Goal: Task Accomplishment & Management: Complete application form

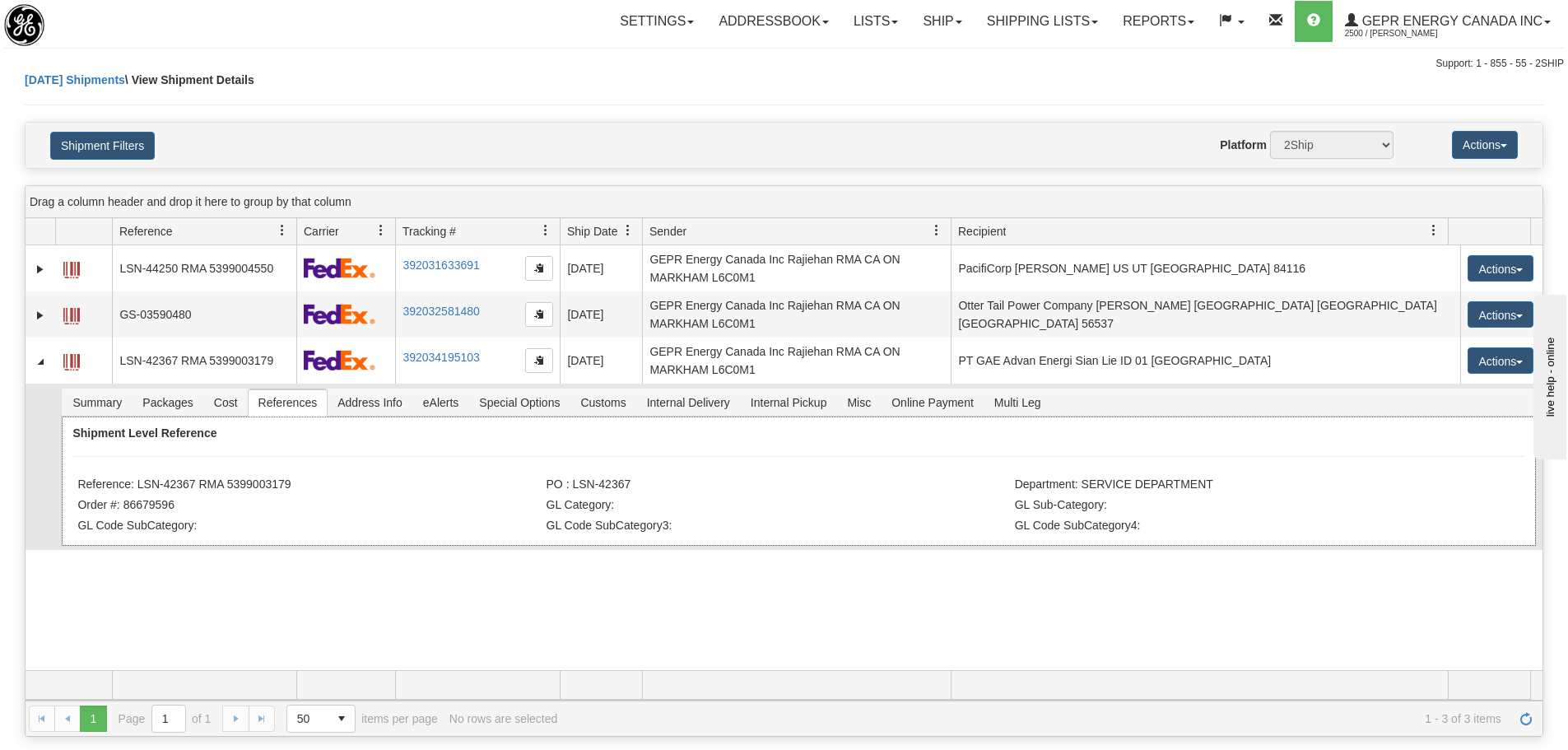
drag, startPoint x: 312, startPoint y: 478, endPoint x: 140, endPoint y: 479, distance: 172.0
click at [140, 479] on li "Reference: LSN-42367 RMA 5399003179" at bounding box center [310, 486] width 464 height 17
click at [1236, 646] on div "31443070 2500 LSN-44250 RMA 5399004550 392031633691 08/12/2025 08/12/2025 11:21…" at bounding box center [784, 458] width 1517 height 424
click at [1536, 719] on link "Refresh" at bounding box center [1526, 718] width 27 height 27
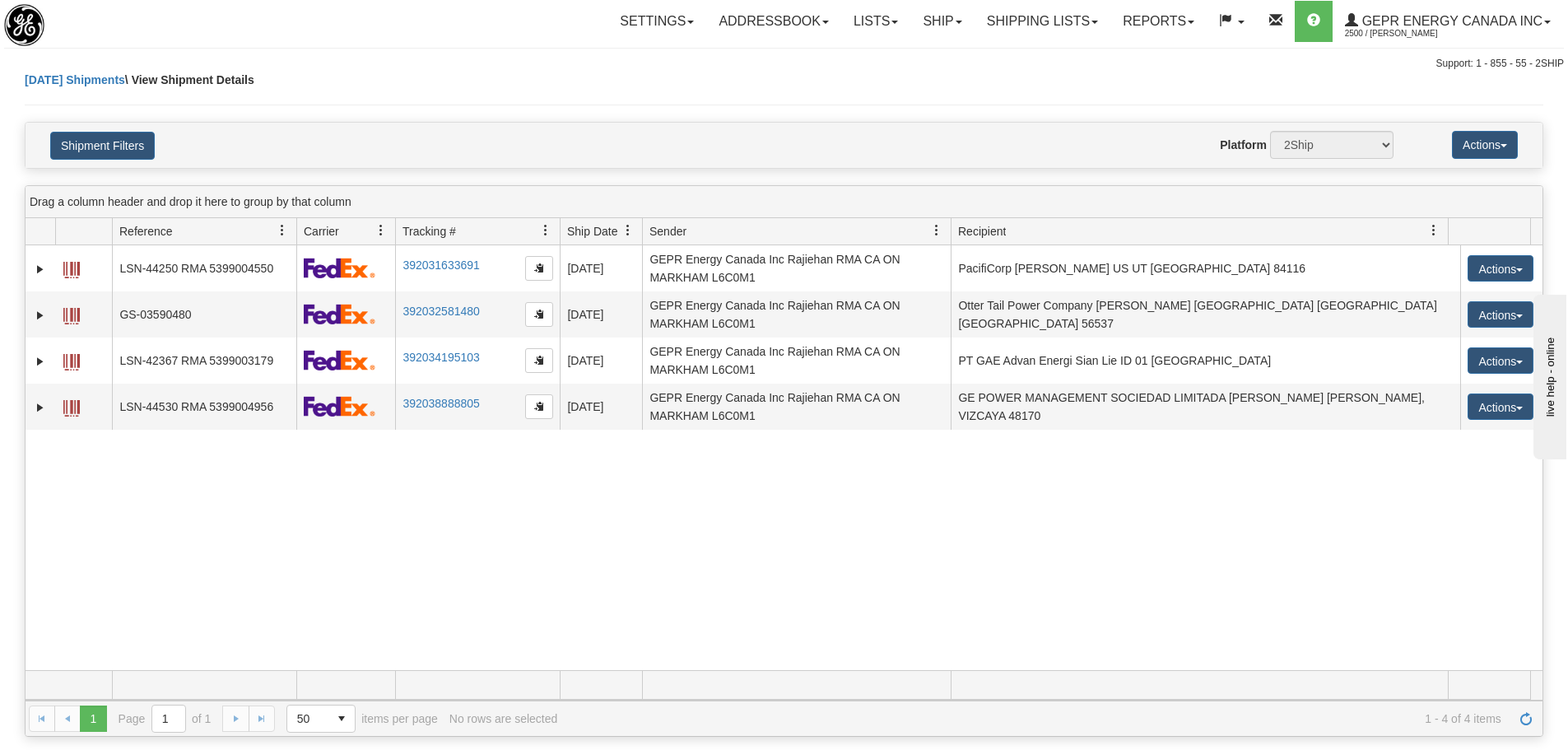
click at [691, 590] on div "31443070 2500 LSN-44250 RMA 5399004550 392031633691 08/12/2025 08/12/2025 11:21…" at bounding box center [784, 458] width 1517 height 424
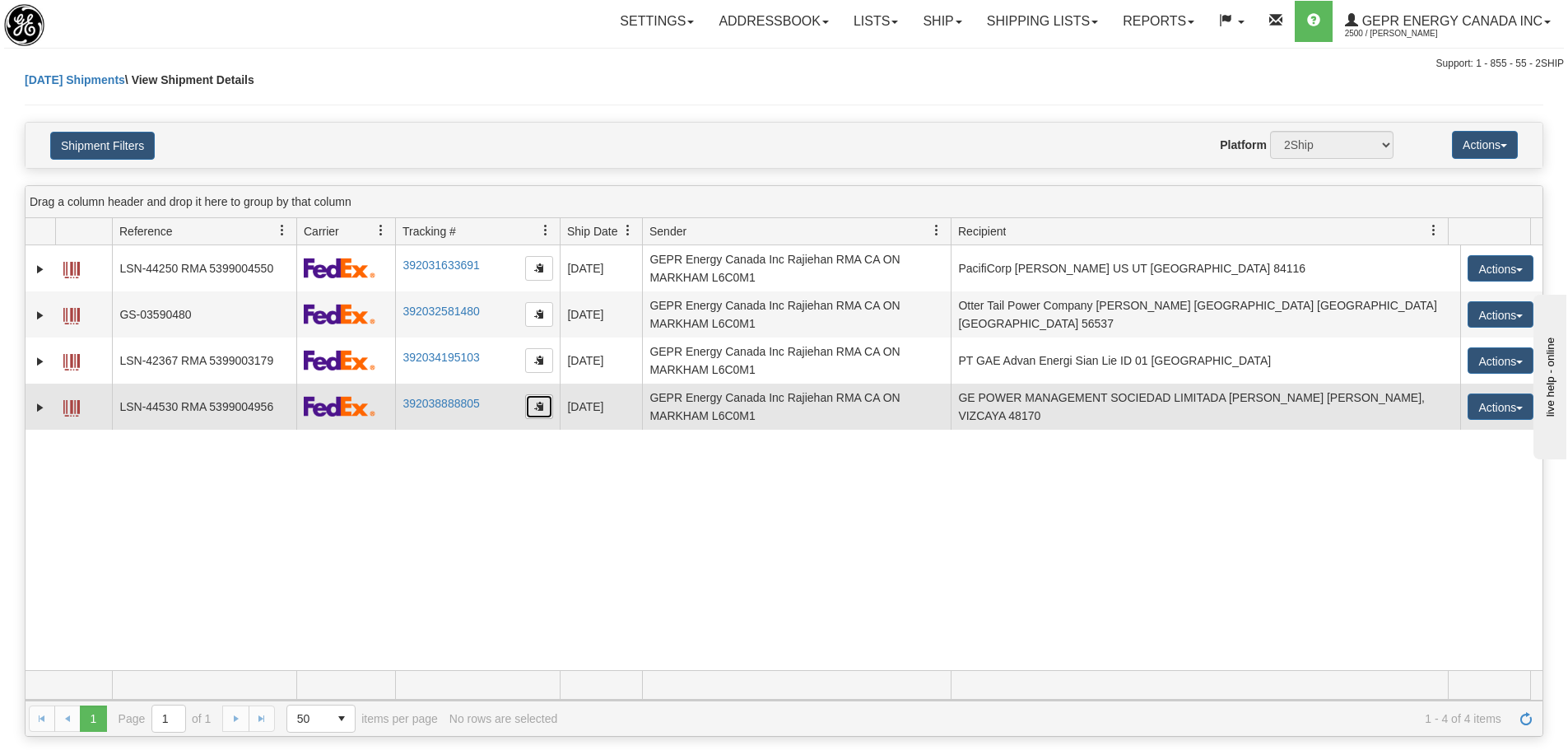
click at [530, 407] on button "button" at bounding box center [540, 407] width 28 height 25
click at [36, 408] on link "Expand" at bounding box center [40, 408] width 17 height 17
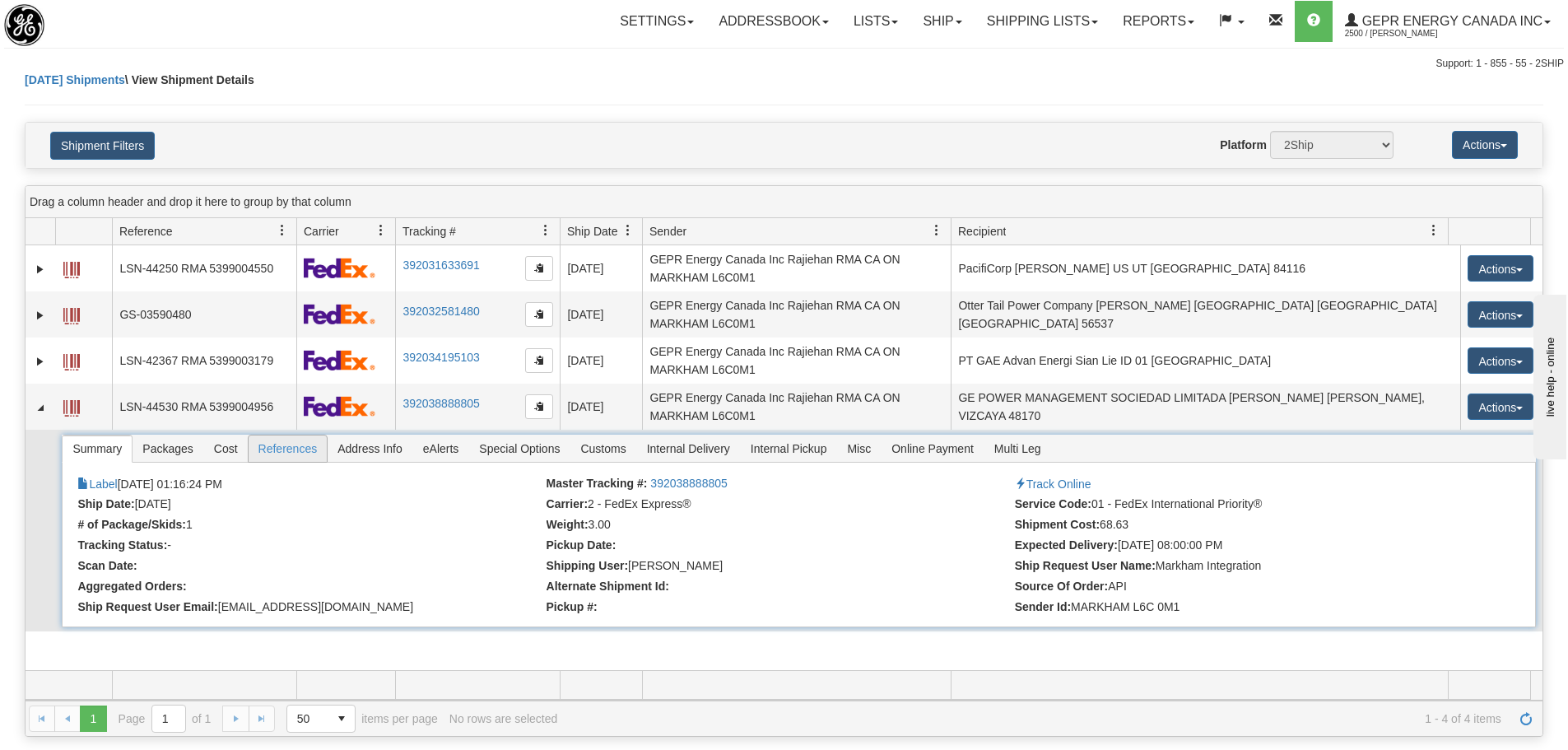
click at [276, 443] on span "References" at bounding box center [288, 448] width 79 height 27
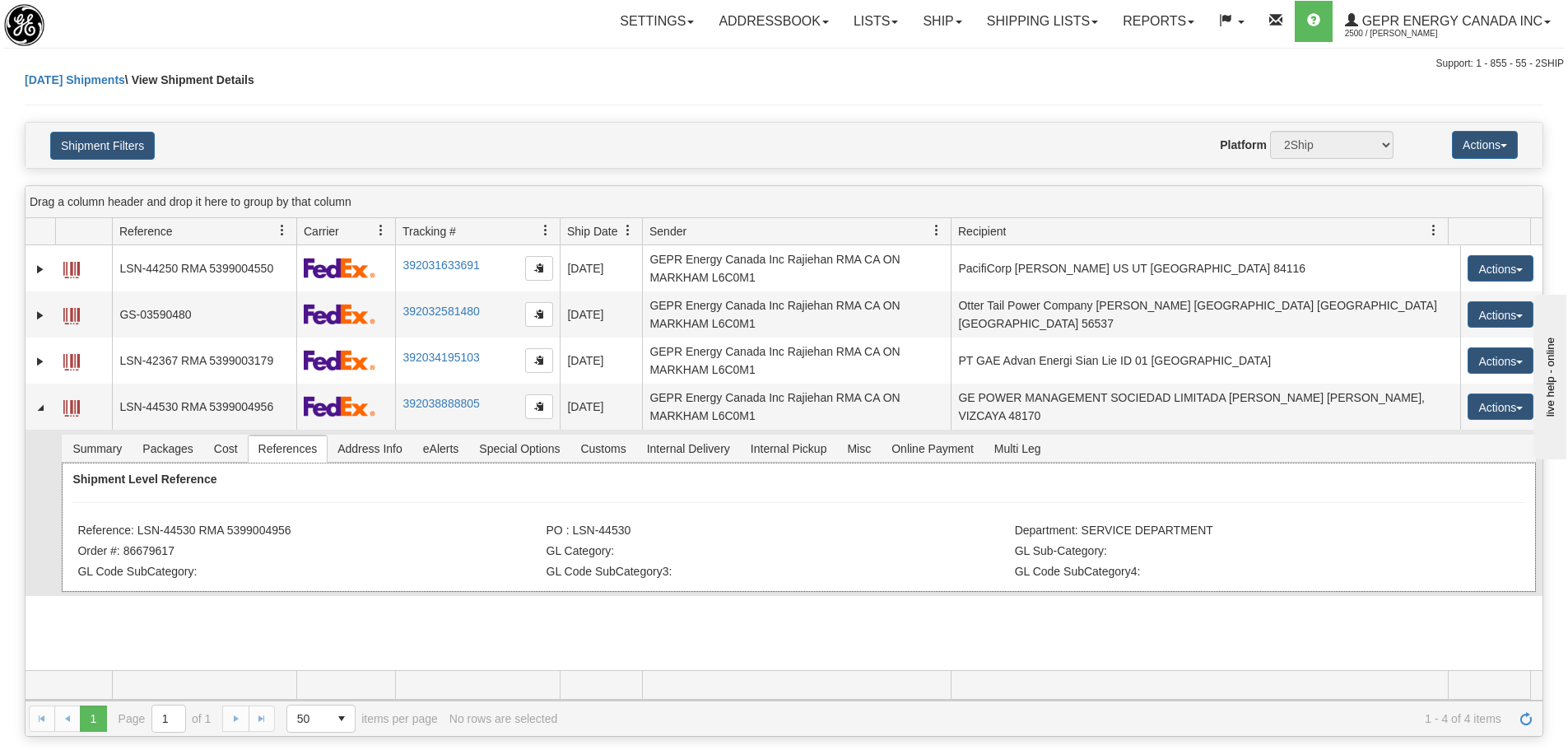
drag, startPoint x: 293, startPoint y: 528, endPoint x: 138, endPoint y: 530, distance: 155.0
click at [138, 530] on li "Reference: LSN-44530 RMA 5399004956" at bounding box center [310, 532] width 464 height 17
copy li "LSN-44530 RMA 5399004956"
click at [459, 112] on div "Today Shipments \ View Shipment Details" at bounding box center [784, 97] width 1519 height 50
click at [1515, 727] on link "Refresh" at bounding box center [1526, 718] width 27 height 27
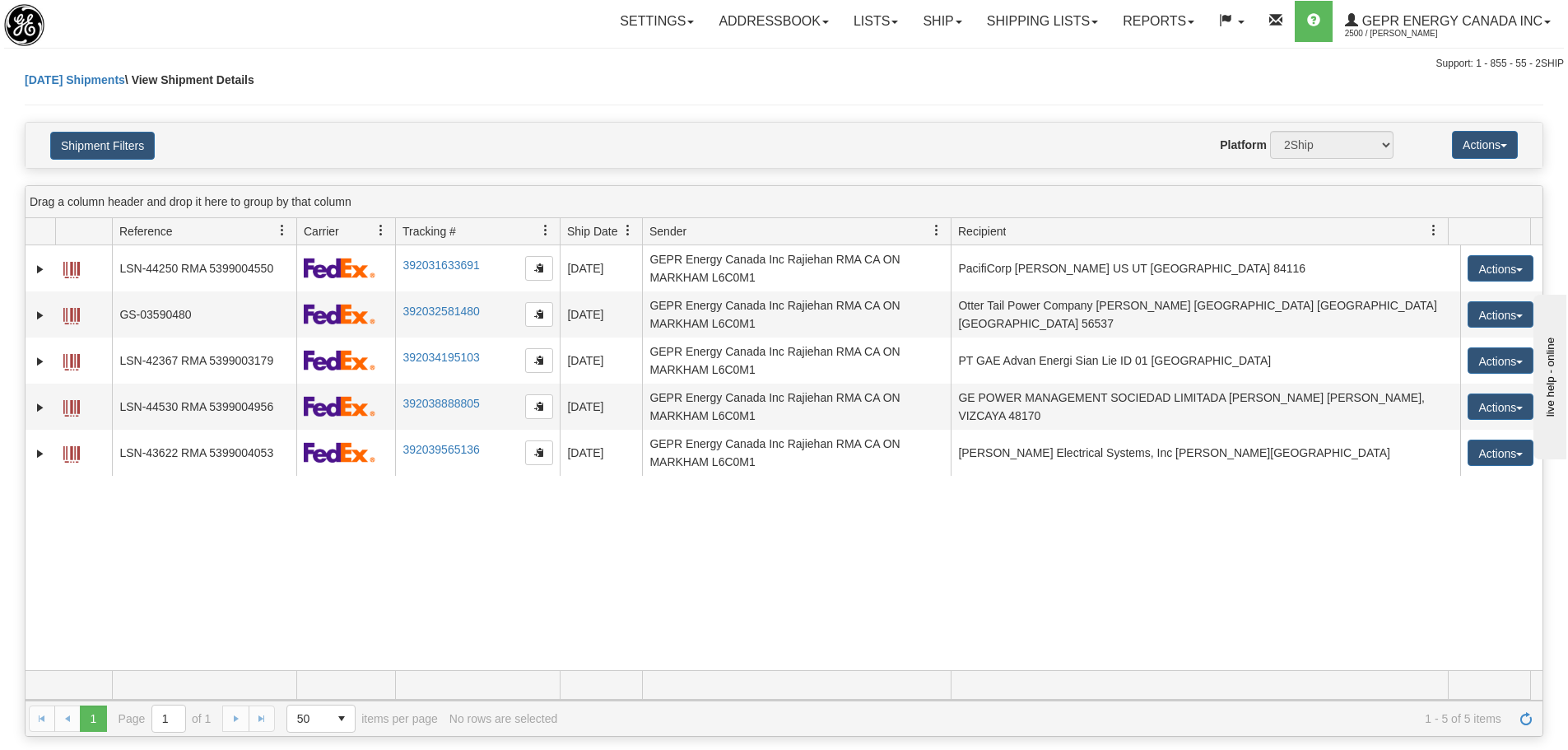
click at [661, 67] on div "Support: 1 - 855 - 55 - 2SHIP" at bounding box center [784, 63] width 1560 height 14
click at [477, 524] on div "31443070 2500 LSN-44250 RMA 5399004550 392031633691 08/12/2025 08/12/2025 11:21…" at bounding box center [784, 458] width 1517 height 424
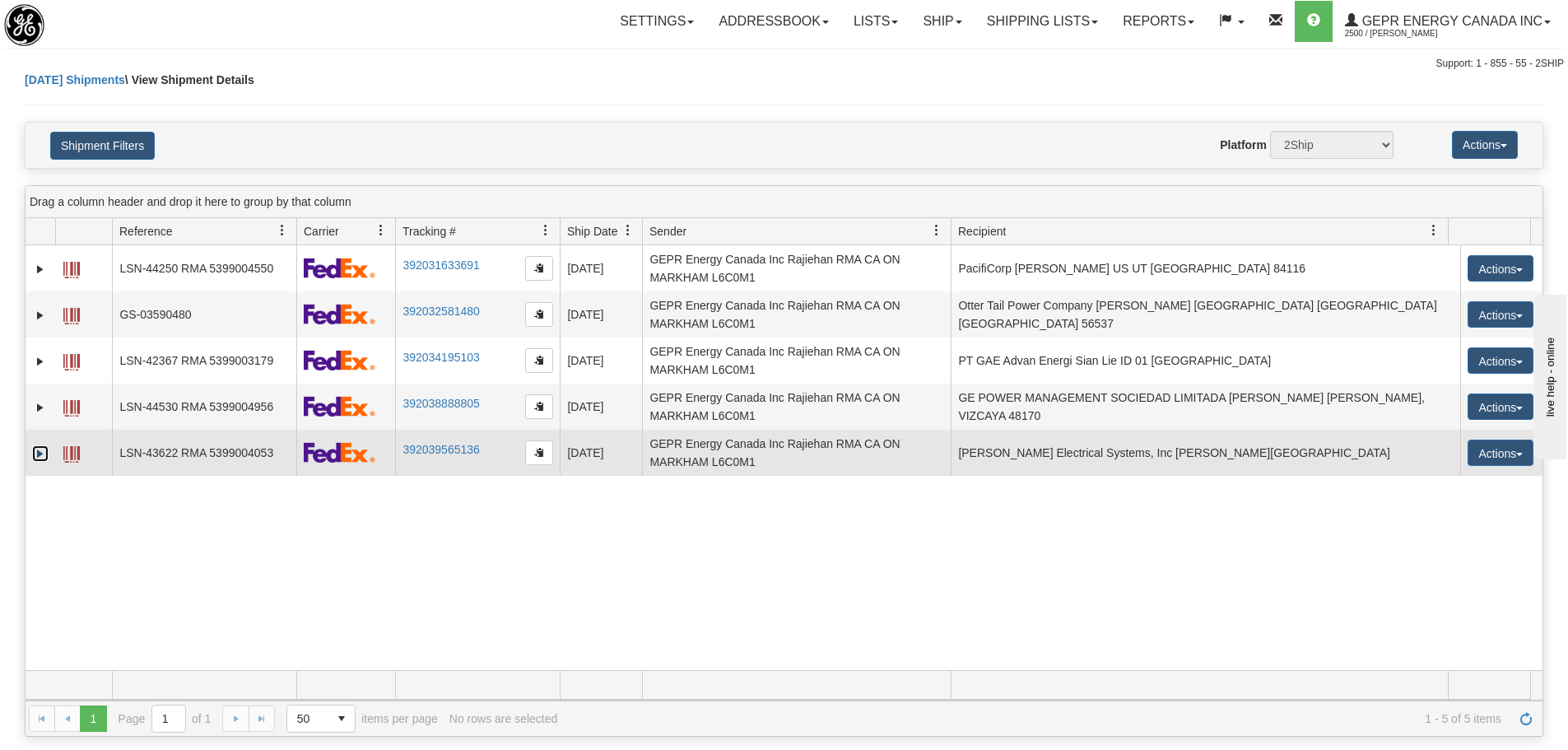
click at [45, 451] on link "Expand" at bounding box center [40, 454] width 17 height 17
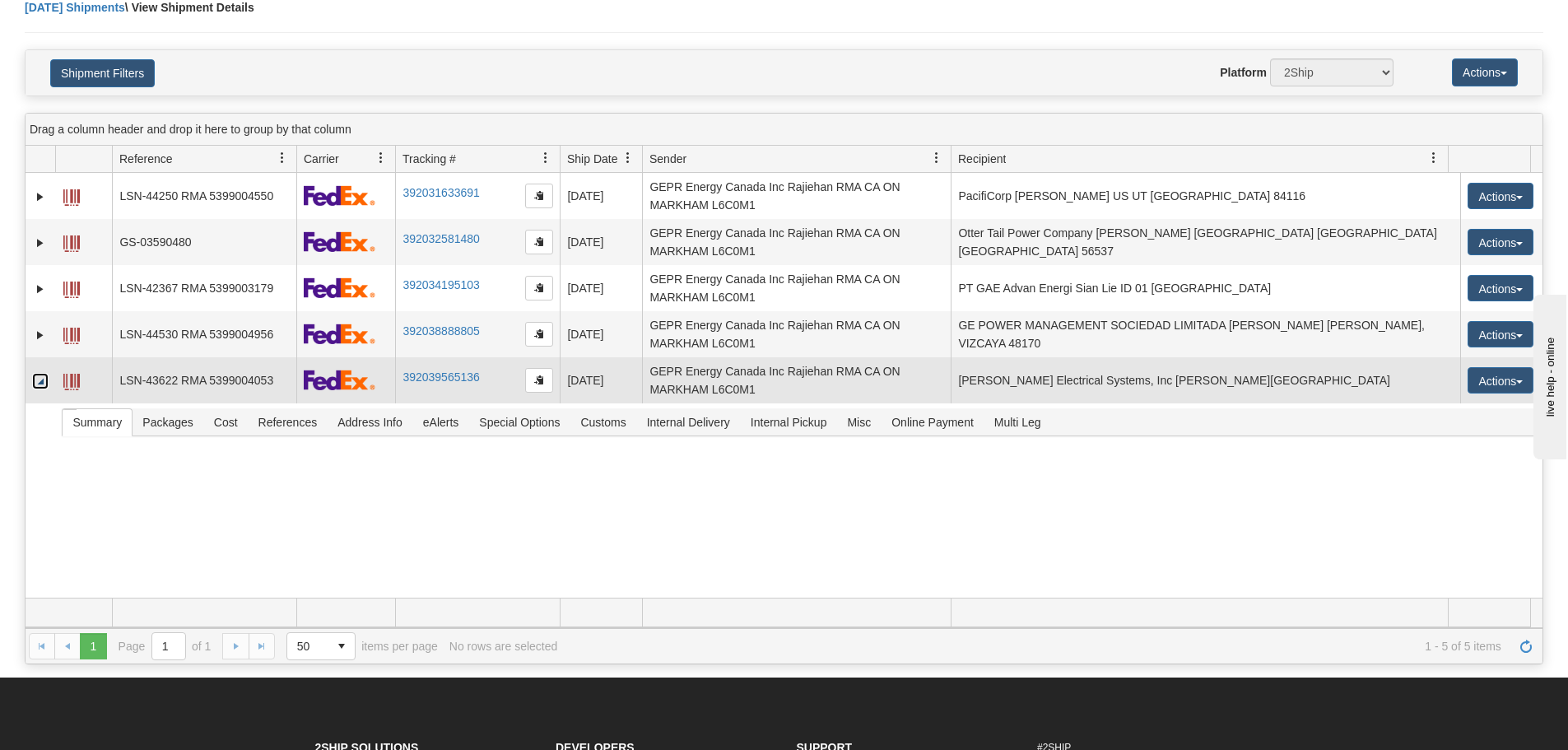
scroll to position [165, 0]
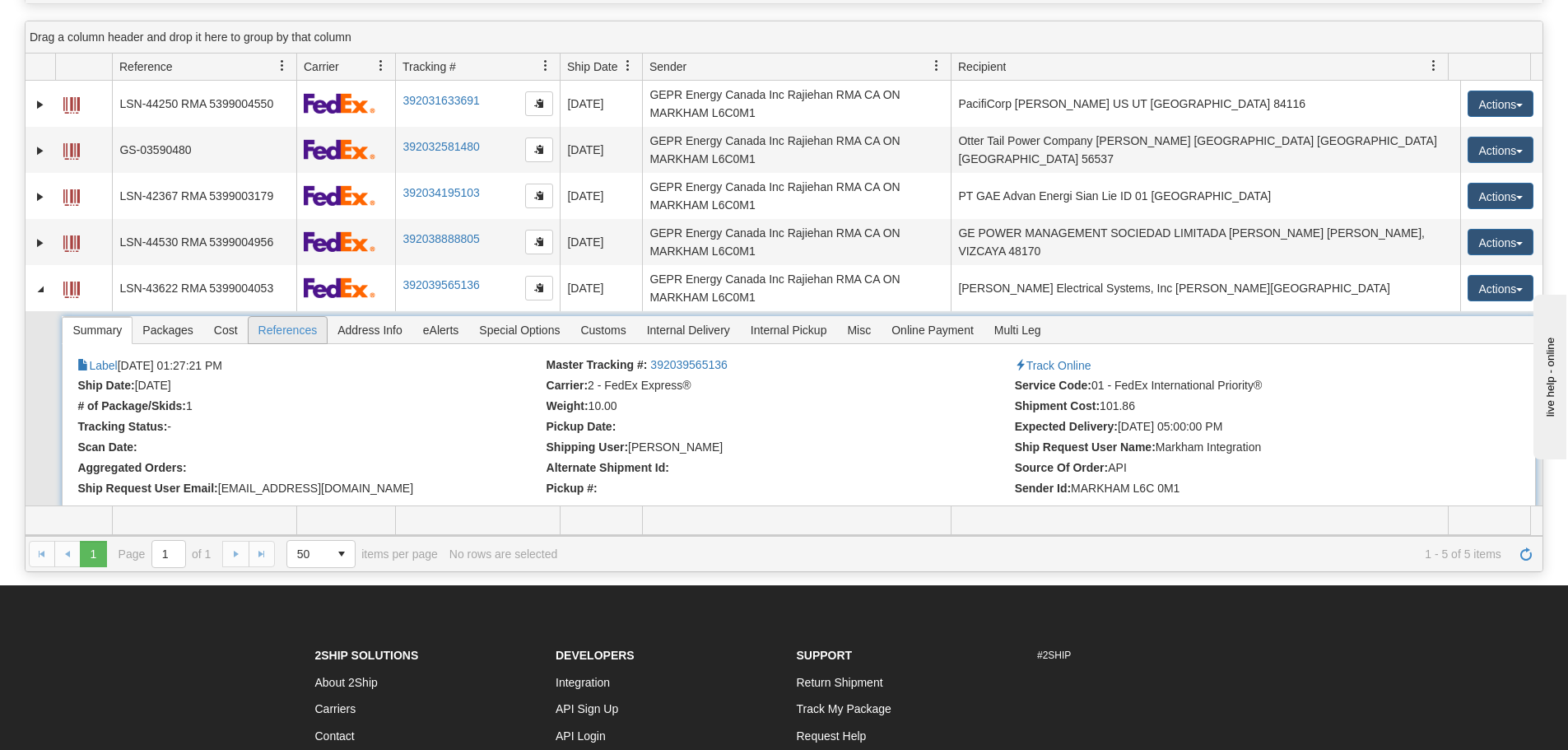
click at [280, 323] on span "References" at bounding box center [288, 330] width 79 height 27
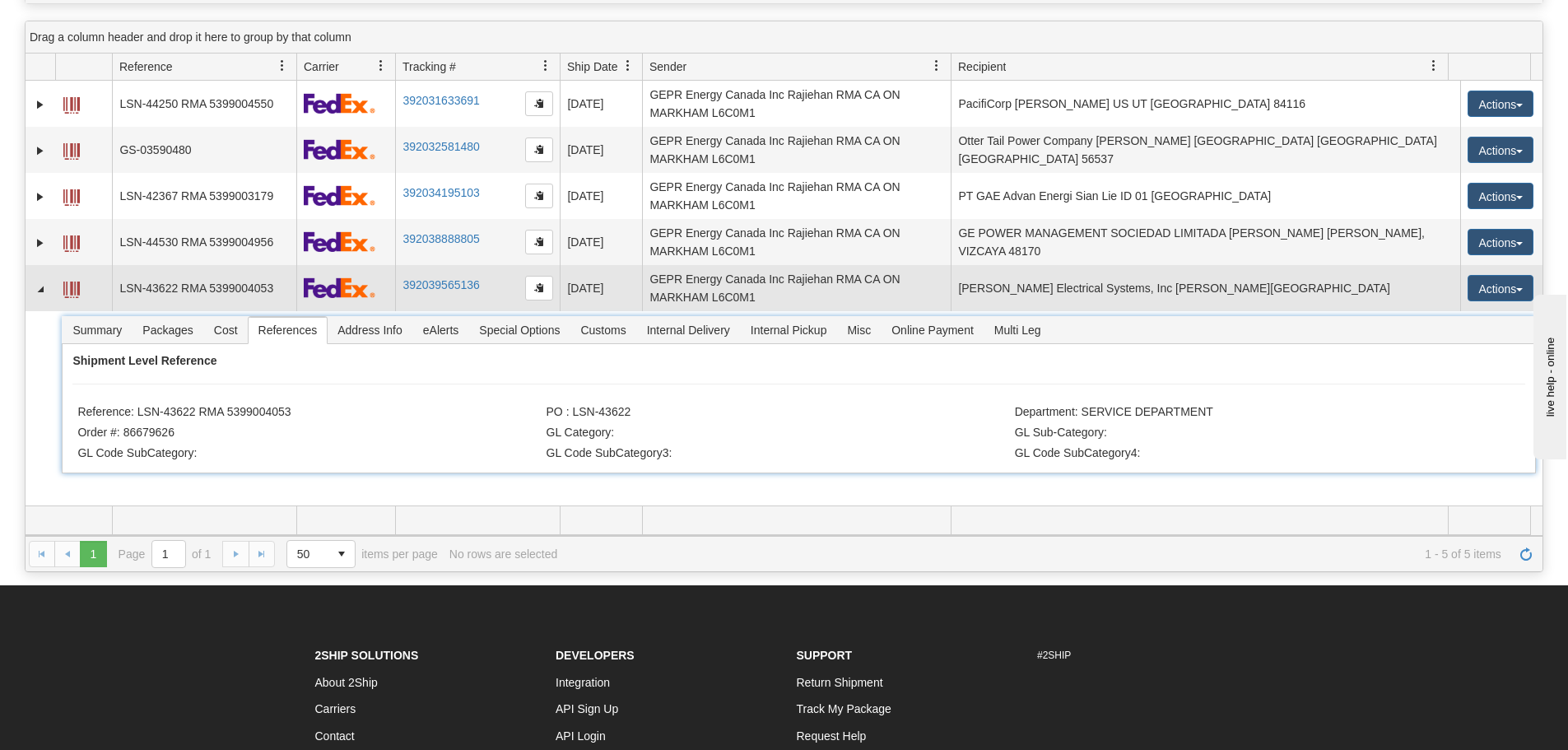
click at [553, 282] on td "392039565136" at bounding box center [477, 287] width 165 height 46
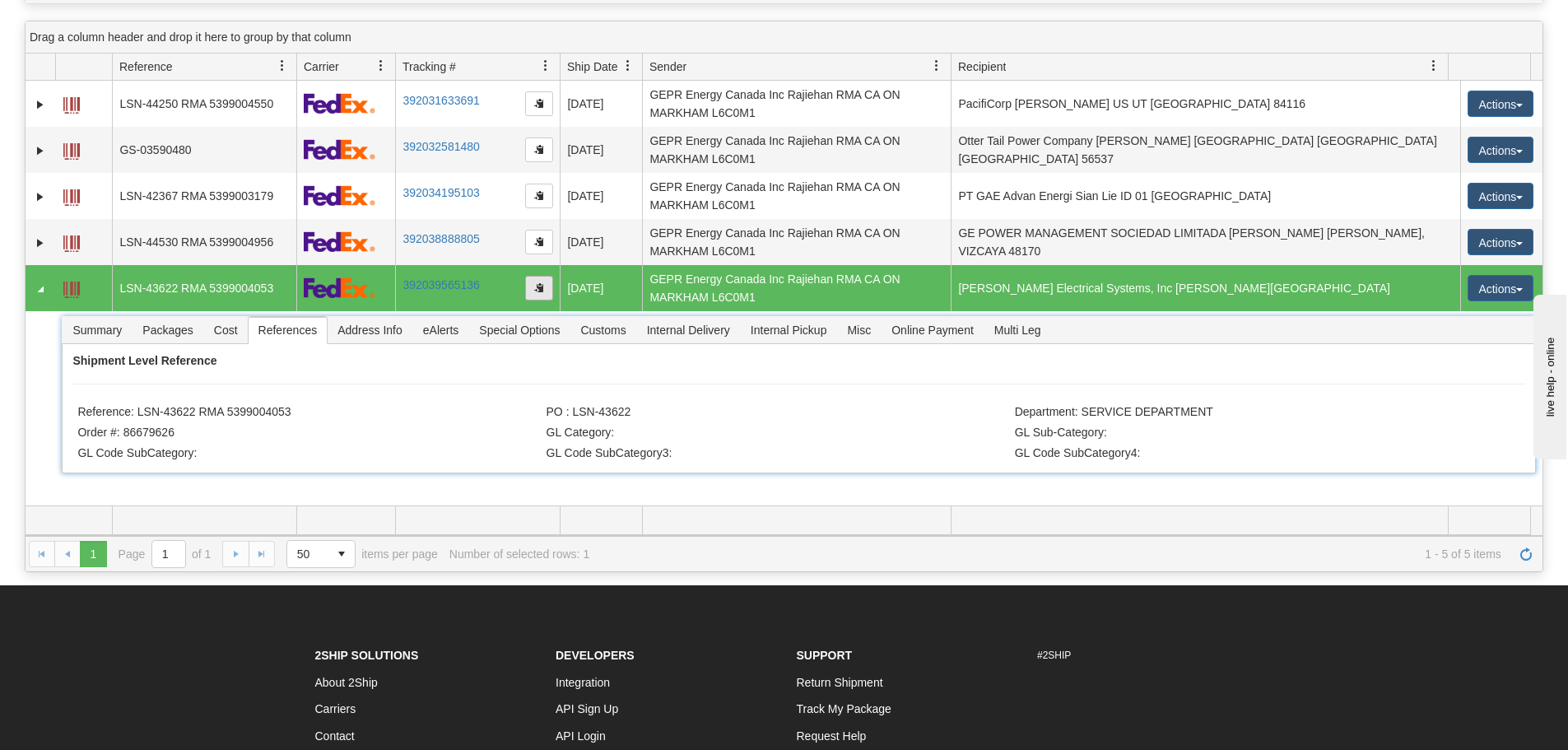
click at [536, 291] on span "button" at bounding box center [540, 287] width 10 height 10
drag, startPoint x: 317, startPoint y: 415, endPoint x: 140, endPoint y: 405, distance: 177.3
click at [140, 405] on li "Reference: LSN-43622 RMA 5399004053" at bounding box center [310, 413] width 464 height 17
copy li "LSN-43622 RMA 5399004053"
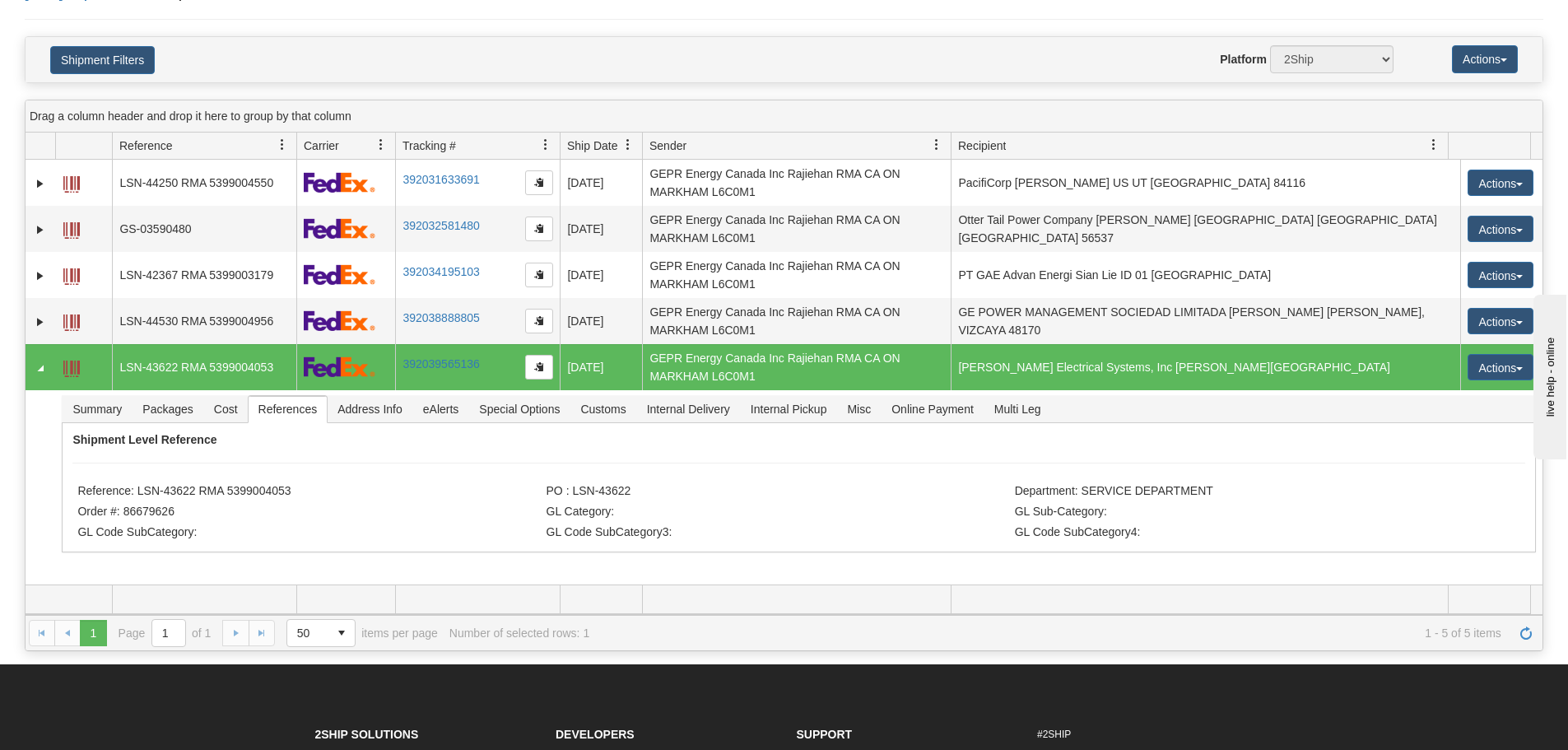
scroll to position [0, 0]
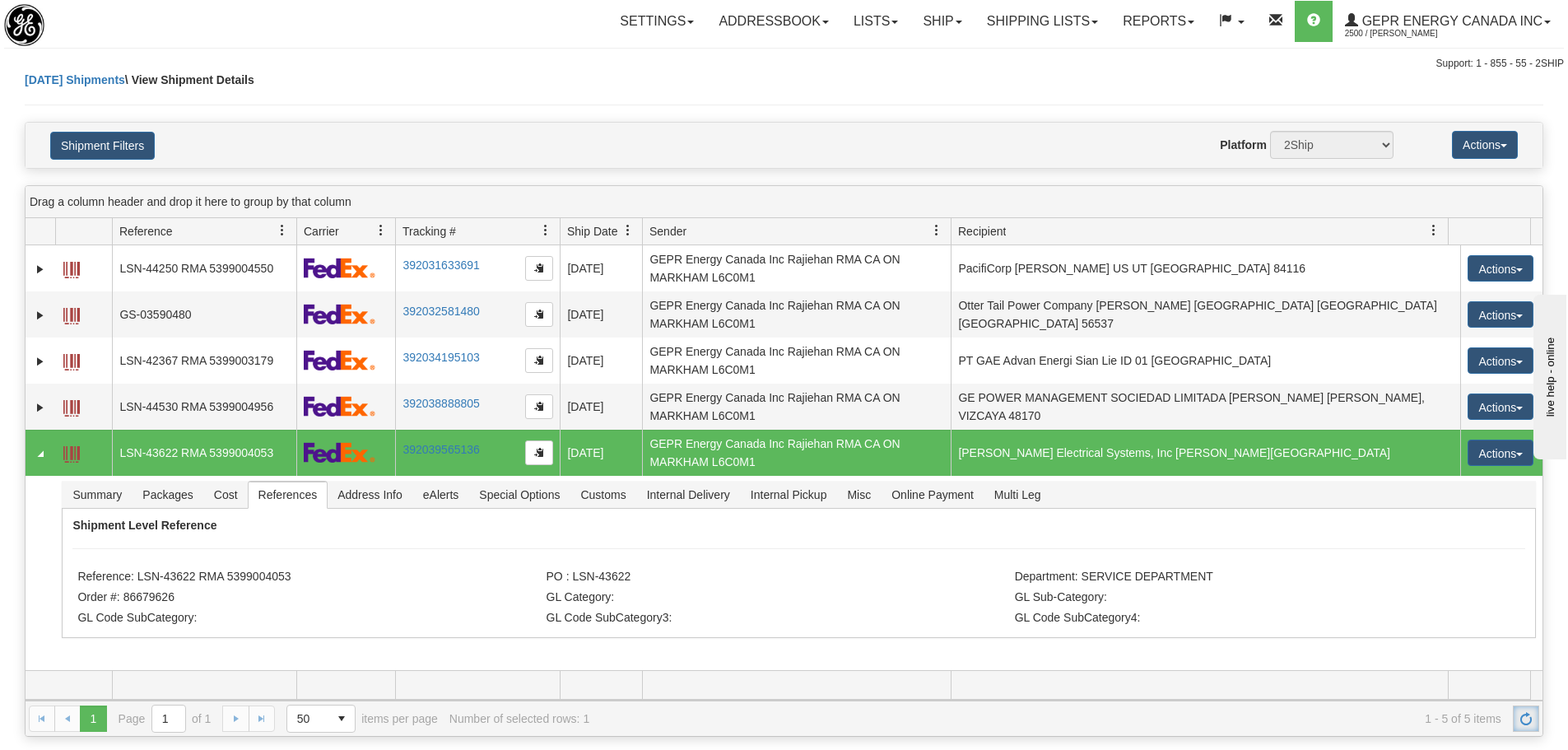
click at [1534, 727] on link "Refresh" at bounding box center [1526, 718] width 27 height 27
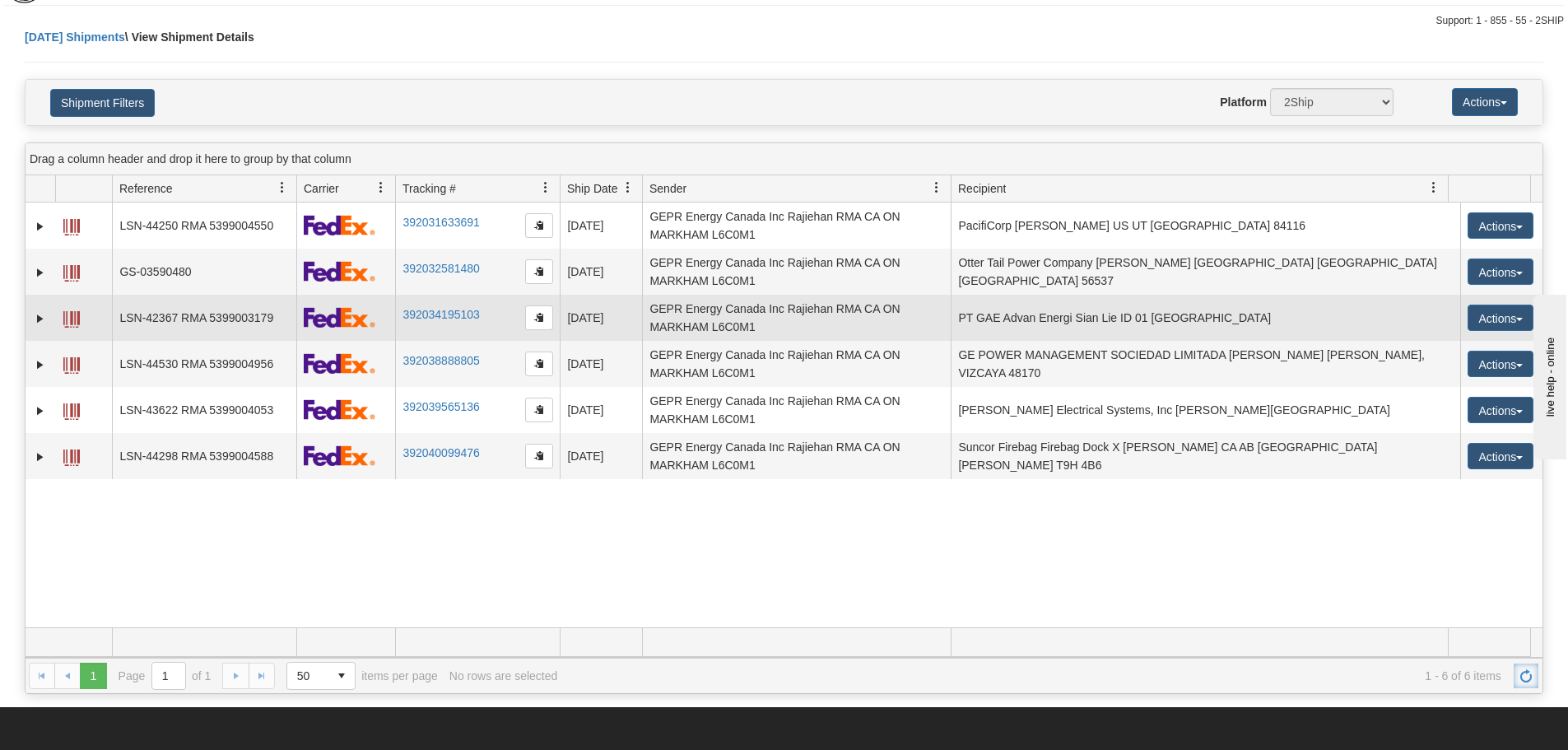
scroll to position [83, 0]
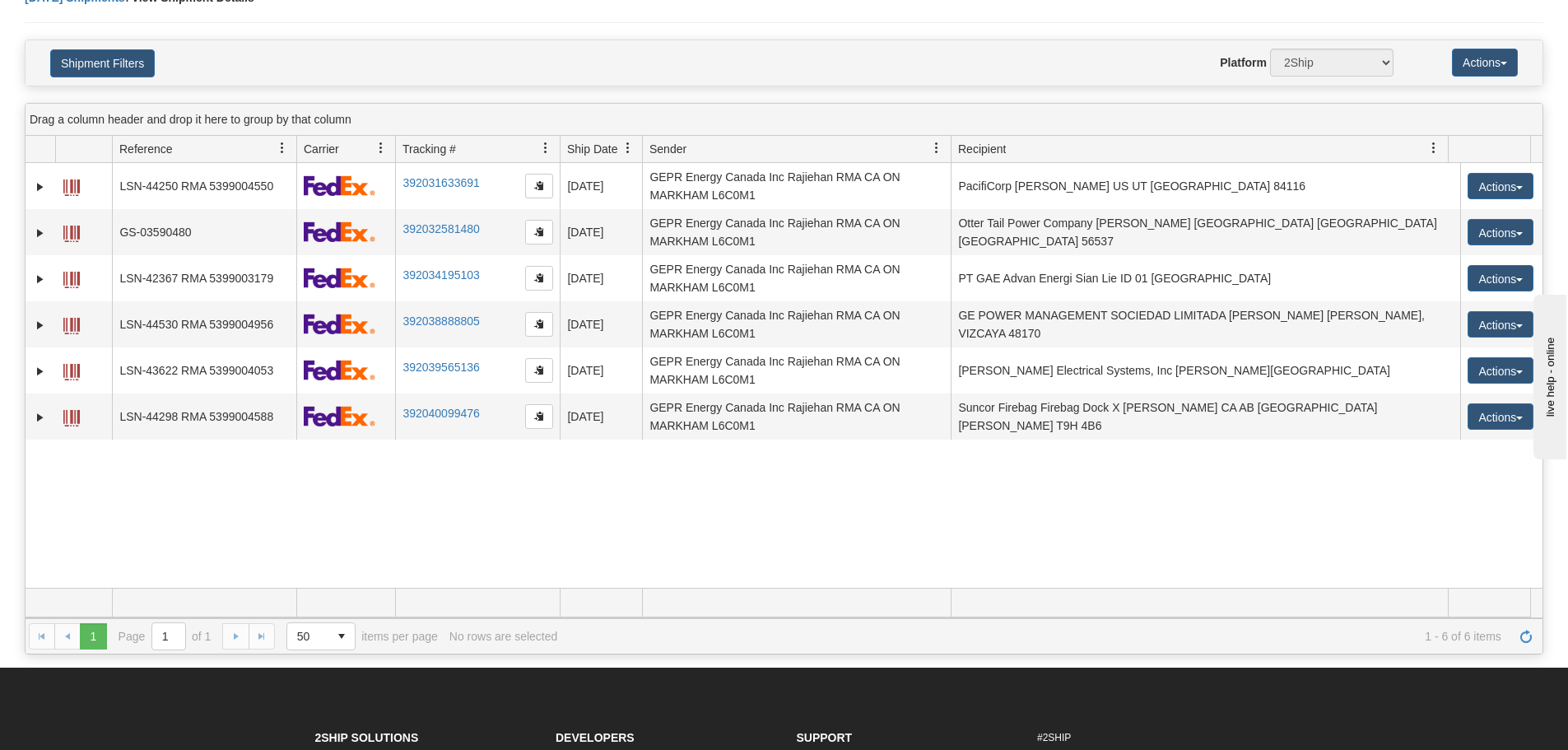
click at [666, 470] on div "31443070 2500 LSN-44250 RMA 5399004550 392031633691 08/12/2025 08/12/2025 11:21…" at bounding box center [784, 375] width 1517 height 424
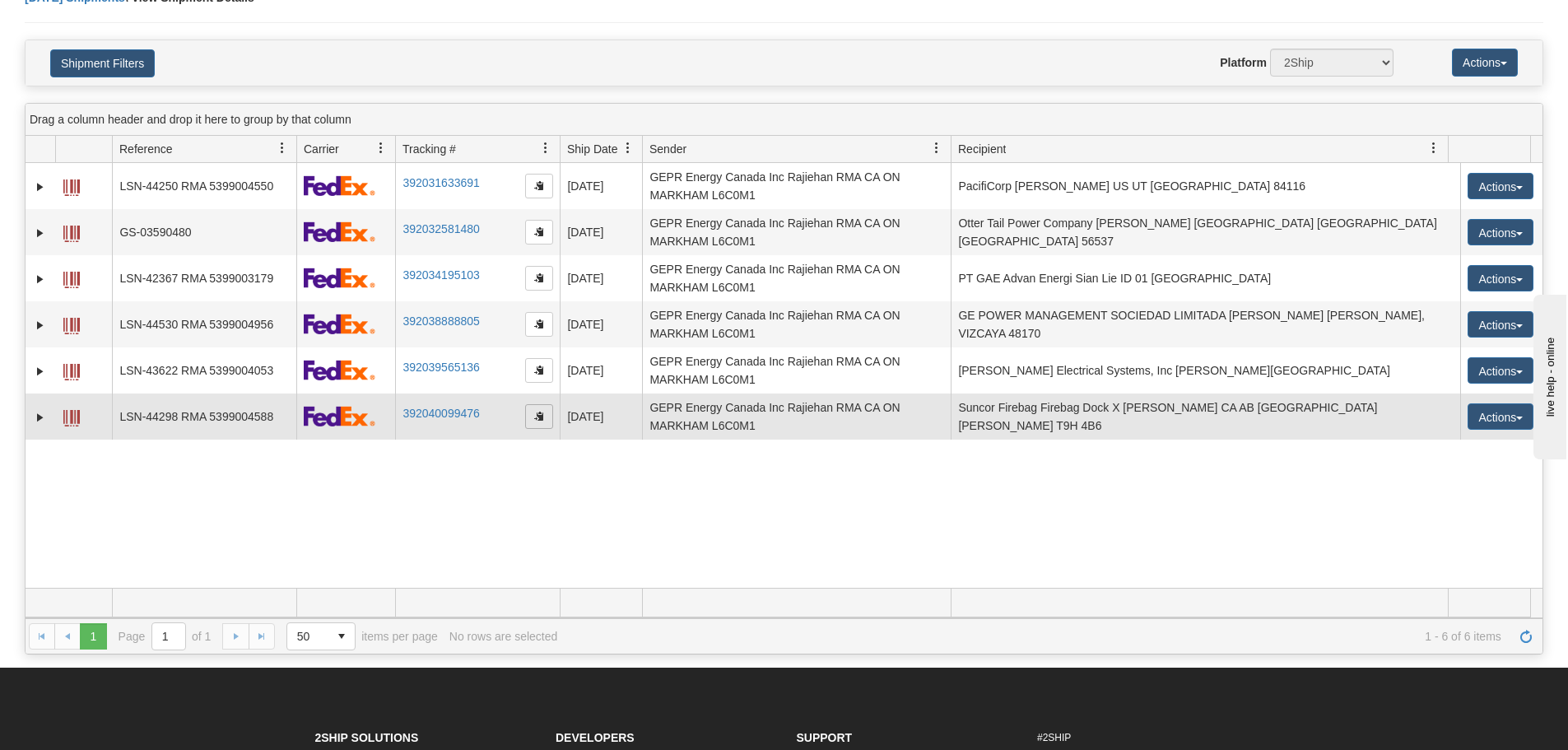
click at [535, 414] on span "button" at bounding box center [540, 416] width 10 height 10
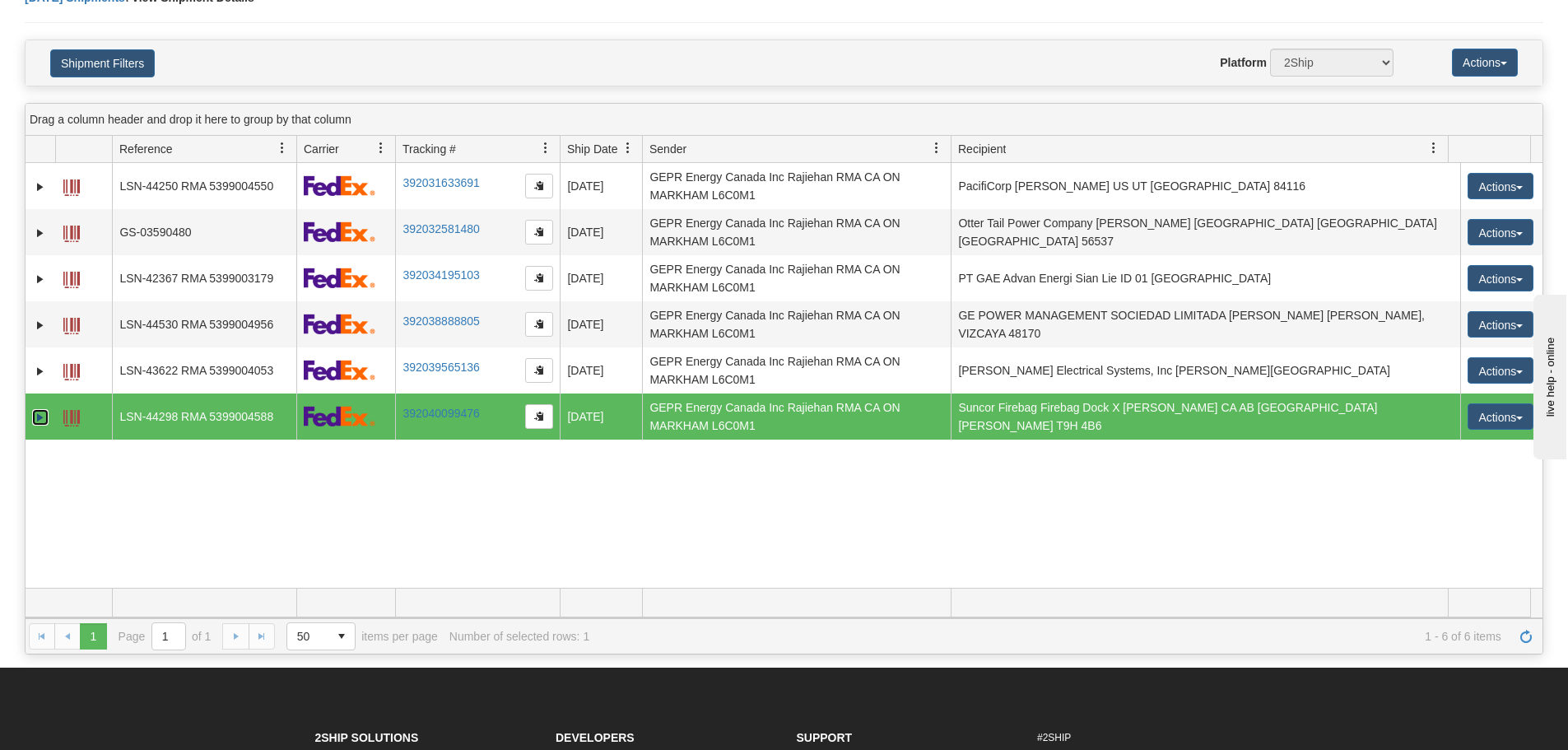
click at [33, 418] on link "Expand" at bounding box center [40, 418] width 17 height 17
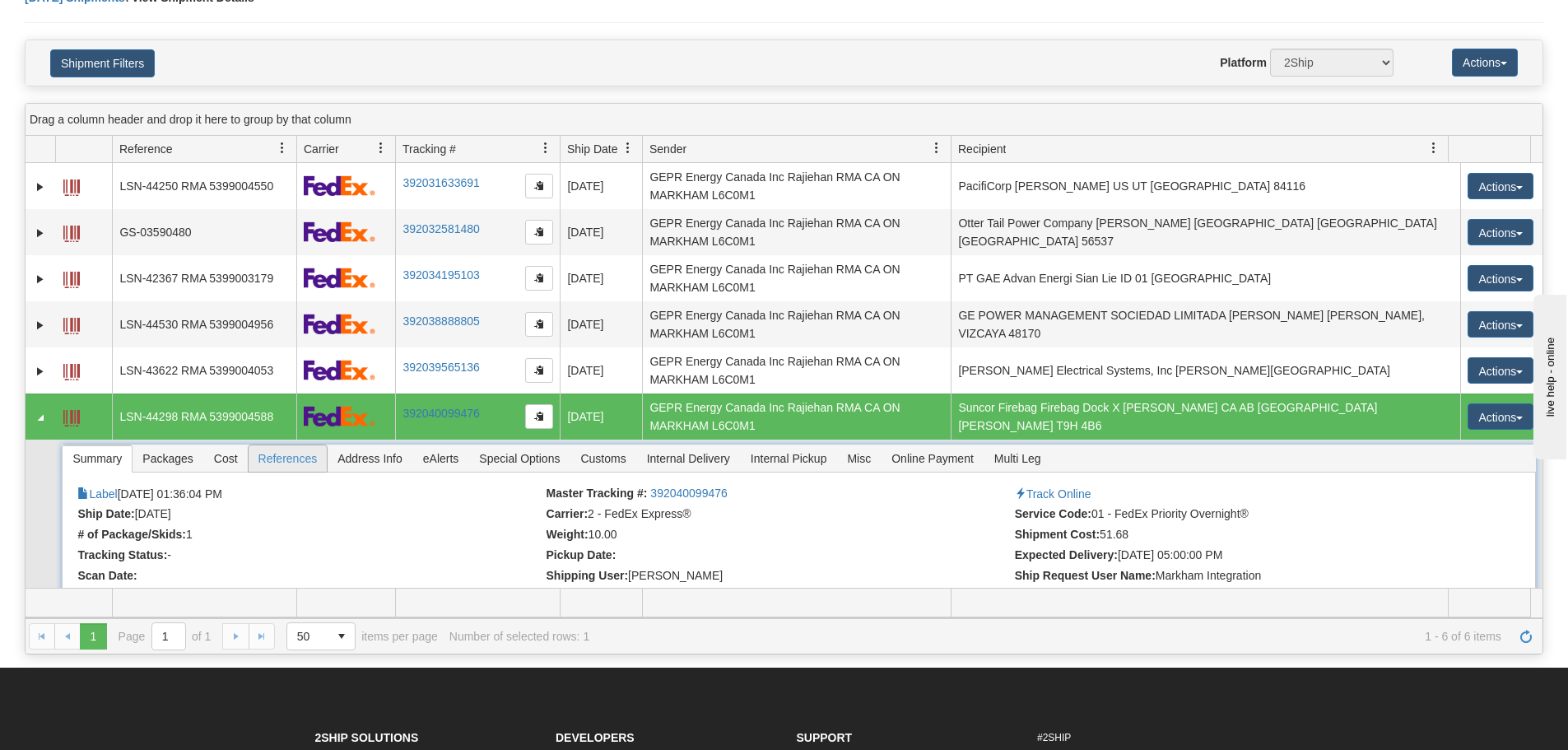
click at [286, 456] on span "References" at bounding box center [288, 459] width 79 height 27
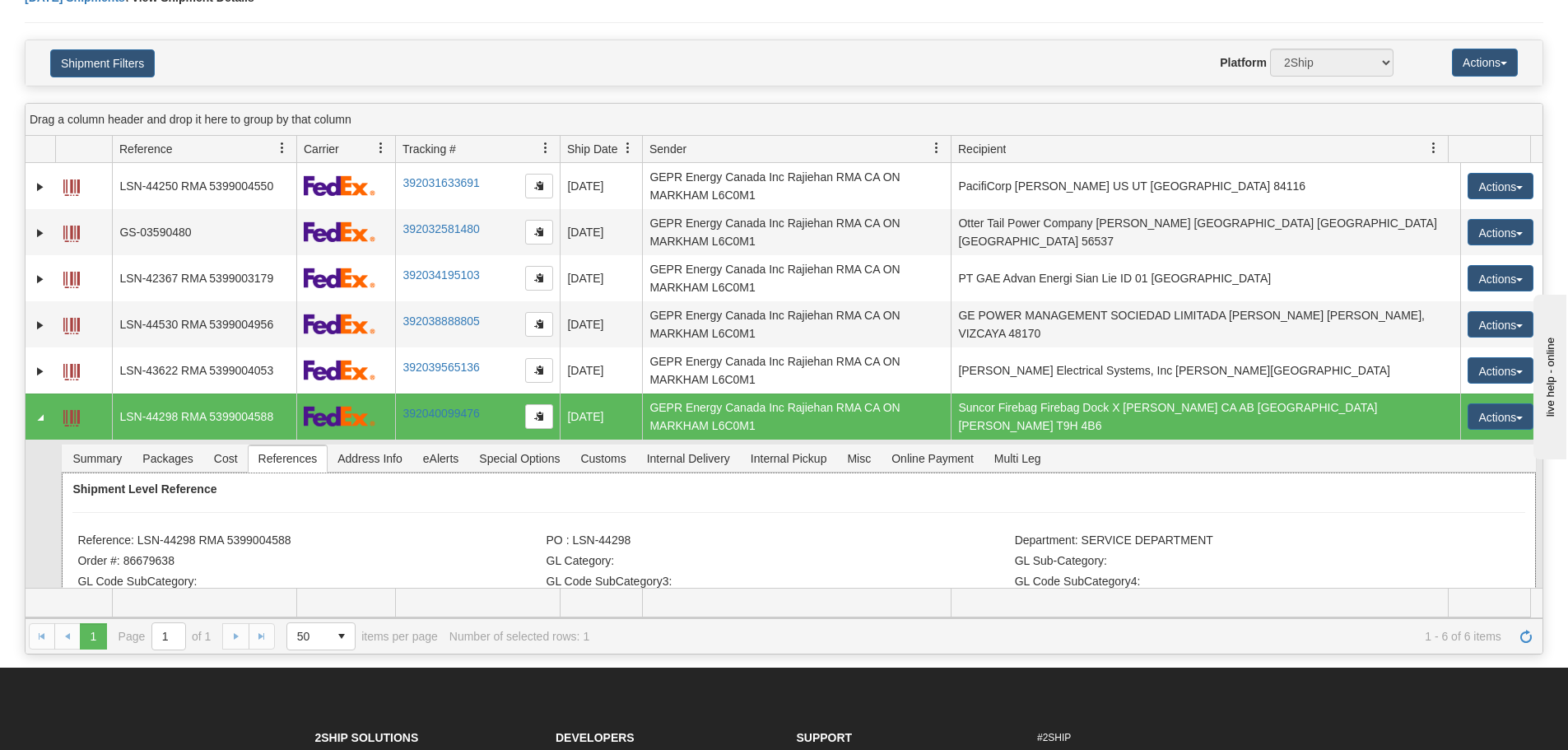
drag, startPoint x: 294, startPoint y: 539, endPoint x: 139, endPoint y: 536, distance: 155.0
click at [139, 536] on li "Reference: LSN-44298 RMA 5399004588" at bounding box center [310, 542] width 464 height 17
copy li "LSN-44298 RMA 5399004588"
drag, startPoint x: 256, startPoint y: 15, endPoint x: 230, endPoint y: 28, distance: 29.1
click at [255, 24] on div "Today Shipments \ View Shipment Details" at bounding box center [784, 14] width 1519 height 50
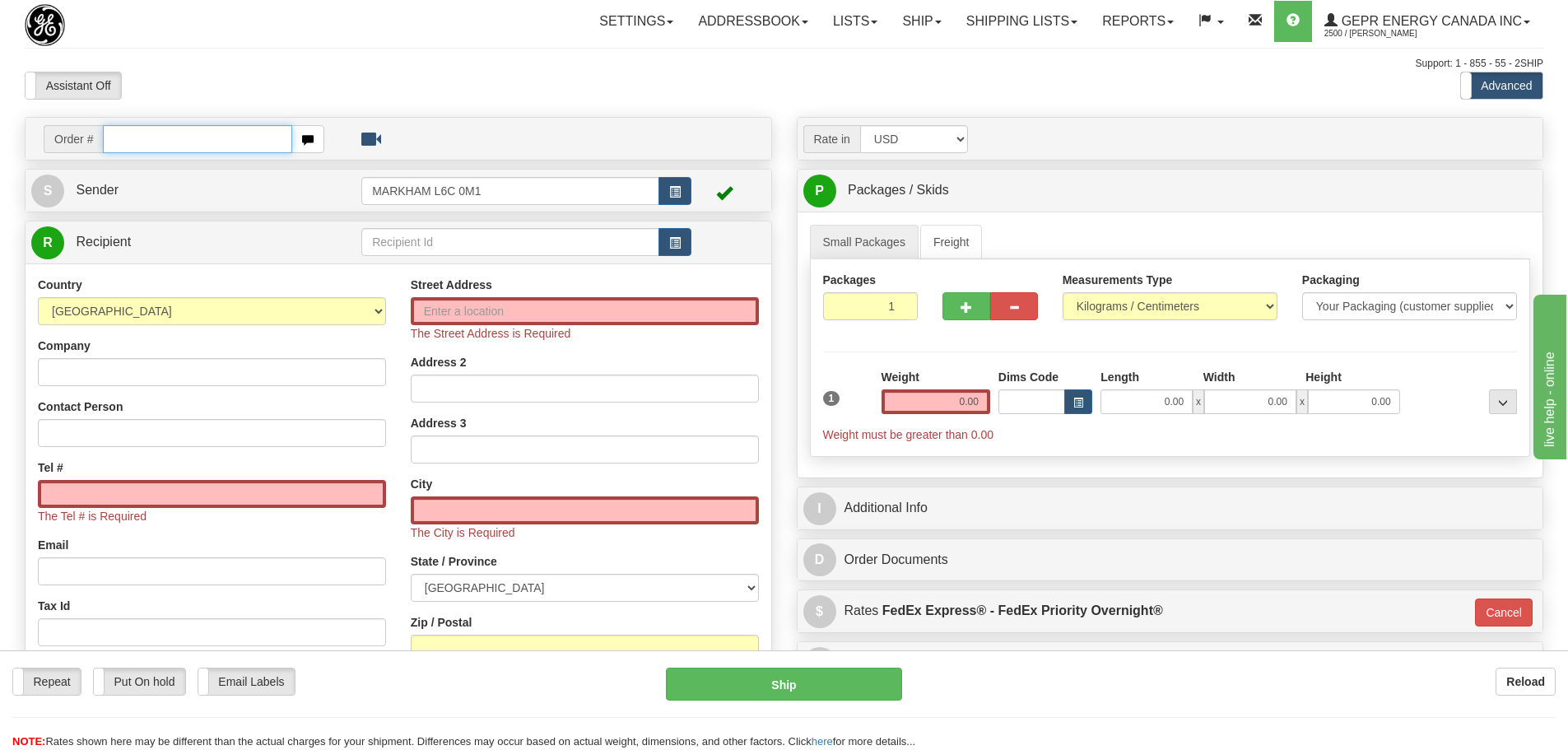
drag, startPoint x: 189, startPoint y: 132, endPoint x: 199, endPoint y: 110, distance: 24.2
click at [189, 132] on input "text" at bounding box center [197, 139] width 190 height 28
paste input "86679617"
type input "86679617"
click at [218, 73] on body "Training Course Close Toggle navigation Settings Shipping Preferences New Recip…" at bounding box center [784, 375] width 1568 height 750
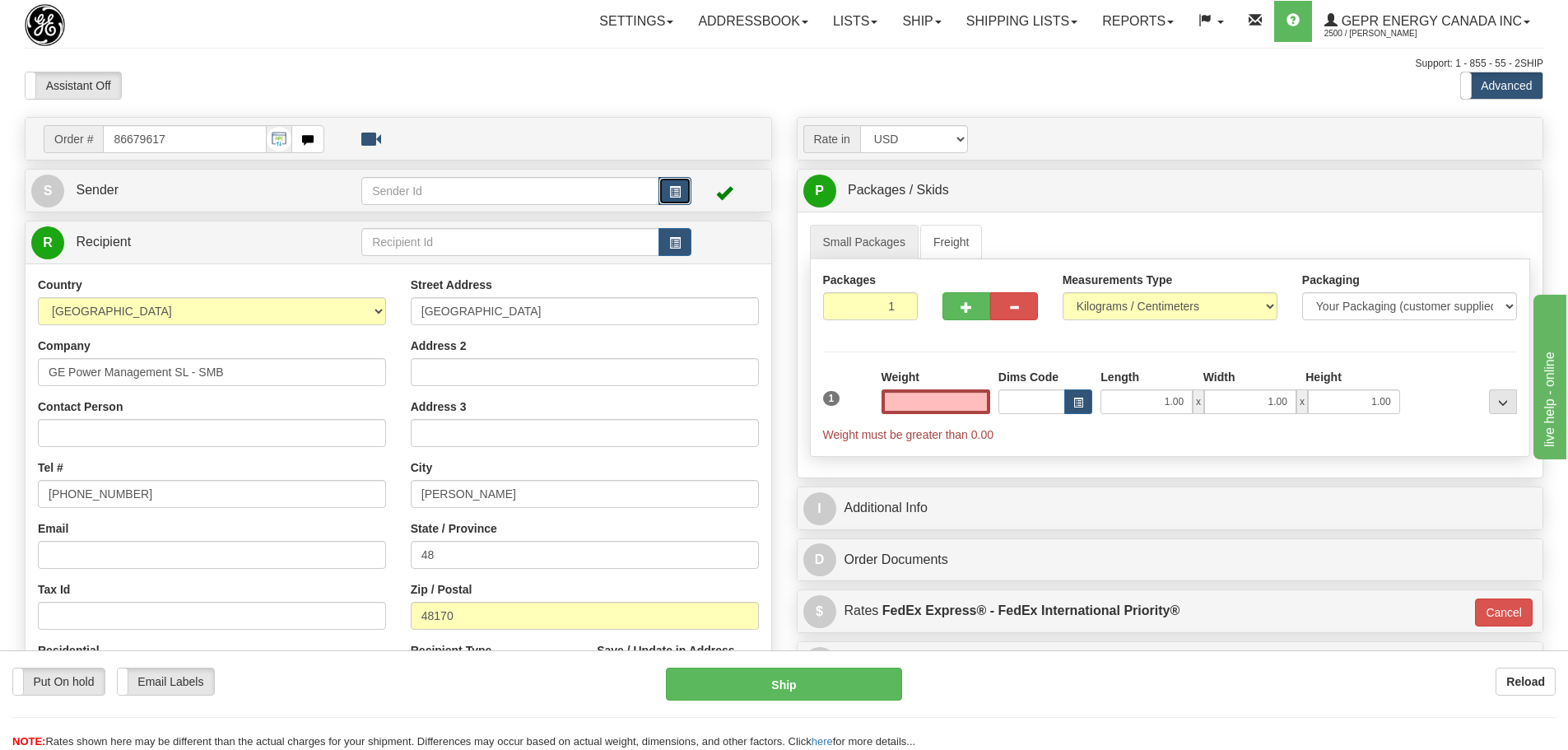
type input "0.00"
click at [666, 202] on button "button" at bounding box center [674, 191] width 33 height 28
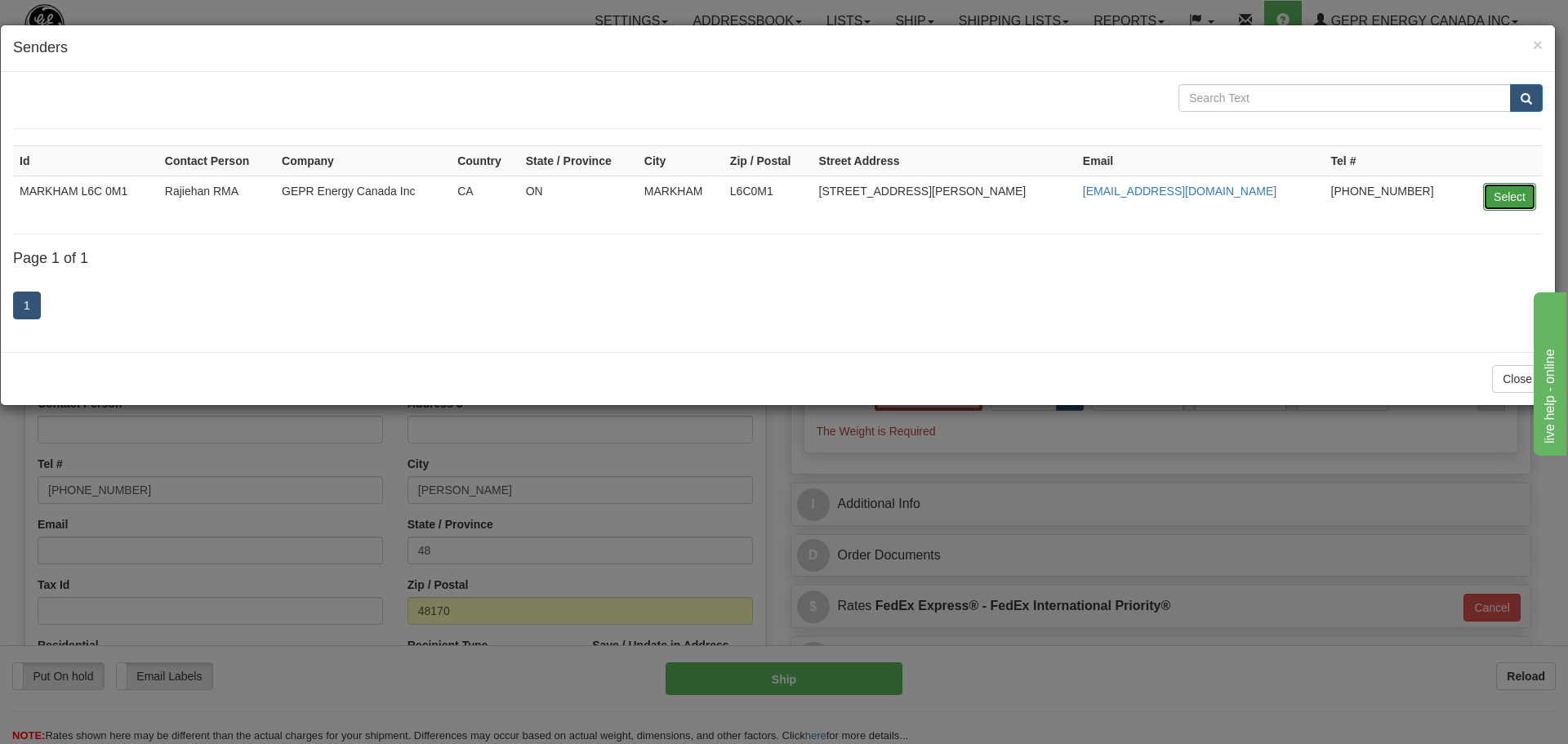
click at [1522, 191] on button "Select" at bounding box center [1509, 197] width 53 height 28
type input "MARKHAM L6C 0M1"
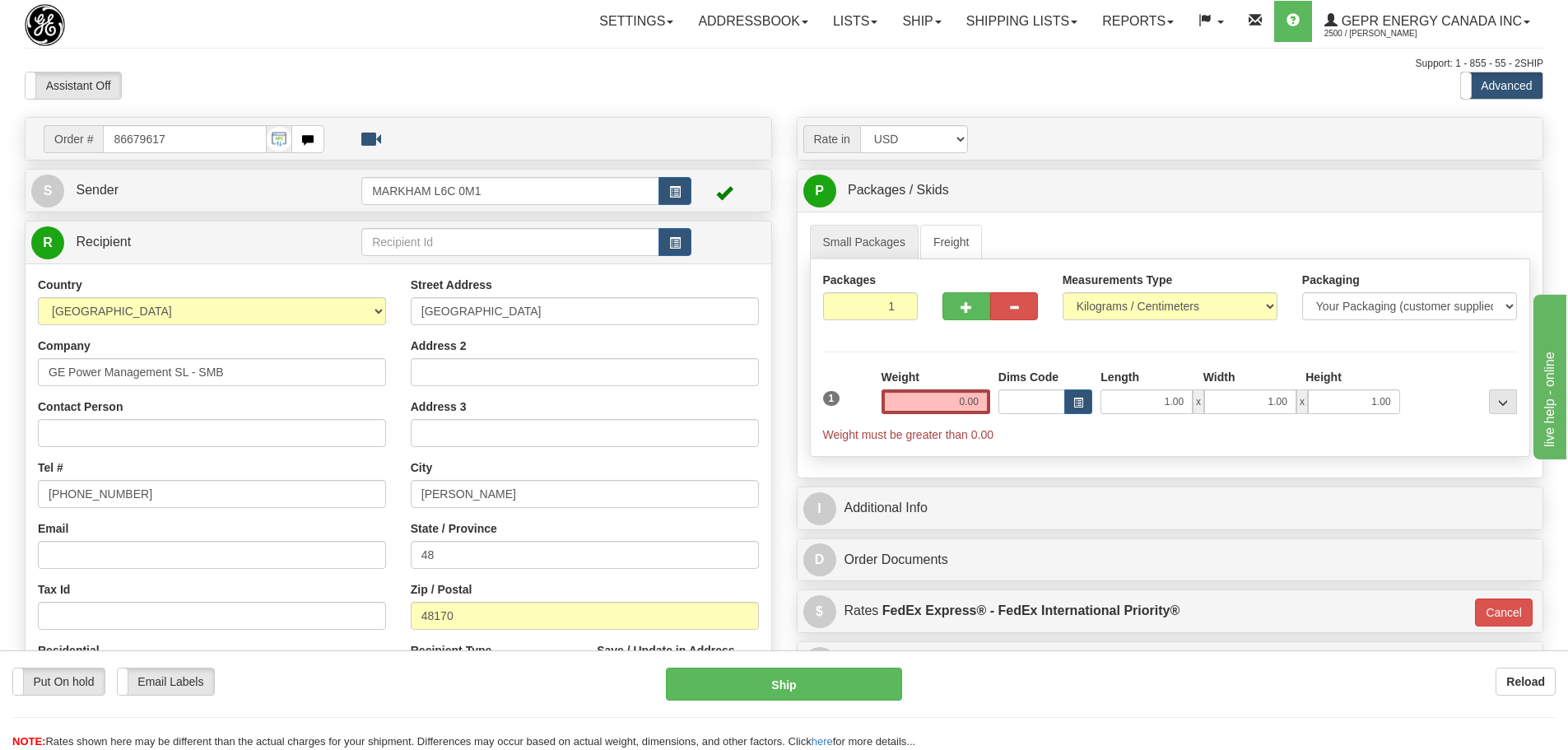
click at [773, 107] on div "Toggle navigation Settings Shipping Preferences Fields Preferences New" at bounding box center [784, 464] width 1568 height 928
click at [676, 253] on button "button" at bounding box center [674, 242] width 33 height 28
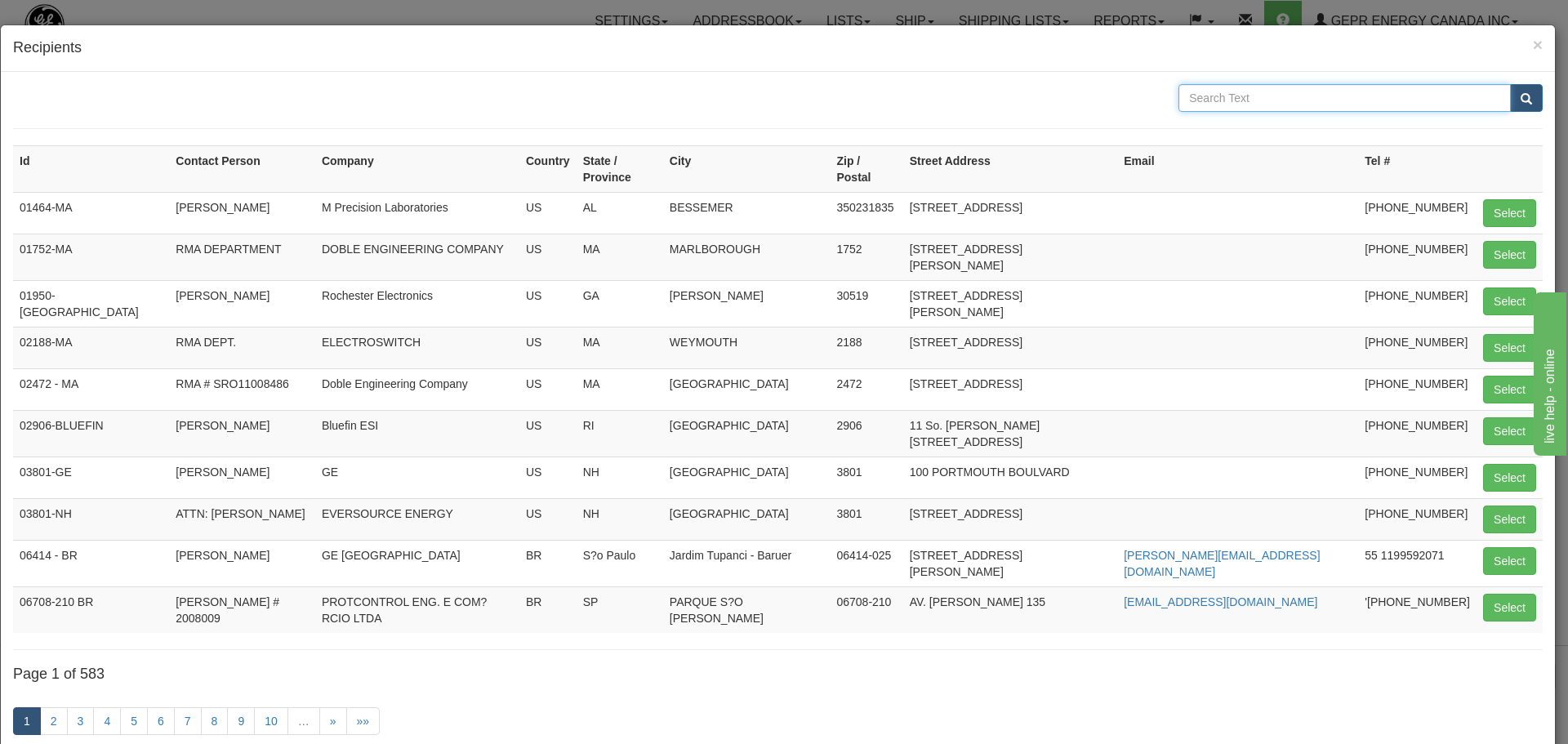
click at [1386, 96] on input "text" at bounding box center [1344, 98] width 332 height 28
type input "GE POWER"
click at [1521, 102] on span "submit" at bounding box center [1527, 99] width 12 height 11
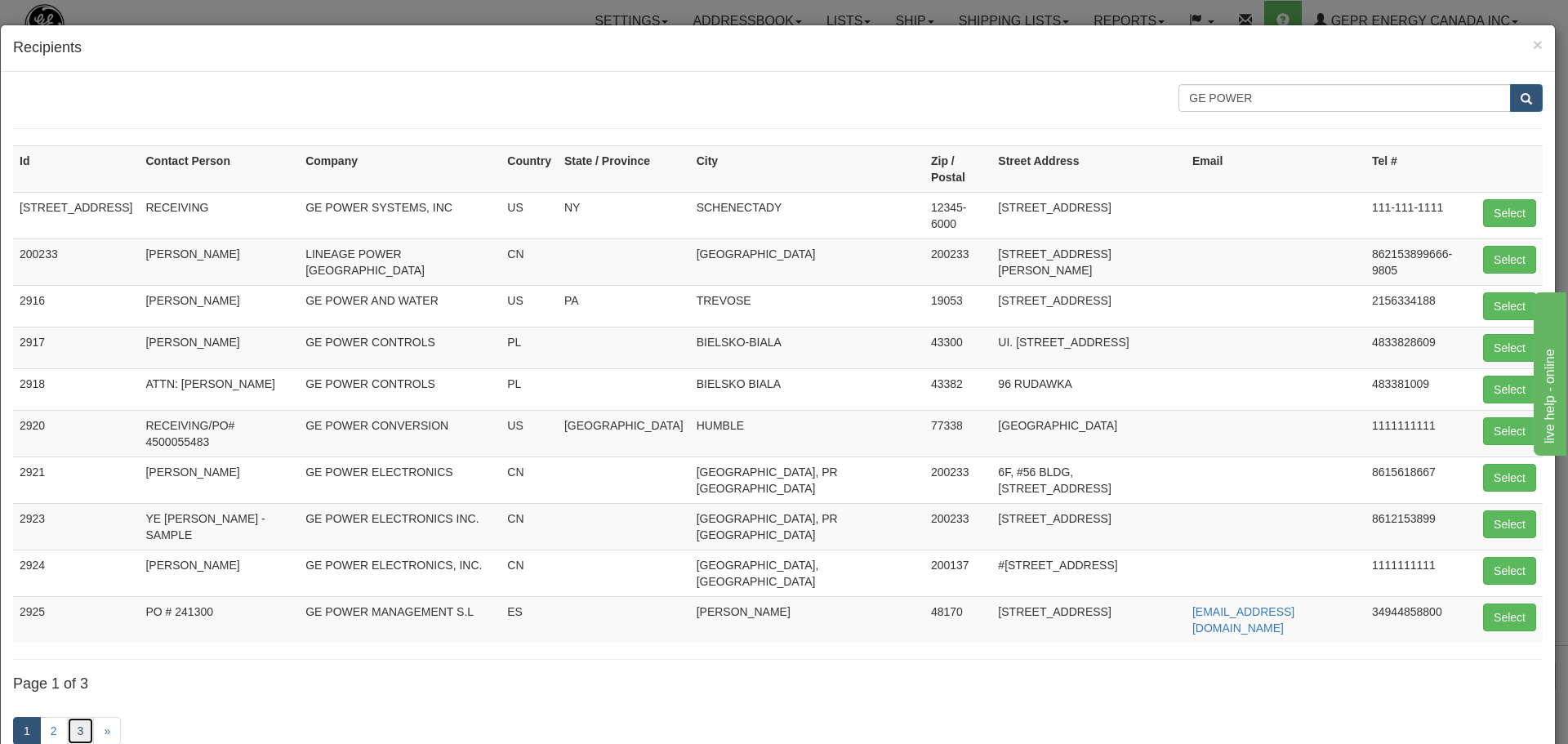
click at [85, 717] on link "3" at bounding box center [81, 731] width 28 height 28
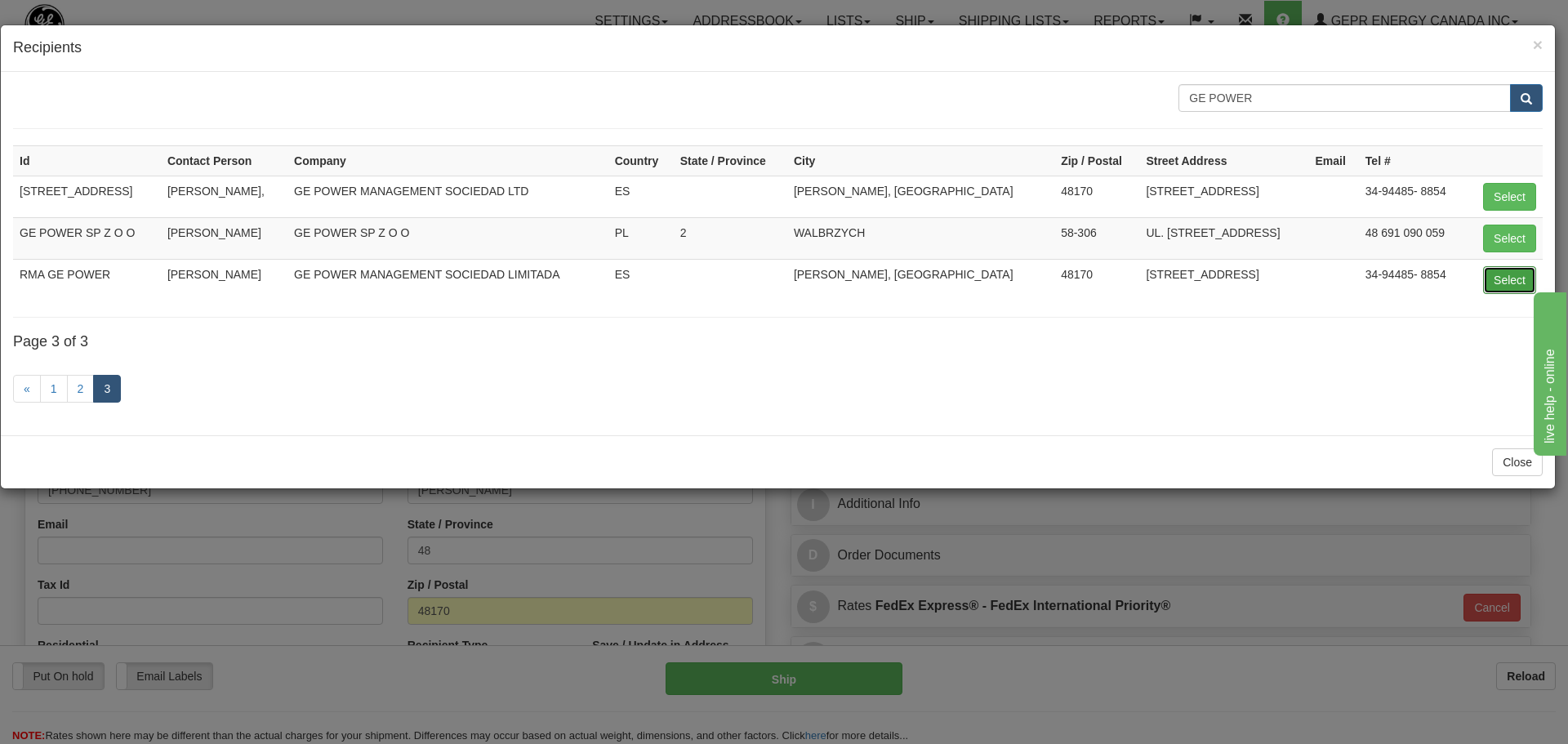
click at [1516, 283] on button "Select" at bounding box center [1509, 280] width 53 height 28
type input "RMA GE POWER"
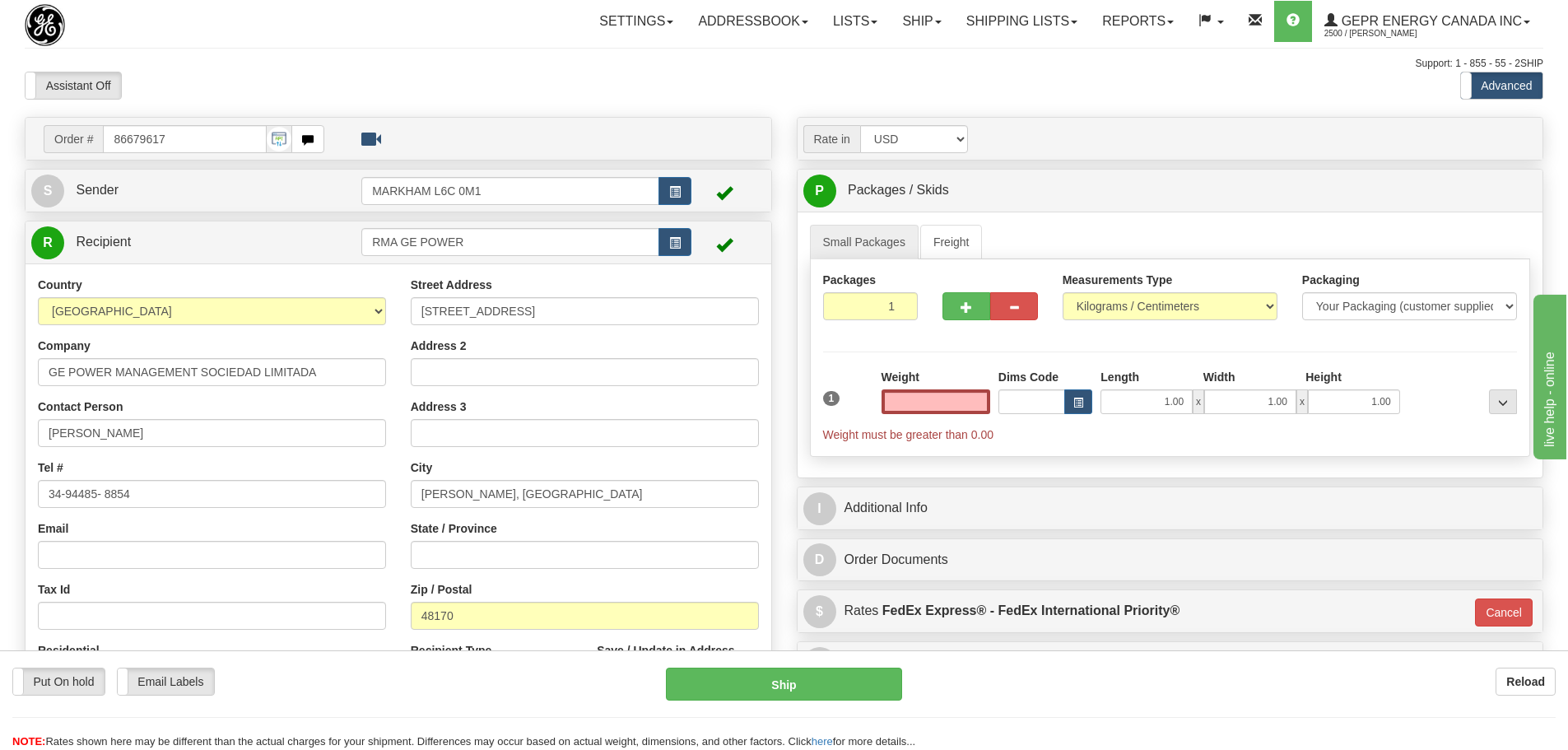
type input "0.00"
click at [806, 76] on div "Assistant On Assistant Off Do a return Do a return Previous Next Standard Advan…" at bounding box center [784, 86] width 1544 height 28
click at [833, 92] on div "Assistant On Assistant Off Do a return Do a return Previous Next Standard Advan…" at bounding box center [784, 86] width 1544 height 28
click at [958, 415] on div "Weight 0.00" at bounding box center [936, 397] width 117 height 58
click at [957, 408] on input "0.00" at bounding box center [936, 402] width 109 height 25
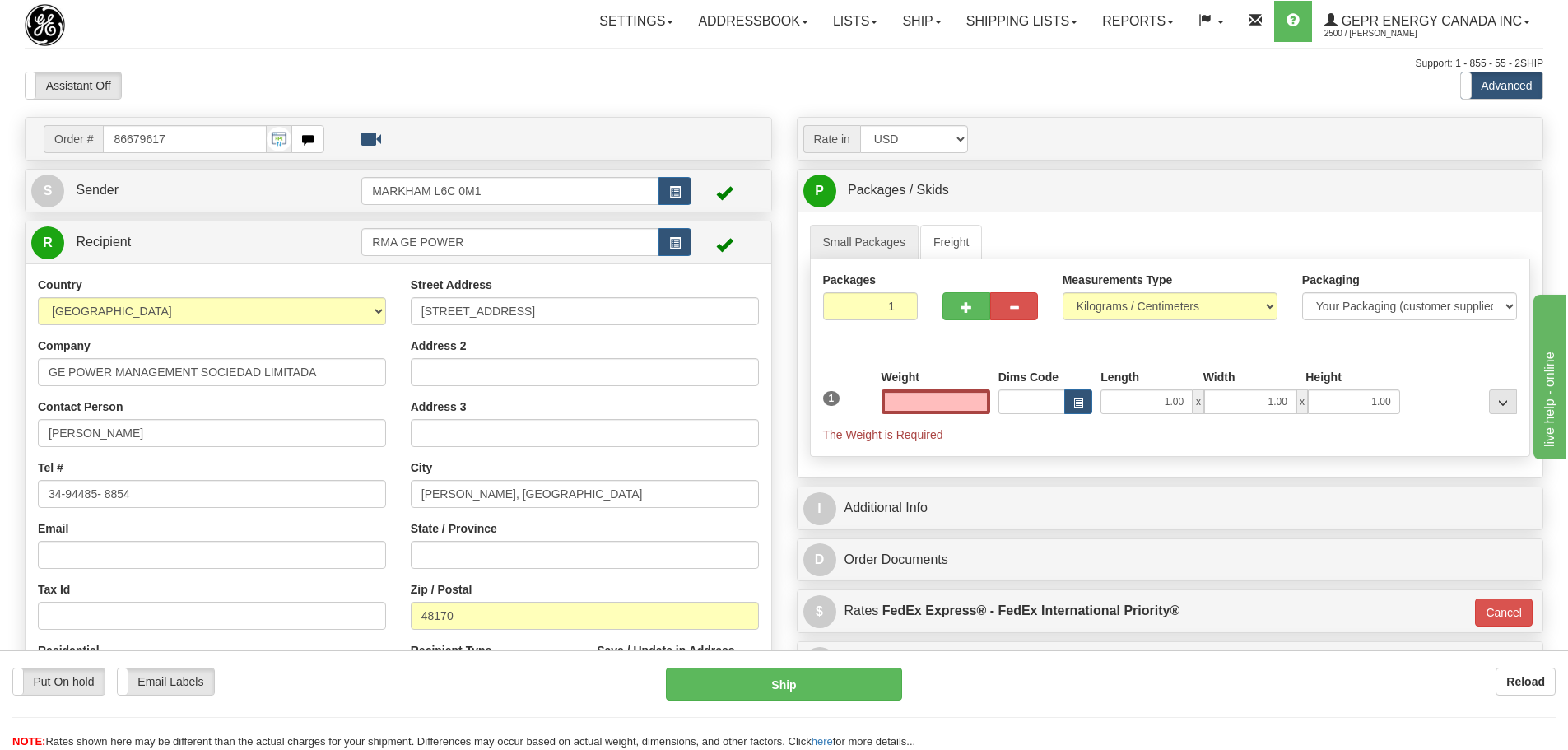
type input "0.00"
click at [968, 412] on input "0.00" at bounding box center [936, 402] width 109 height 25
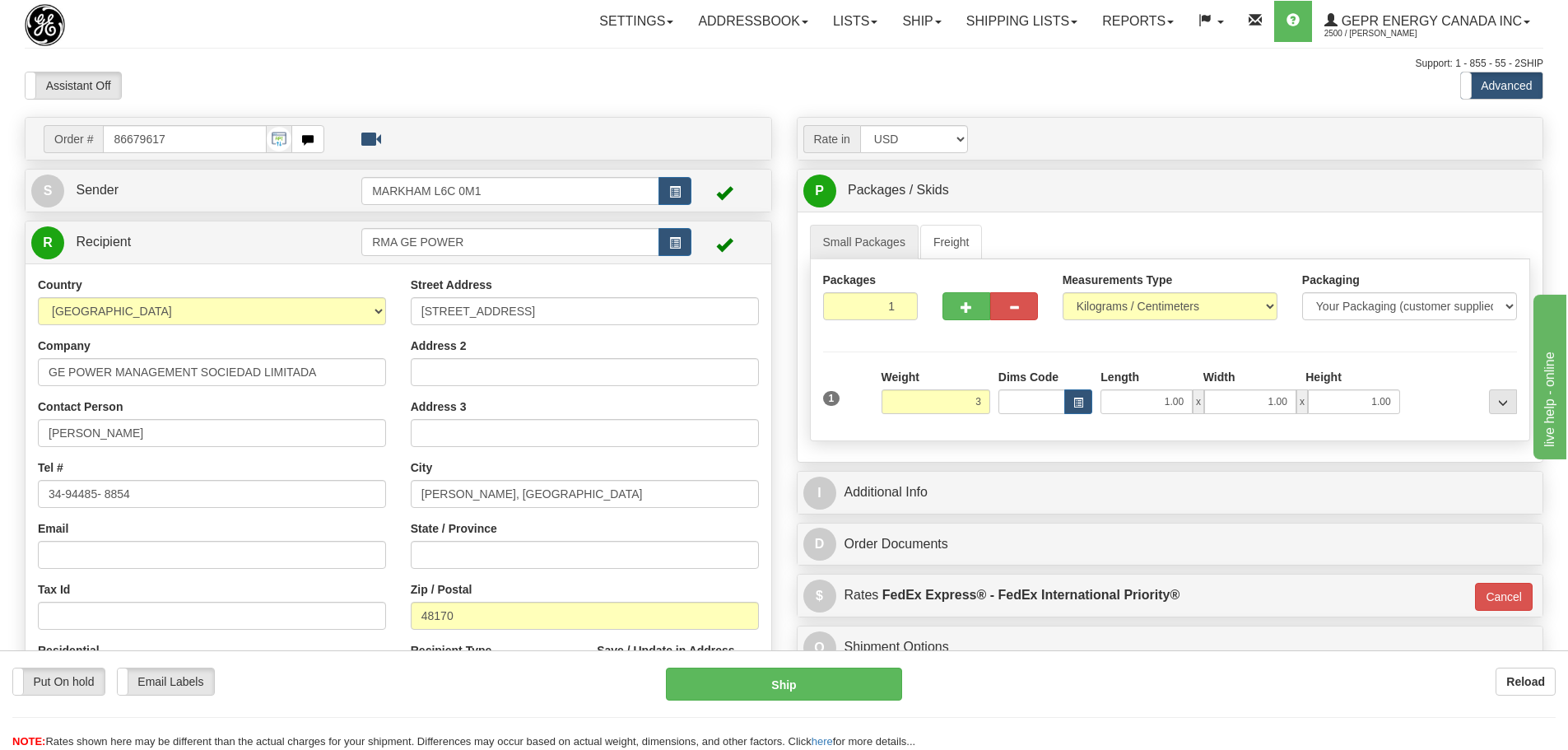
type input "3.00"
type input "01"
click at [988, 351] on div "Packages 1 1 Measurements Type" at bounding box center [1170, 350] width 721 height 182
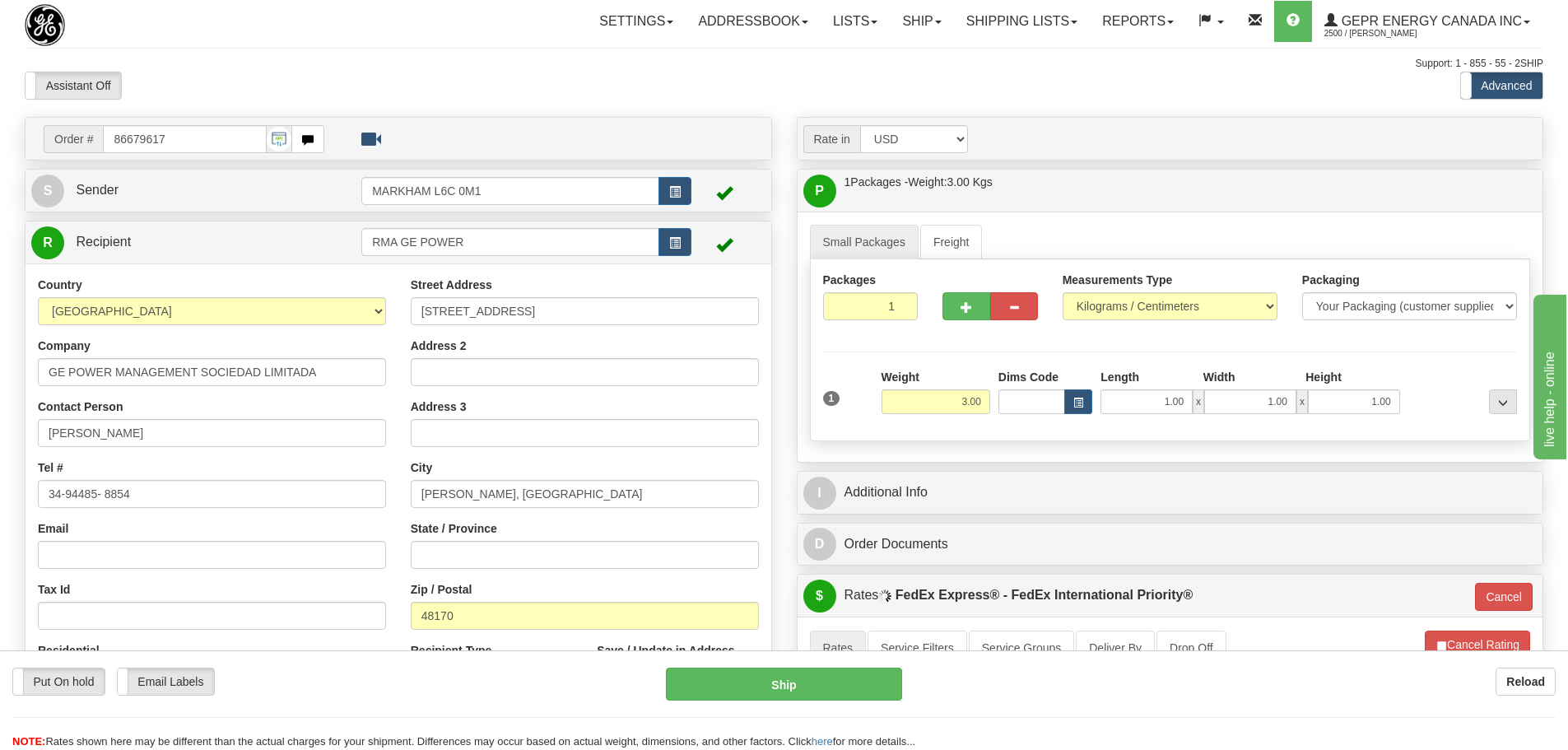
click at [980, 357] on div "Packages 1 1 Measurements Type" at bounding box center [1170, 350] width 721 height 182
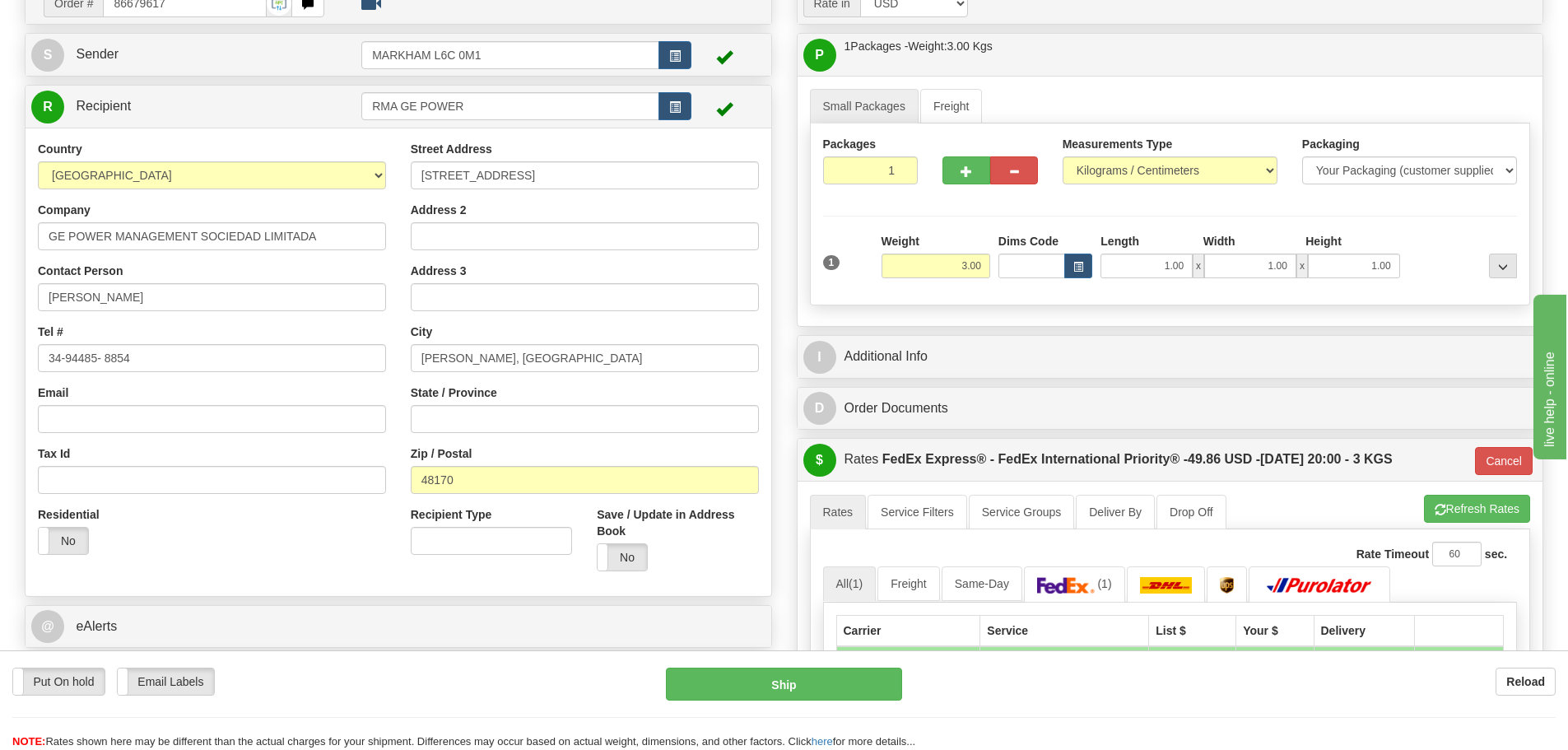
scroll to position [165, 0]
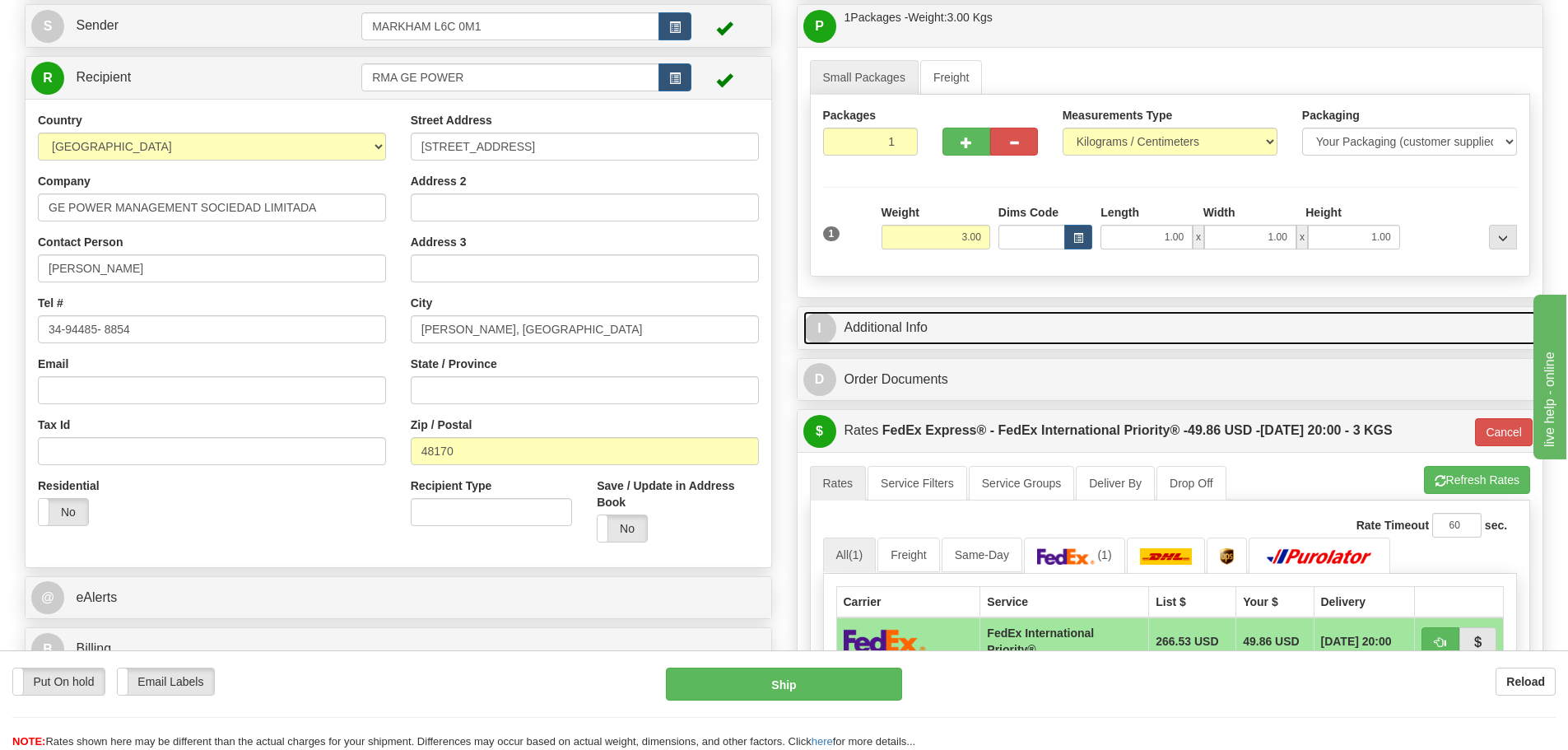
click at [881, 314] on link "I Additional Info" at bounding box center [1170, 327] width 734 height 33
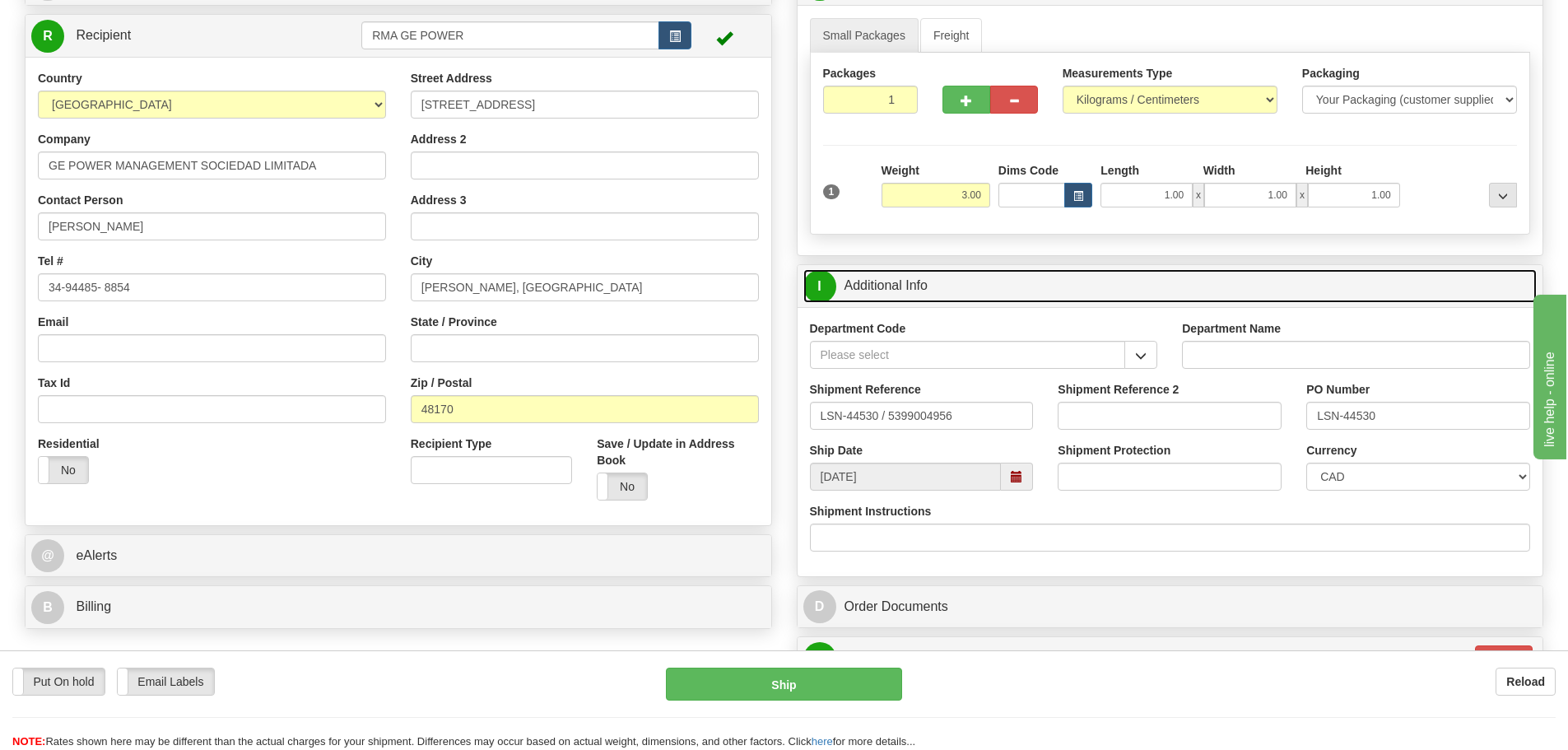
scroll to position [247, 0]
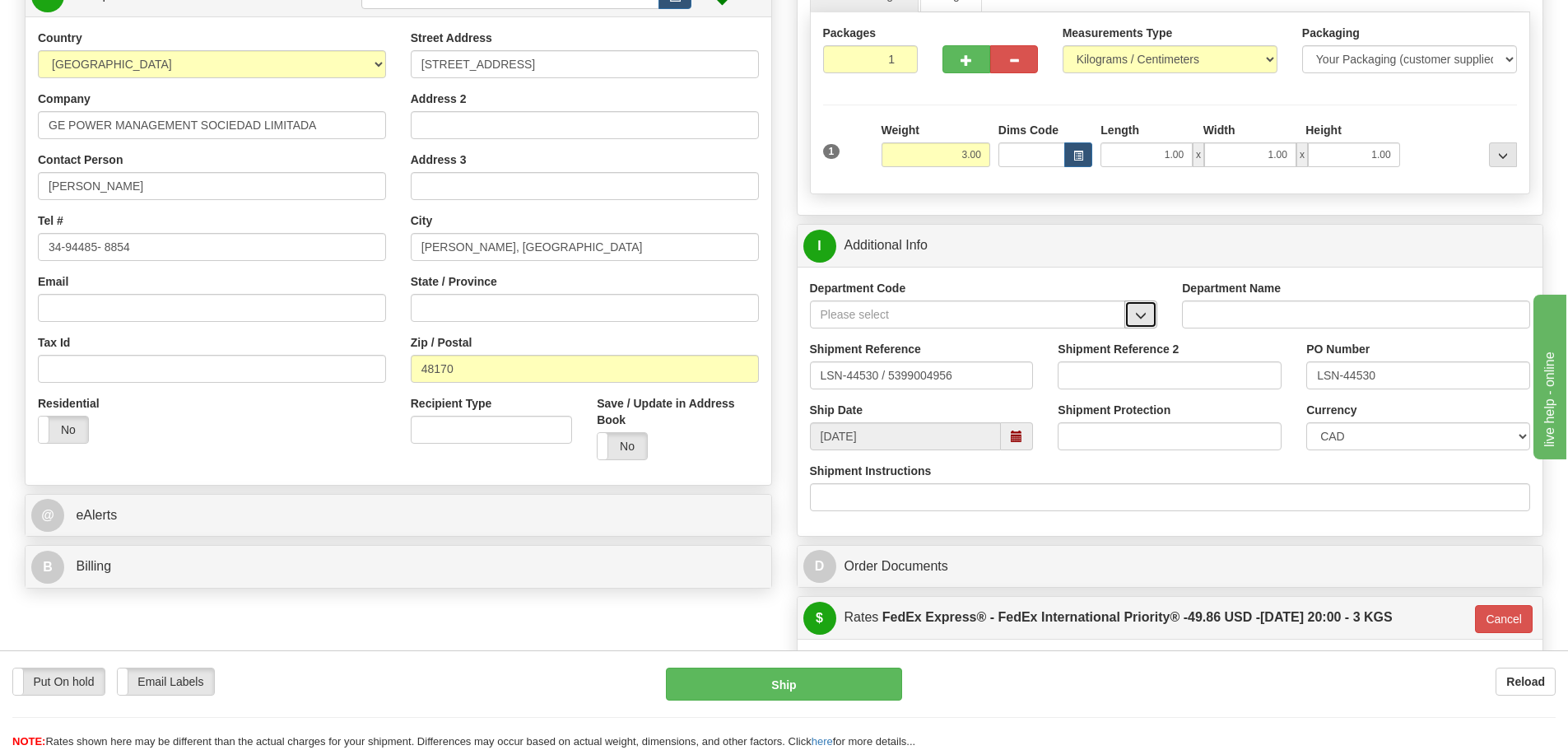
click at [1149, 313] on button "button" at bounding box center [1140, 315] width 33 height 28
click at [901, 347] on div "SER" at bounding box center [964, 340] width 300 height 18
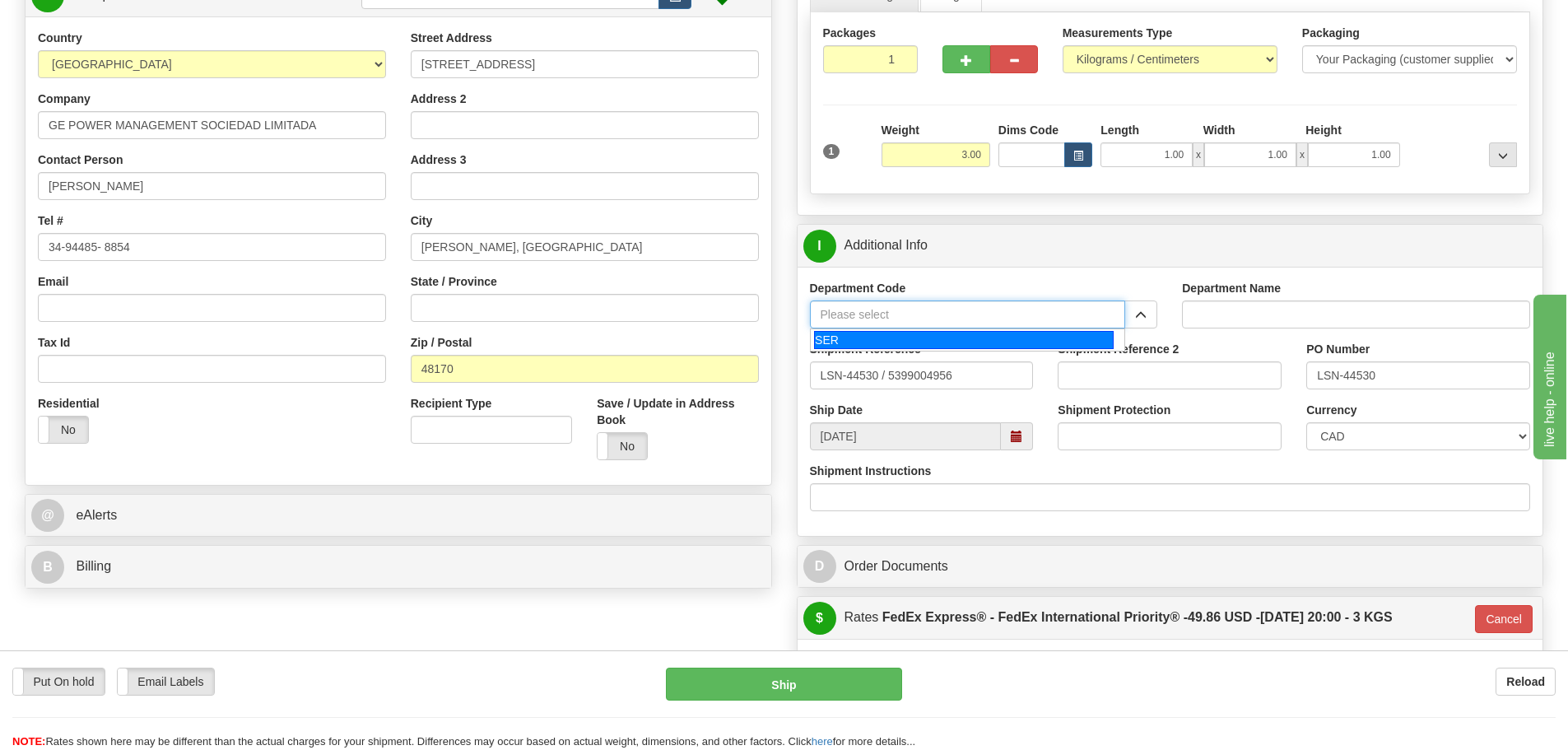
type input "SER"
type input "SERVICE DEPARTMENT"
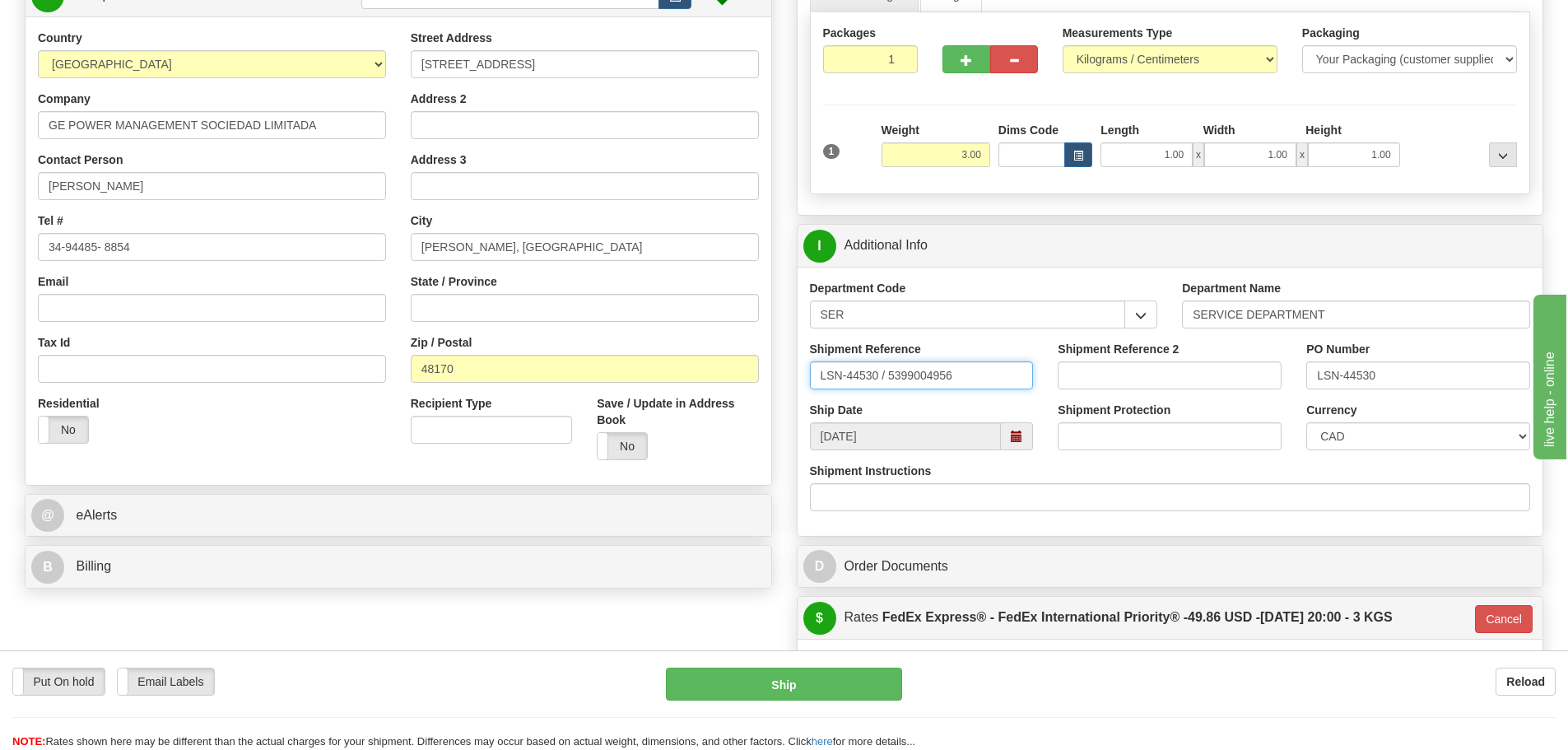
click at [885, 383] on input "LSN-44530 / 5399004956" at bounding box center [922, 376] width 224 height 28
click at [786, 266] on div "Rate in Account Currency ARN AWG AUD AUS BHD BBD BFR BMD BRC BRL GBP UKL BND BG…" at bounding box center [1170, 538] width 772 height 1336
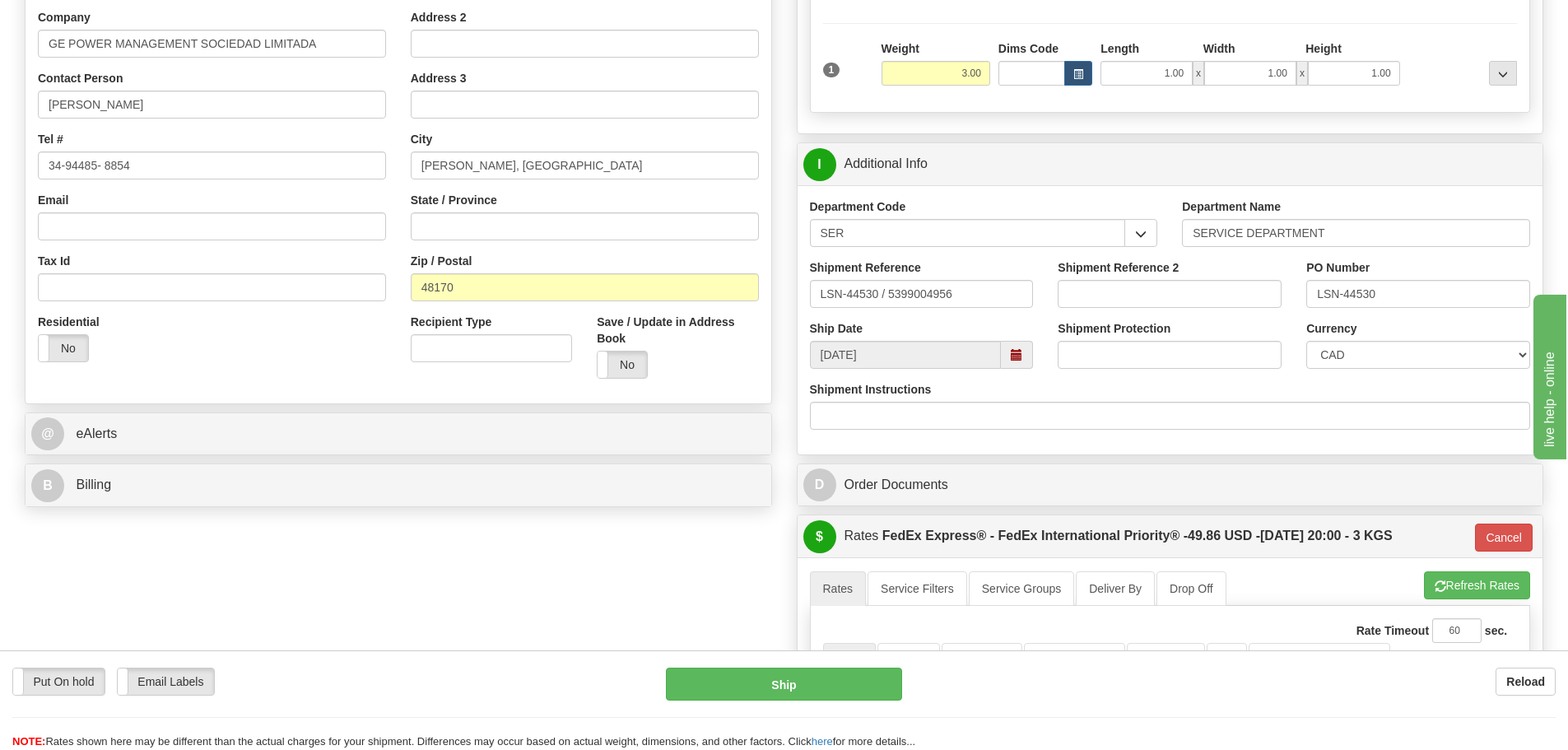
scroll to position [329, 0]
drag, startPoint x: 878, startPoint y: 294, endPoint x: 888, endPoint y: 304, distance: 14.1
click at [888, 304] on input "LSN-44530 / 5399004956" at bounding box center [922, 293] width 224 height 28
click at [883, 300] on input "LSN-44530 / 5399004956" at bounding box center [922, 293] width 224 height 28
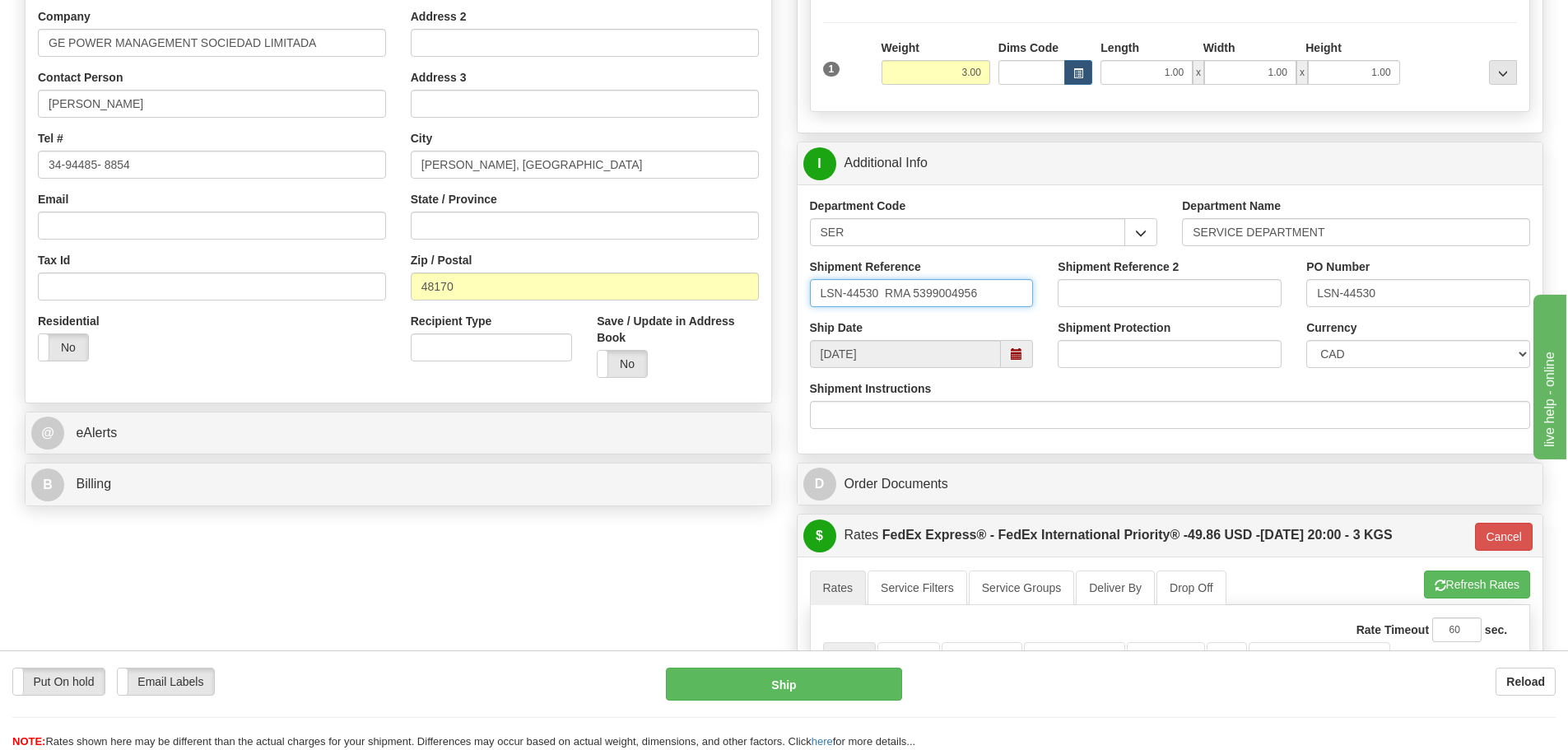
type input "LSN-44530 RMA 5399004956"
click at [1371, 357] on select "CAD USD EUR ZAR [PERSON_NAME] ARN AUD AUS AWG BBD BFR BGN BHD BMD BND BRC BRL C…" at bounding box center [1418, 354] width 224 height 28
select select "1"
click at [1307, 340] on select "CAD USD EUR ZAR [PERSON_NAME] ARN AUD AUS AWG BBD BFR BGN BHD BMD BND BRC BRL C…" at bounding box center [1418, 354] width 224 height 28
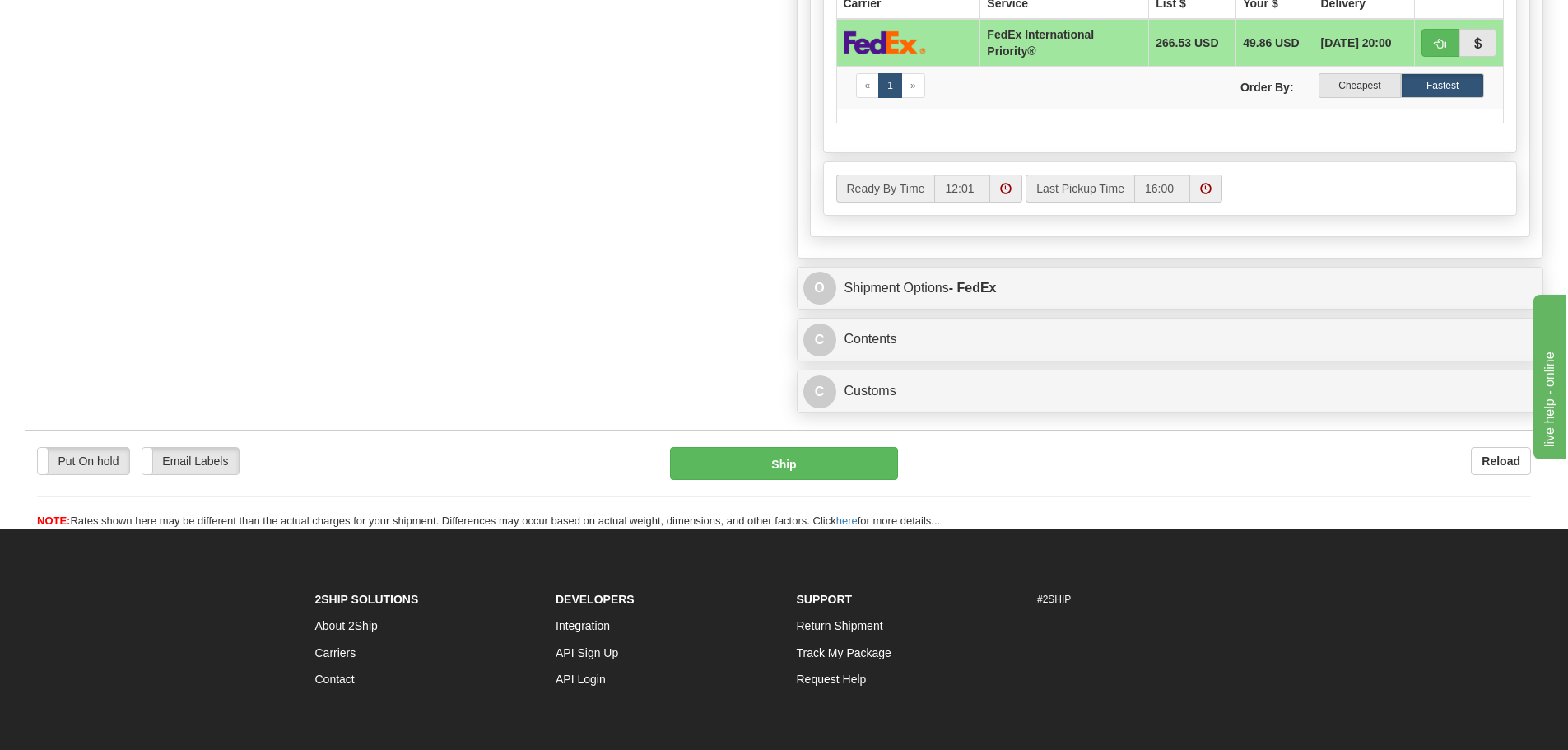
scroll to position [1070, 0]
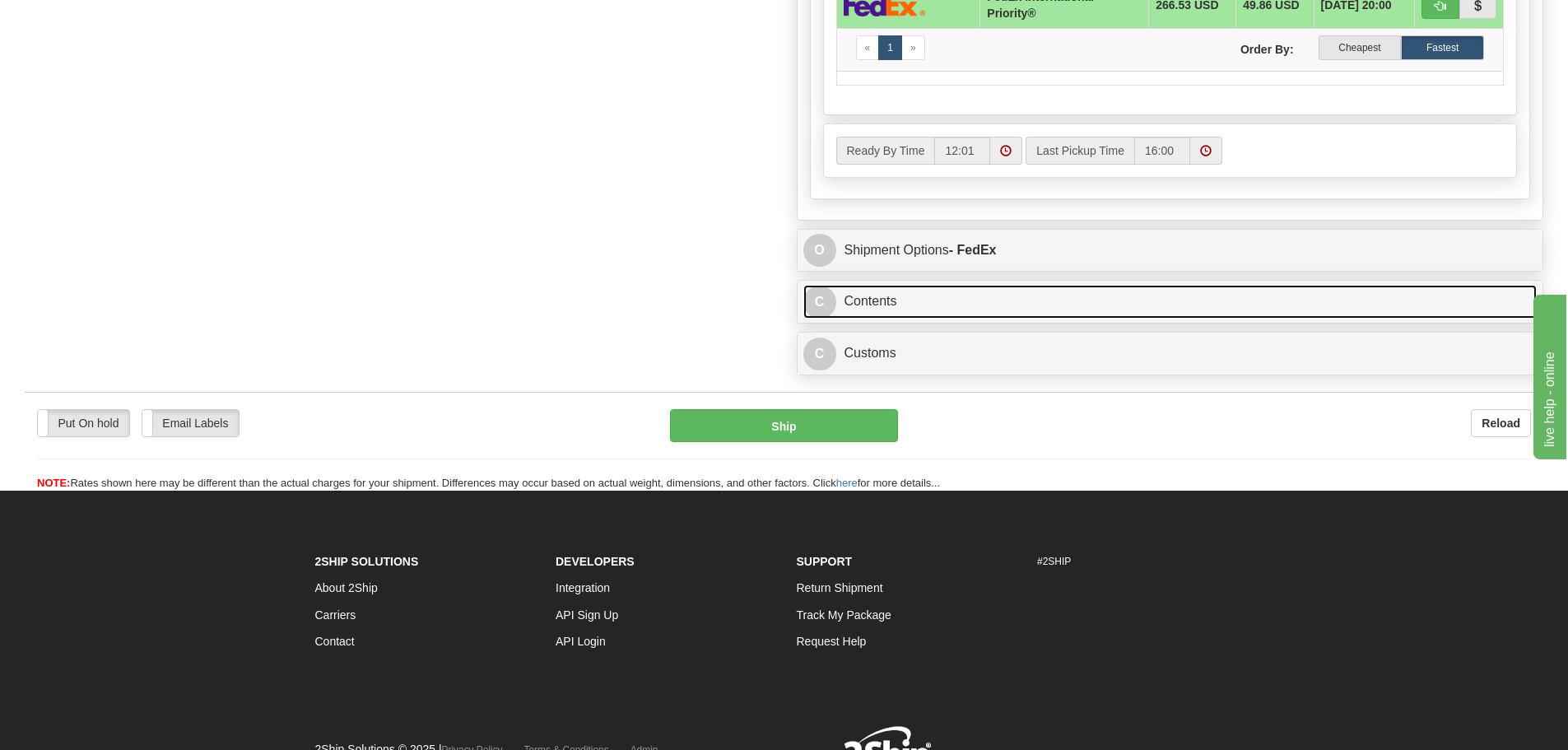
click at [898, 295] on link "C Contents" at bounding box center [1170, 302] width 734 height 33
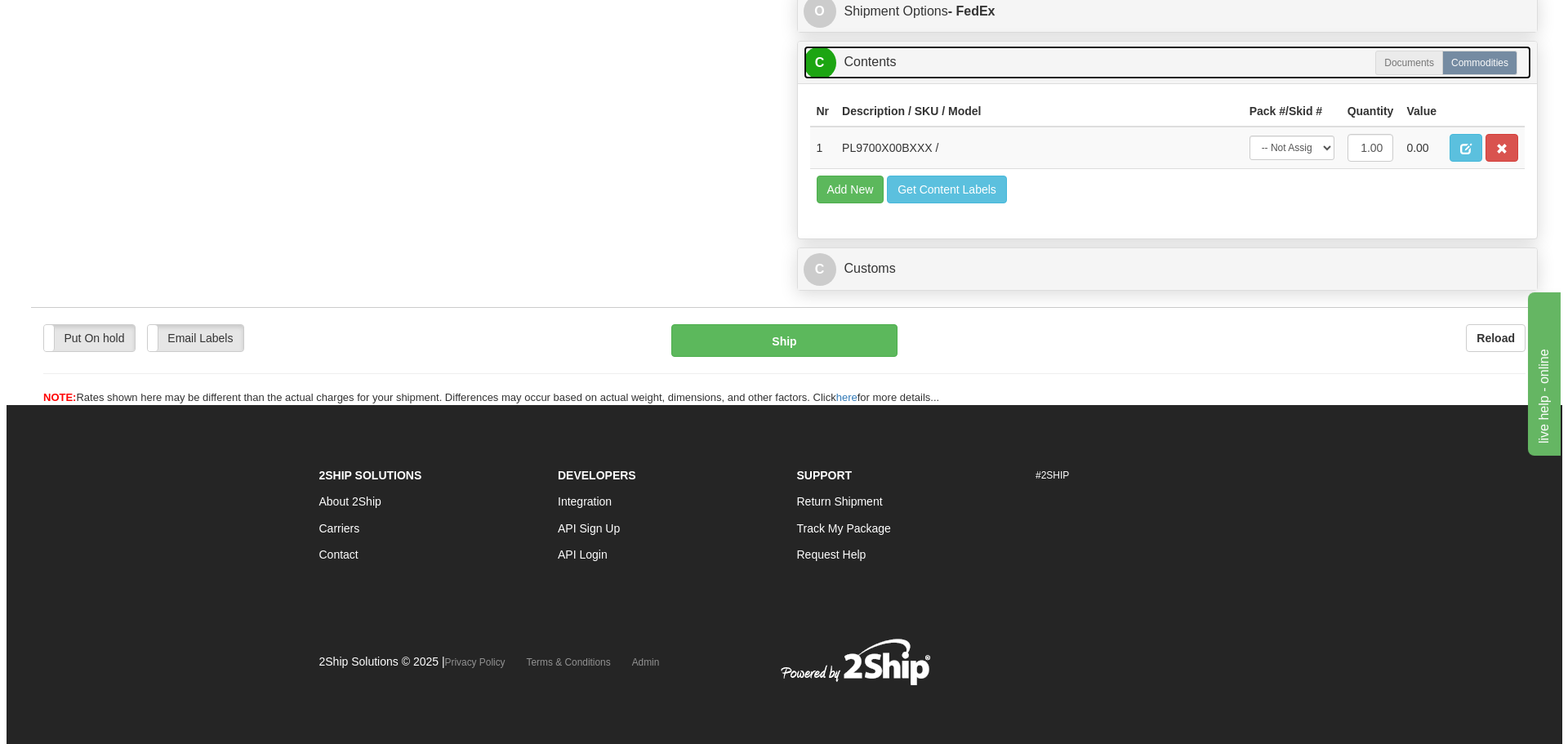
scroll to position [1135, 0]
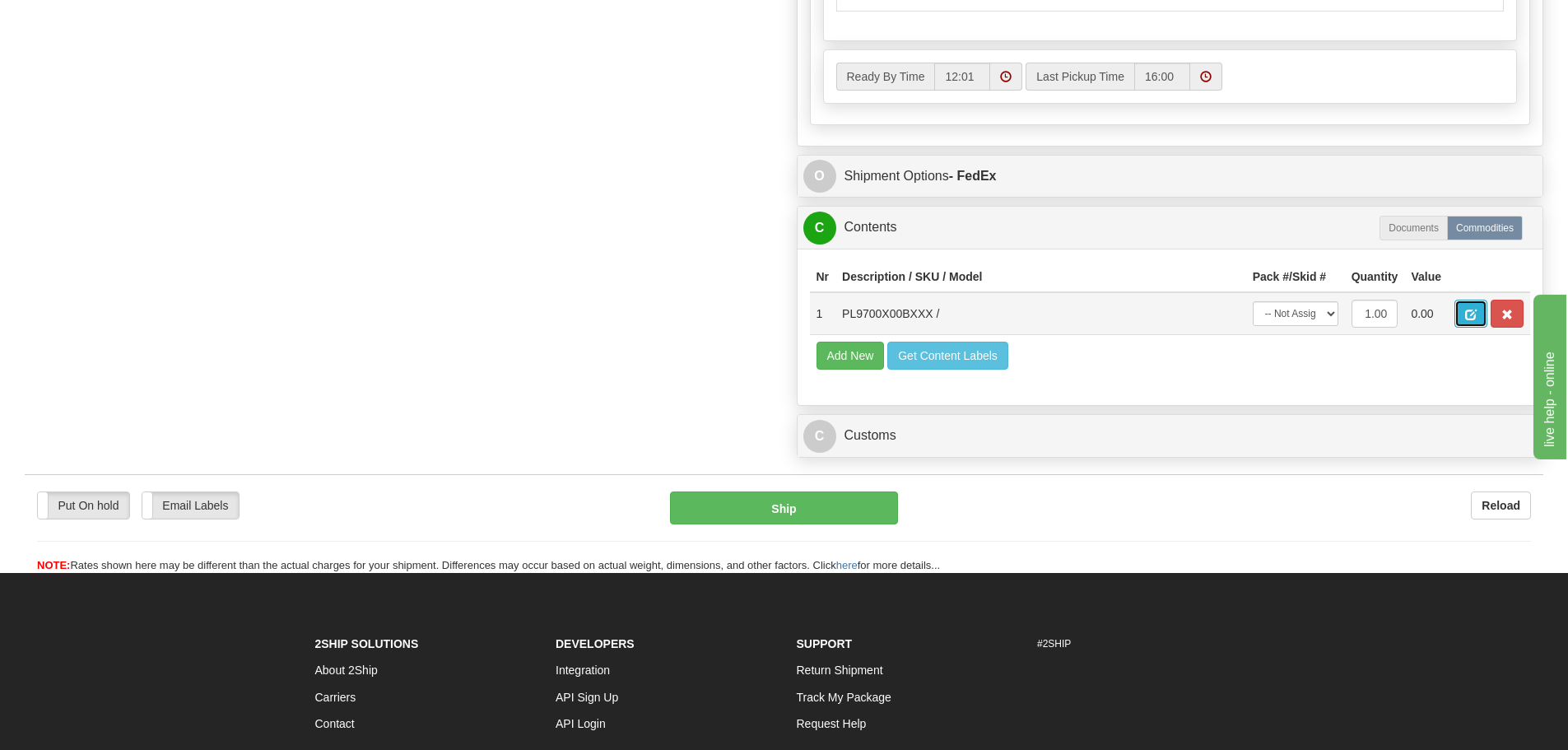
click at [1470, 303] on button "button" at bounding box center [1470, 314] width 33 height 28
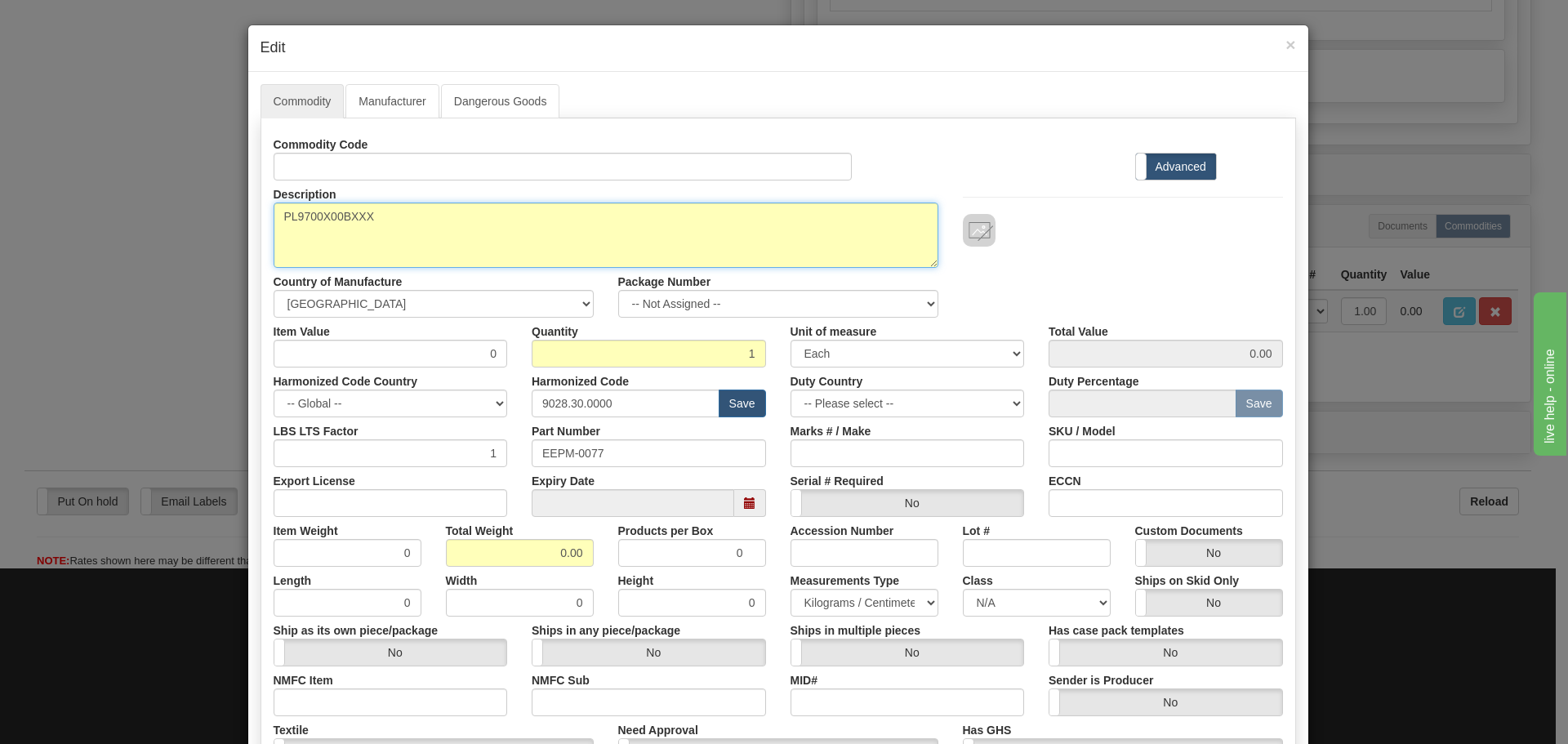
drag, startPoint x: 370, startPoint y: 224, endPoint x: 277, endPoint y: 252, distance: 97.1
click at [277, 251] on textarea "PL9700X00BXXX" at bounding box center [606, 234] width 665 height 65
click at [408, 239] on textarea "PL9700X00BXXX" at bounding box center [606, 234] width 665 height 65
drag, startPoint x: 412, startPoint y: 225, endPoint x: 272, endPoint y: 245, distance: 141.4
click at [273, 245] on textarea "PL9700X00BXXX" at bounding box center [606, 234] width 665 height 65
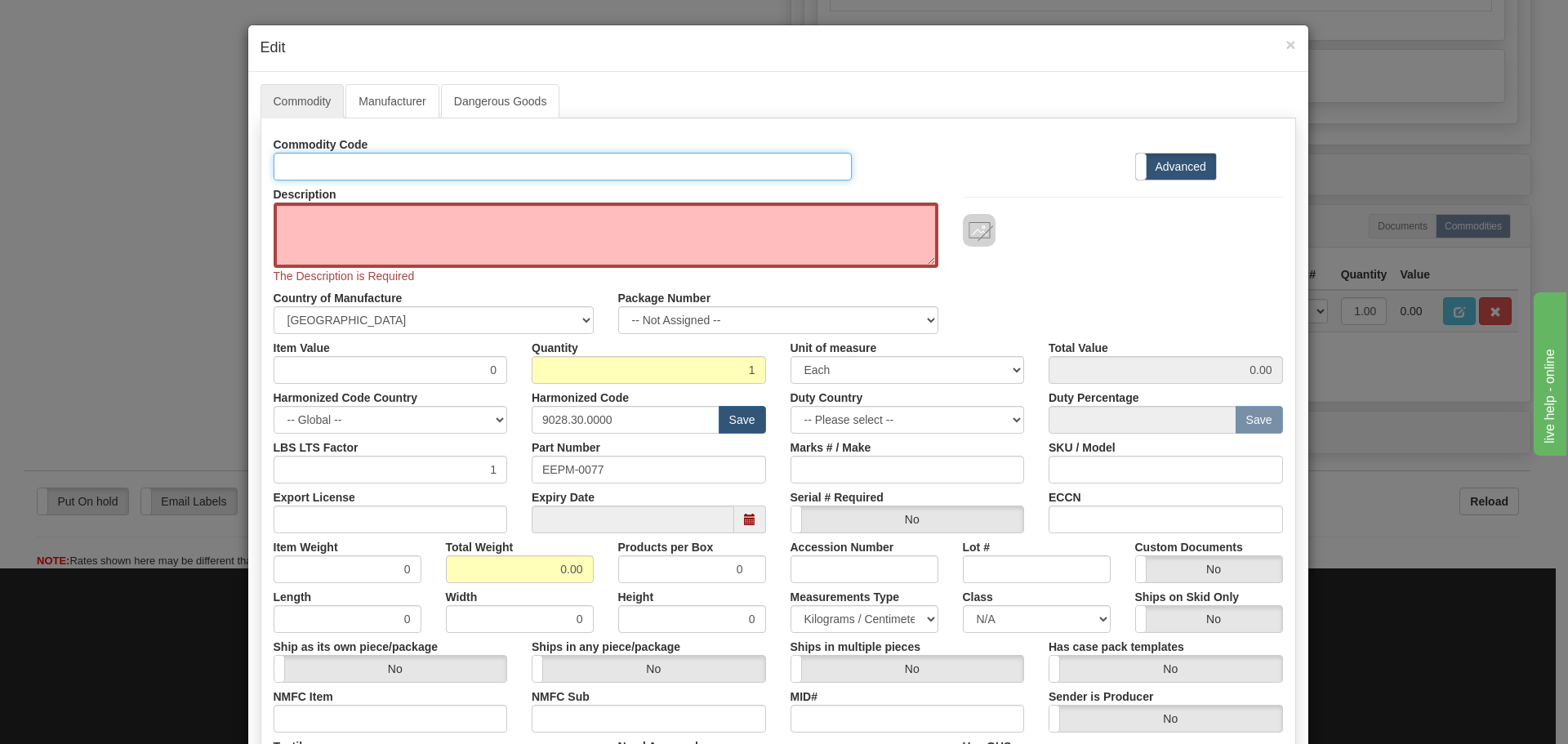
click at [357, 172] on input "Id" at bounding box center [563, 167] width 579 height 28
paste input "PL9700X00BXXX"
type input "PL9700X00BXXX"
drag, startPoint x: 620, startPoint y: 483, endPoint x: 530, endPoint y: 510, distance: 94.0
click at [530, 510] on div "Expiry Date" at bounding box center [649, 508] width 259 height 50
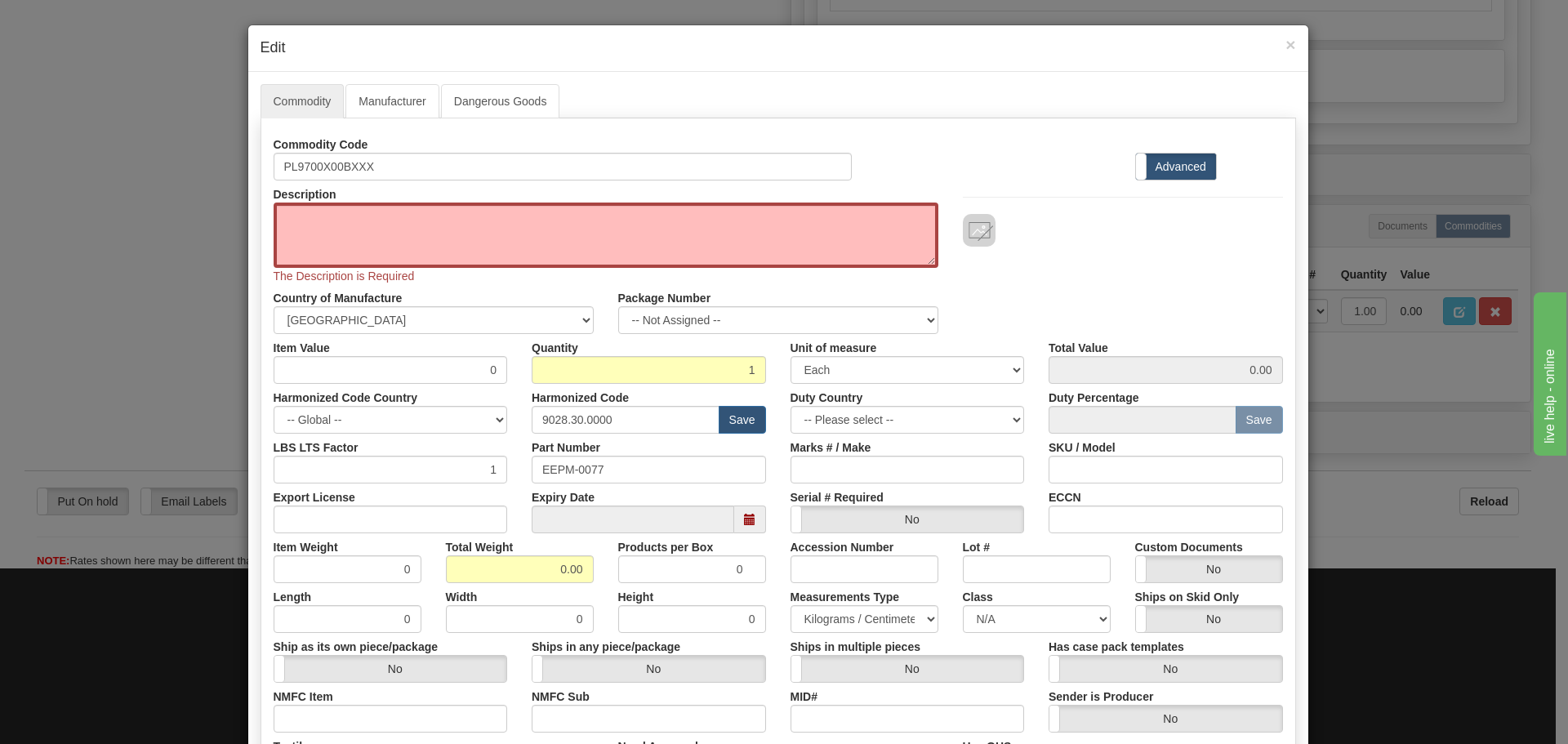
click at [605, 483] on div "Expiry Date" at bounding box center [649, 508] width 259 height 50
drag, startPoint x: 638, startPoint y: 463, endPoint x: 458, endPoint y: 494, distance: 182.6
click at [458, 494] on div "Commodity Code PL9700X00BXXX Standard Advanced Description PL9700X00BXXX The De…" at bounding box center [778, 481] width 1009 height 701
paste input "PL9700X00BXXX"
type input "PL9700X00BXXX"
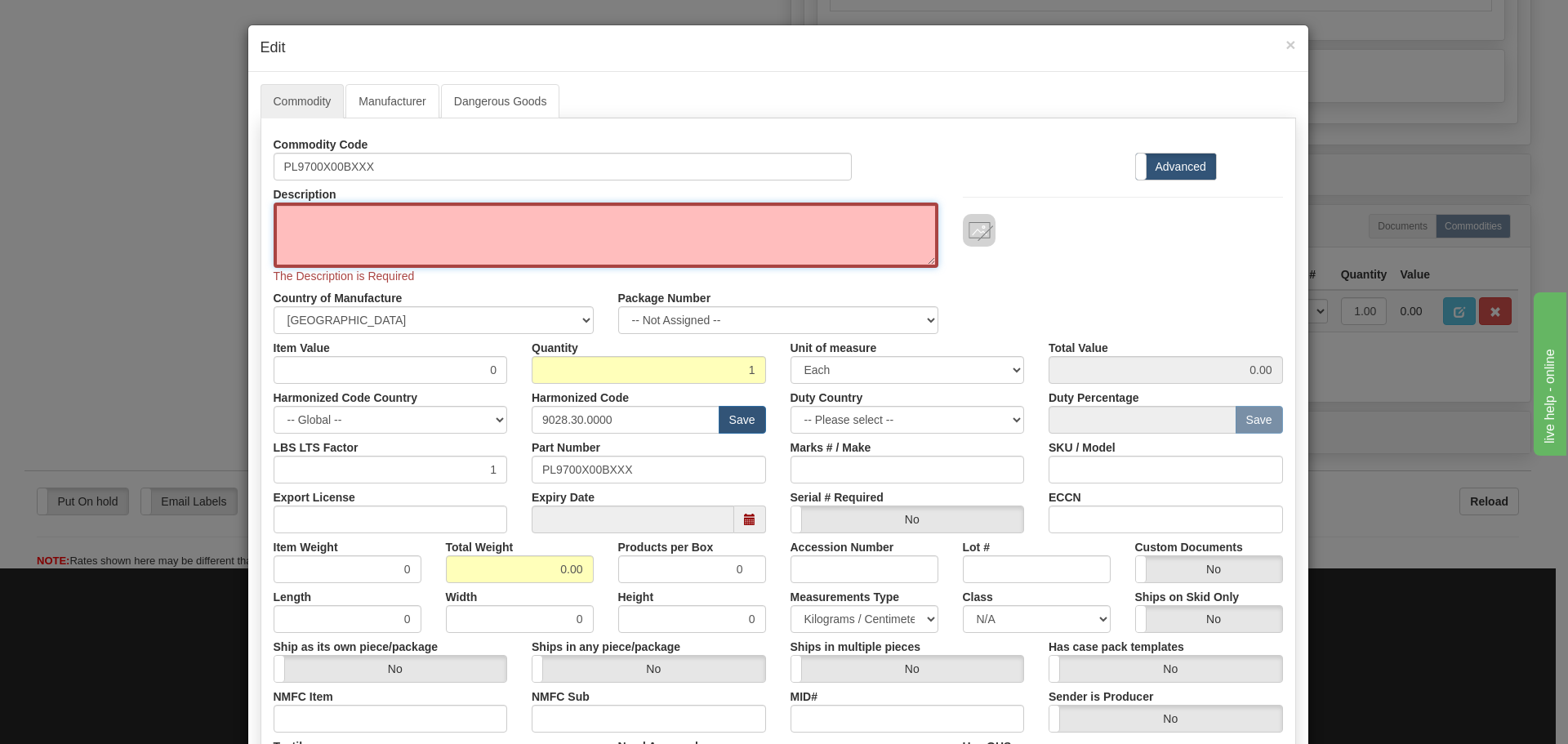
click at [484, 229] on textarea "PL9700X00BXXX" at bounding box center [606, 234] width 665 height 65
click at [360, 244] on textarea "PL9700X00BXXX" at bounding box center [606, 234] width 665 height 65
paste textarea "EPM 9700 Advanced Power Quality Meter"
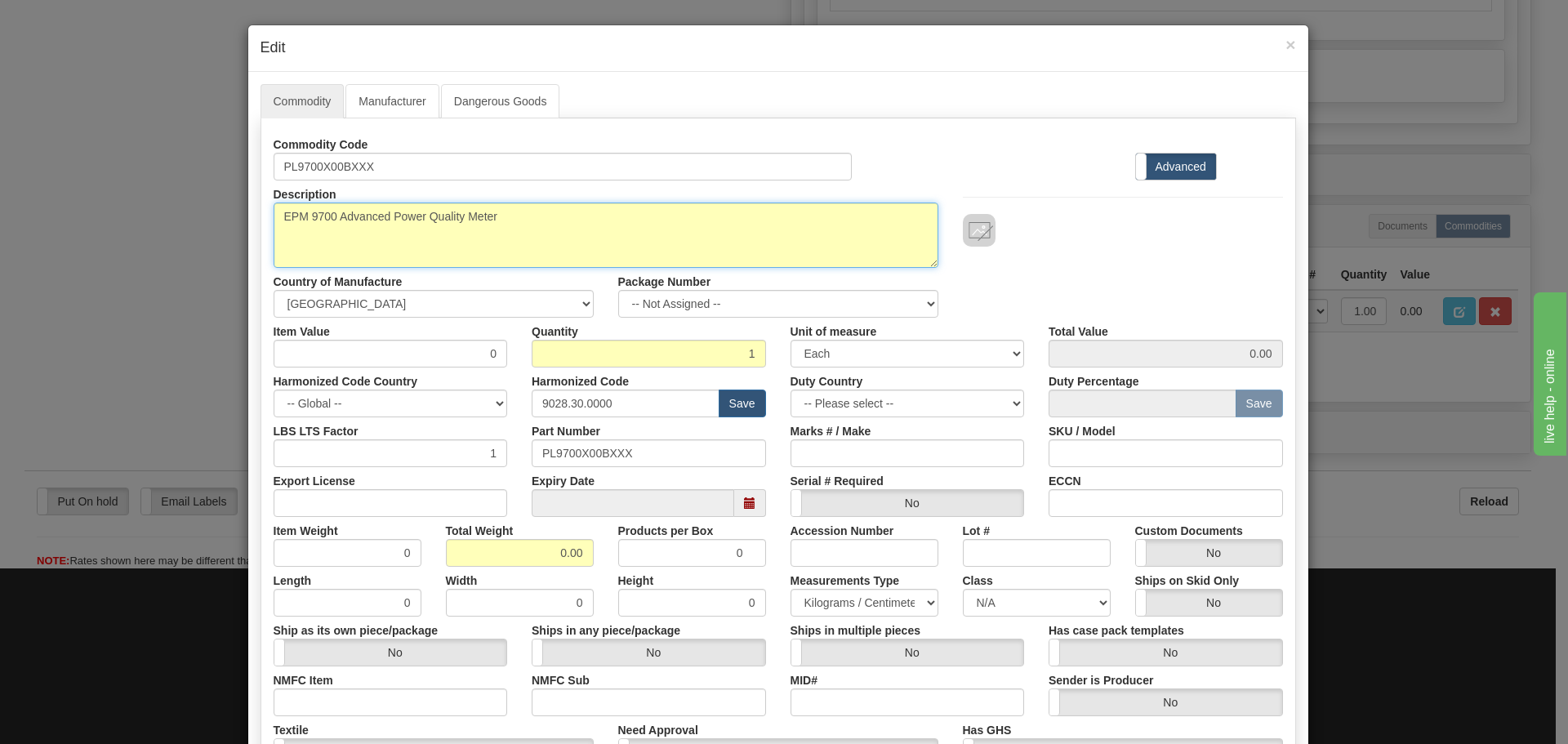
type textarea "EPM 9700 Advanced Power Quality Meter"
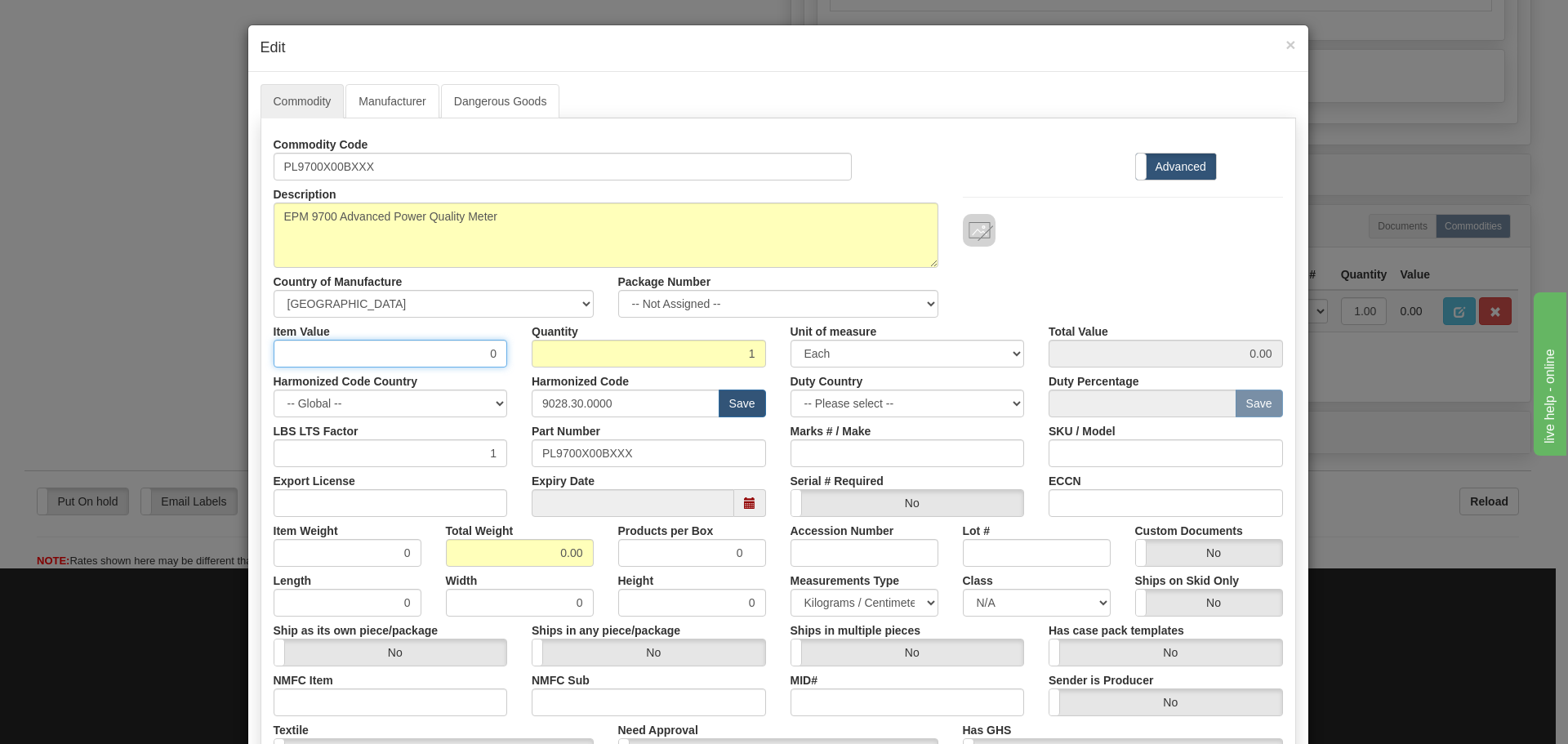
drag, startPoint x: 477, startPoint y: 353, endPoint x: 493, endPoint y: 368, distance: 21.9
click at [493, 368] on div "Commodity Code PL9700X00BXXX Standard Advanced Description PL9700X00BXXX Countr…" at bounding box center [778, 473] width 1009 height 685
type input "75"
type input "75.00"
click at [1080, 317] on label "Total Value" at bounding box center [1078, 328] width 60 height 22
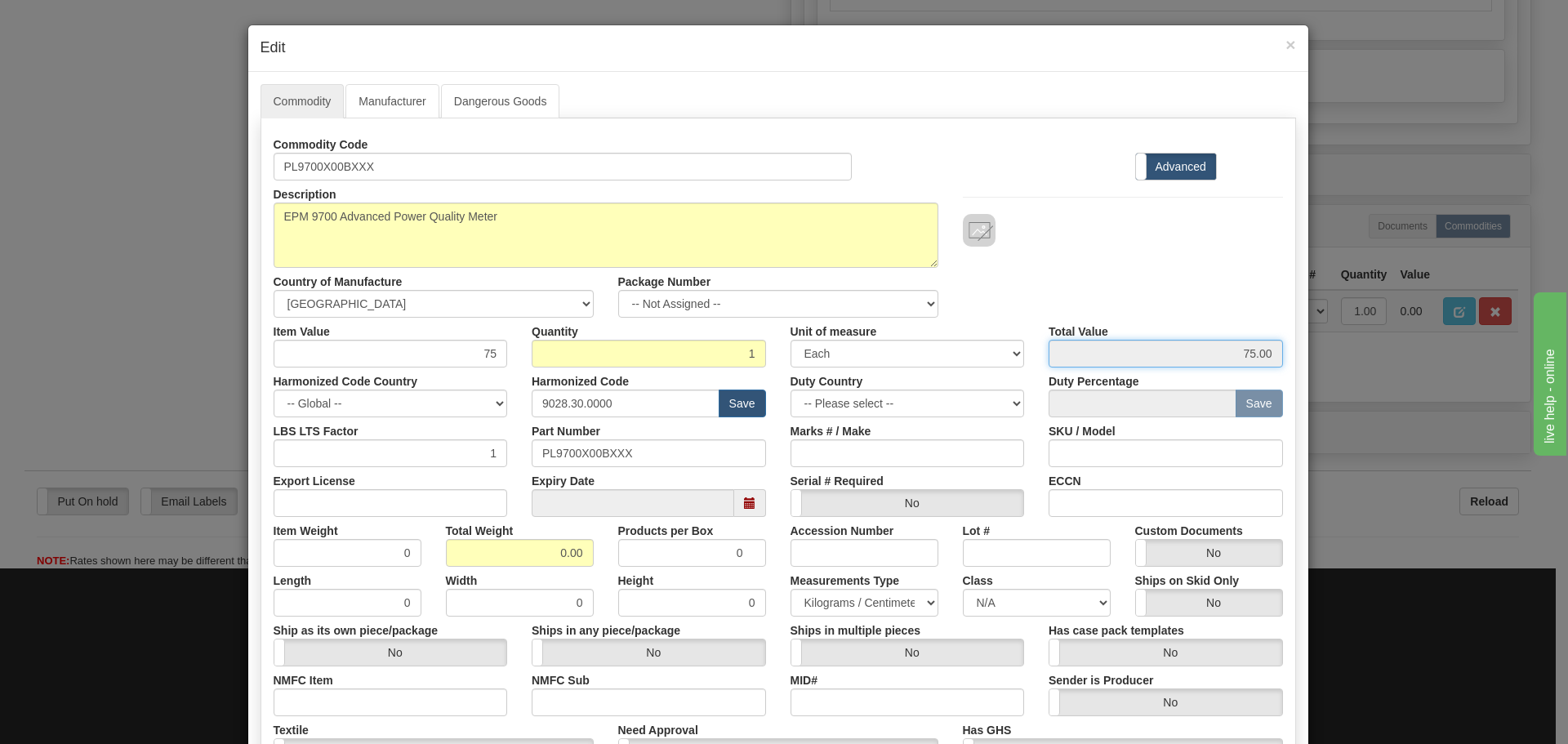
click at [1080, 340] on input "75.00" at bounding box center [1165, 354] width 235 height 28
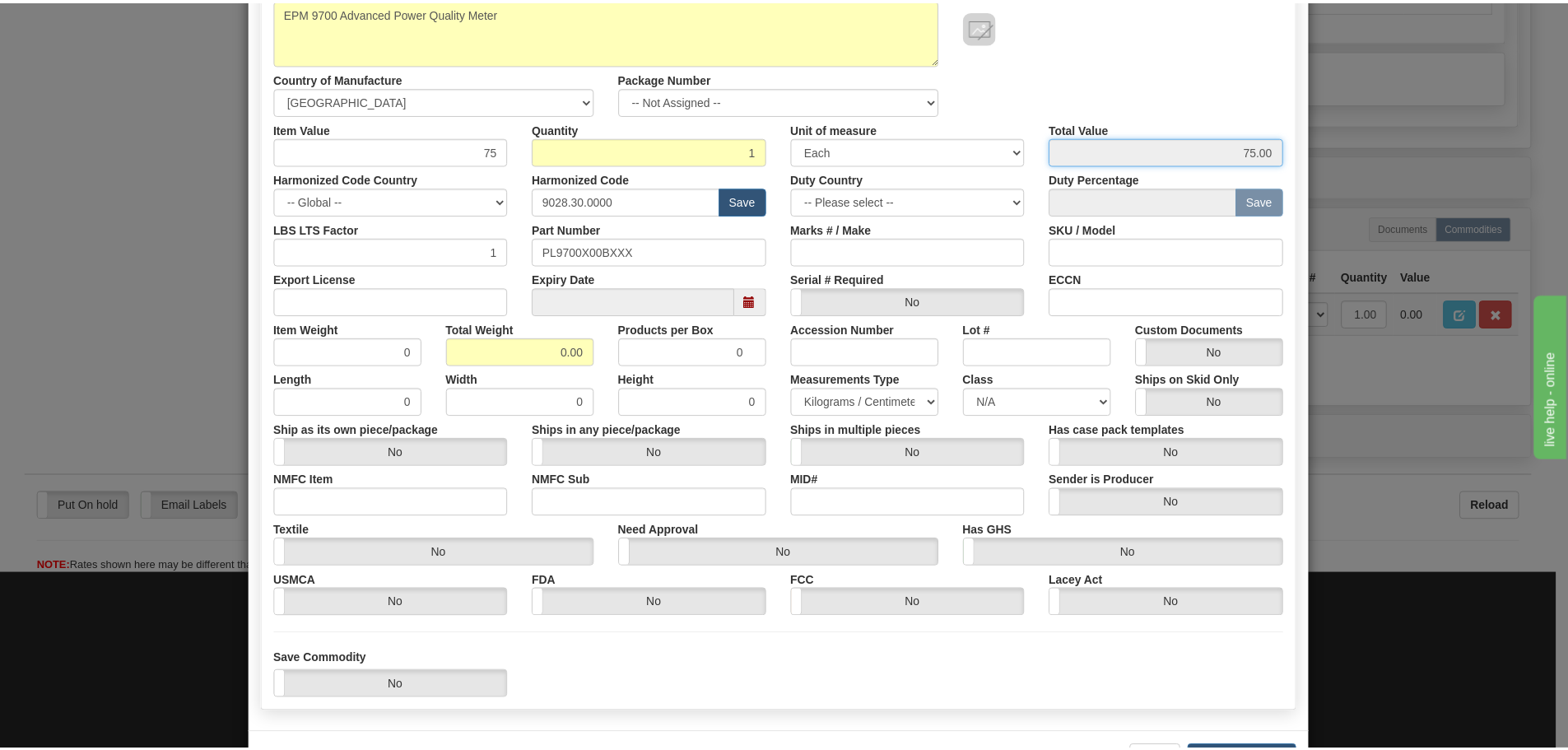
scroll to position [267, 0]
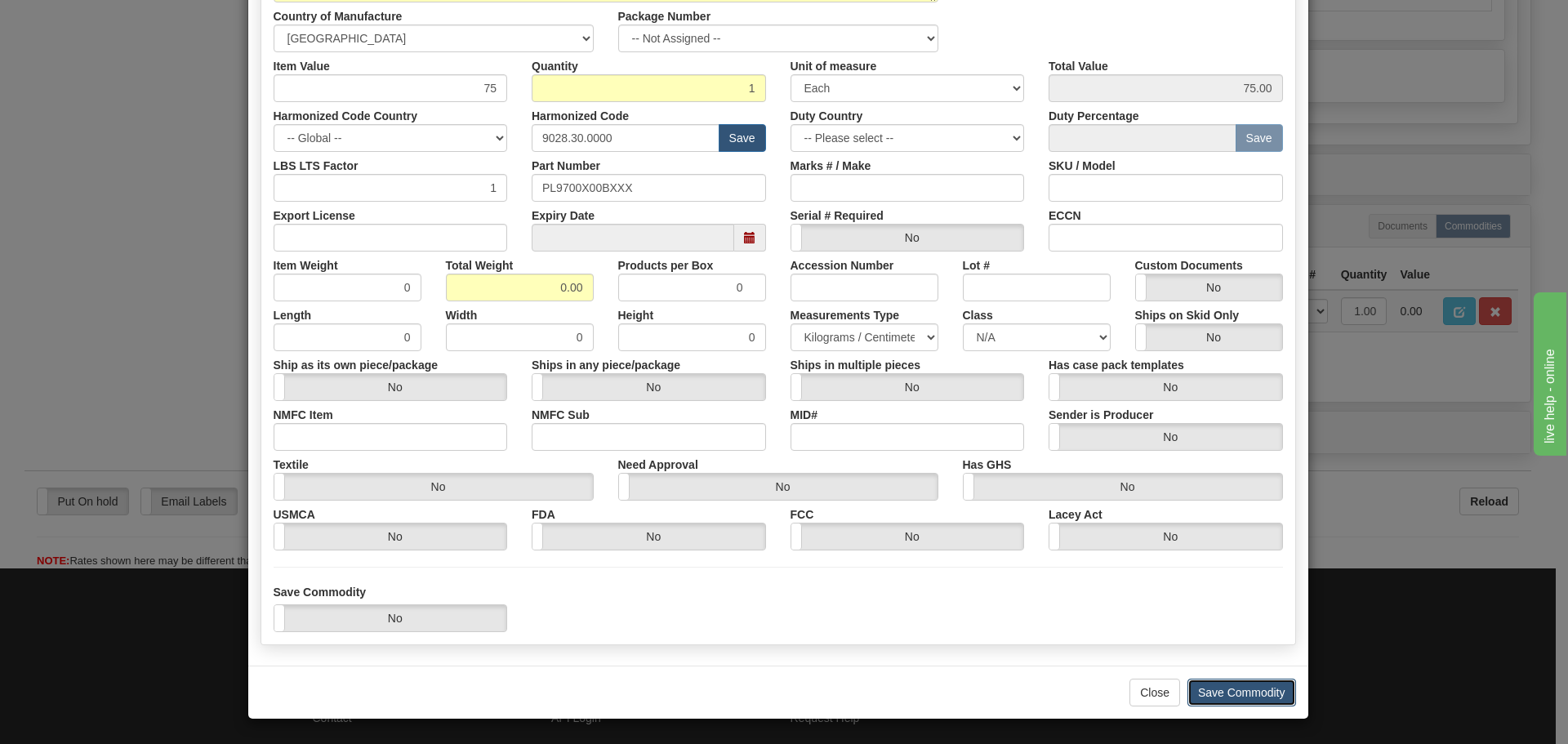
click at [1196, 682] on button "Save Commodity" at bounding box center [1241, 693] width 109 height 28
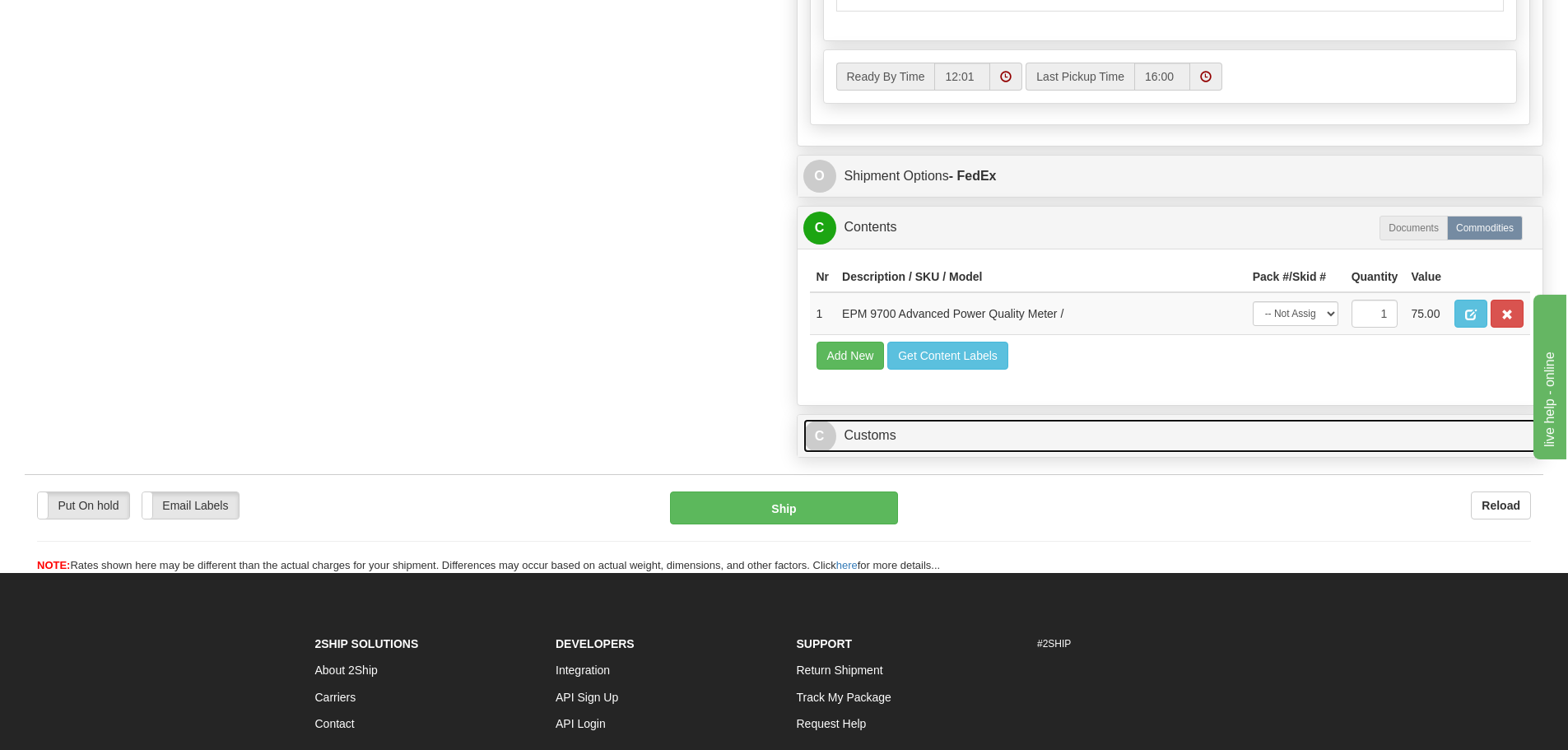
click at [982, 423] on link "C Customs" at bounding box center [1170, 436] width 734 height 33
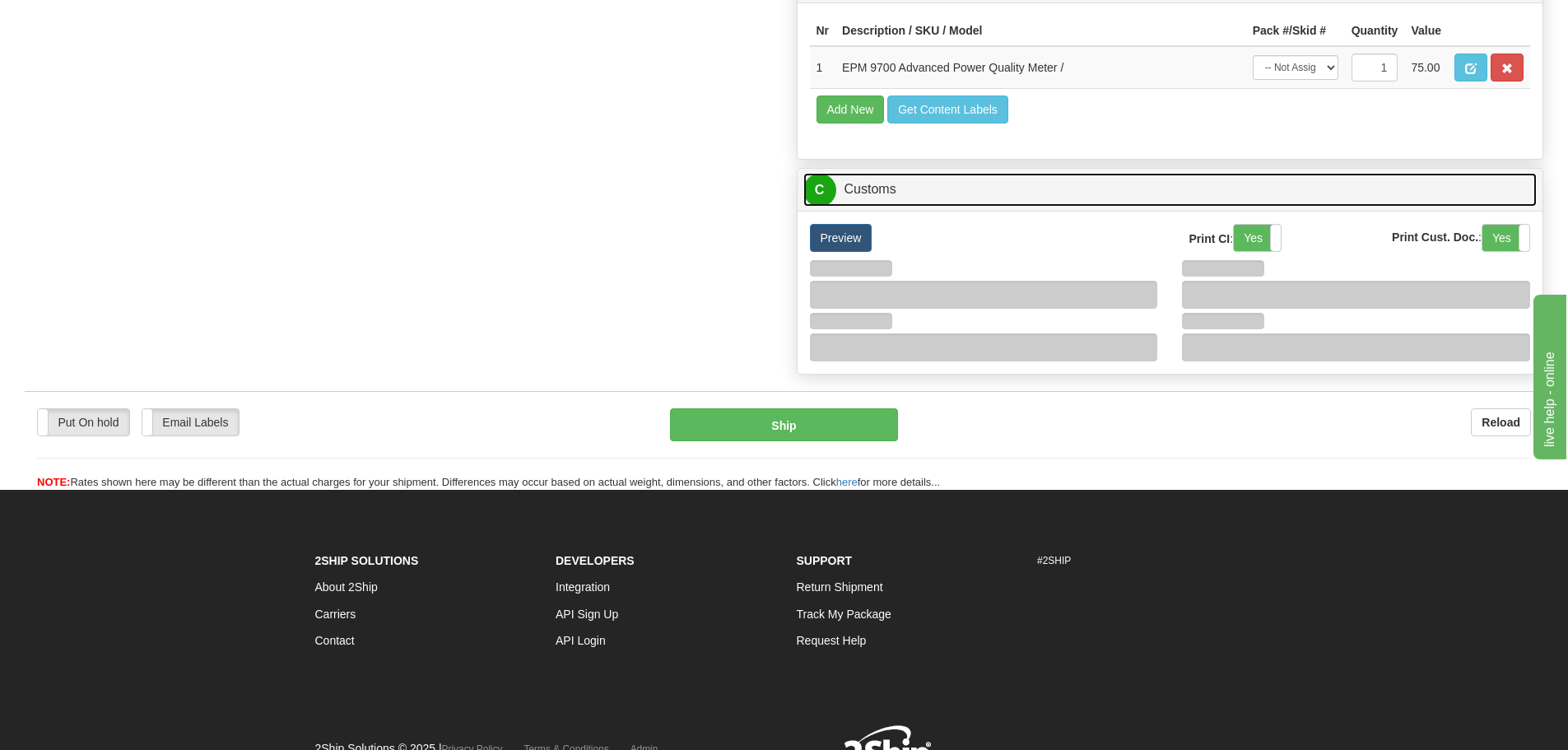
scroll to position [1391, 0]
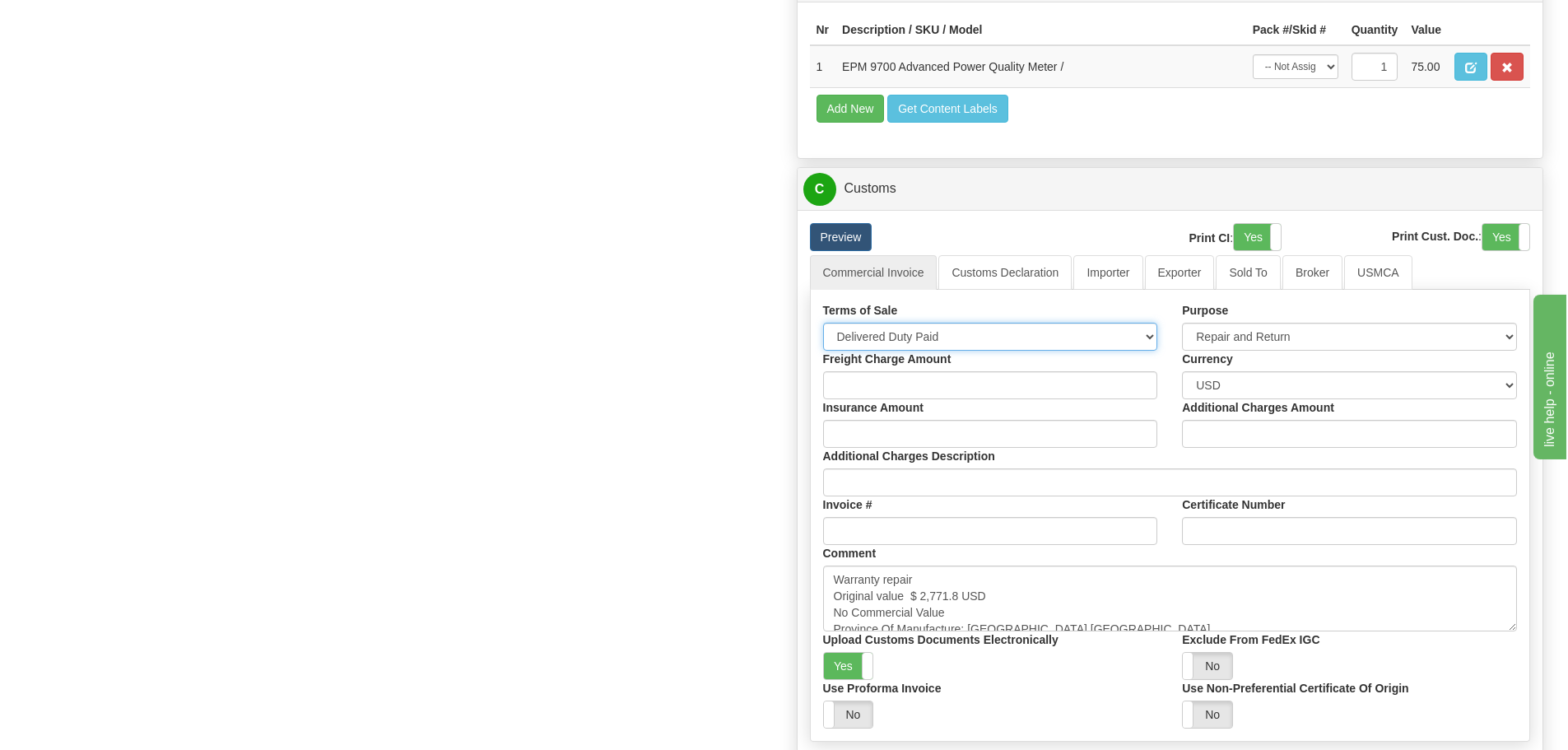
click at [1047, 331] on select "Free Carrier Free On Board Ex Works Delivered Duty Unpaid Delivered Duty Paid C…" at bounding box center [990, 337] width 335 height 28
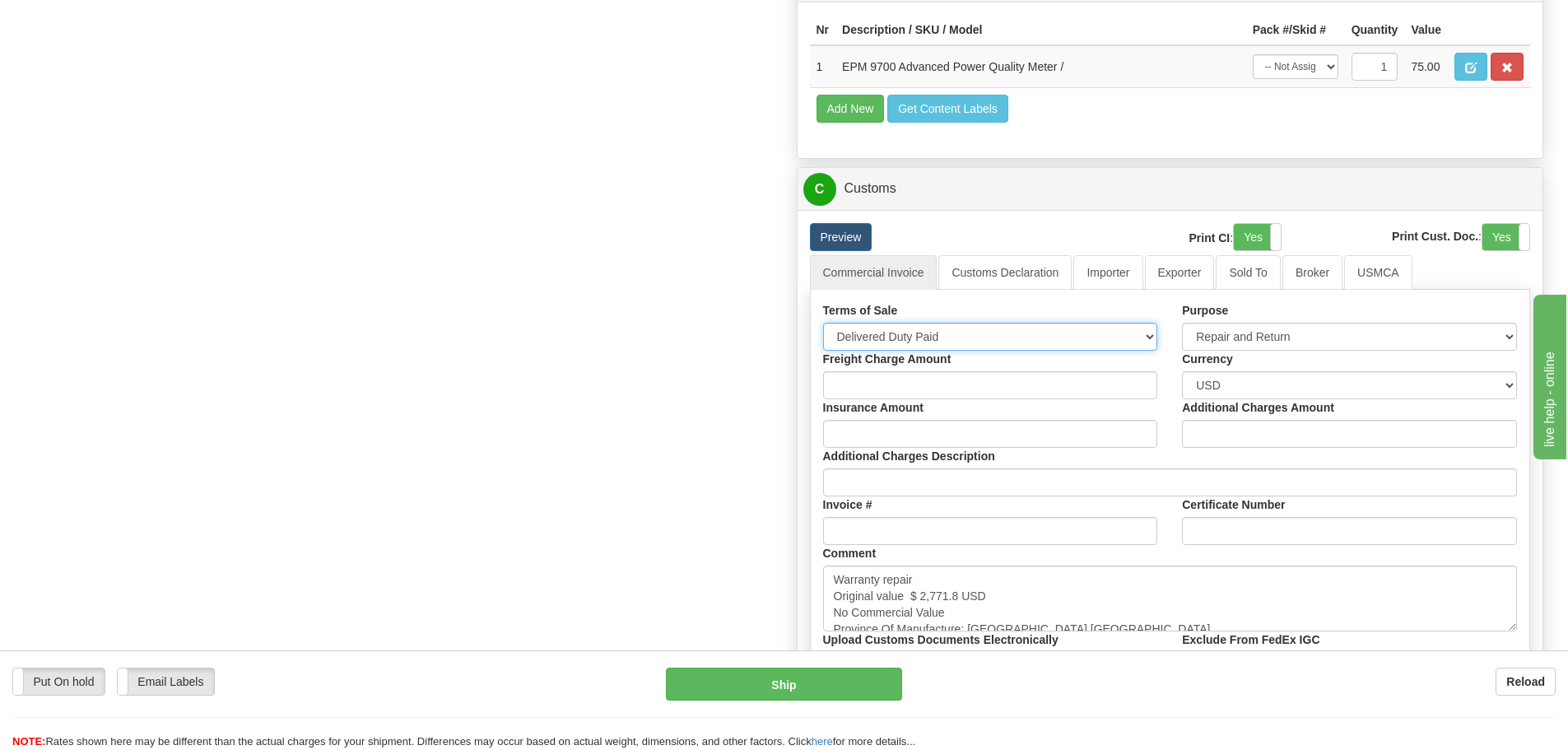
click at [1047, 331] on select "Free Carrier Free On Board Ex Works Delivered Duty Unpaid Delivered Duty Paid C…" at bounding box center [990, 337] width 335 height 28
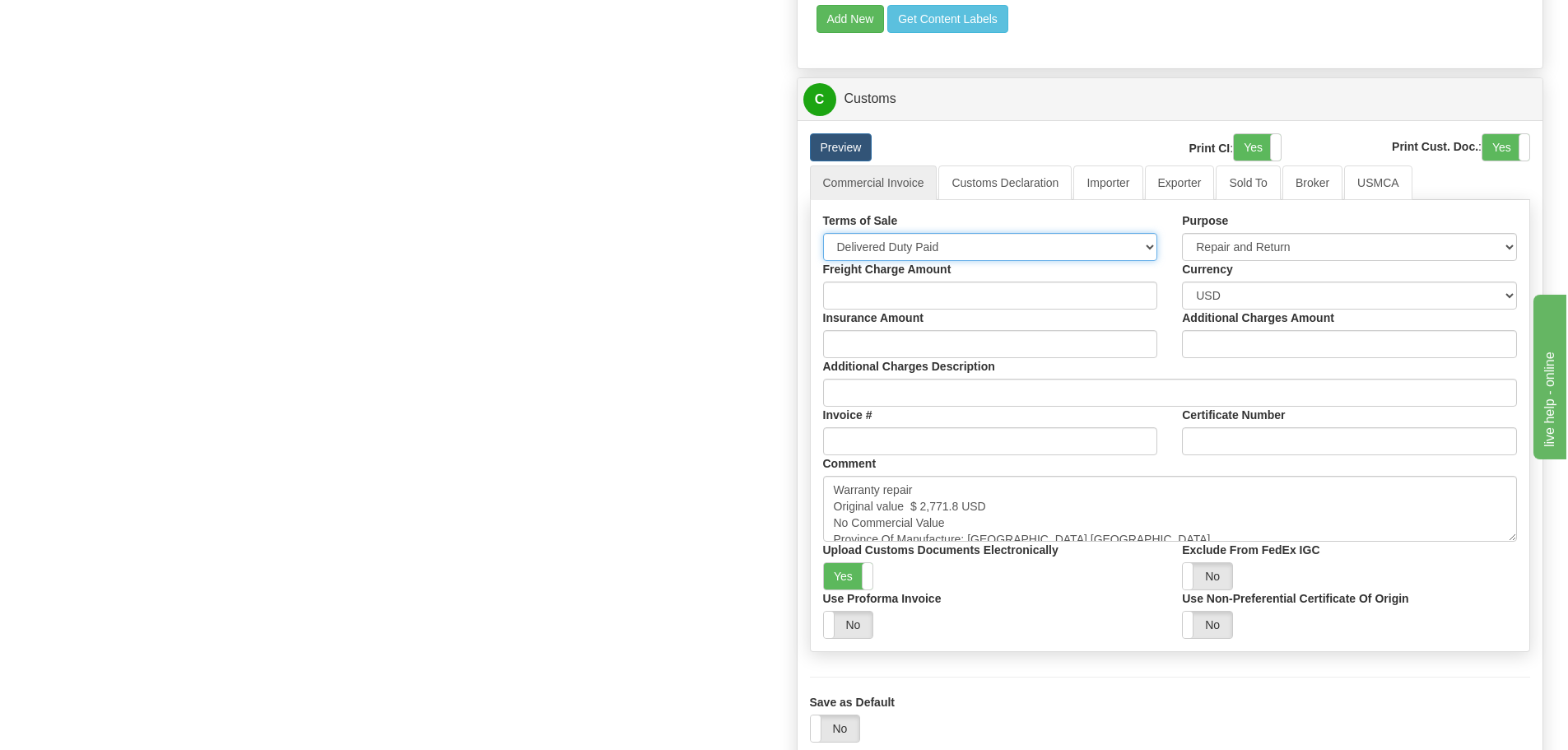
scroll to position [1720, 0]
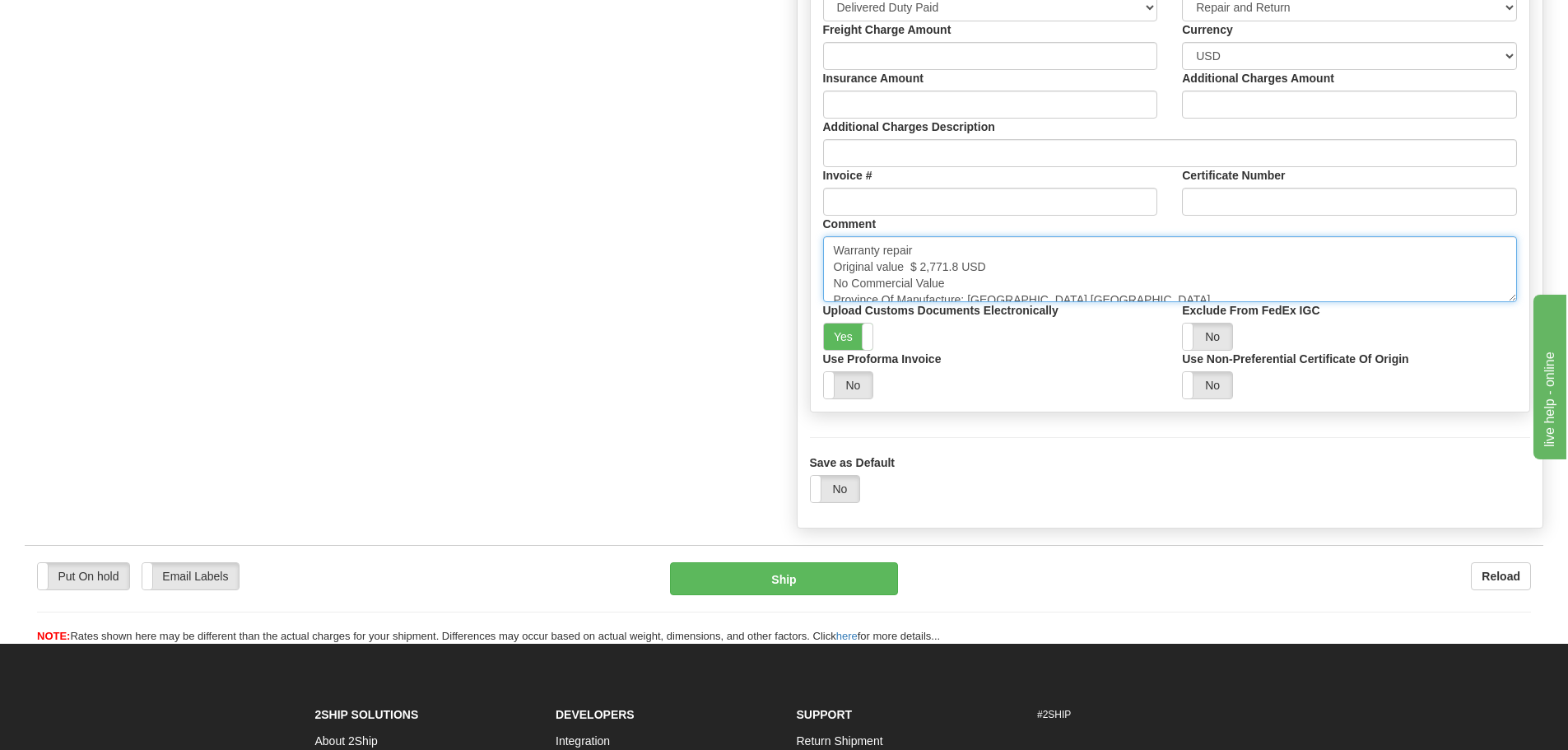
drag, startPoint x: 956, startPoint y: 264, endPoint x: 907, endPoint y: 257, distance: 49.5
click at [907, 257] on textarea "Warranty repair Original value $ 2,771.8 USD No Commercial Value Province Of Ma…" at bounding box center [1170, 269] width 695 height 66
click at [911, 267] on textarea "Warranty repair Original value $ 2,771.8 USD No Commercial Value Province Of Ma…" at bounding box center [1170, 269] width 695 height 66
click at [912, 267] on textarea "Warranty repair Original value $ 2,771.8 USD No Commercial Value Province Of Ma…" at bounding box center [1170, 269] width 695 height 66
click at [911, 266] on textarea "Warranty repair Original value $ 2,771.8 USD No Commercial Value Province Of Ma…" at bounding box center [1170, 269] width 695 height 66
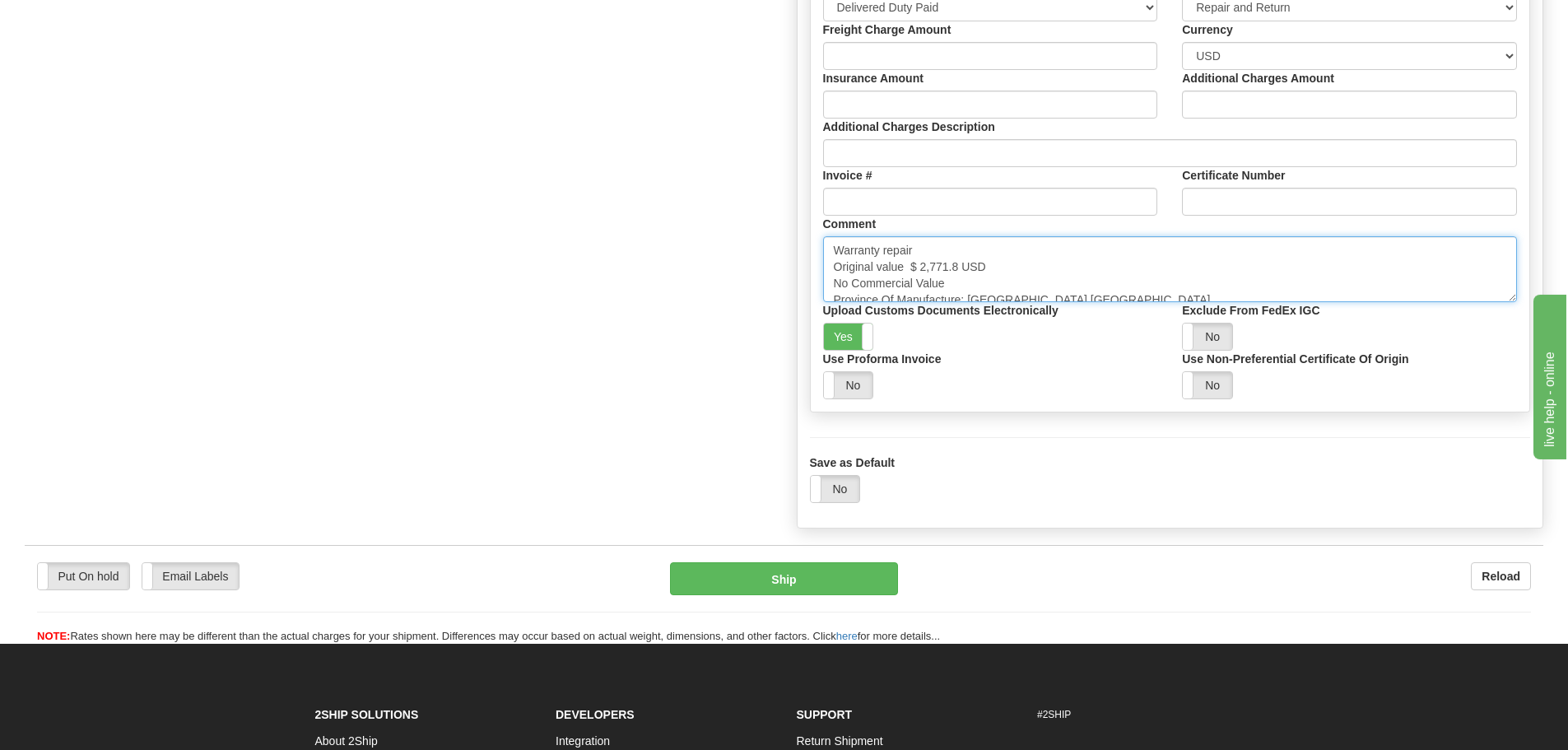
drag, startPoint x: 910, startPoint y: 264, endPoint x: 962, endPoint y: 275, distance: 53.2
click at [962, 275] on textarea "Warranty repair Original value $ 2,771.8 USD No Commercial Value Province Of Ma…" at bounding box center [1170, 269] width 695 height 66
paste textarea "5,529.08"
click at [1065, 269] on textarea "Warranty repair Original value $ 2,771.8 USD No Commercial Value Province Of Ma…" at bounding box center [1170, 269] width 695 height 66
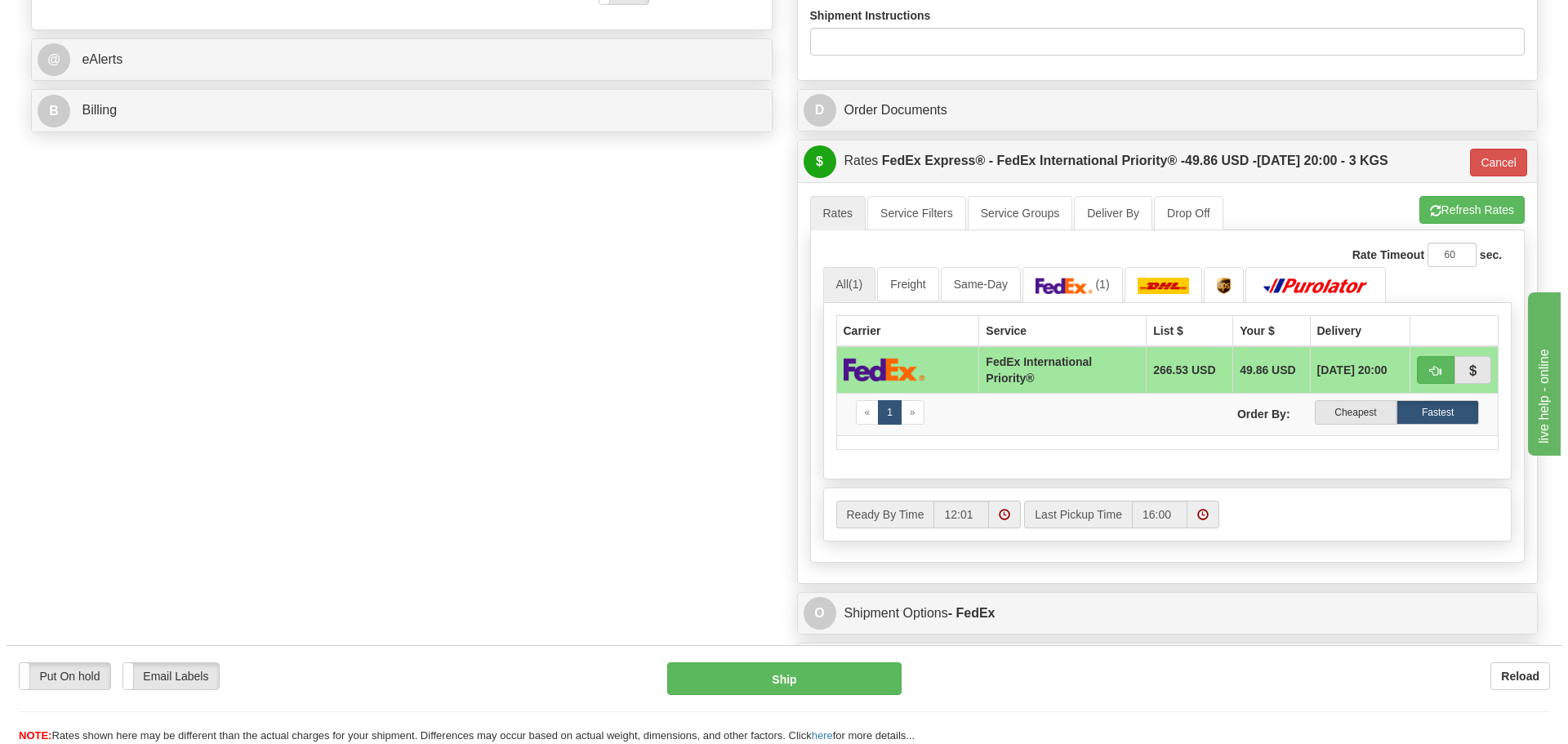
scroll to position [816, 0]
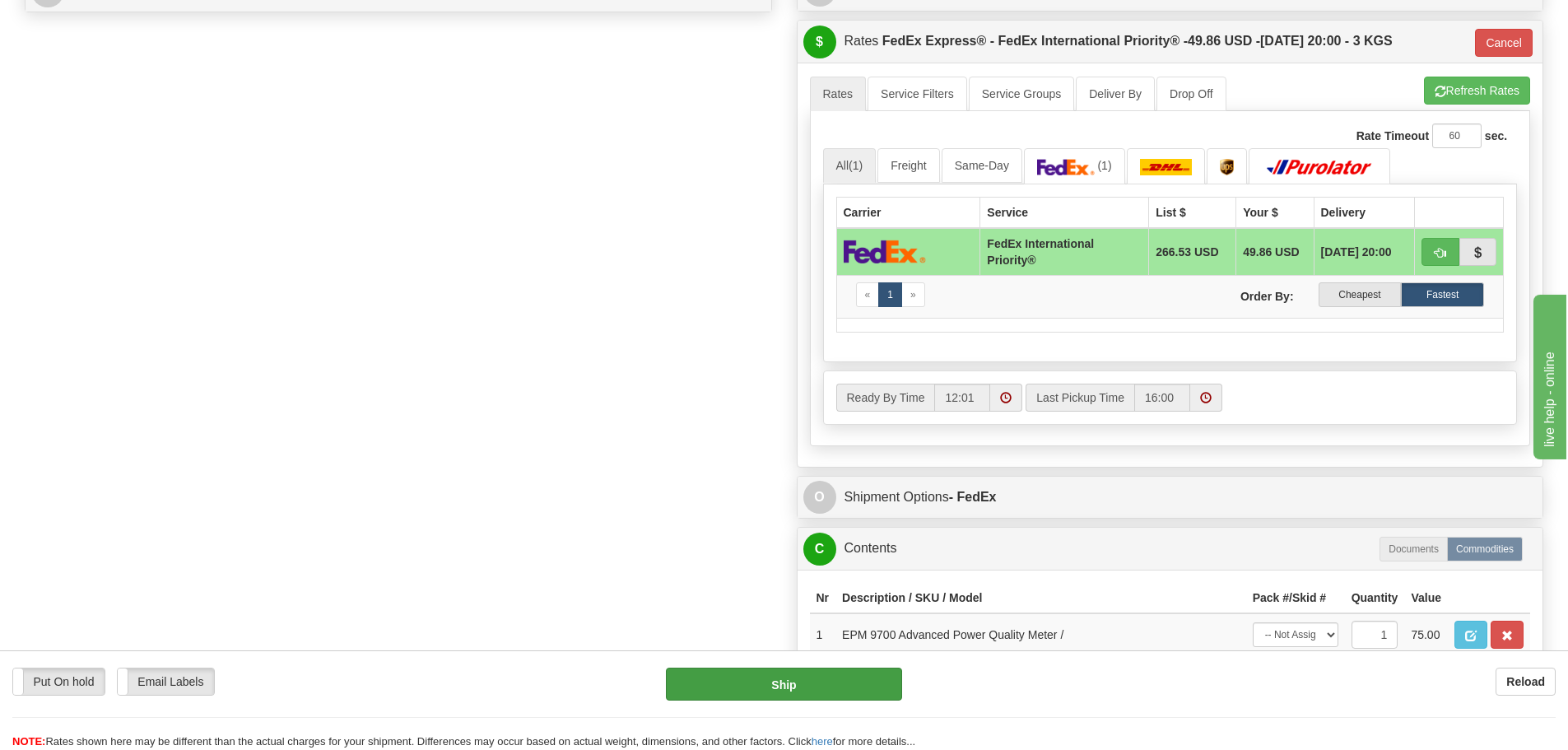
type textarea "Warranty repair Original value $ 5,529.08 USD No Commercial Value Province Of M…"
click at [808, 687] on button "Ship" at bounding box center [784, 683] width 236 height 33
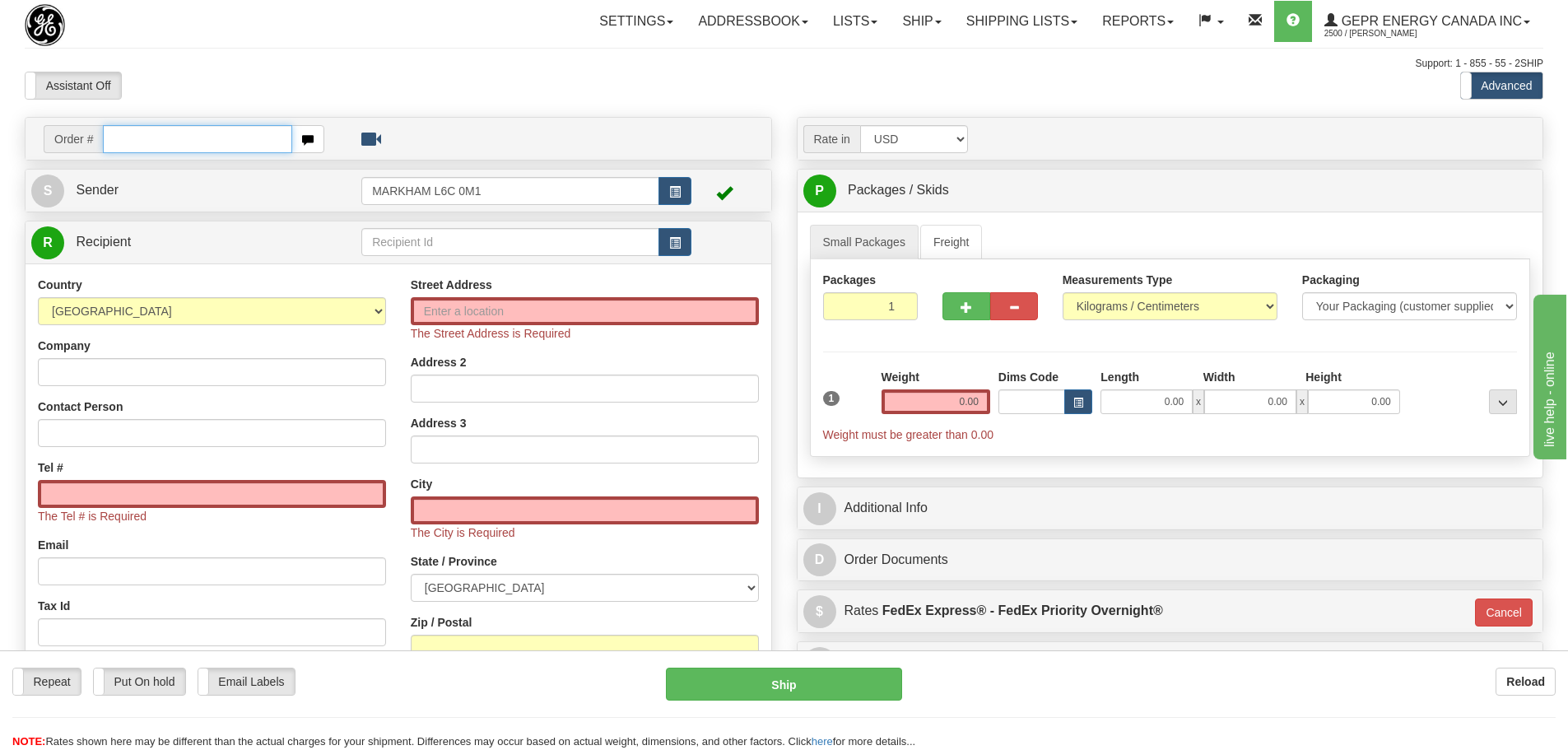
click at [224, 125] on input "text" at bounding box center [197, 139] width 190 height 28
paste input "86679626"
type input "86679626"
click at [241, 65] on body "Training Course Close Toggle navigation Settings Shipping Preferences New Recip…" at bounding box center [784, 375] width 1568 height 750
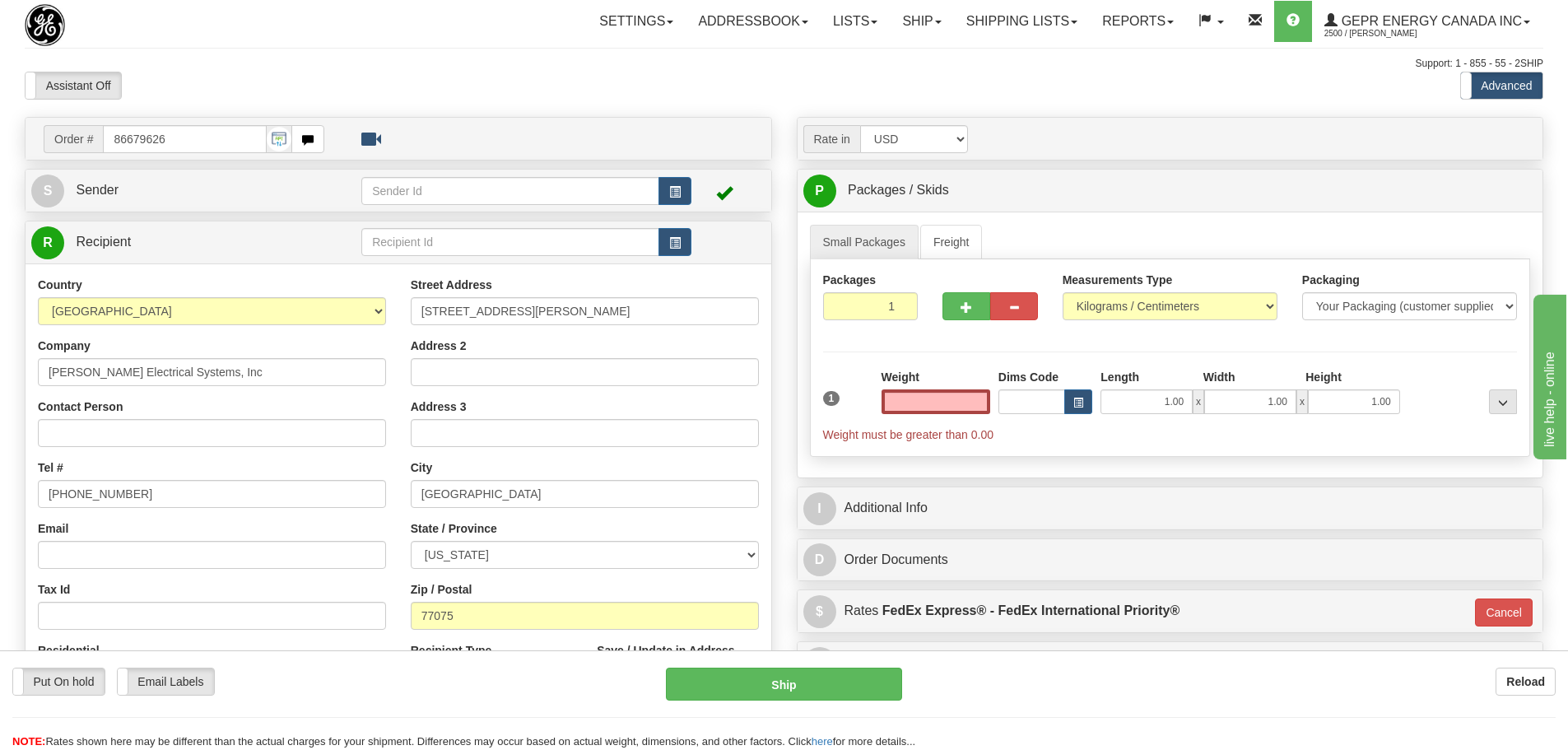
type input "0.00"
click at [669, 197] on span "button" at bounding box center [675, 192] width 12 height 11
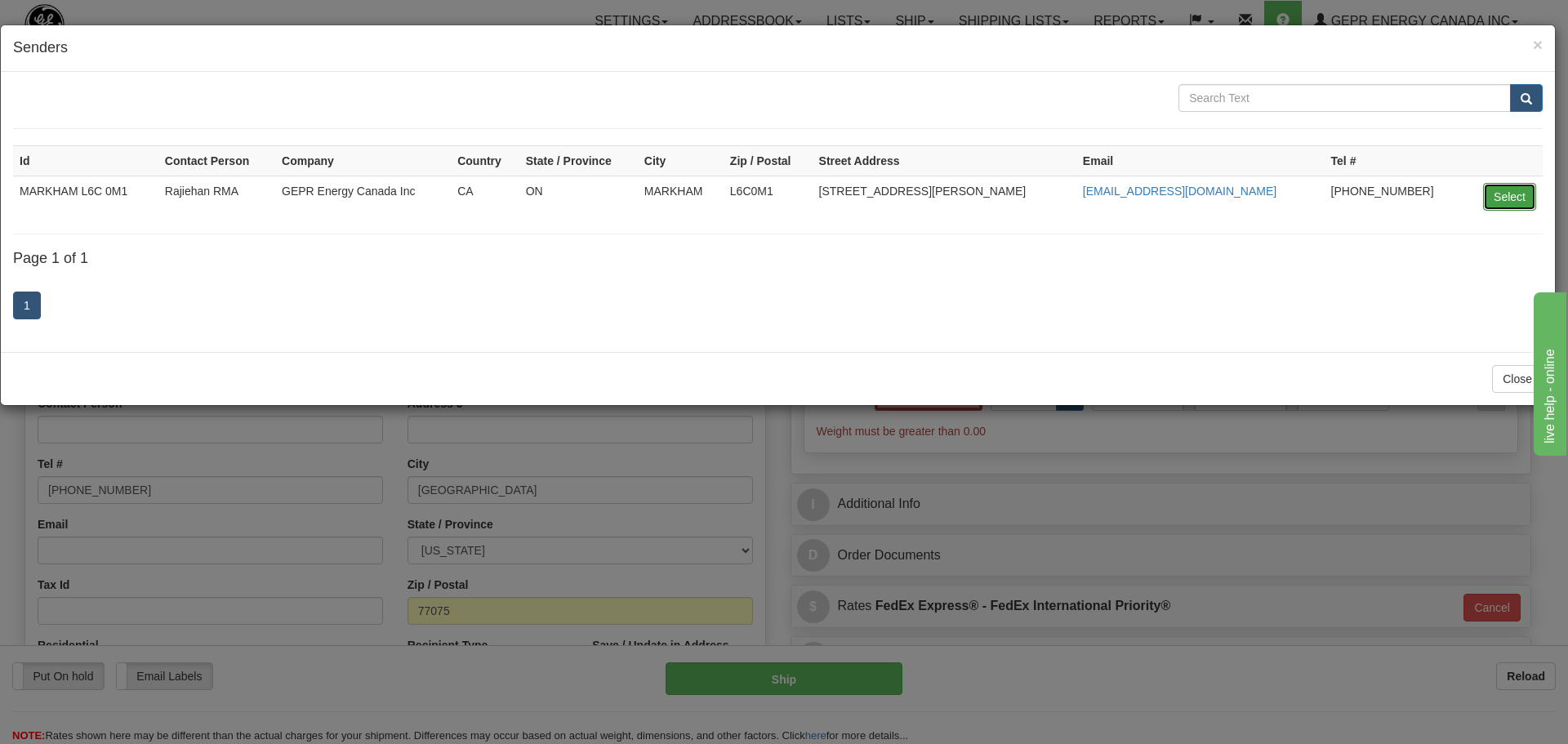
click at [1507, 197] on button "Select" at bounding box center [1509, 197] width 53 height 28
type input "MARKHAM L6C 0M1"
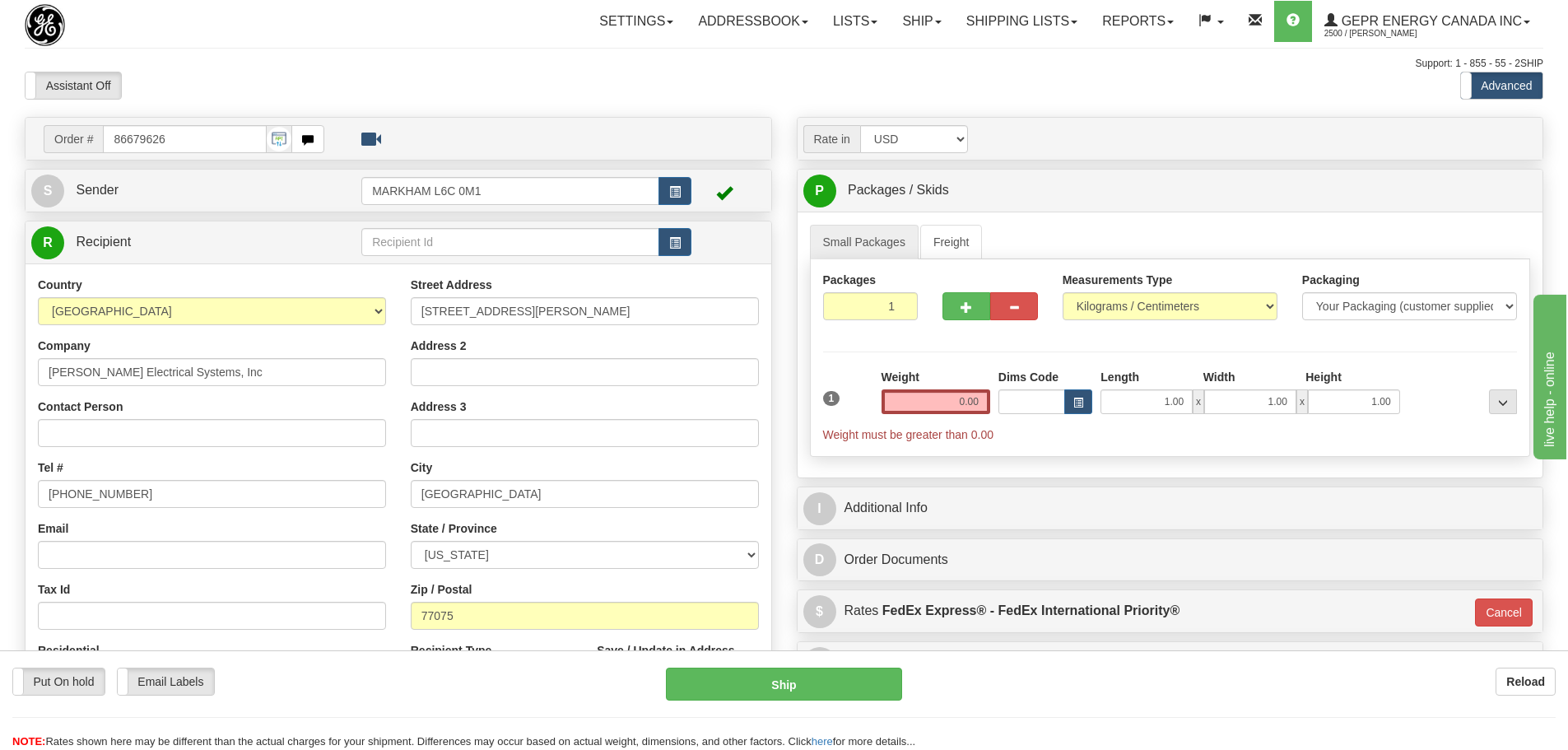
click at [808, 95] on div "Assistant On Assistant Off Do a return Do a return Previous Next Standard Advan…" at bounding box center [784, 86] width 1544 height 28
click at [100, 428] on input "Contact Person" at bounding box center [211, 433] width 348 height 28
paste input "Durinda Wood"
type input "Durinda Wood"
click at [260, 393] on div "Country AFGHANISTAN ALAND ISLANDS ALBANIA ALGERIA AMERICAN SAMOA ANDORRA ANGOLA…" at bounding box center [212, 489] width 373 height 426
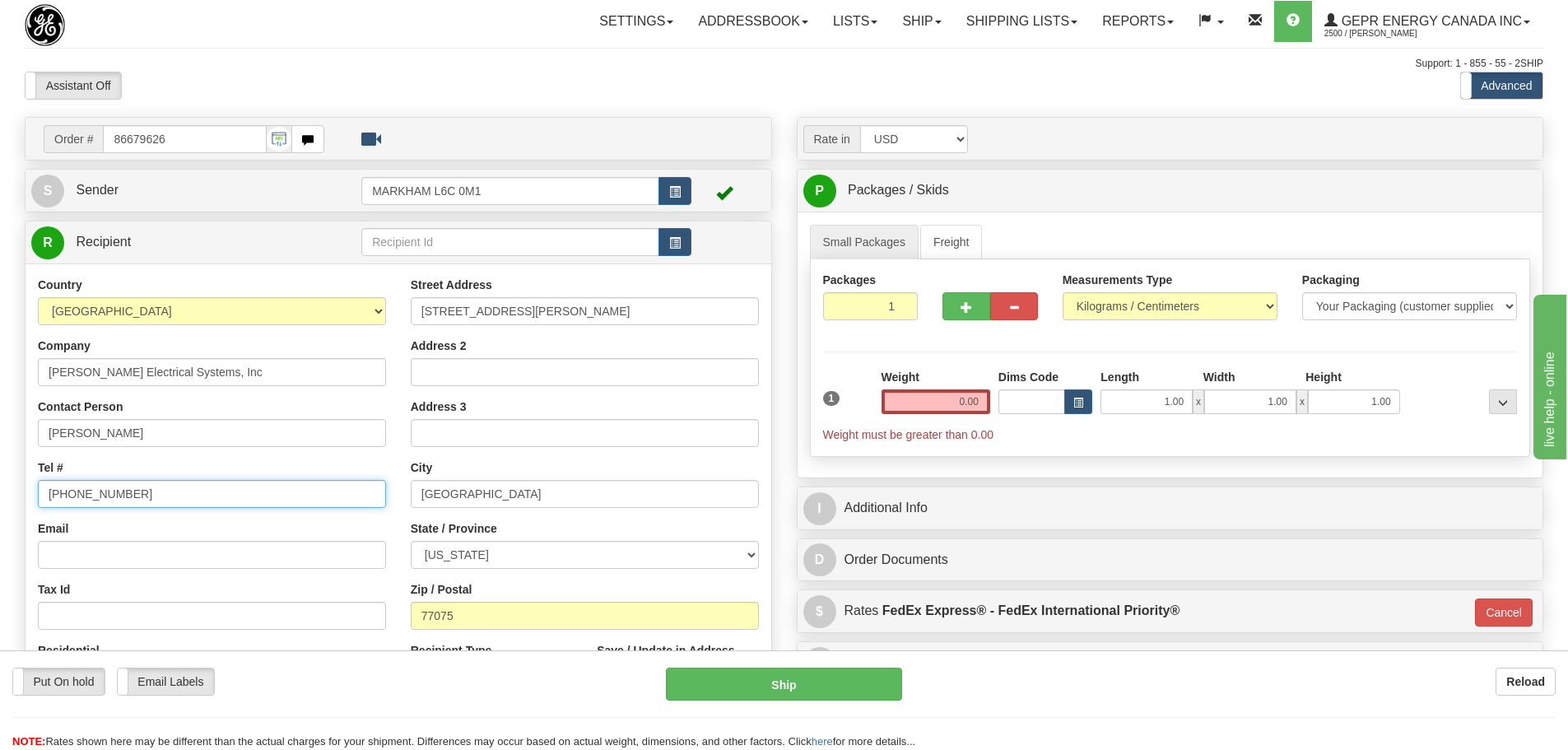
drag, startPoint x: 133, startPoint y: 482, endPoint x: 23, endPoint y: 485, distance: 110.0
click at [23, 485] on div "Order # 86679626 S" at bounding box center [398, 480] width 772 height 727
paste input "713-947-4402"
type input "713-947-4402"
click at [183, 463] on div "Tel # 713-947-4402" at bounding box center [211, 484] width 348 height 48
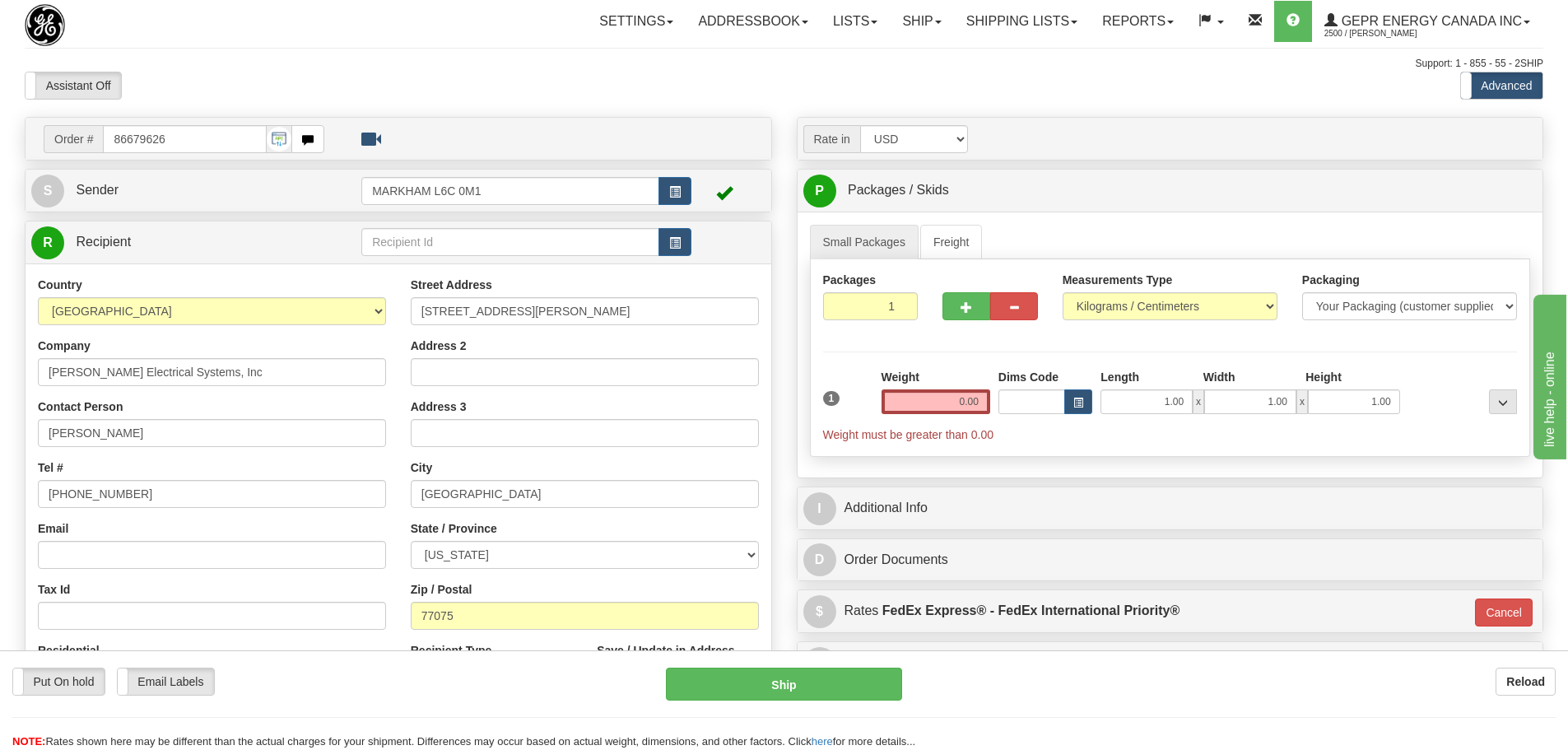
click at [865, 85] on div "Assistant On Assistant Off Do a return Do a return Previous Next Standard Advan…" at bounding box center [784, 86] width 1544 height 28
click at [798, 92] on div "Assistant On Assistant Off Do a return Do a return Previous Next Standard Advan…" at bounding box center [784, 86] width 1544 height 28
click at [773, 105] on div "Toggle navigation Settings Shipping Preferences Fields Preferences New" at bounding box center [784, 464] width 1568 height 928
click at [850, 97] on div "Assistant On Assistant Off Do a return Do a return Previous Next Standard Advan…" at bounding box center [784, 86] width 1544 height 28
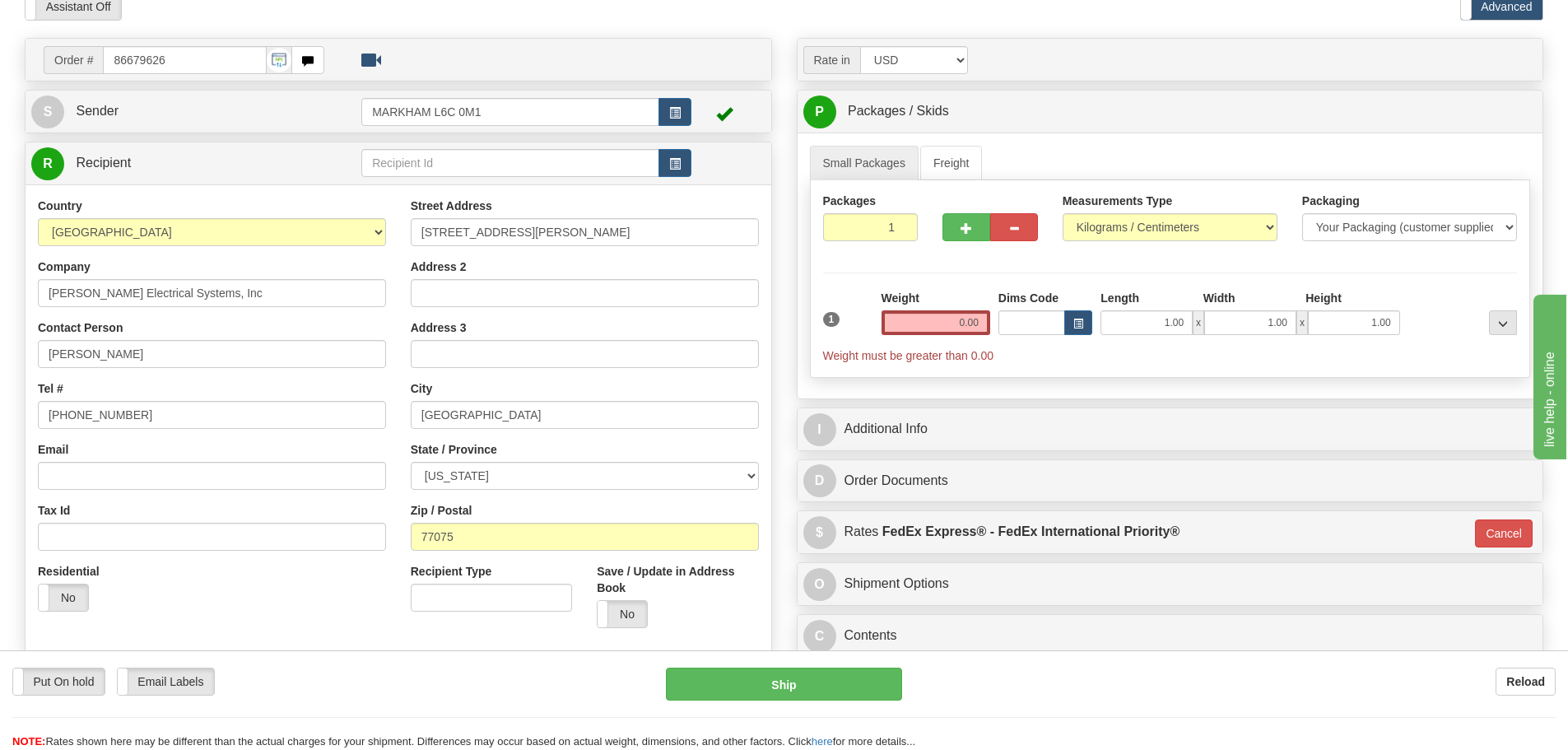
scroll to position [165, 0]
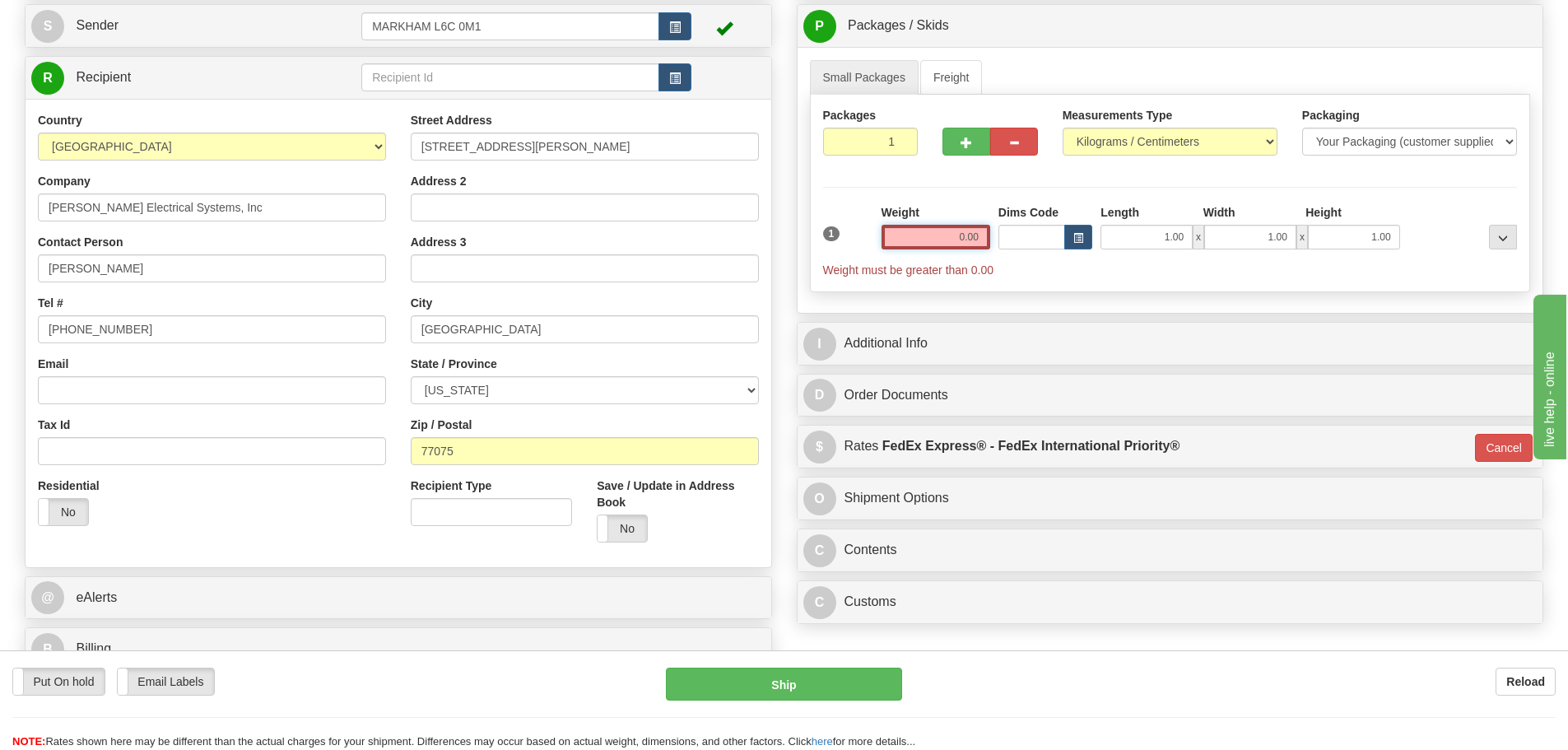
click at [888, 231] on input "0.00" at bounding box center [936, 237] width 109 height 25
type input "0.00"
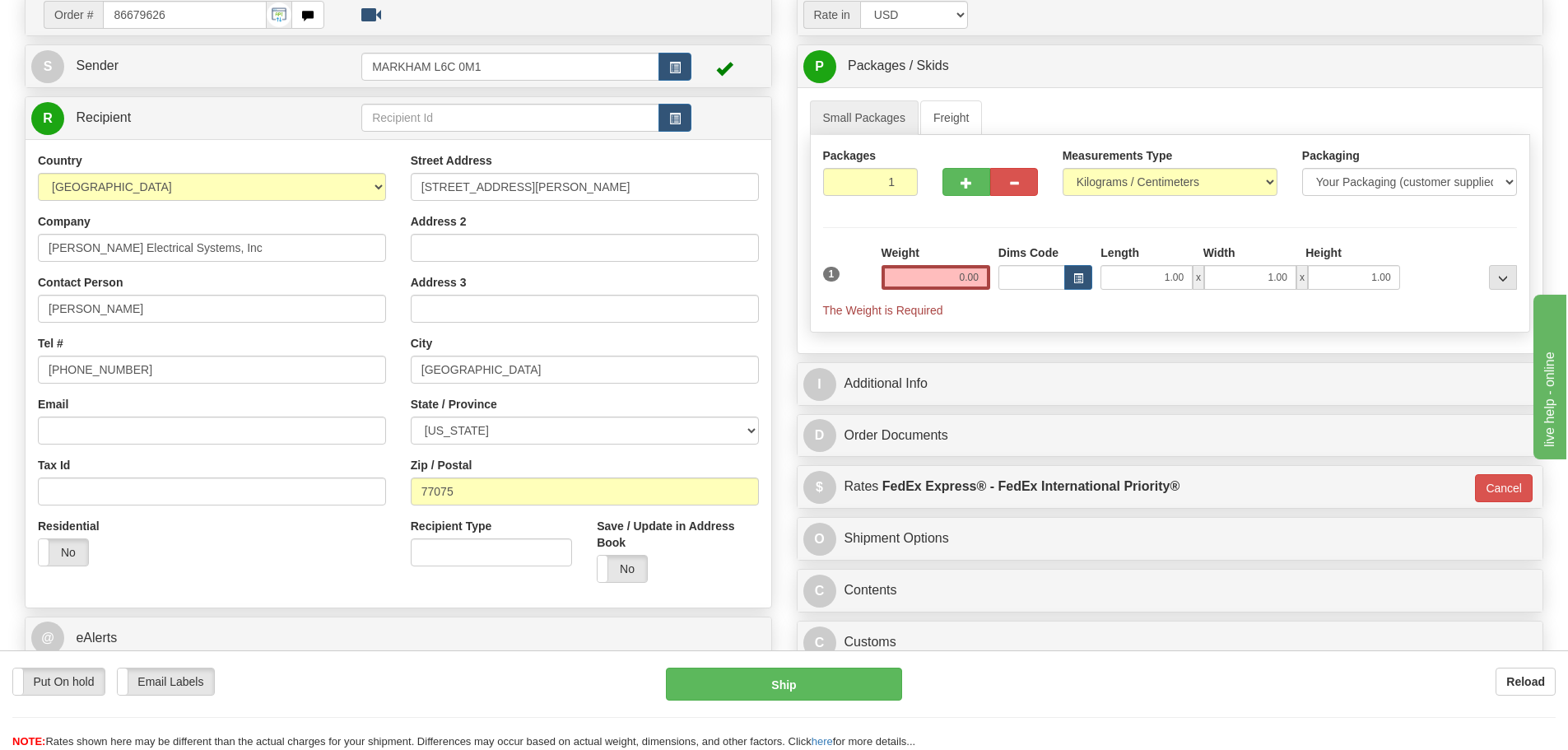
scroll to position [0, 0]
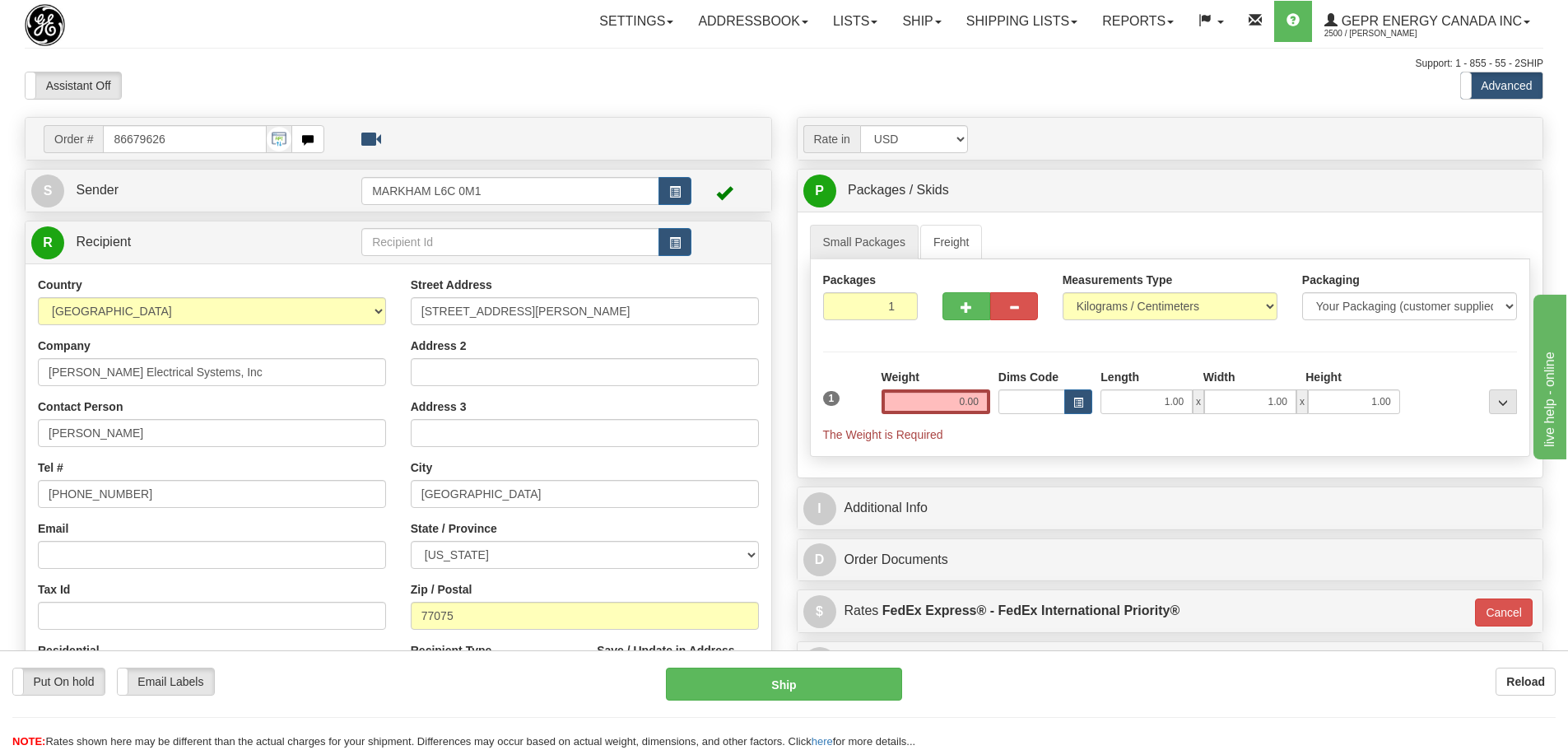
click at [780, 94] on div "Assistant On Assistant Off Do a return Do a return Previous Next Standard Advan…" at bounding box center [784, 86] width 1544 height 28
click at [961, 394] on input "0.00" at bounding box center [936, 402] width 109 height 25
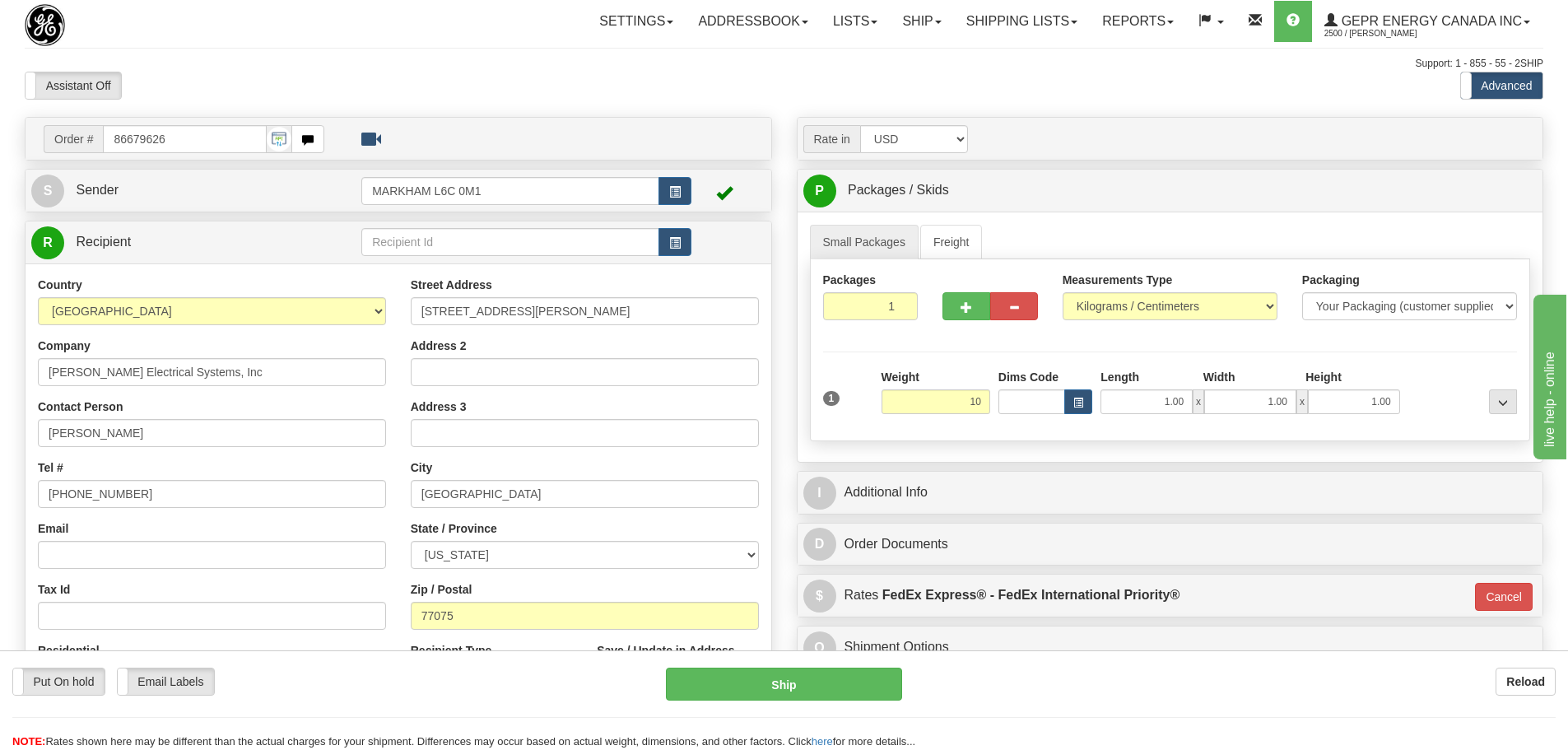
type input "10.00"
type input "01"
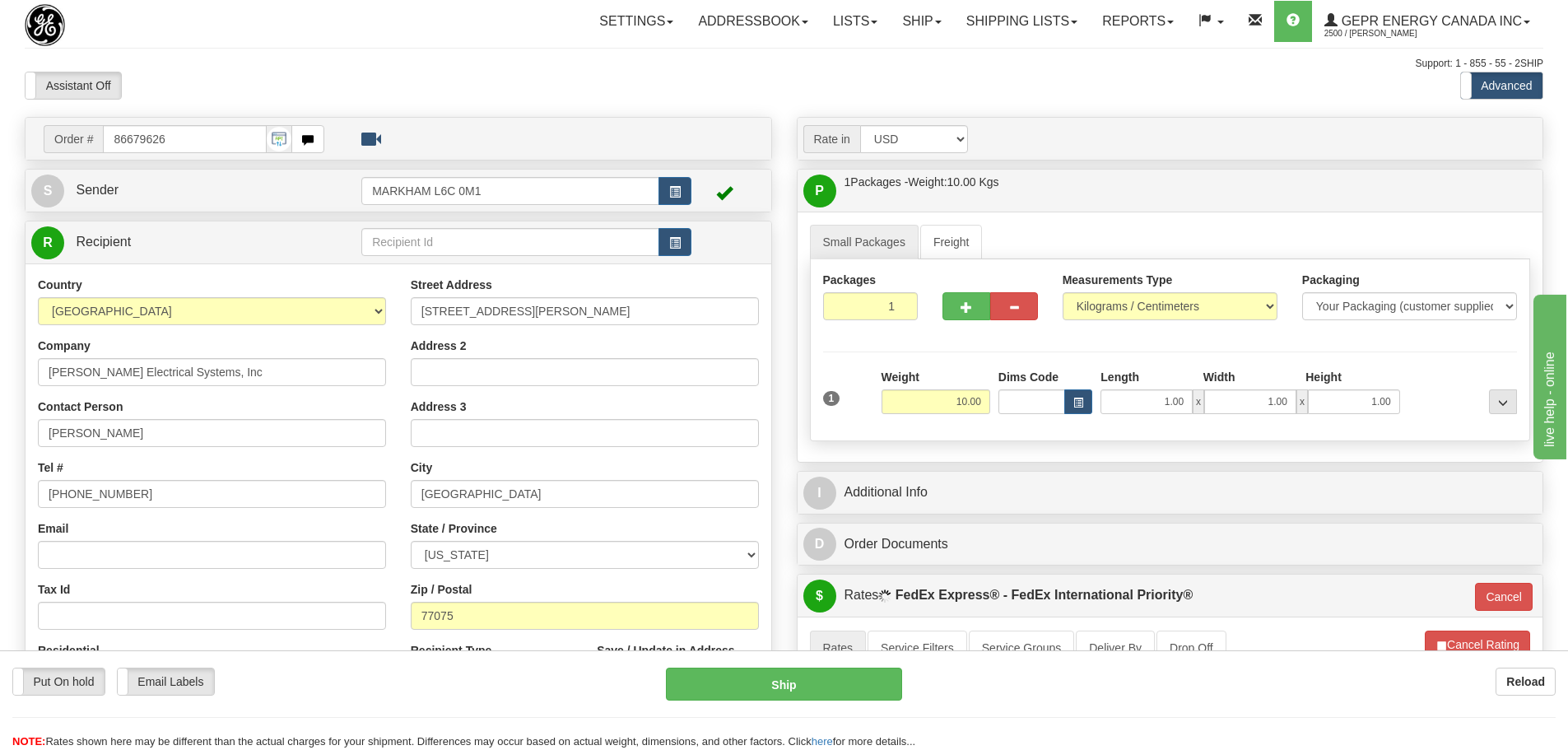
click at [921, 356] on div "Packages 1 1 Measurements Type" at bounding box center [1170, 350] width 721 height 182
click at [960, 510] on div "I Additional Info" at bounding box center [1170, 493] width 746 height 42
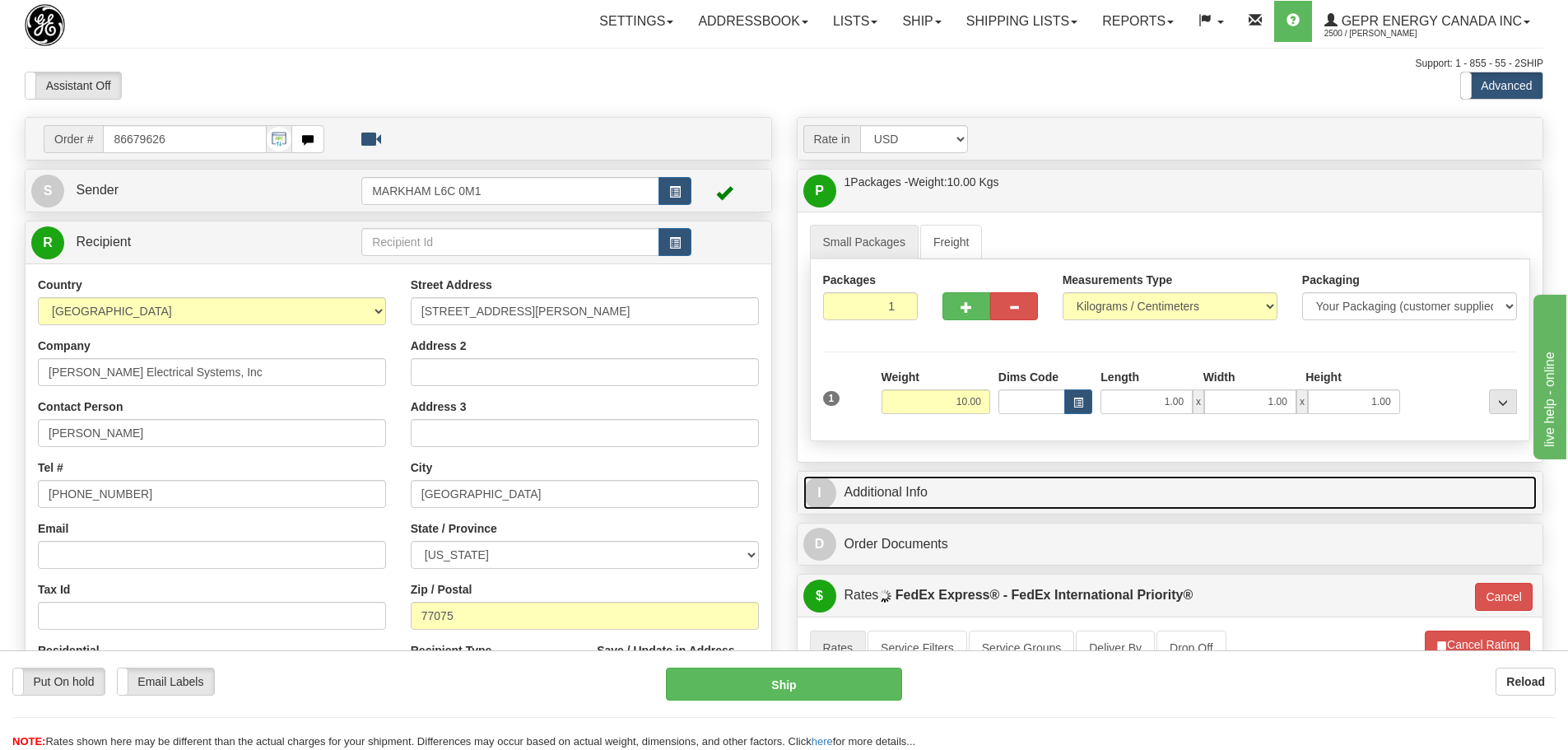
click at [966, 496] on link "I Additional Info" at bounding box center [1170, 493] width 734 height 33
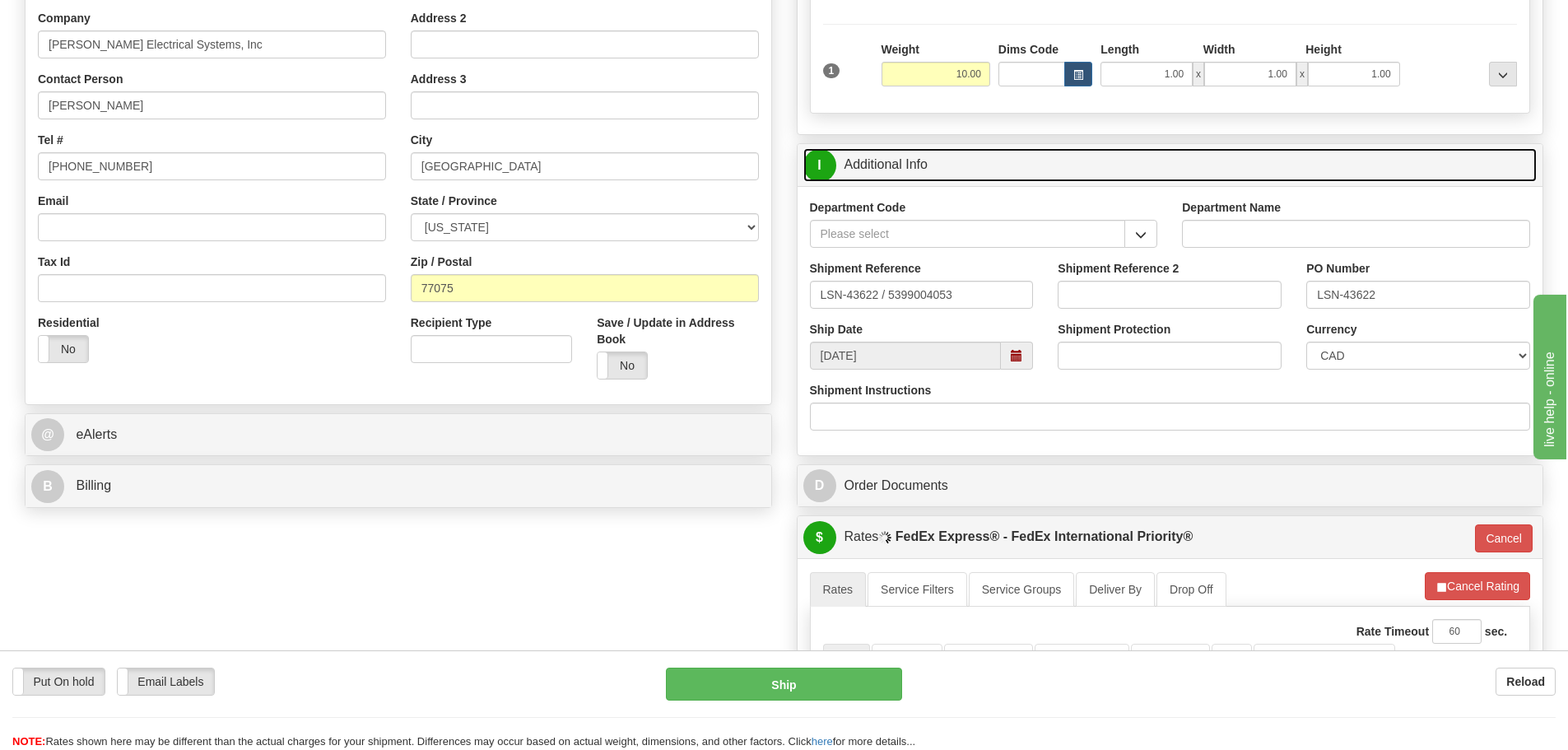
scroll to position [329, 0]
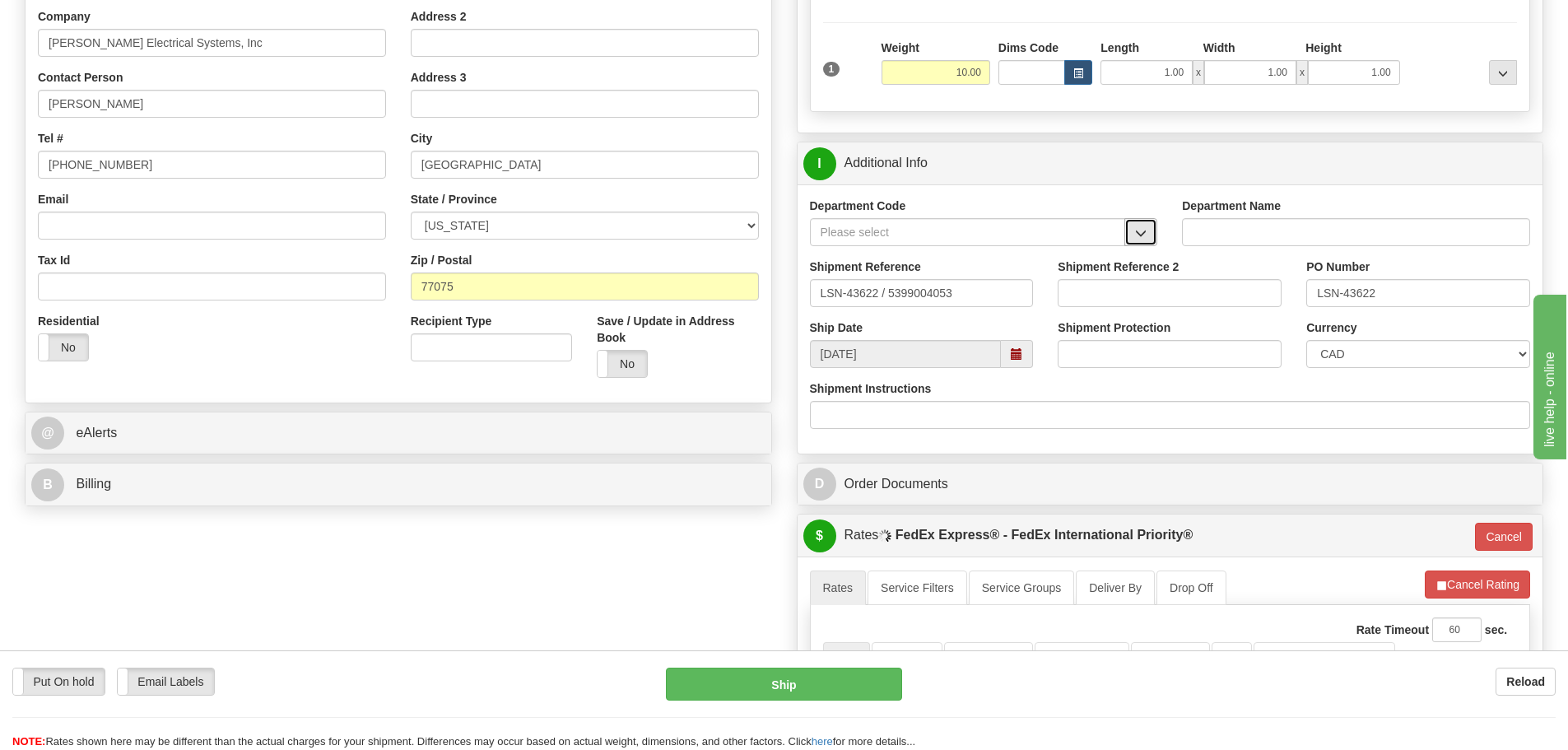
click at [1138, 238] on button "button" at bounding box center [1140, 232] width 33 height 28
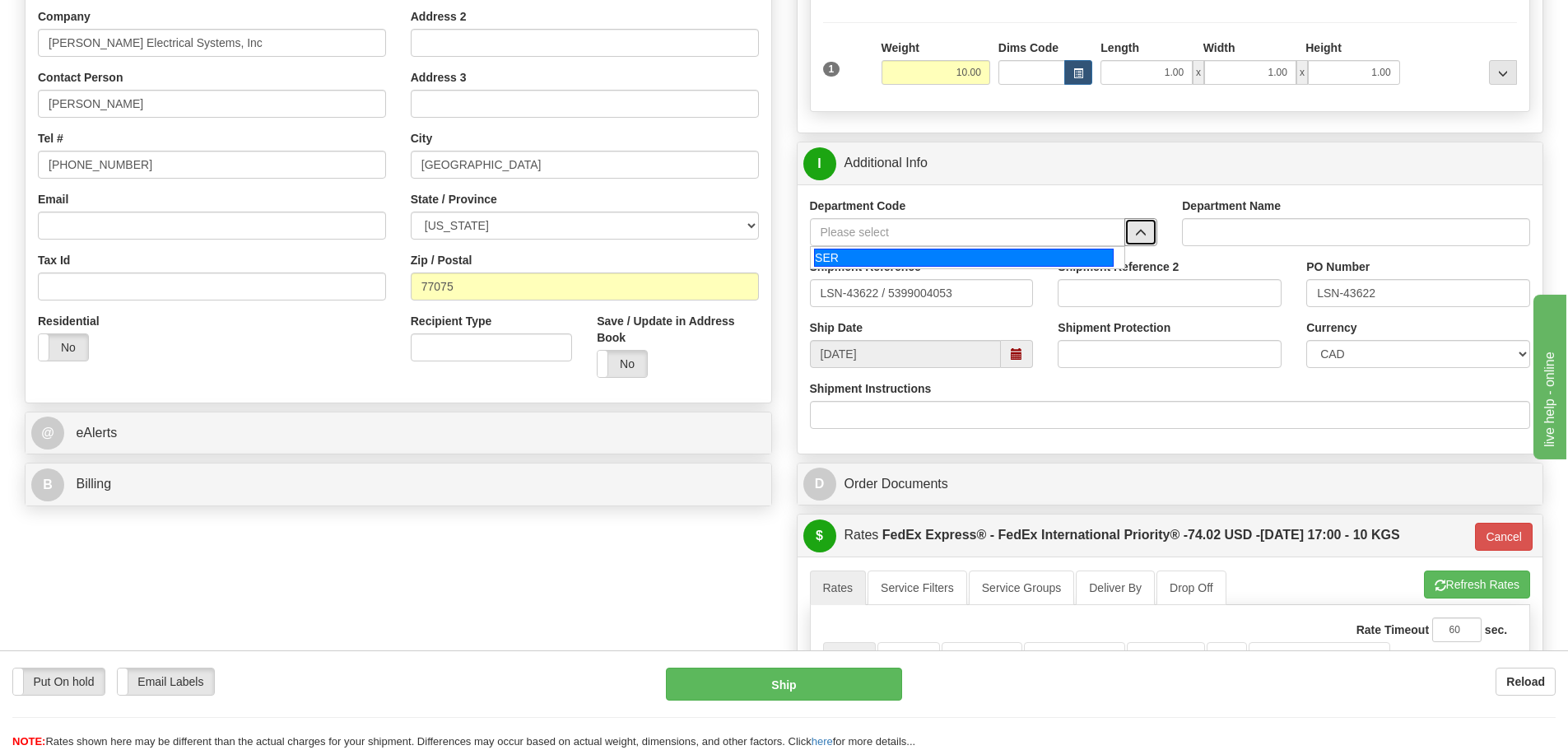
click at [1018, 262] on div "SER" at bounding box center [964, 258] width 300 height 18
type input "SER"
type input "SERVICE DEPARTMENT"
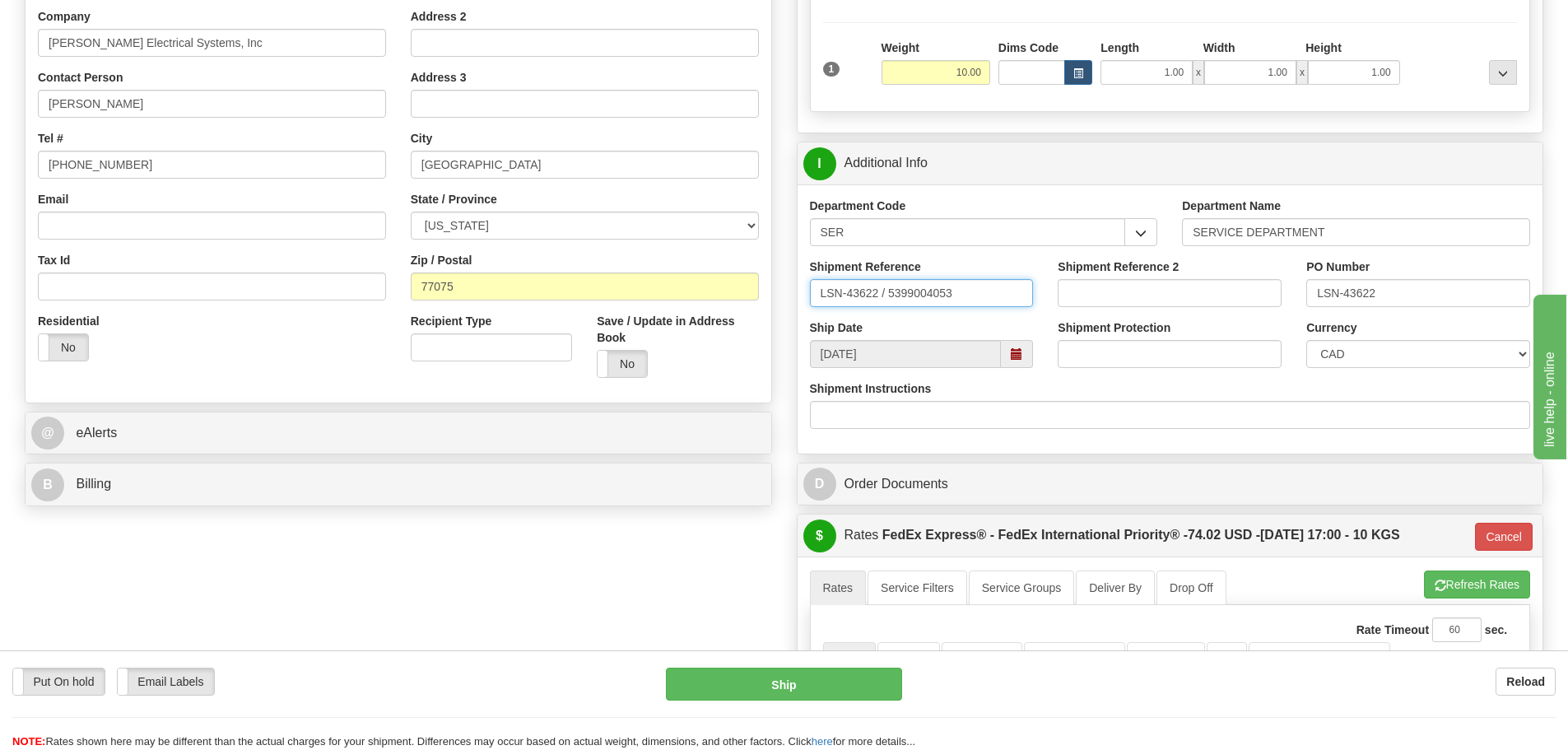
drag, startPoint x: 882, startPoint y: 296, endPoint x: 889, endPoint y: 305, distance: 11.4
click at [889, 305] on input "LSN-43622 / 5399004053" at bounding box center [922, 293] width 224 height 28
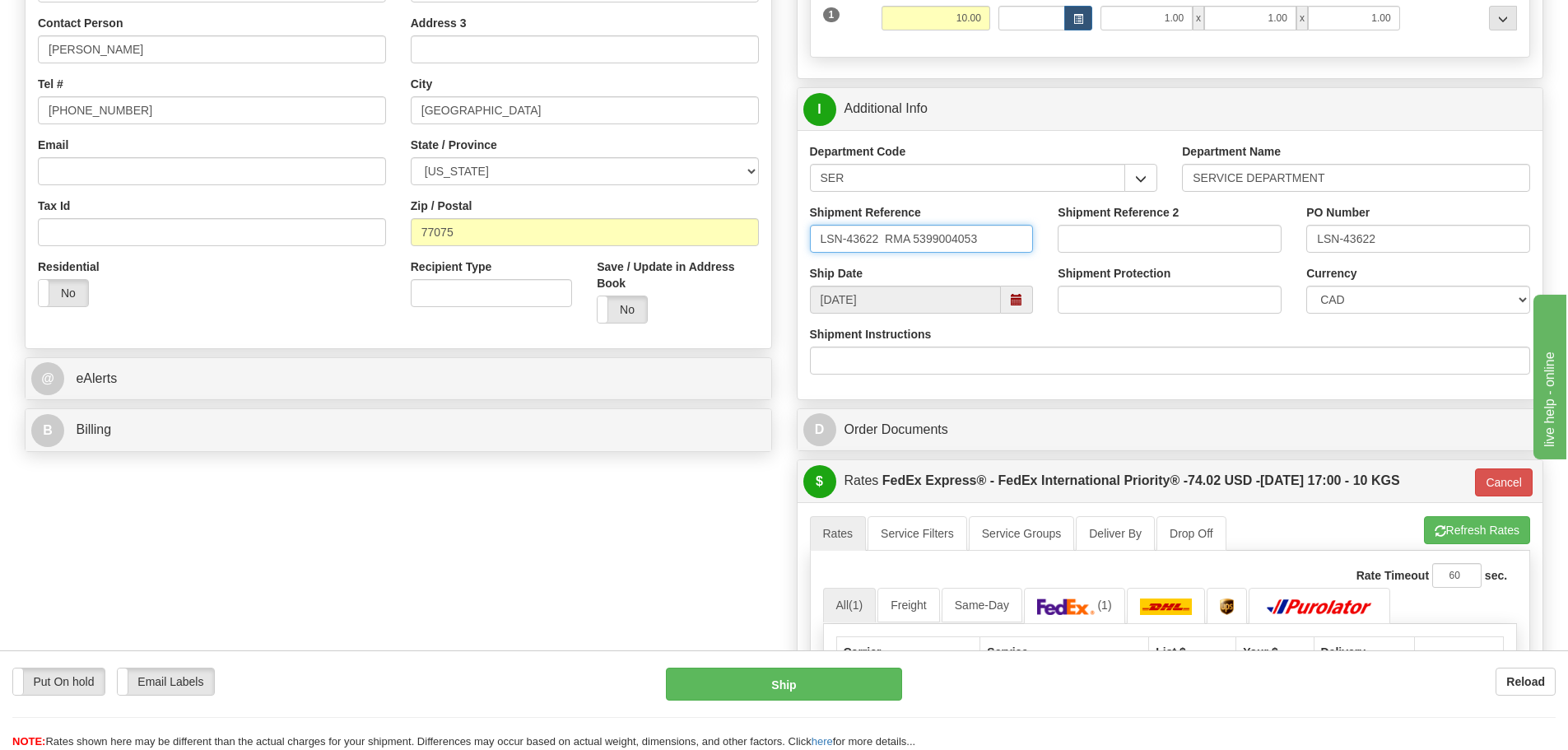
scroll to position [412, 0]
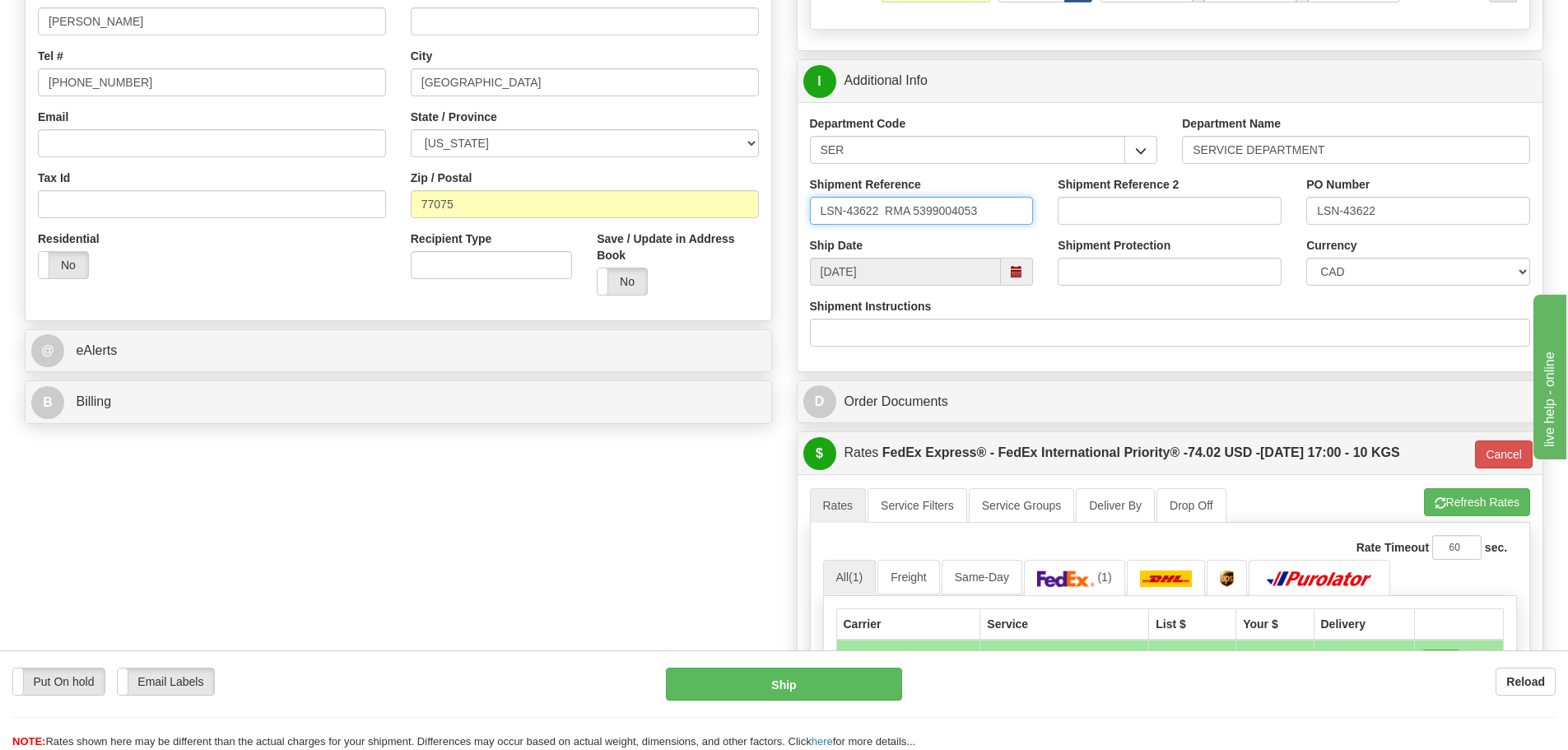
type input "LSN-43622 RMA 5399004053"
click at [1346, 276] on select "CAD USD EUR ZAR [PERSON_NAME] ARN AUD AUS AWG BBD BFR BGN BHD BMD BND BRC BRL C…" at bounding box center [1418, 271] width 224 height 28
click at [1307, 257] on select "CAD USD EUR ZAR [PERSON_NAME] ARN AUD AUS AWG BBD BFR BGN BHD BMD BND BRC BRL C…" at bounding box center [1418, 271] width 224 height 28
click at [1356, 264] on select "CAD USD EUR ZAR [PERSON_NAME] ARN AUD AUS AWG BBD BFR BGN BHD BMD BND BRC BRL C…" at bounding box center [1418, 271] width 224 height 28
select select "1"
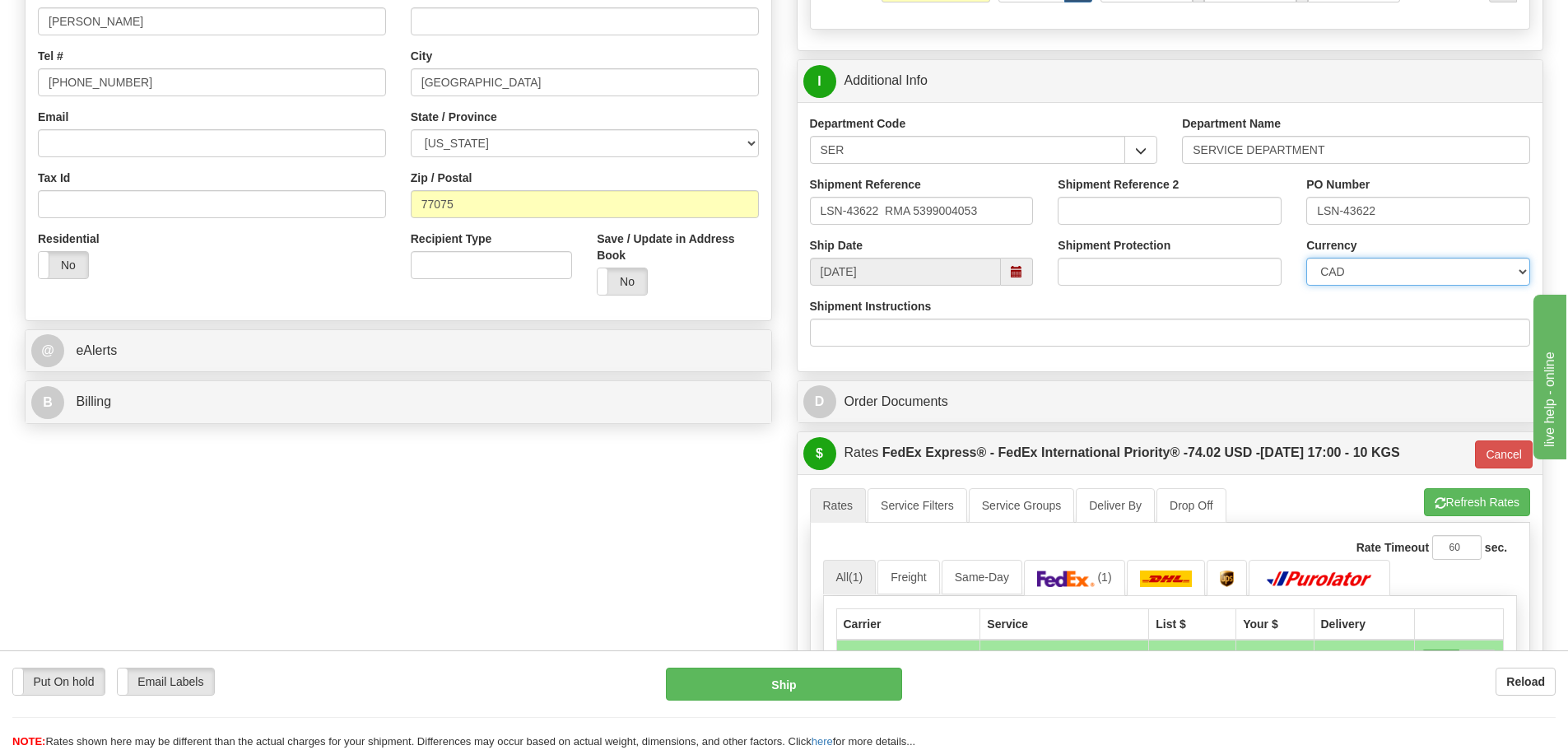
click at [1307, 257] on select "CAD USD EUR ZAR [PERSON_NAME] ARN AUD AUS AWG BBD BFR BGN BHD BMD BND BRC BRL C…" at bounding box center [1418, 271] width 224 height 28
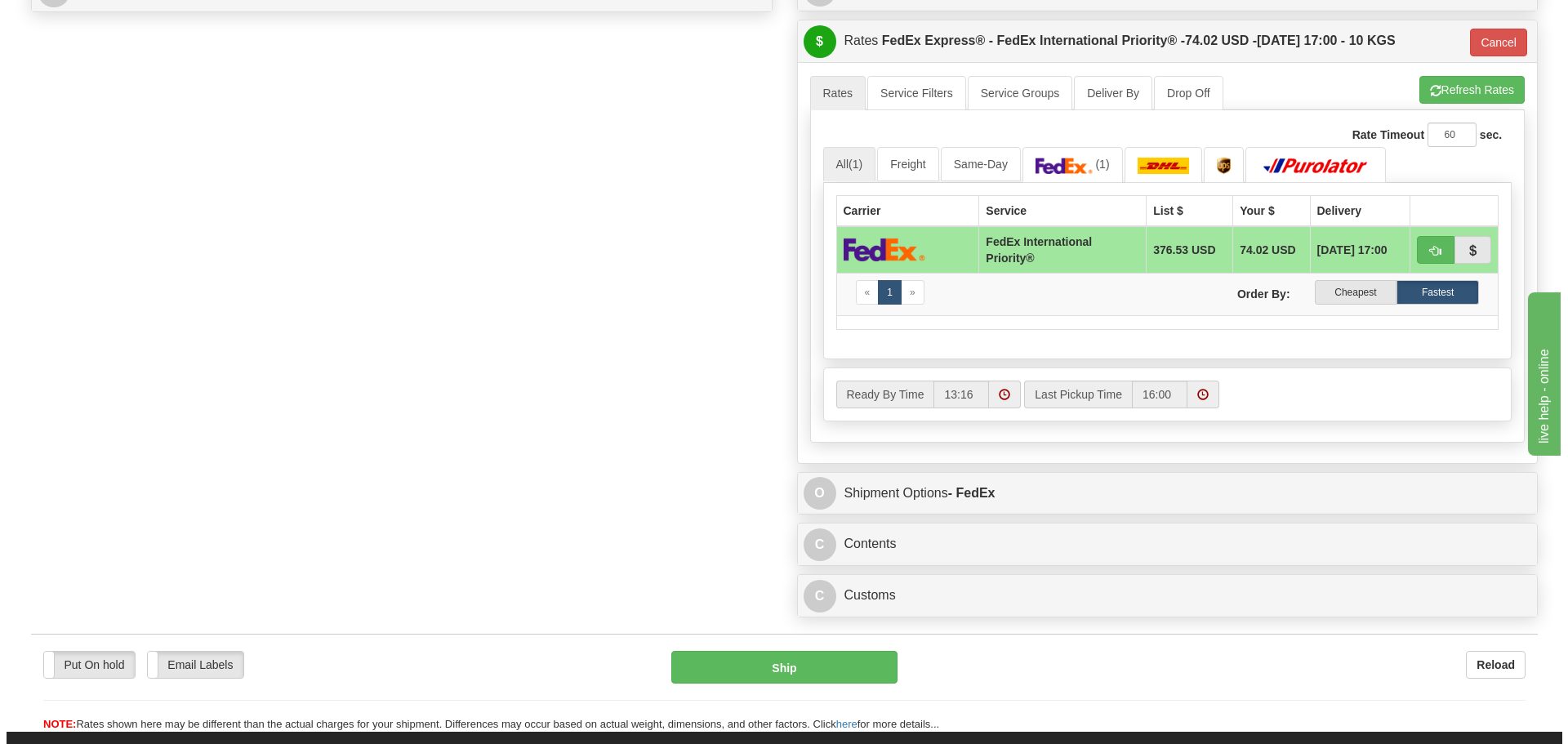
scroll to position [1061, 0]
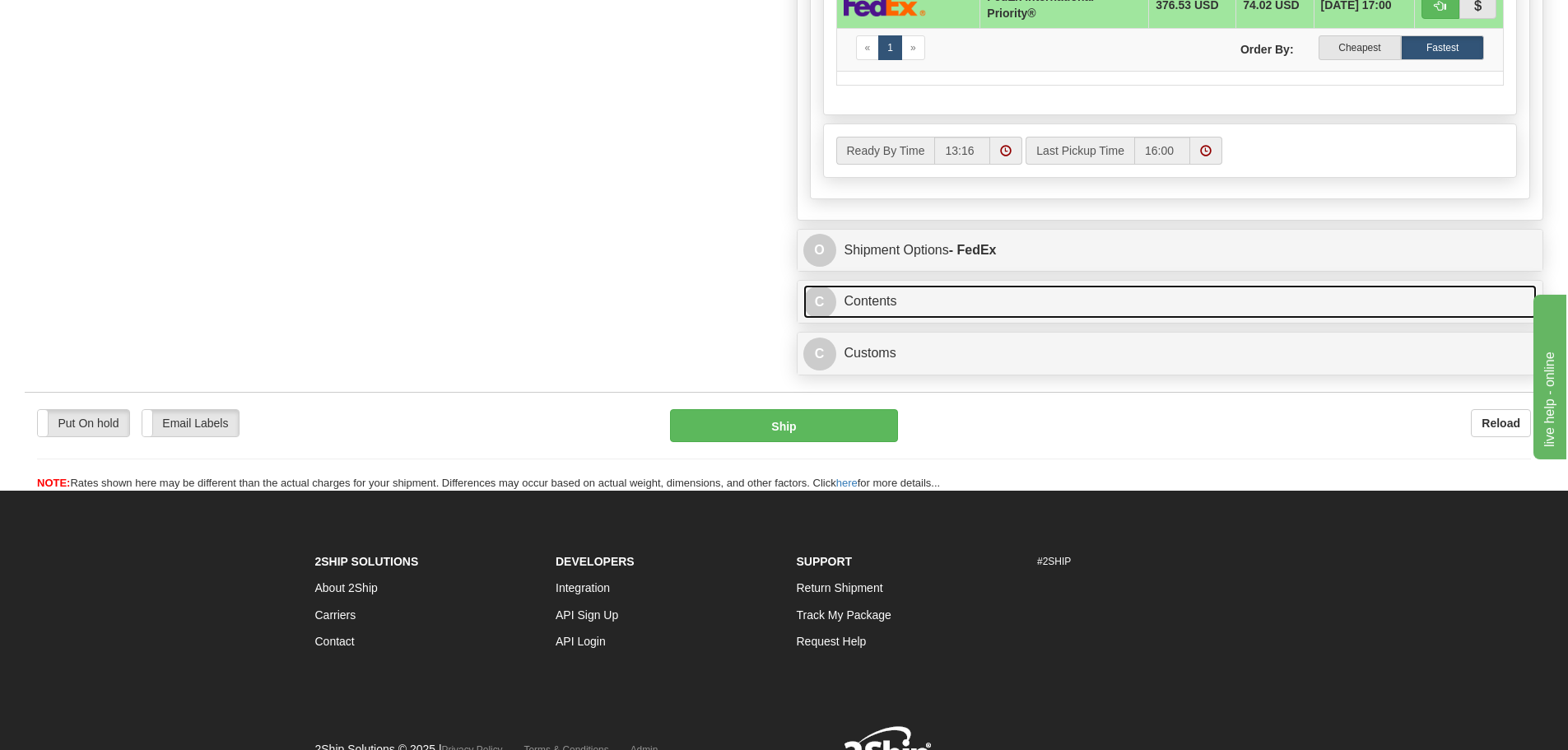
click at [840, 310] on link "C Contents" at bounding box center [1170, 302] width 734 height 33
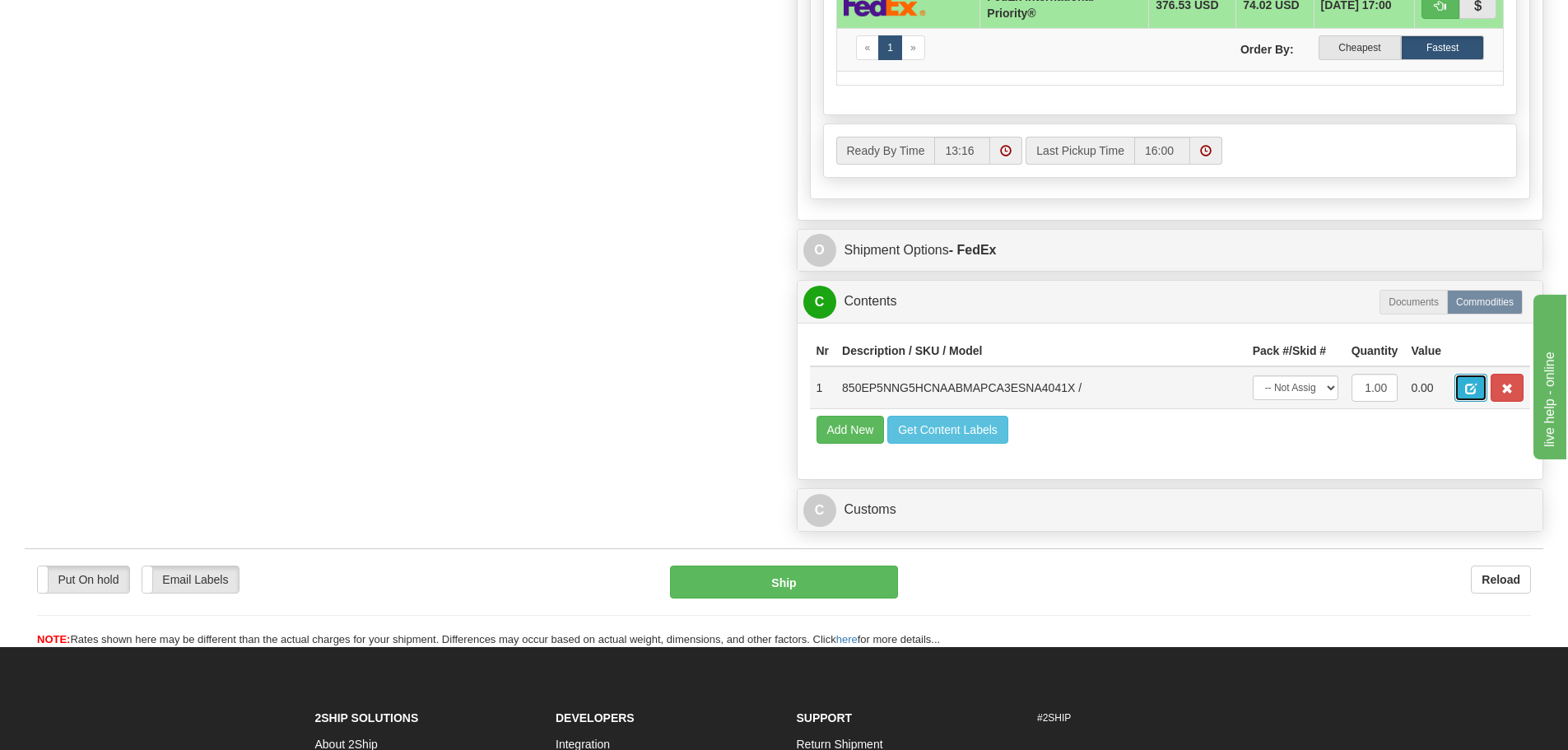
click at [1470, 396] on button "button" at bounding box center [1470, 388] width 33 height 28
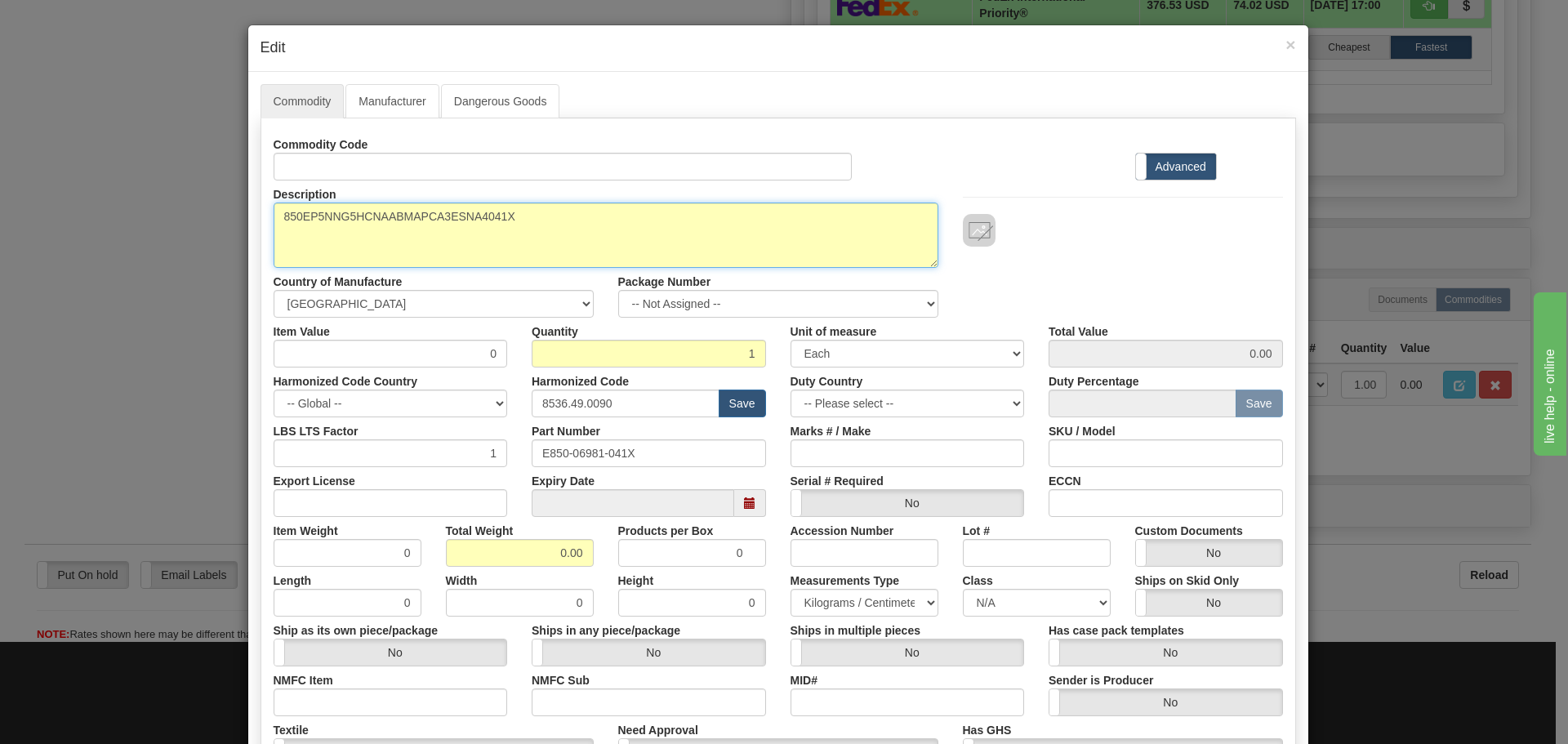
drag, startPoint x: 536, startPoint y: 223, endPoint x: 227, endPoint y: 232, distance: 309.1
click at [227, 232] on div "× Edit Commodity Manufacturer Dangerous Goods Commodity Code Standard Advanced …" at bounding box center [784, 372] width 1568 height 744
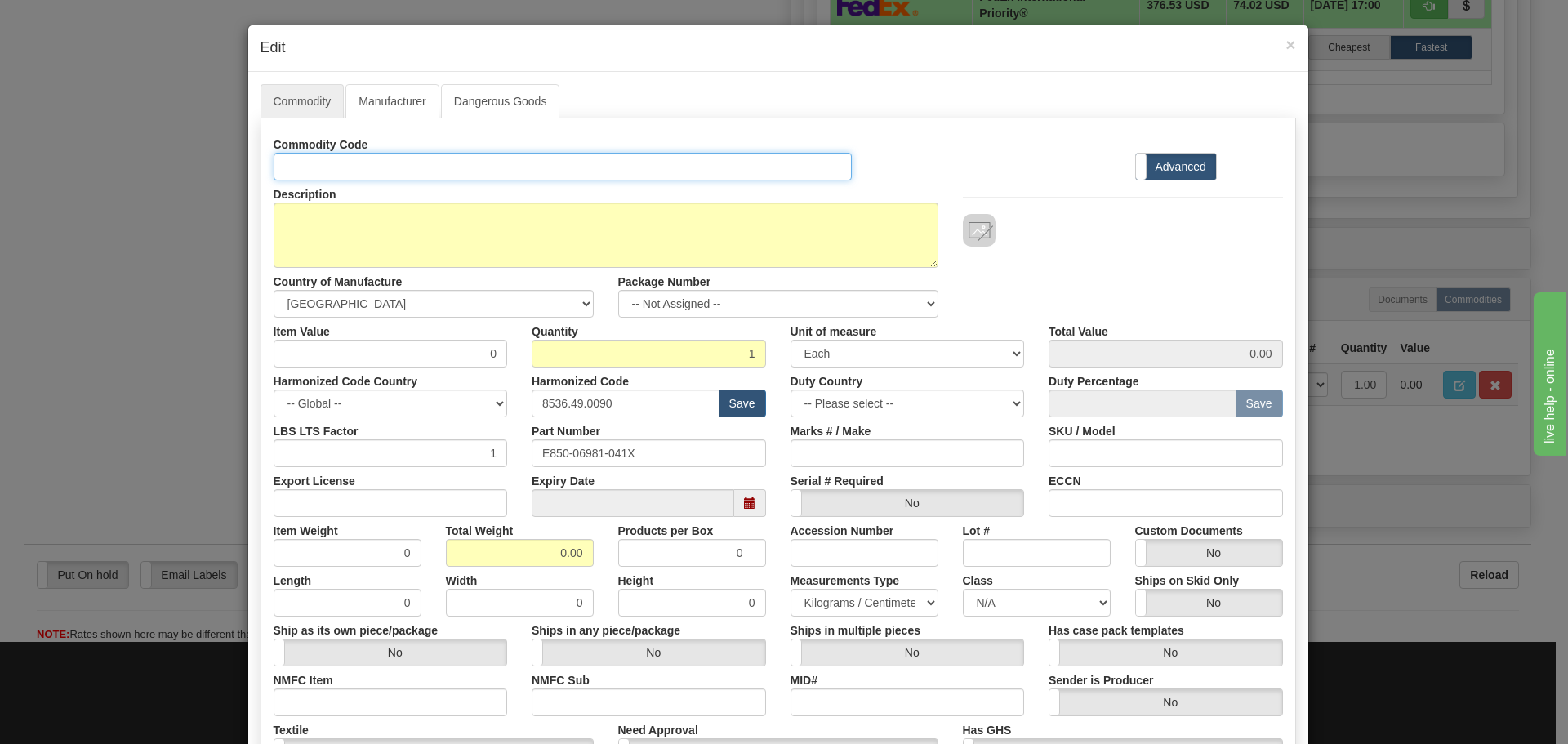
click at [326, 163] on input "Id" at bounding box center [563, 167] width 579 height 28
paste input "850EP5NNG5HCNAABMAPCA3ESNA4041X"
type input "850EP5NNG5HCNAABMAPCA3ESNA4041X"
drag, startPoint x: 667, startPoint y: 453, endPoint x: 462, endPoint y: 456, distance: 205.0
click at [462, 456] on div "LBS LTS Factor 1 Part Number E850-06981-041X Marks # / Make SKU / Model" at bounding box center [777, 442] width 1033 height 50
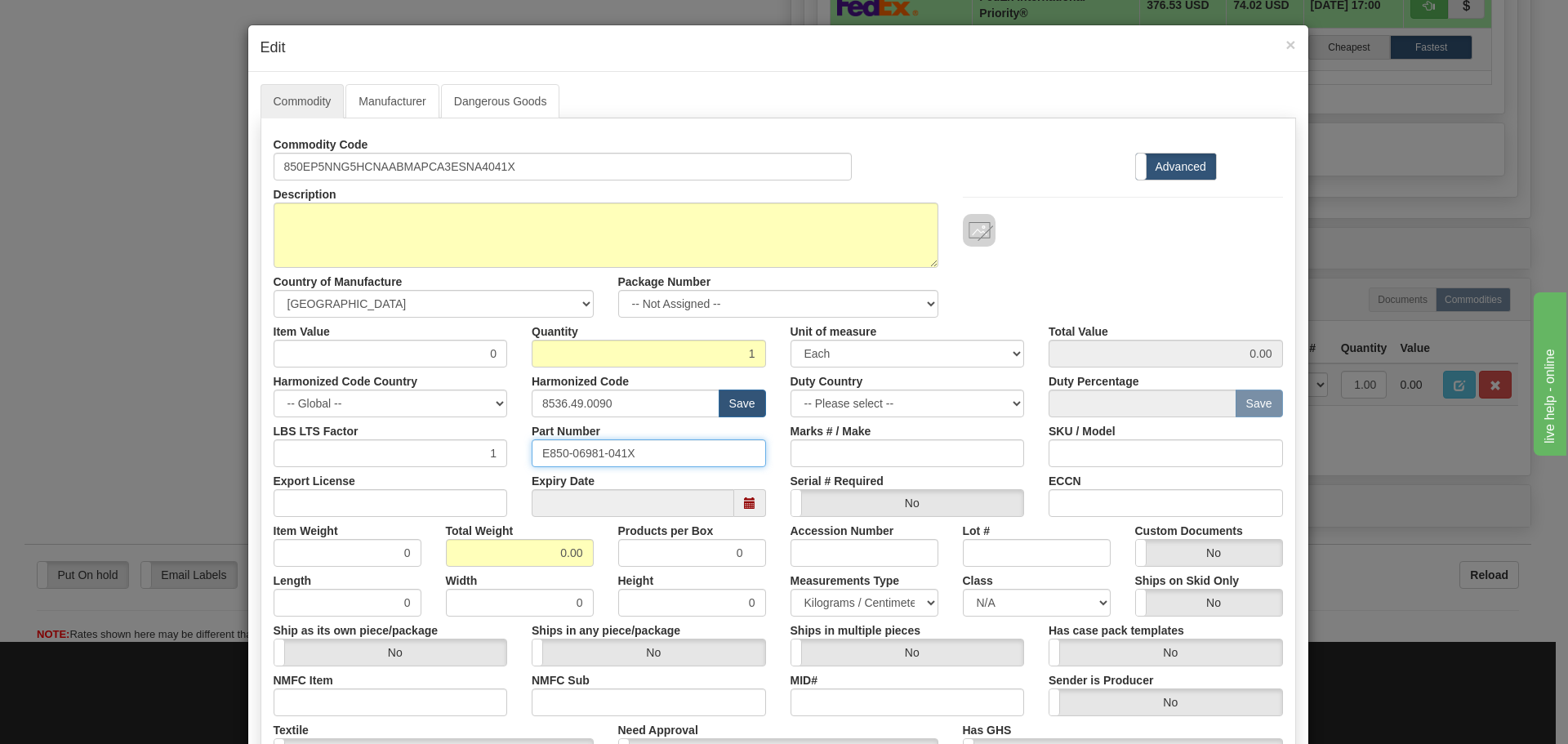
paste input "850EP5NNG5HCNAABMAPCA3ESNA4"
type input "850EP5NNG5HCNAABMAPCA3ESNA4041X"
click at [778, 437] on div "Marks # / Make" at bounding box center [907, 442] width 259 height 50
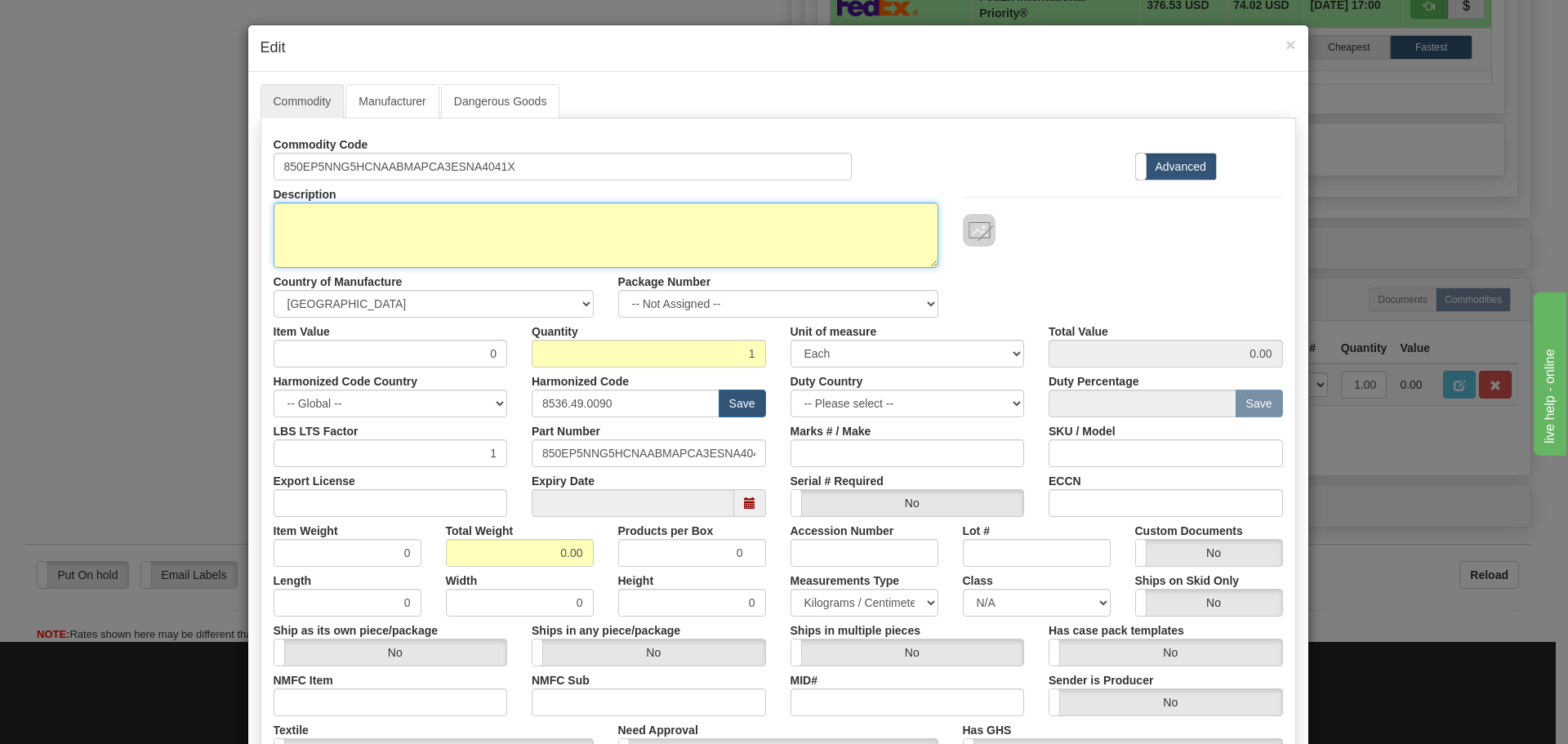
click at [493, 214] on textarea "850EP5NNG5HCNAABMAPCA3ESNA4041X" at bounding box center [606, 234] width 665 height 65
paste textarea "850 Feeder Protection System"
type textarea "850 Feeder Protection System"
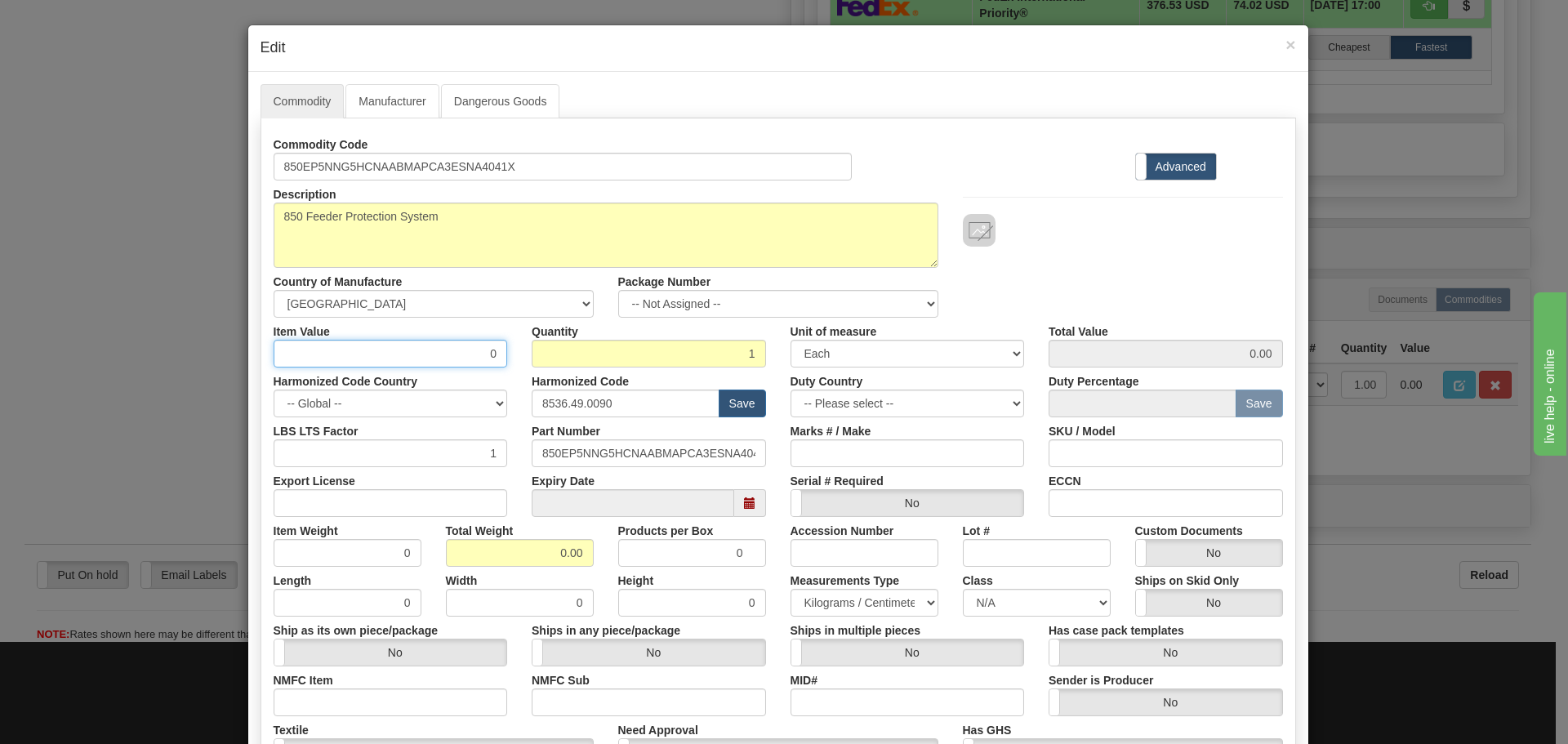
drag, startPoint x: 498, startPoint y: 355, endPoint x: 525, endPoint y: 365, distance: 28.8
click at [525, 365] on div "Item Value 0 Quantity 1 Unit of measure 3 Thousand Square Inches Adjustments 56…" at bounding box center [777, 342] width 1033 height 50
type input "75"
type input "75.00"
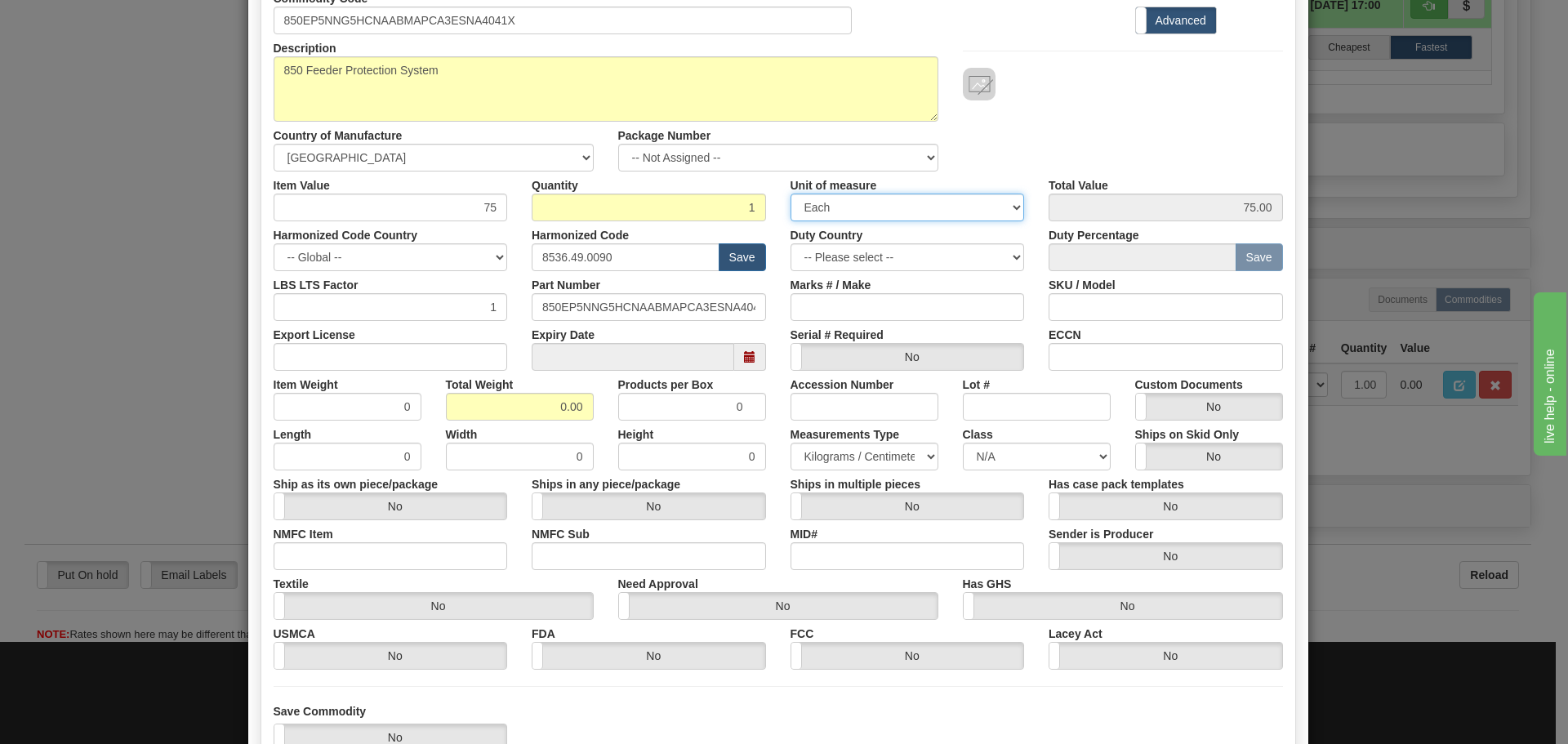
scroll to position [163, 0]
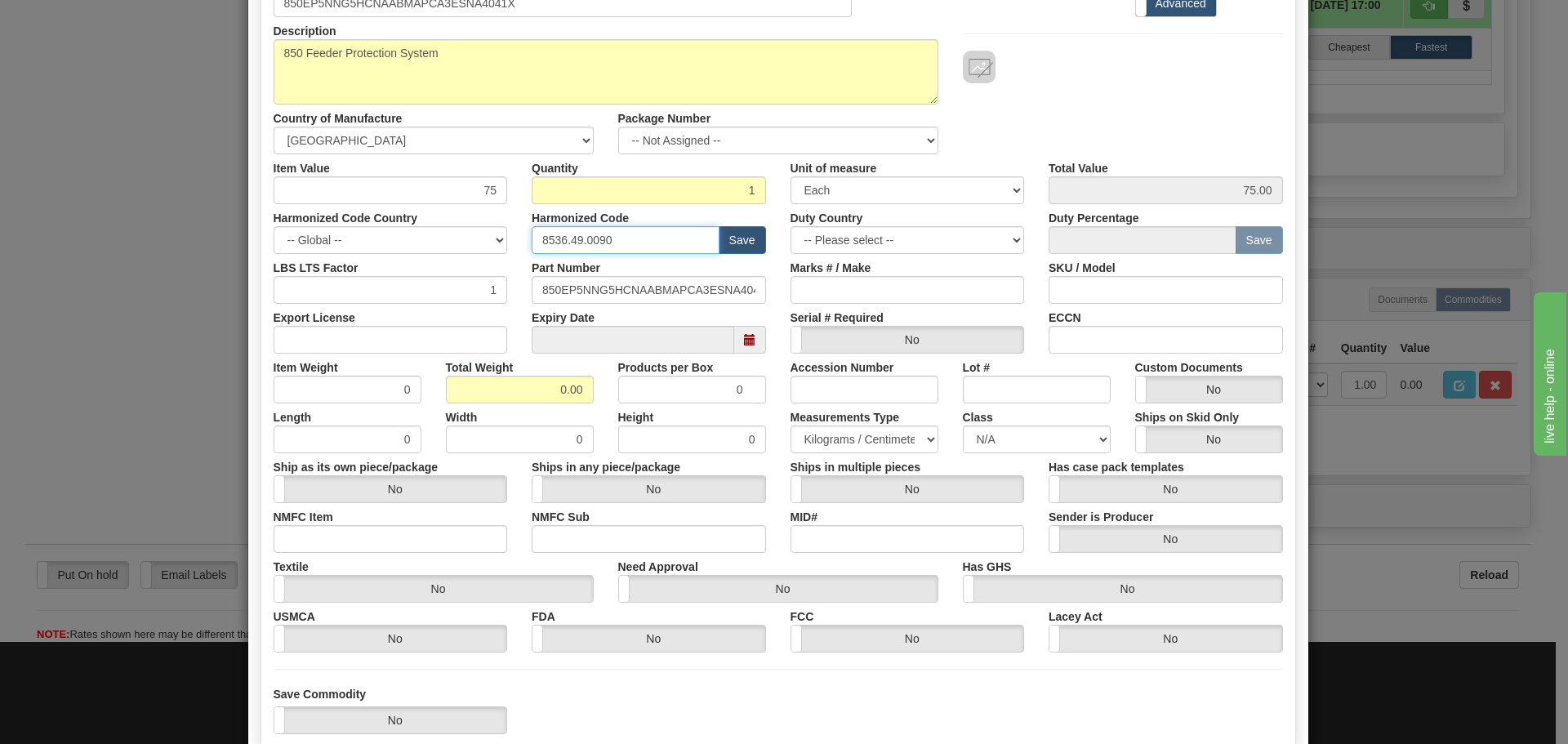
drag, startPoint x: 670, startPoint y: 248, endPoint x: 485, endPoint y: 241, distance: 185.1
click at [485, 241] on div "Harmonized Code Country -- Global -- AFGHANISTAN ALAND ISLANDS ALBANIA ALGERIA …" at bounding box center [777, 229] width 1033 height 50
click at [531, 239] on input "text" at bounding box center [625, 240] width 188 height 28
type input "8537.10.9070"
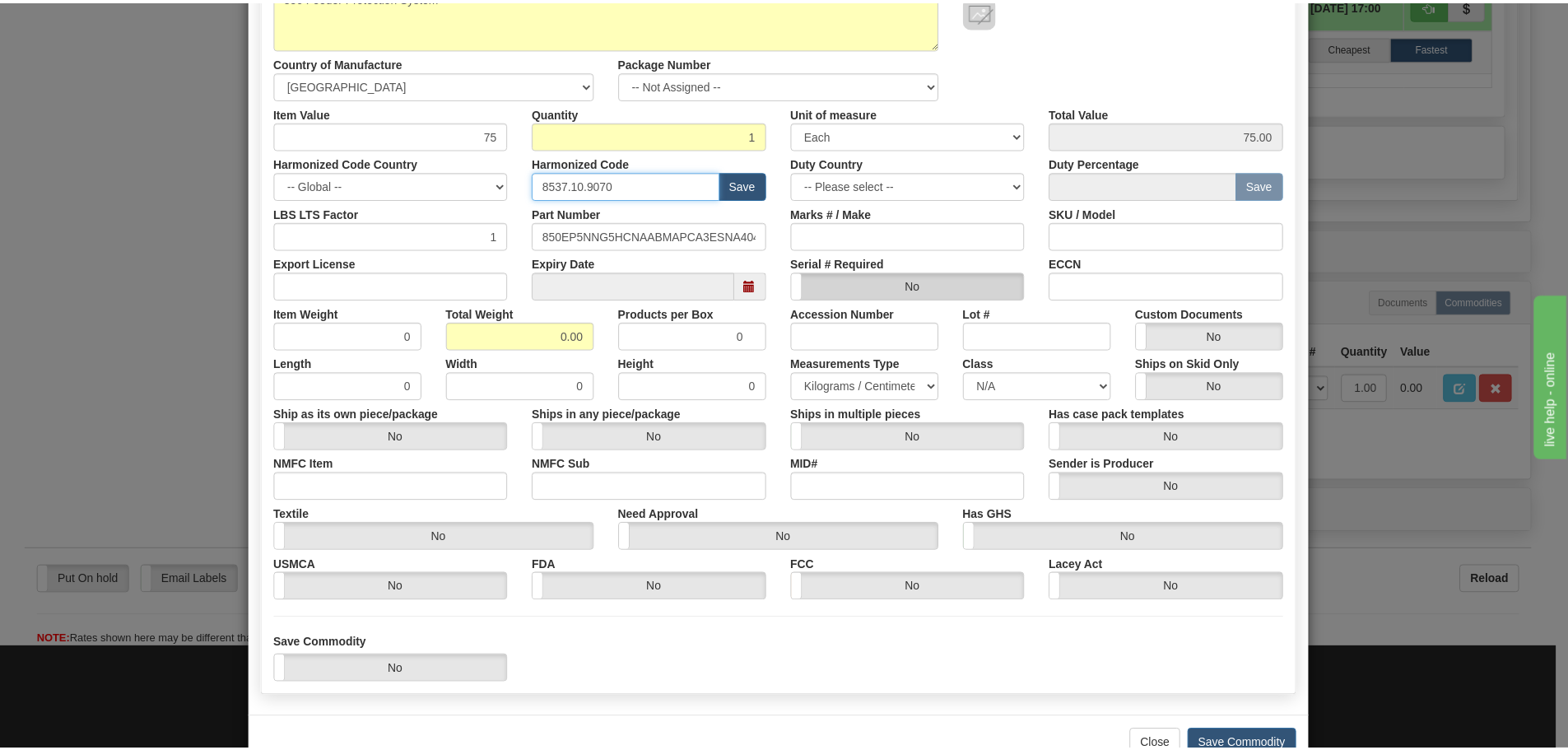
scroll to position [267, 0]
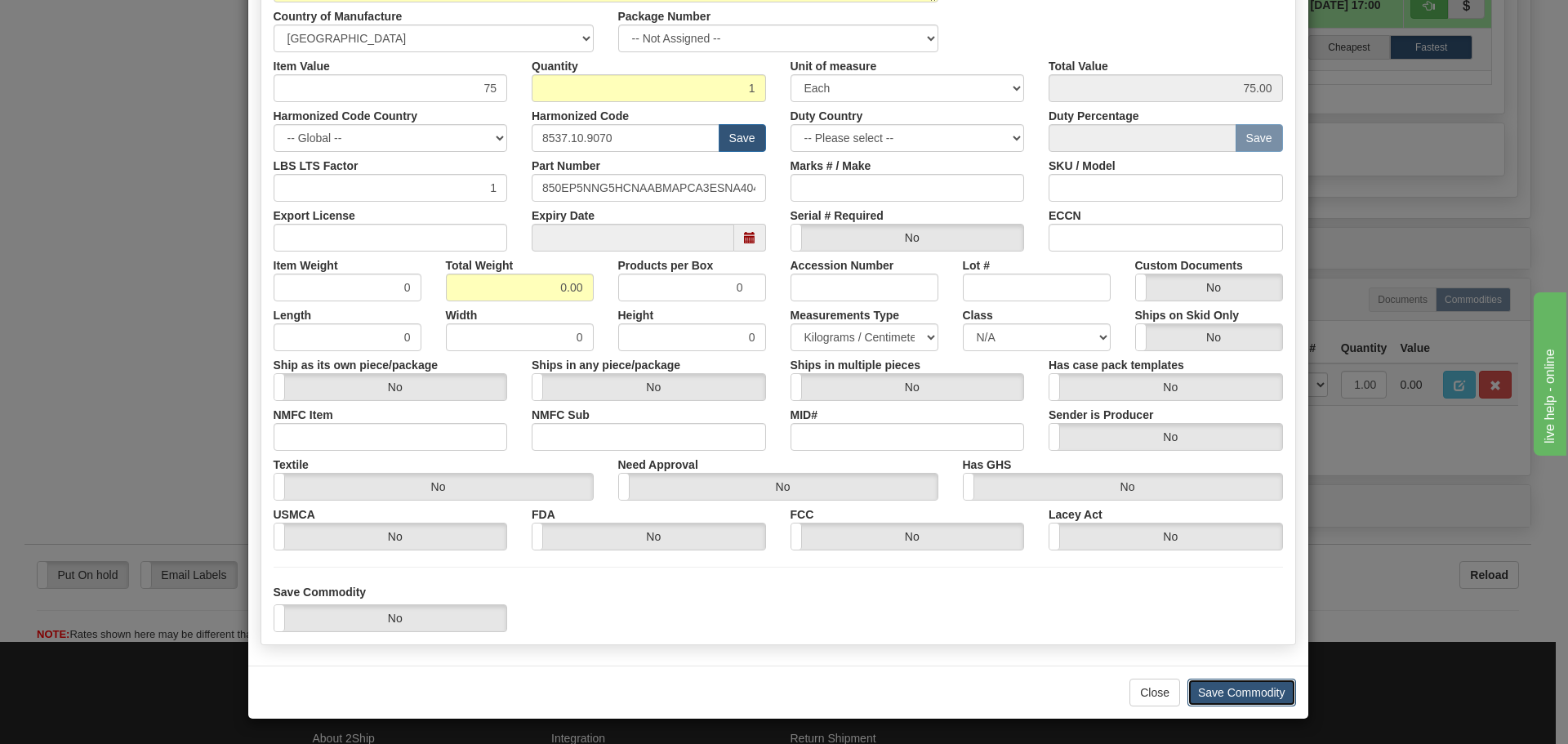
click at [1227, 688] on button "Save Commodity" at bounding box center [1241, 693] width 109 height 28
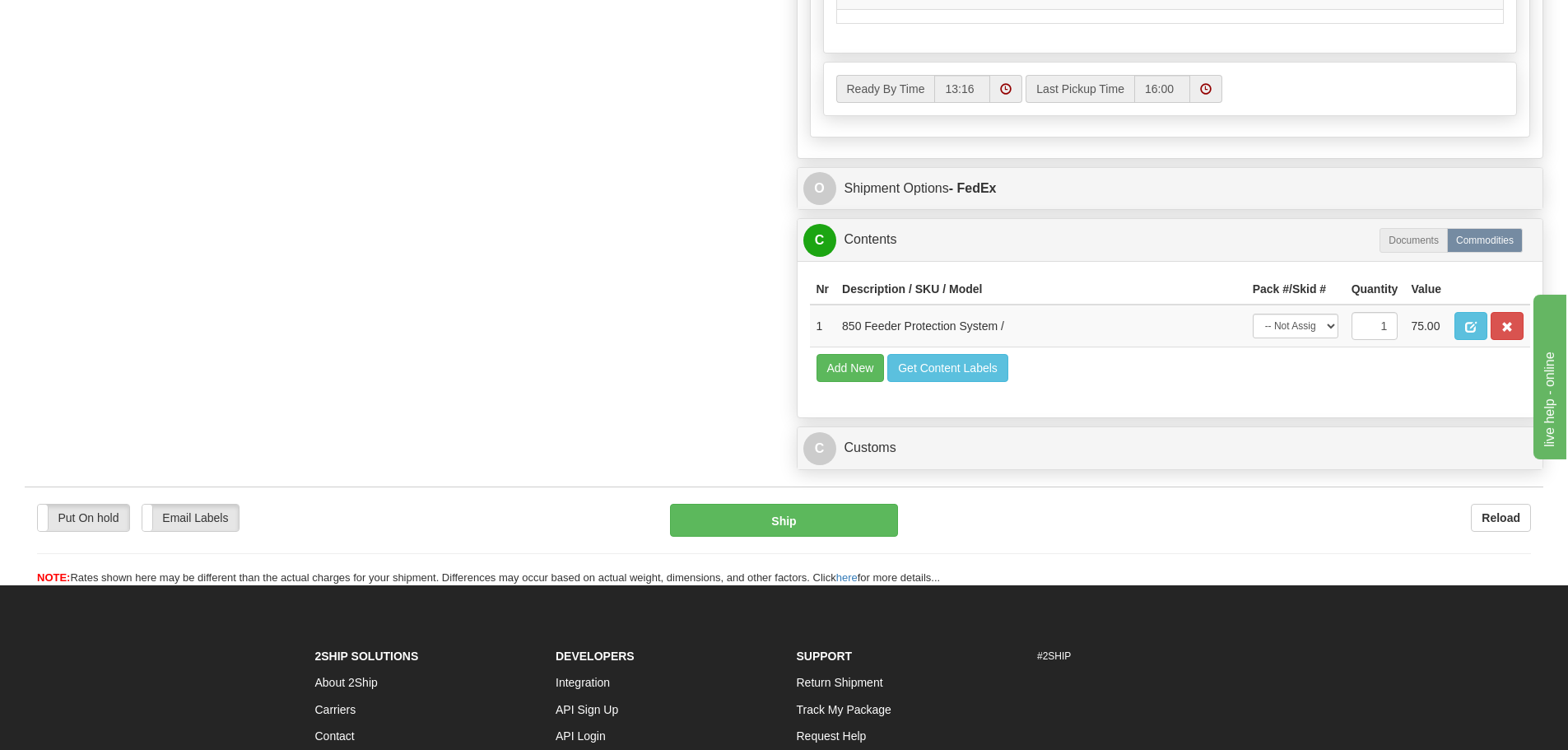
scroll to position [1234, 0]
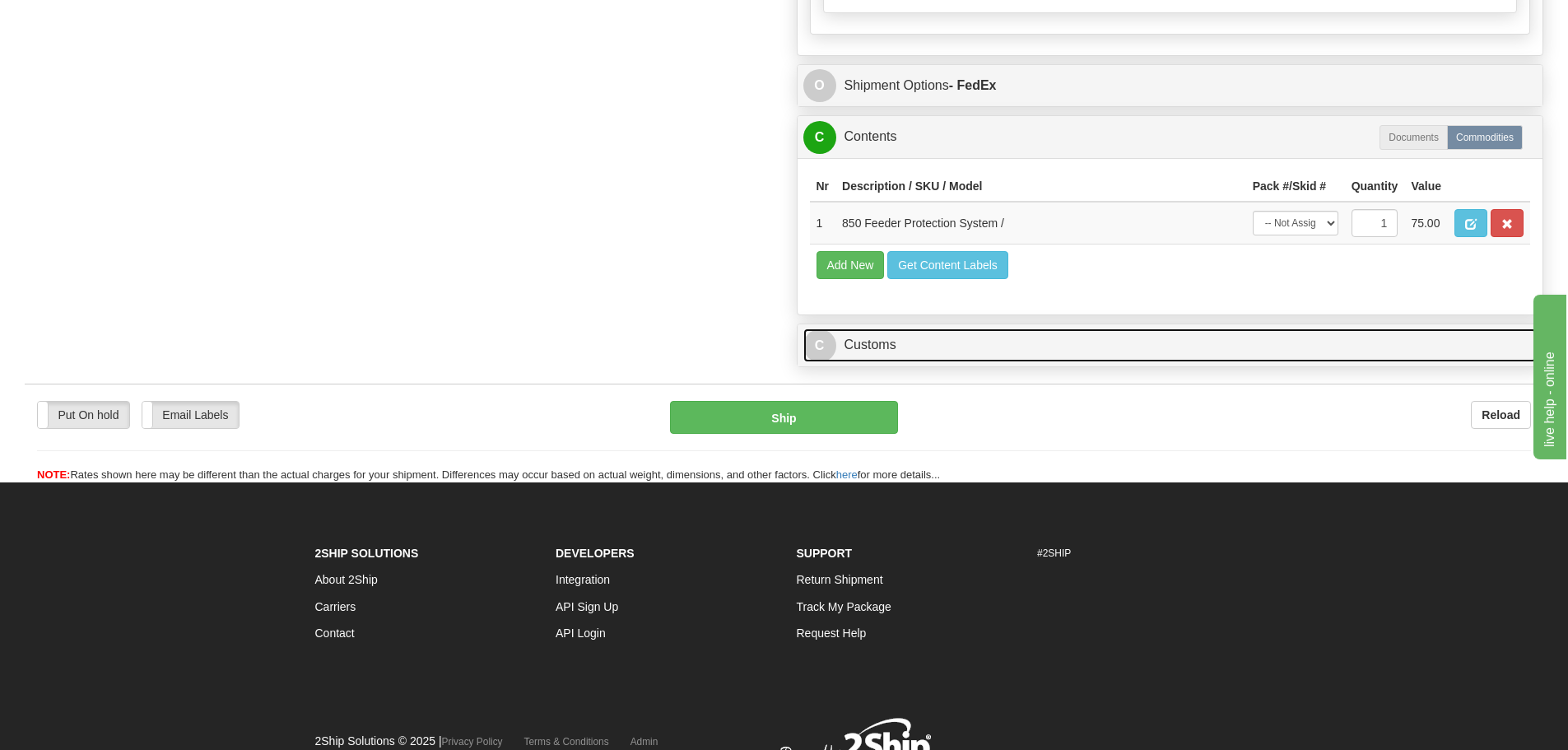
click at [1046, 355] on link "C Customs" at bounding box center [1170, 345] width 734 height 33
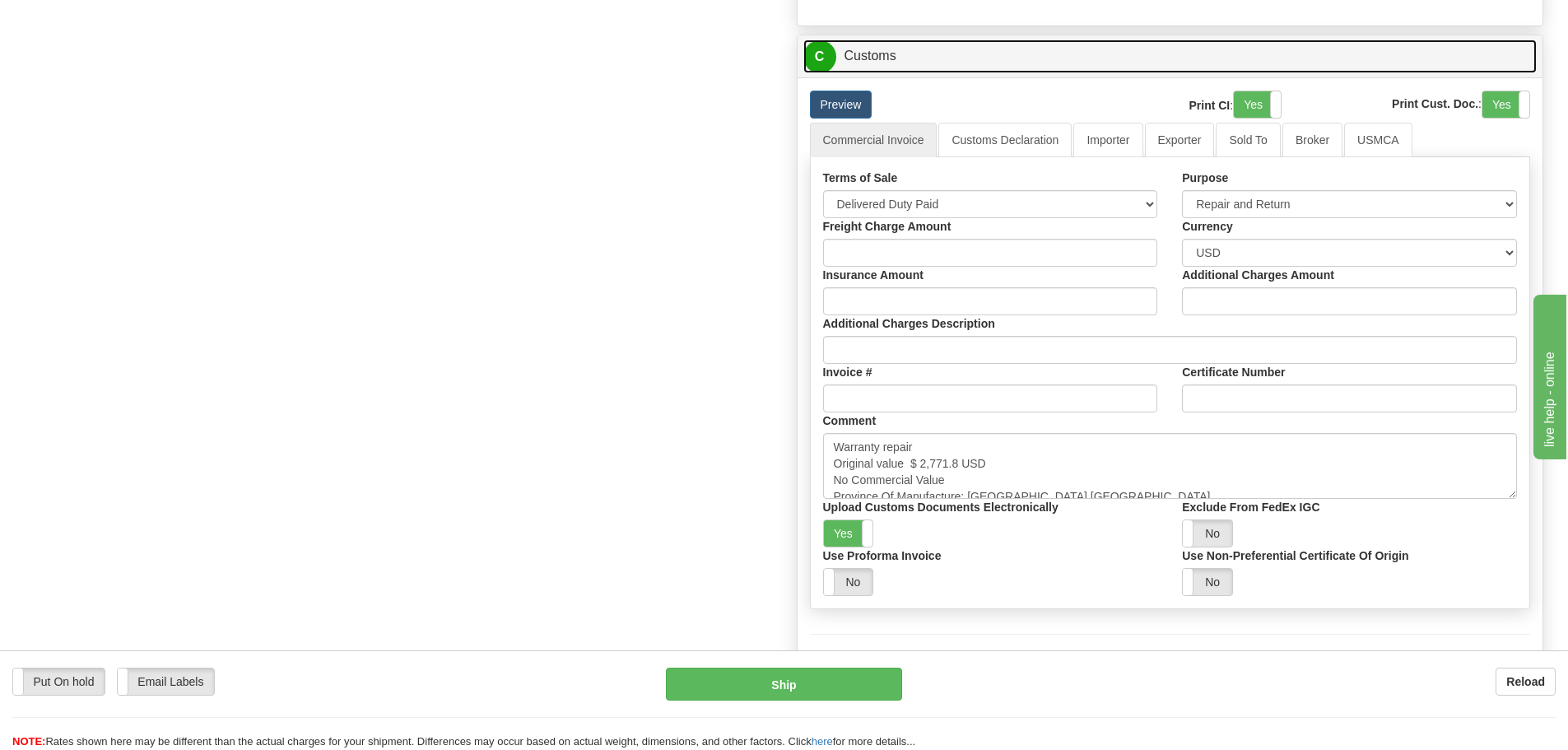
scroll to position [1563, 0]
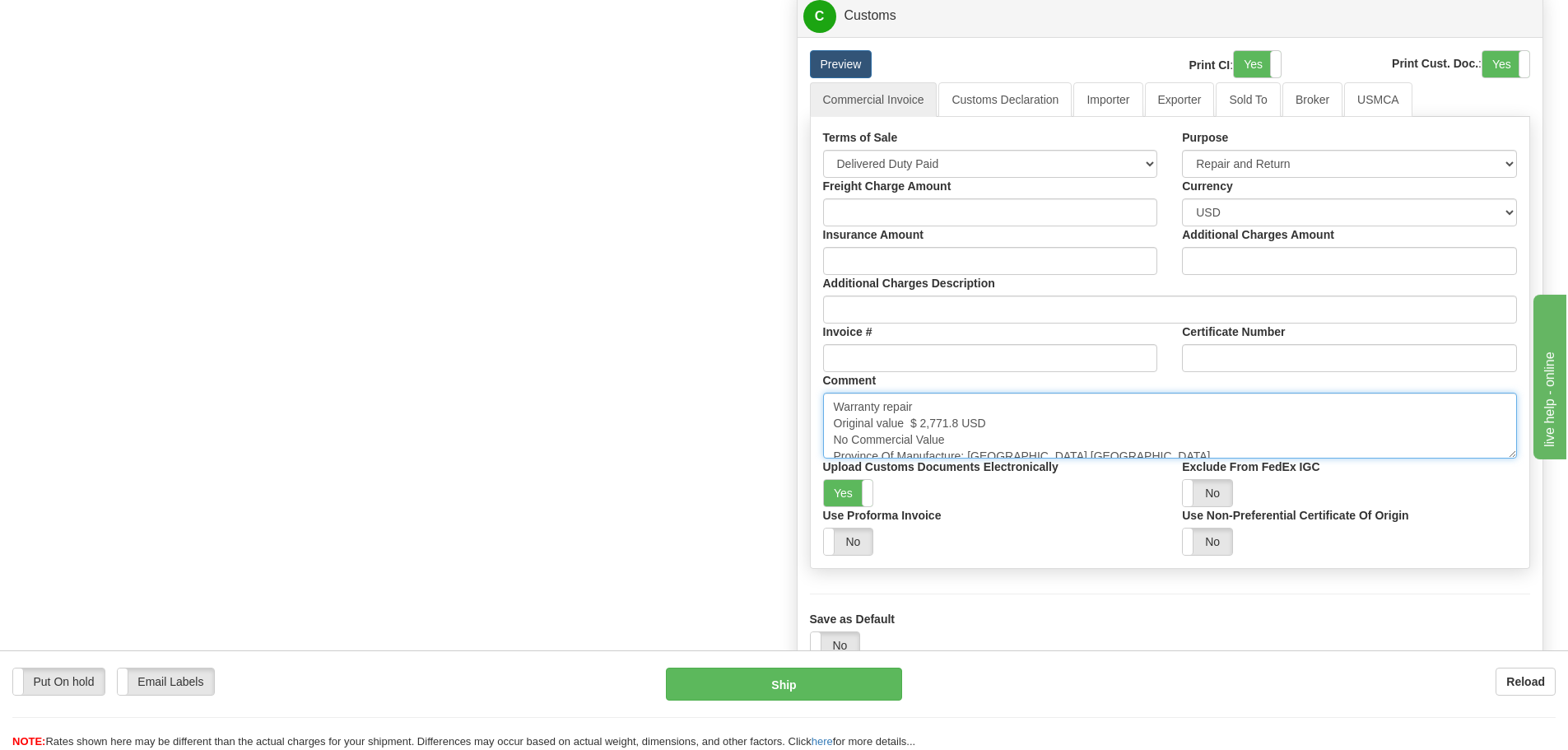
drag, startPoint x: 956, startPoint y: 419, endPoint x: 910, endPoint y: 420, distance: 46.0
click at [910, 420] on textarea "Warranty repair Original value $ 2,771.8 USD No Commercial Value Province Of Ma…" at bounding box center [1170, 425] width 695 height 66
paste textarea "9,663.33"
type textarea "Warranty repair Original value $ 9,663.33 USD No Commercial Value Province Of M…"
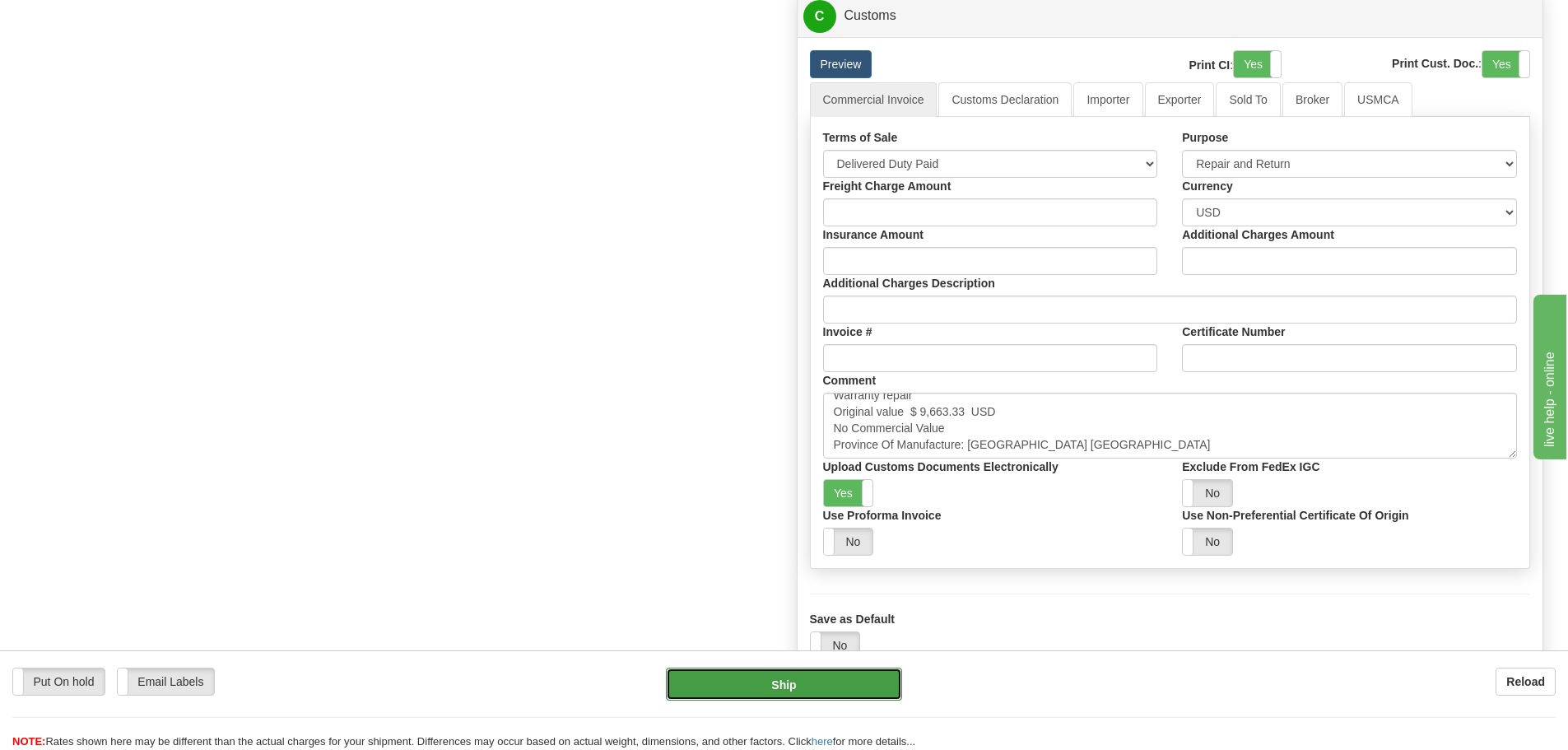
click at [819, 699] on button "Ship" at bounding box center [784, 683] width 236 height 33
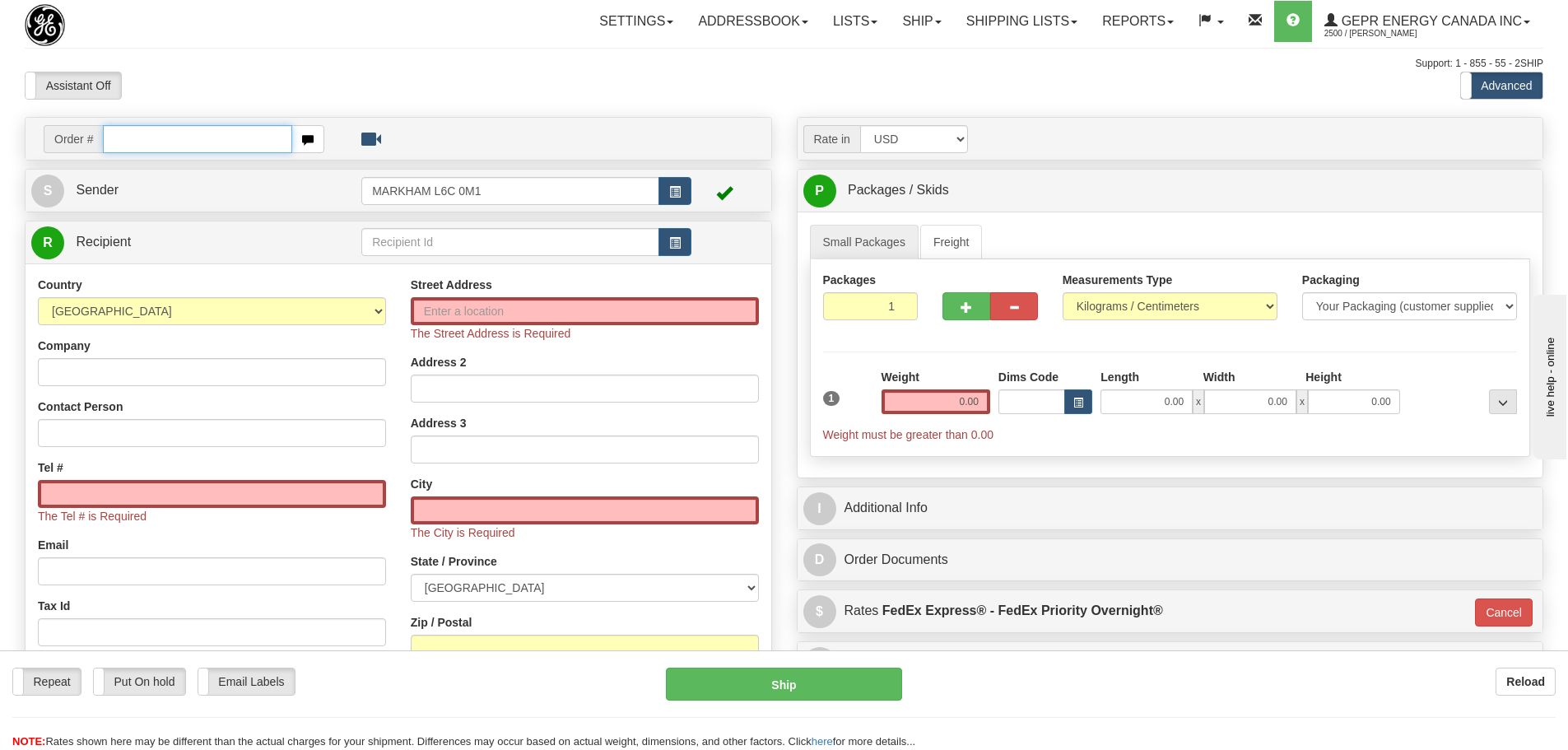
click at [140, 128] on input "text" at bounding box center [197, 139] width 190 height 28
paste input "86679638"
type input "86679638"
click at [238, 74] on body "Training Course Close Toggle navigation Settings Shipping Preferences New Recip…" at bounding box center [784, 375] width 1568 height 750
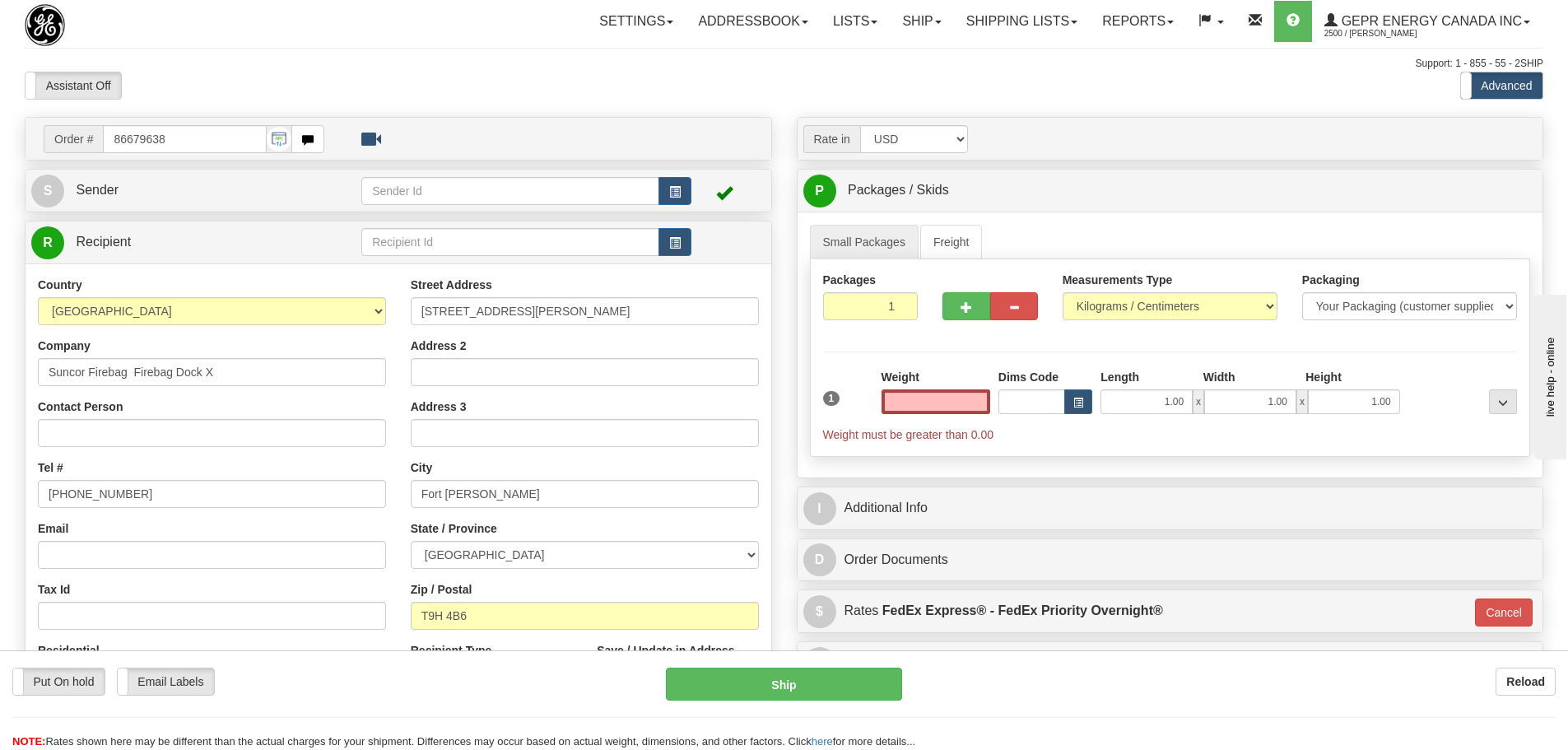
type input "0.00"
click at [678, 197] on span "button" at bounding box center [675, 192] width 12 height 11
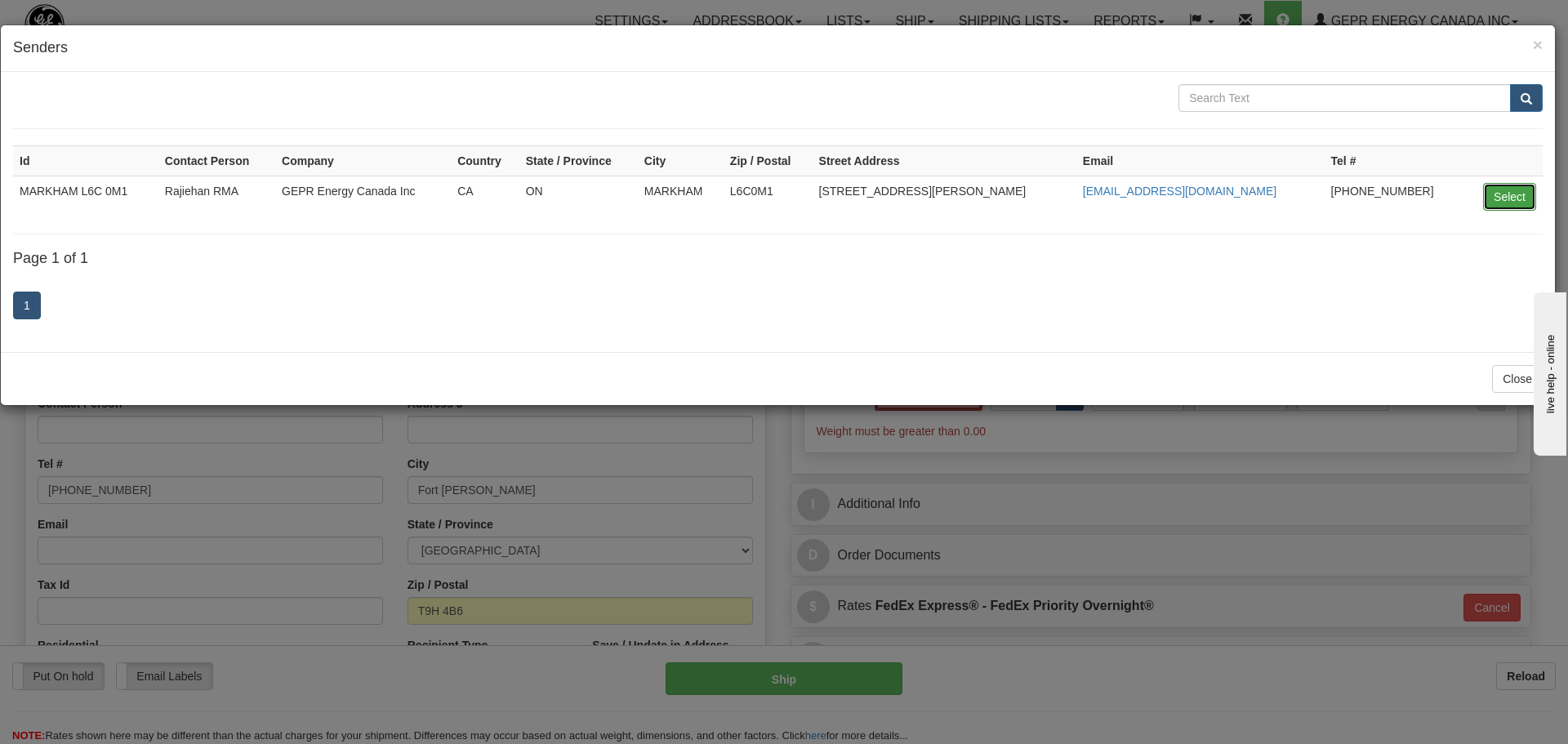
click at [1499, 197] on button "Select" at bounding box center [1509, 197] width 53 height 28
type input "MARKHAM L6C 0M1"
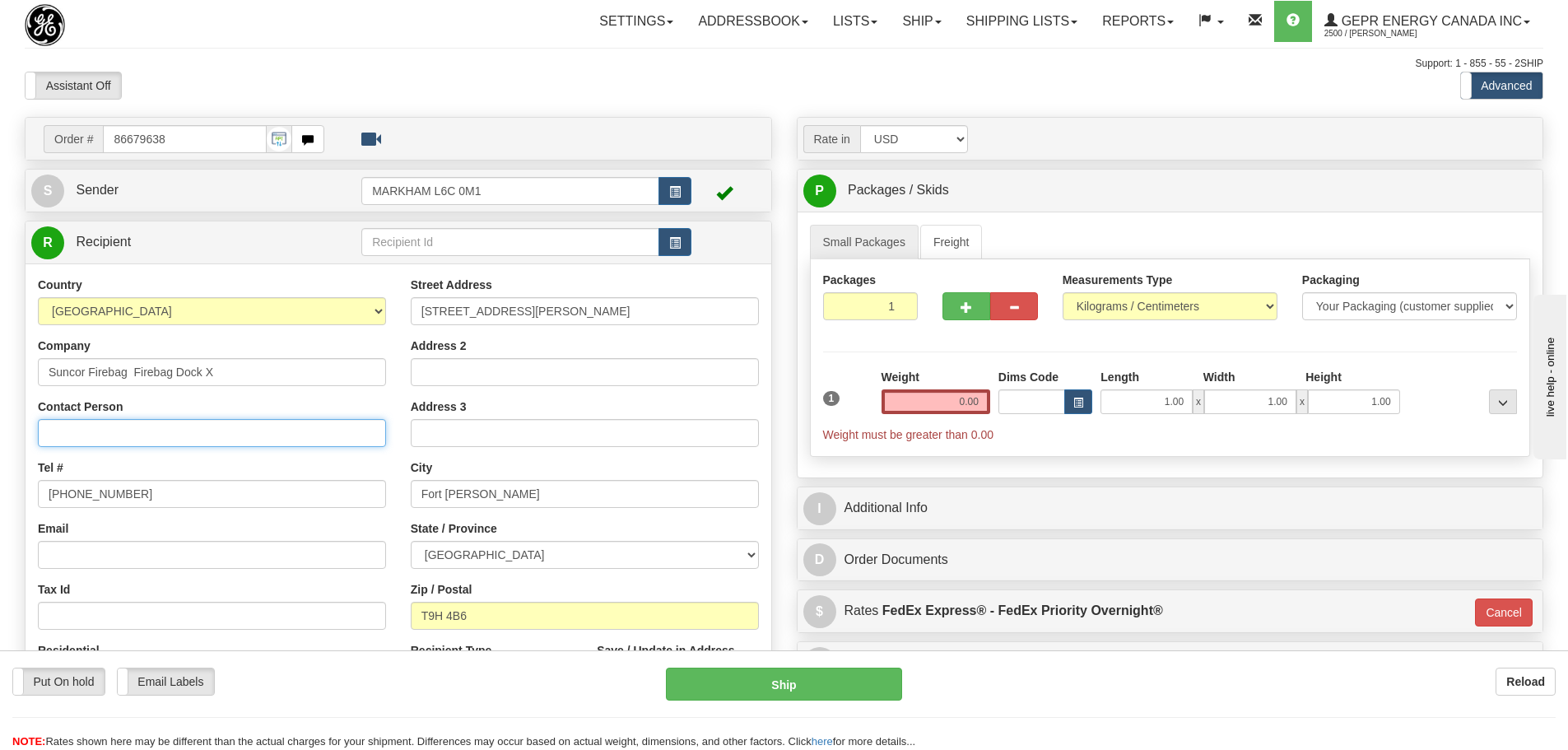
click at [140, 438] on input "Contact Person" at bounding box center [211, 433] width 348 height 28
paste input "[PERSON_NAME]"
type input "[PERSON_NAME]"
click at [967, 407] on input "0.00" at bounding box center [936, 402] width 109 height 25
type input "0.00"
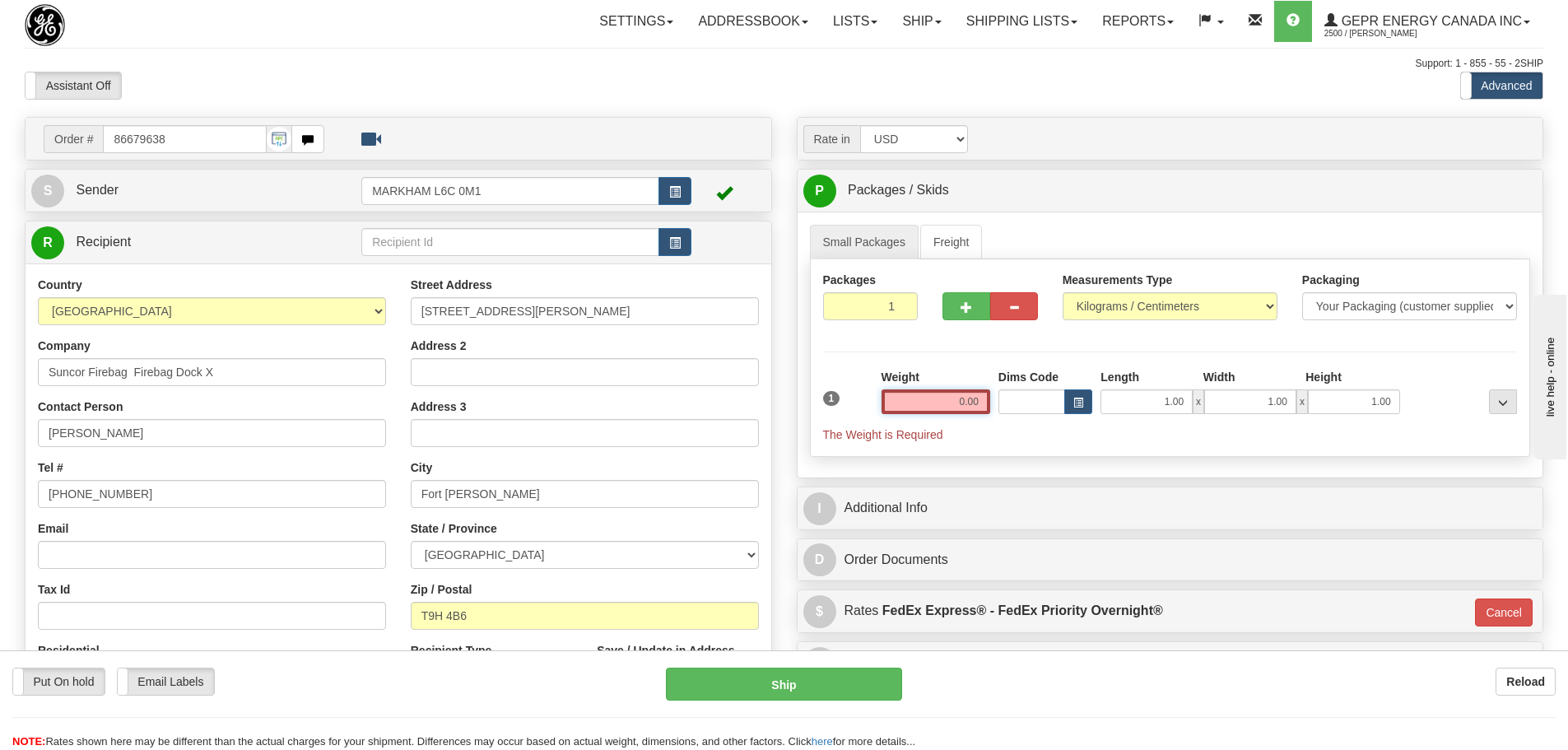
click at [927, 398] on input "0.00" at bounding box center [936, 402] width 109 height 25
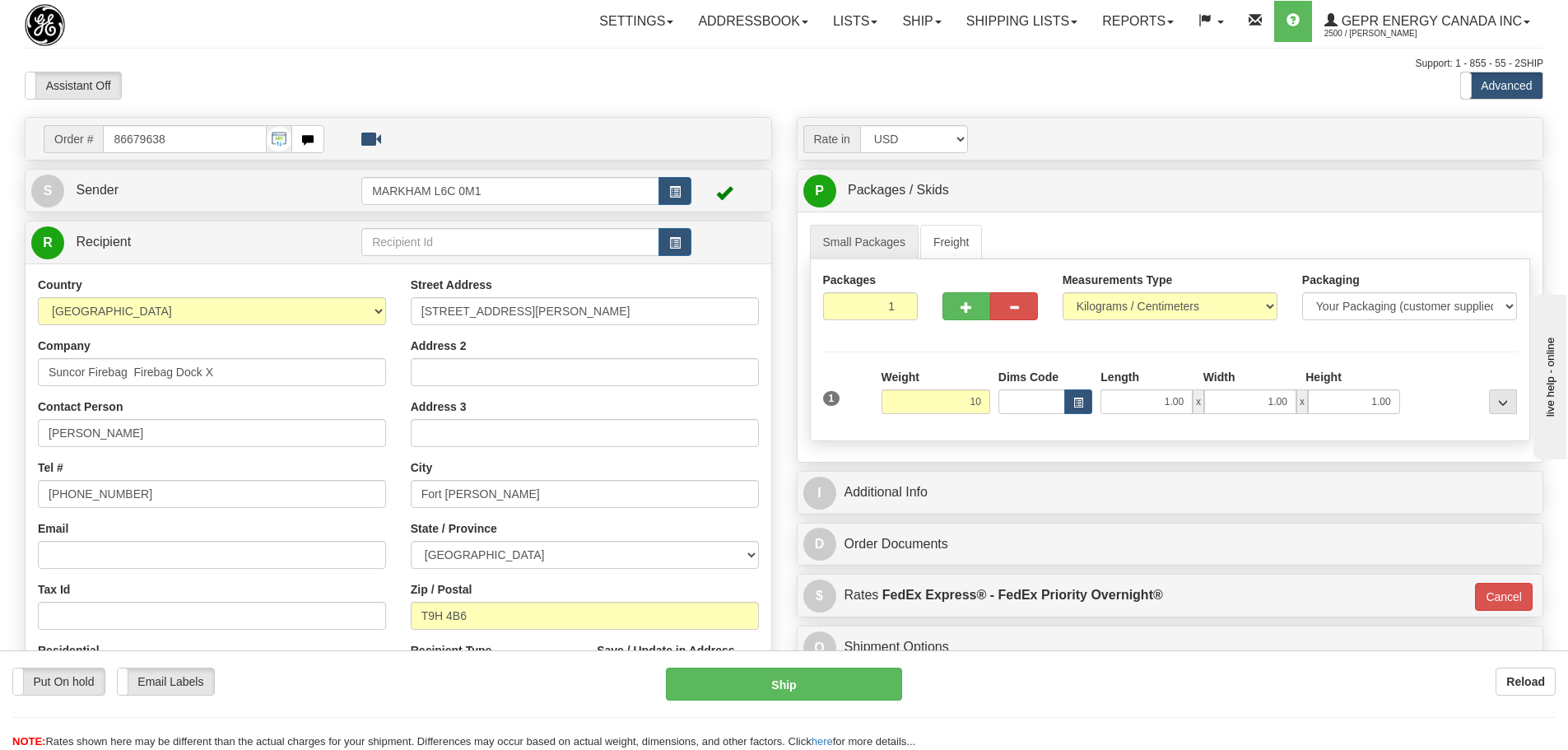
type input "10.00"
type input "01"
drag, startPoint x: 986, startPoint y: 368, endPoint x: 975, endPoint y: 321, distance: 48.3
click at [986, 368] on div "Weight 10.00" at bounding box center [936, 391] width 109 height 45
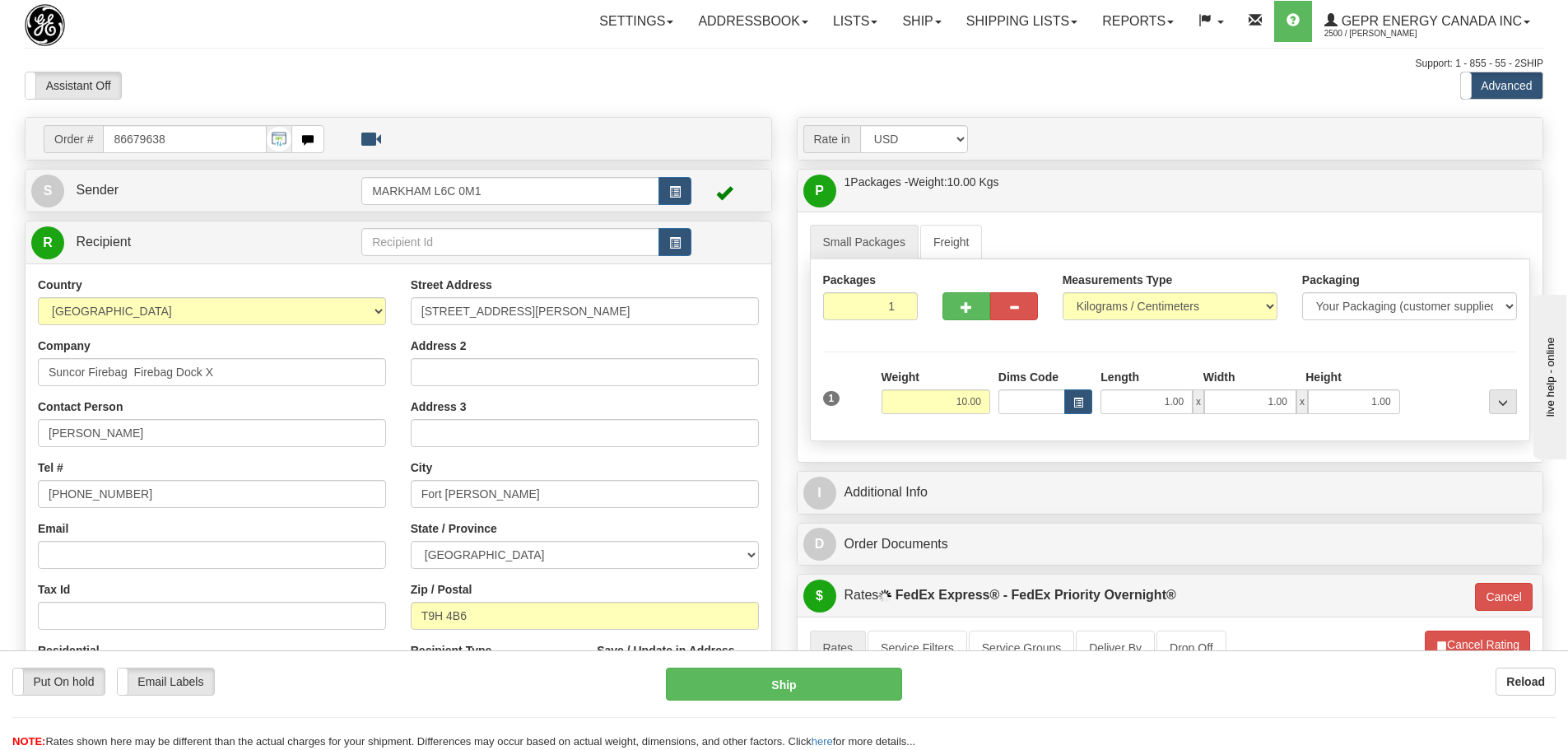
click at [946, 517] on div "Rate in Account Currency ARN AWG AUD AUS BHD BBD BFR BMD BRC BRL GBP UKL BND BG…" at bounding box center [1170, 580] width 772 height 926
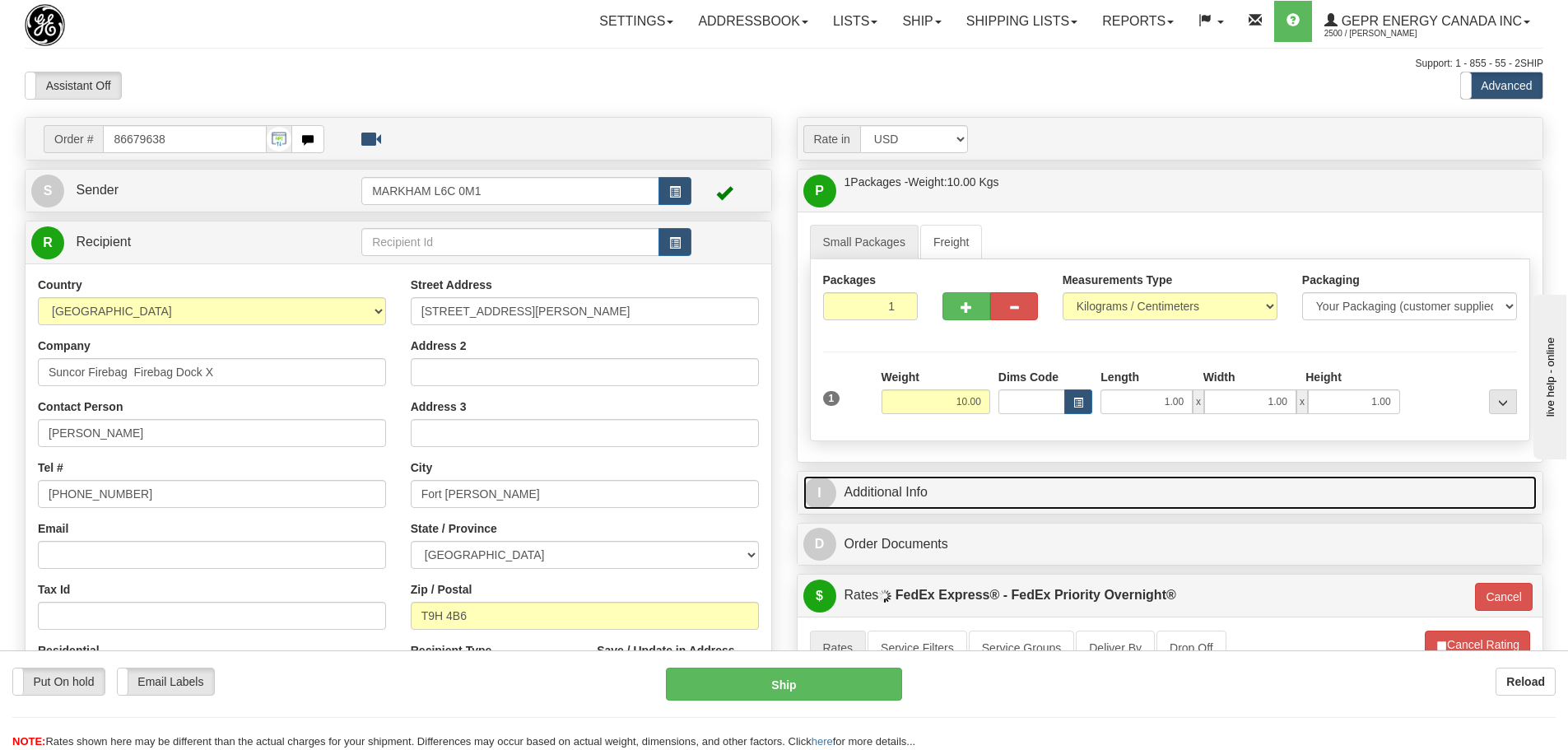
click at [946, 499] on link "I Additional Info" at bounding box center [1170, 493] width 734 height 33
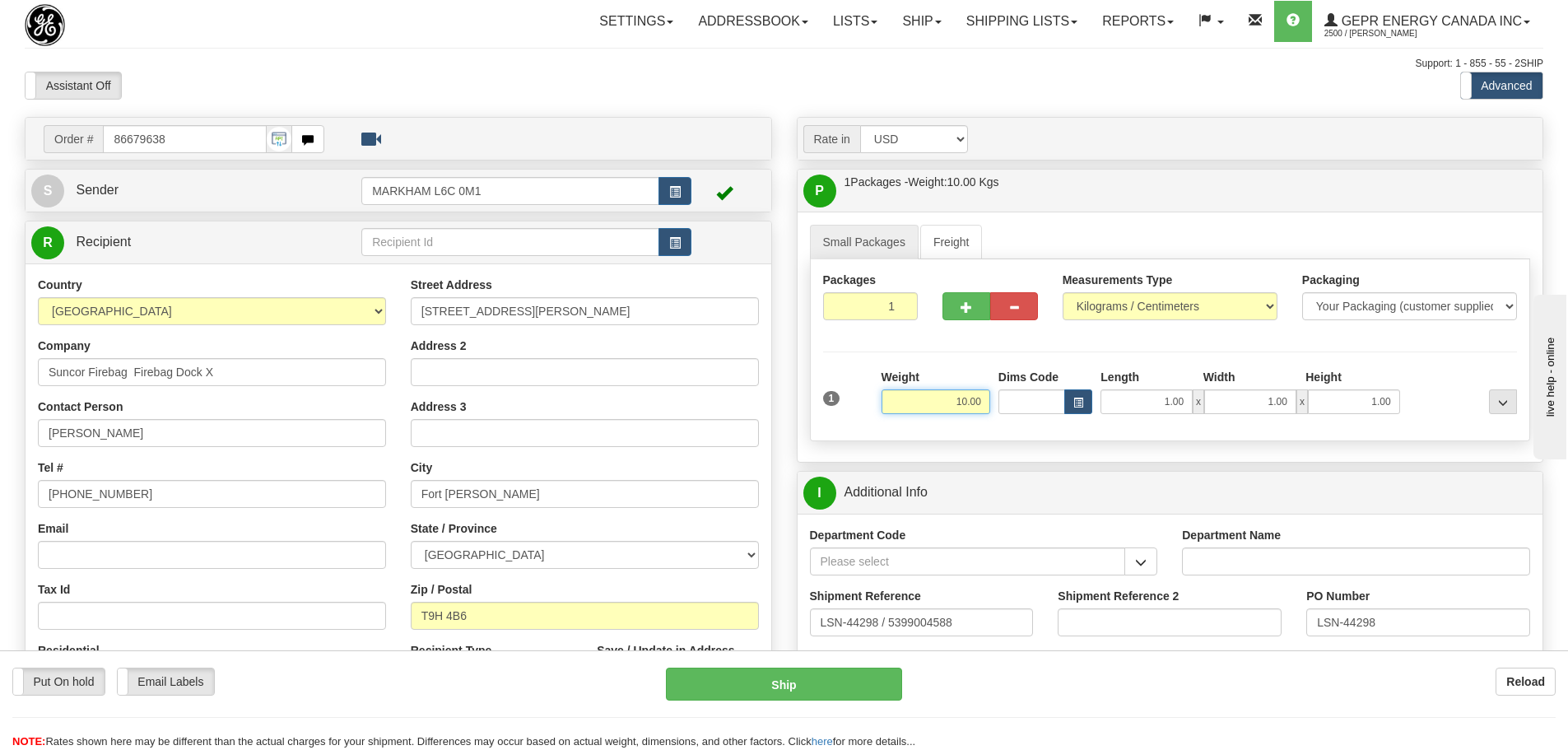
drag, startPoint x: 942, startPoint y: 403, endPoint x: 988, endPoint y: 403, distance: 46.0
click at [988, 403] on input "10.00" at bounding box center [936, 402] width 109 height 25
click at [855, 383] on div "1" at bounding box center [848, 387] width 58 height 37
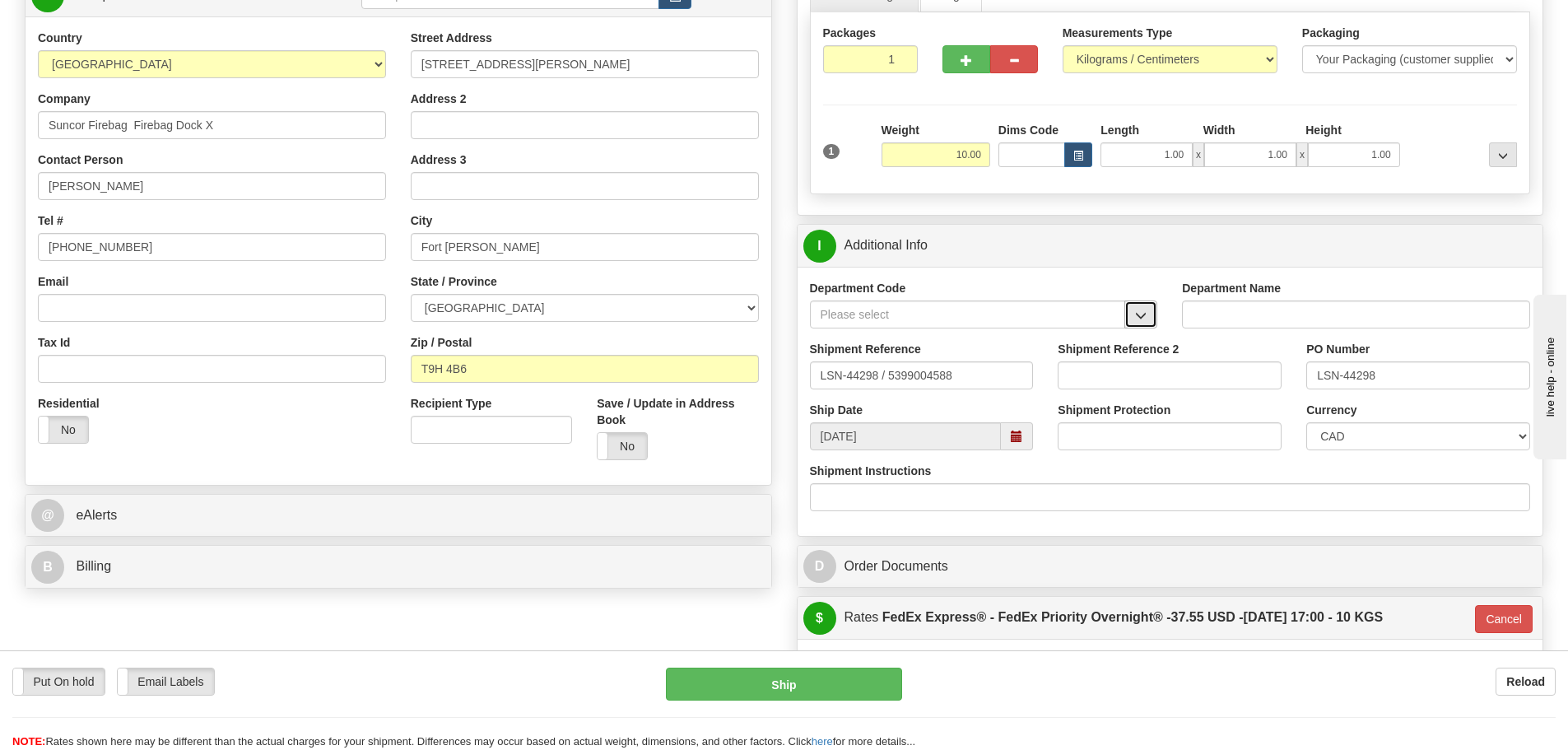
click at [1139, 317] on span "button" at bounding box center [1141, 315] width 12 height 11
click at [1002, 337] on div "SER" at bounding box center [964, 340] width 300 height 18
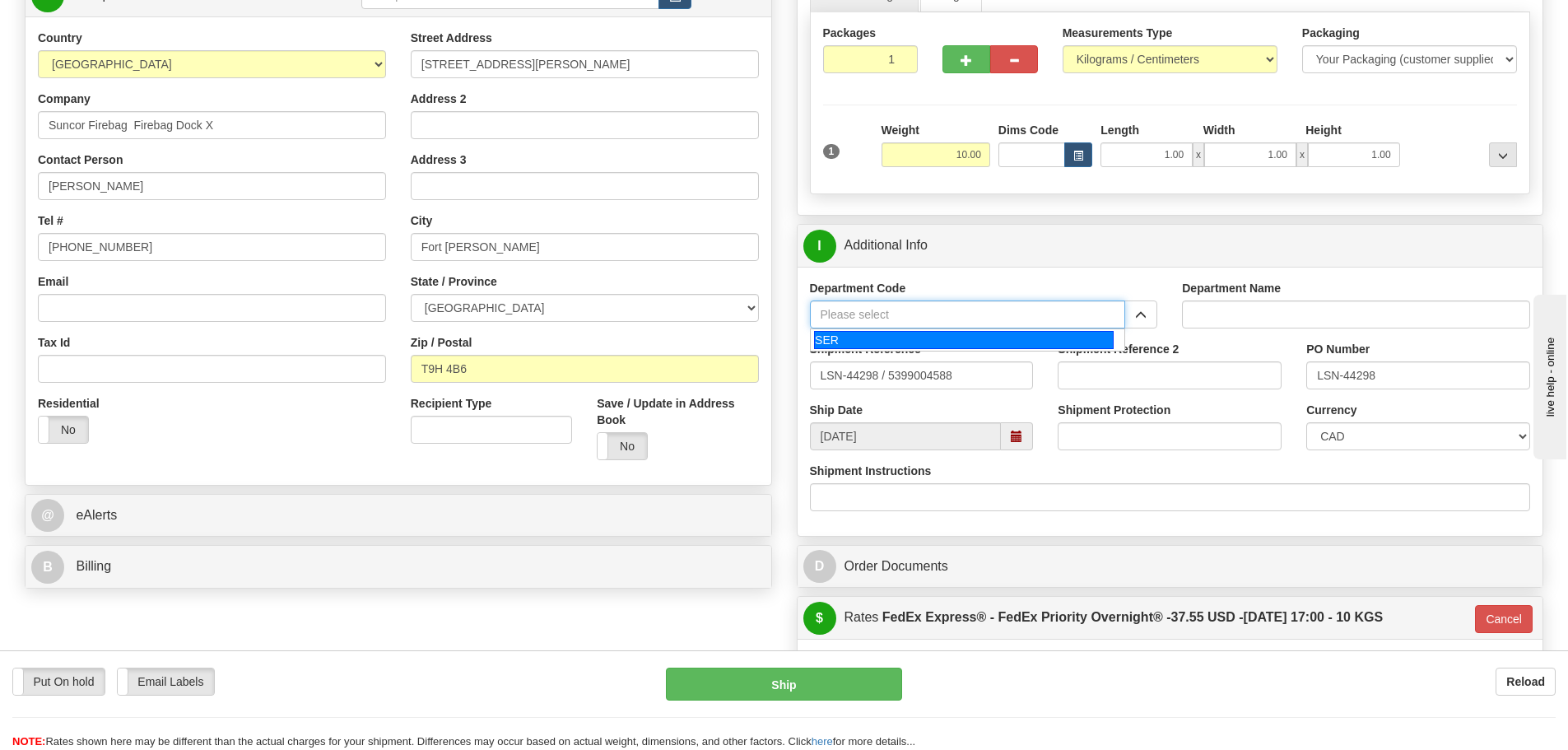
type input "SER"
type input "SERVICE DEPARTMENT"
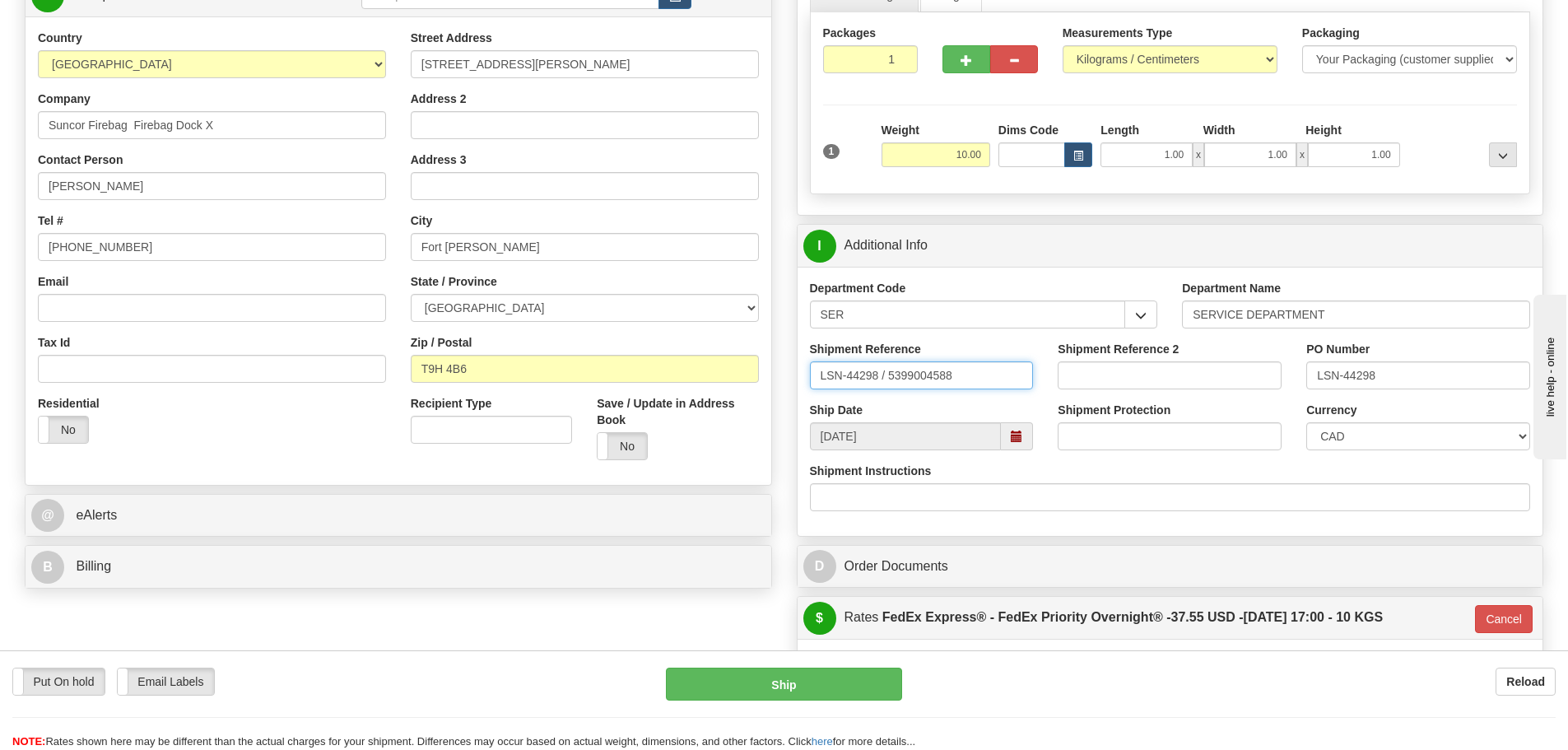
drag, startPoint x: 880, startPoint y: 375, endPoint x: 885, endPoint y: 388, distance: 13.9
click at [885, 388] on input "LSN-44298 / 5399004588" at bounding box center [922, 376] width 224 height 28
click at [885, 385] on input "LSN-44298 / 5399004588" at bounding box center [922, 376] width 224 height 28
click at [885, 377] on input "LSN-44298 / 5399004588" at bounding box center [922, 376] width 224 height 28
click at [880, 381] on input "LSN-44298 / 5399004588" at bounding box center [922, 376] width 224 height 28
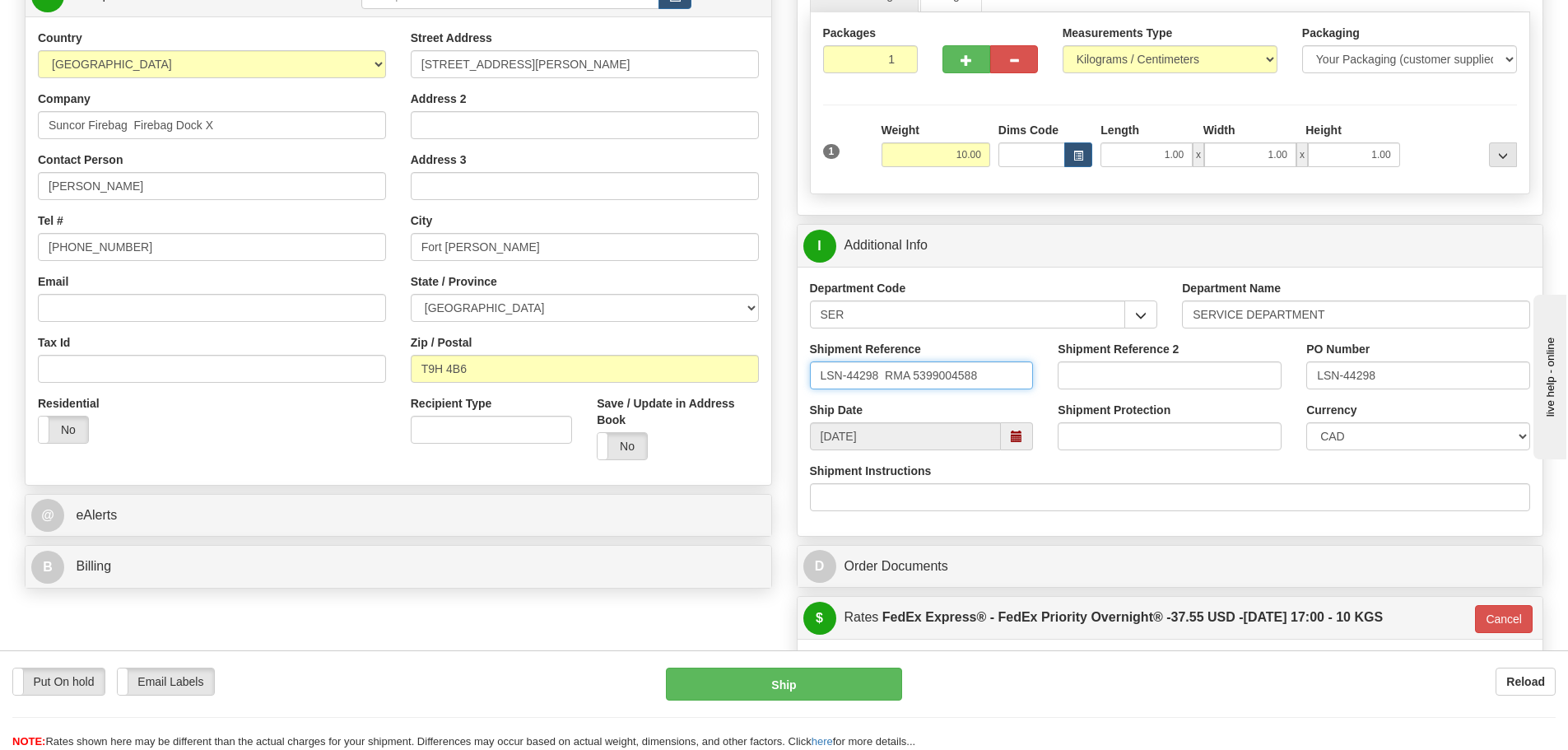
click at [889, 377] on input "LSN-44298 RMA 5399004588" at bounding box center [922, 376] width 224 height 28
type input "LSN-44298 RMA 5399004588"
click at [1408, 428] on select "CAD USD EUR ZAR [PERSON_NAME] ARN AUD AUS AWG BBD BFR BGN BHD BMD BND BRC BRL C…" at bounding box center [1418, 436] width 224 height 28
click at [1307, 422] on select "CAD USD EUR ZAR [PERSON_NAME] ARN AUD AUS AWG BBD BFR BGN BHD BMD BND BRC BRL C…" at bounding box center [1418, 436] width 224 height 28
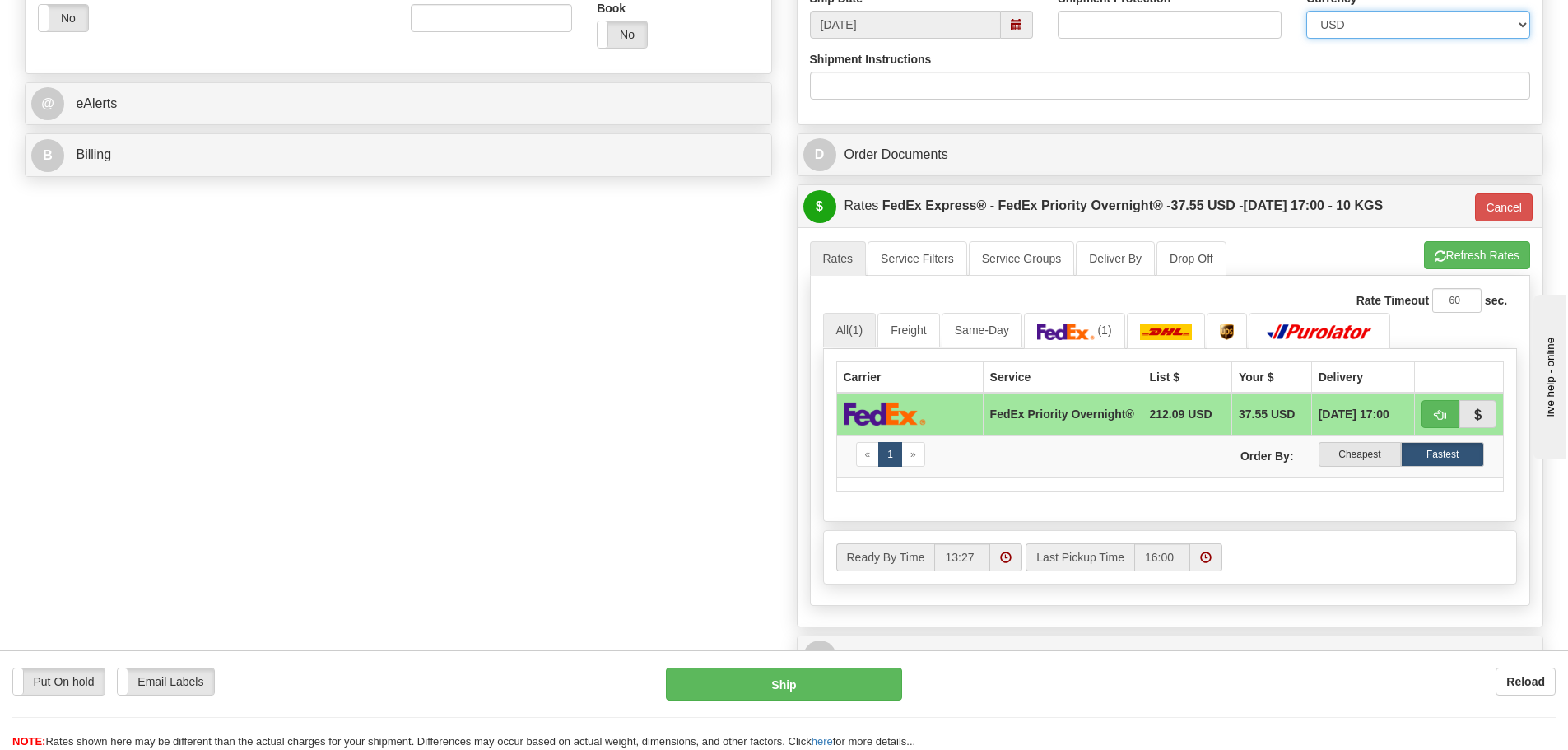
scroll to position [905, 0]
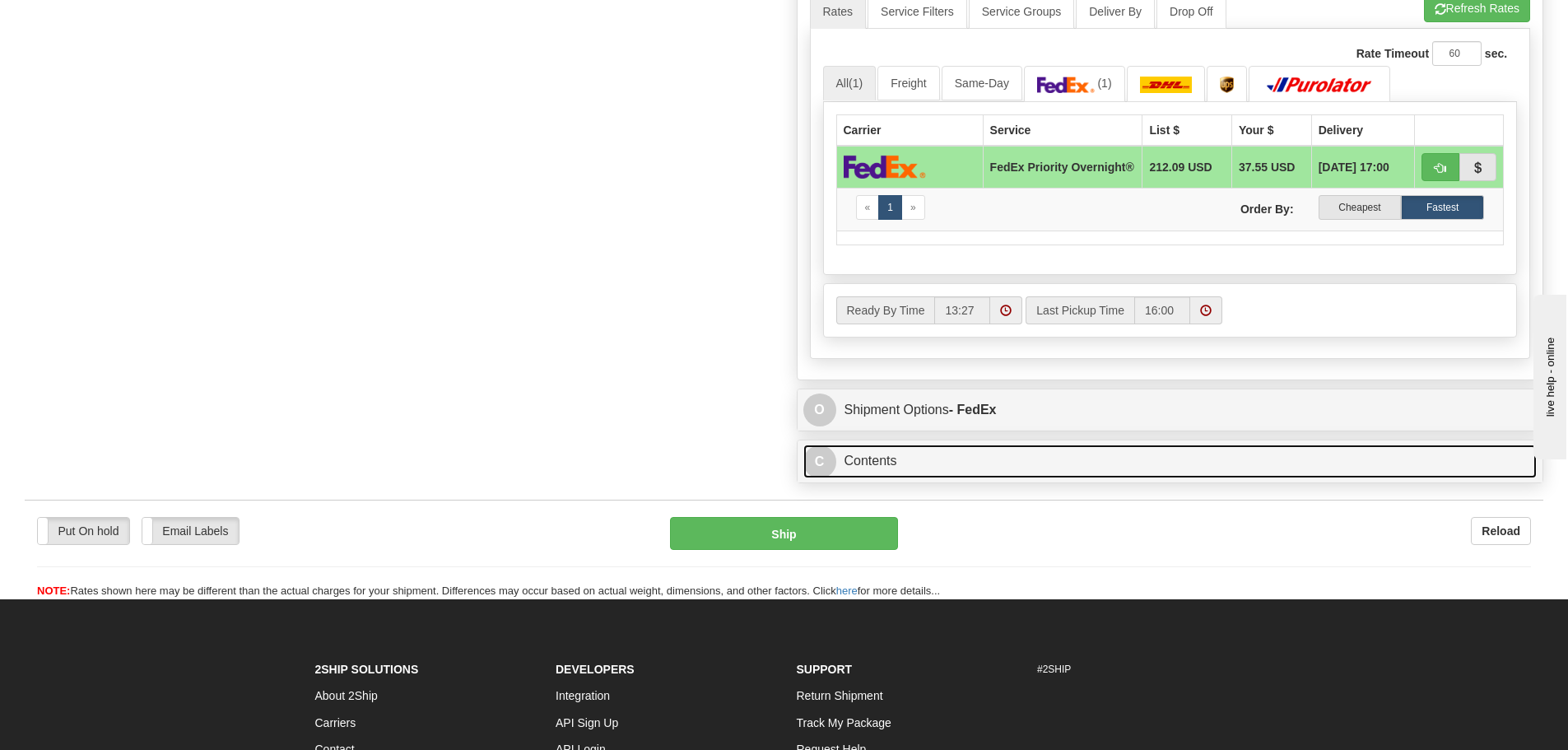
click at [1004, 470] on link "C Contents" at bounding box center [1170, 461] width 734 height 33
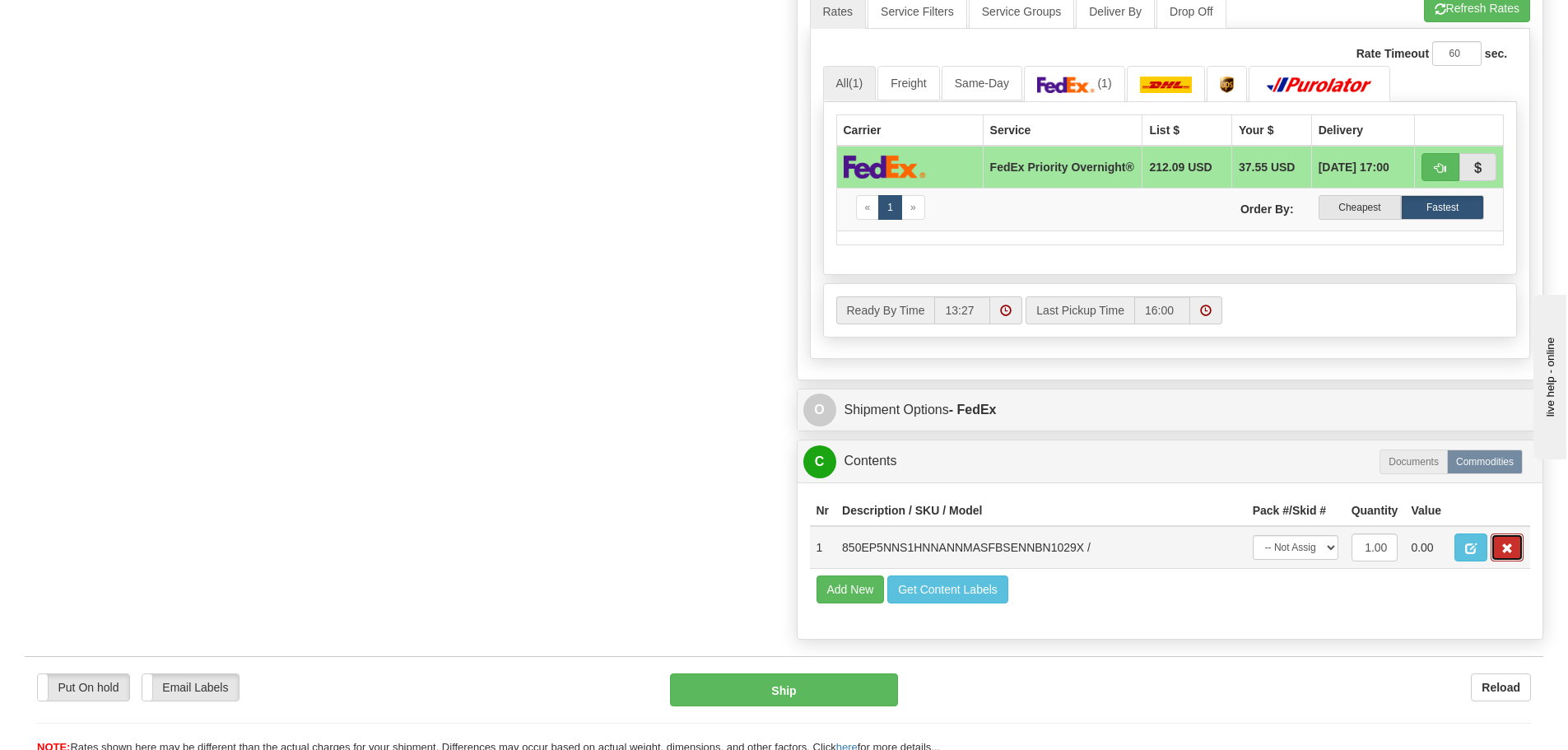
click at [1501, 550] on span "button" at bounding box center [1507, 548] width 12 height 11
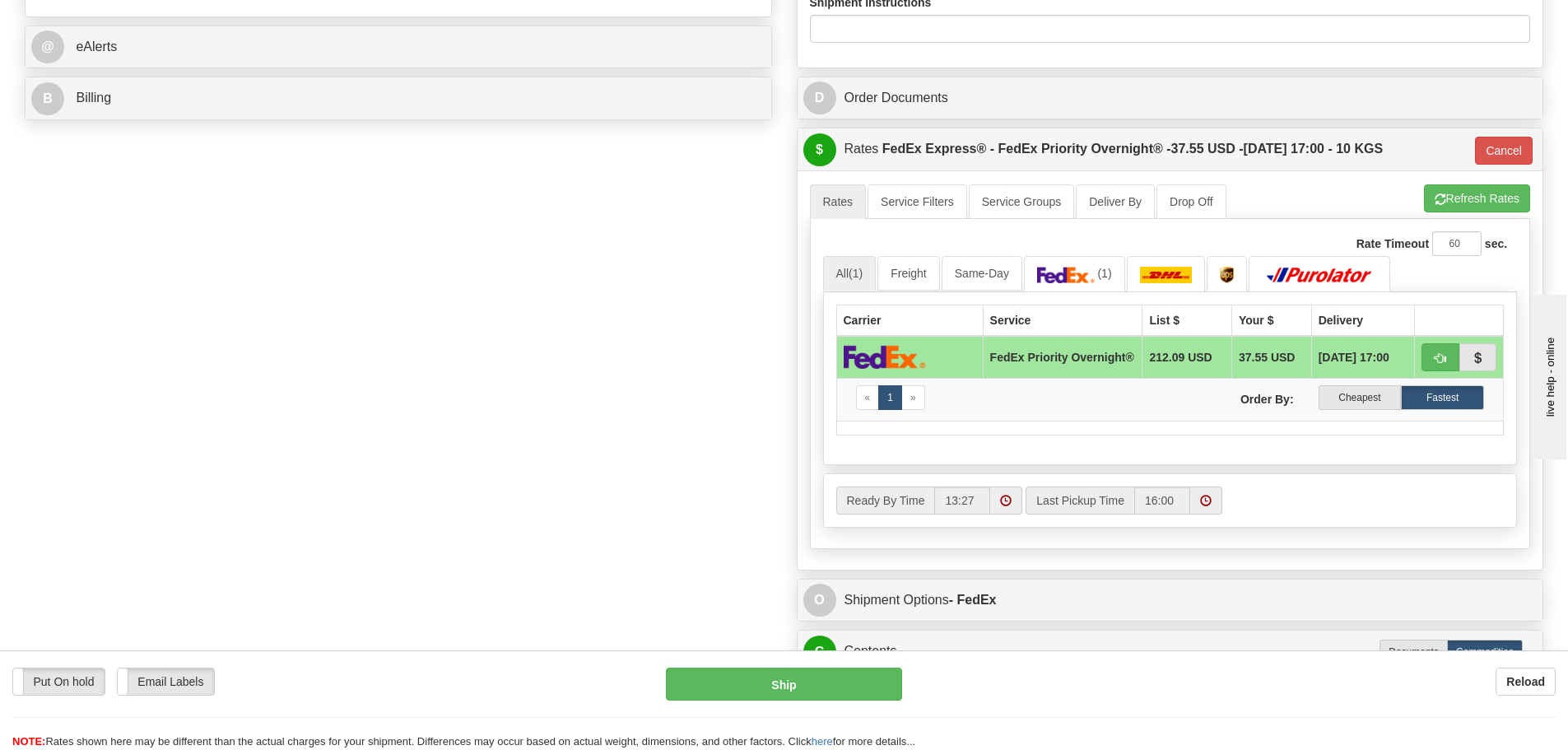
scroll to position [741, 0]
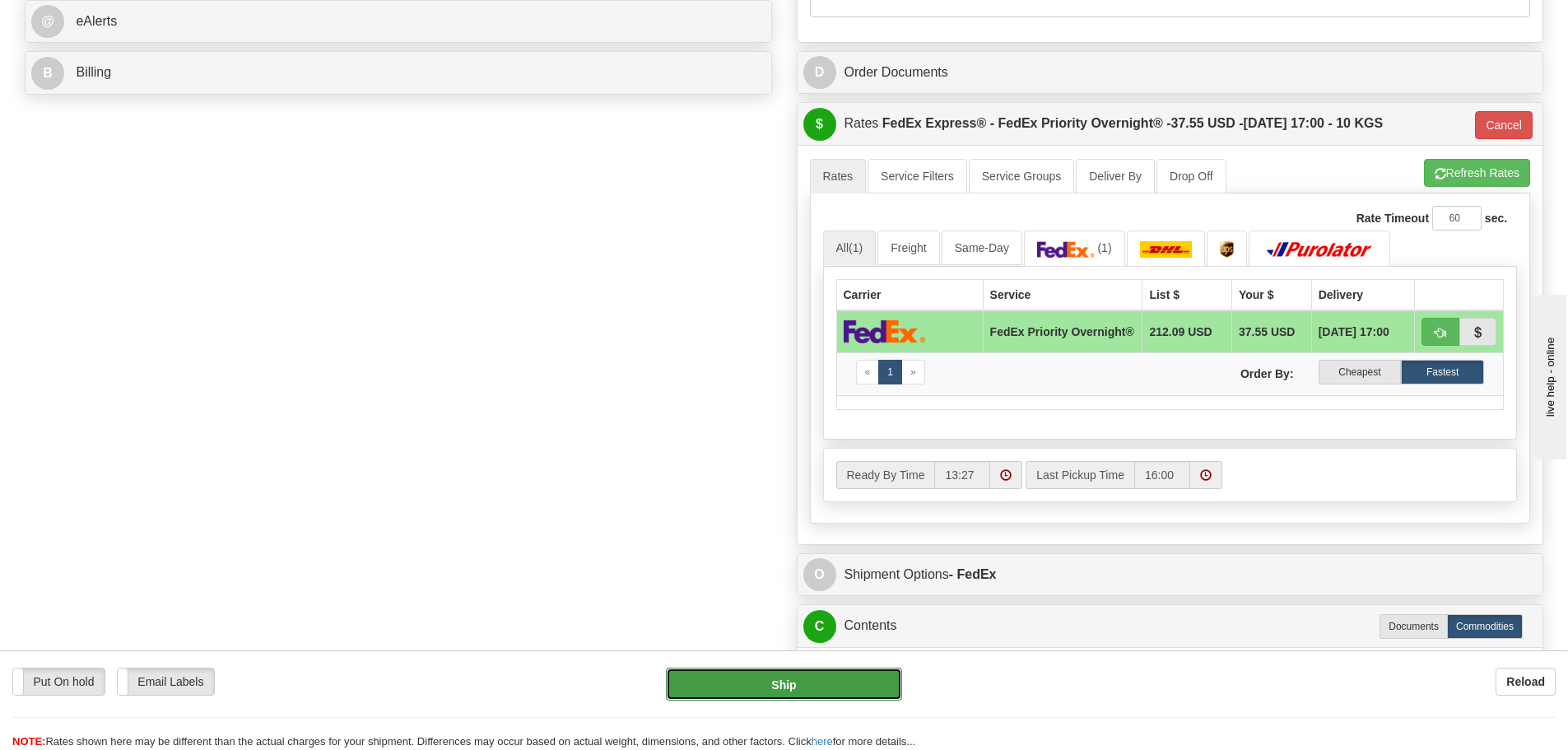
click at [766, 690] on button "Ship" at bounding box center [784, 683] width 236 height 33
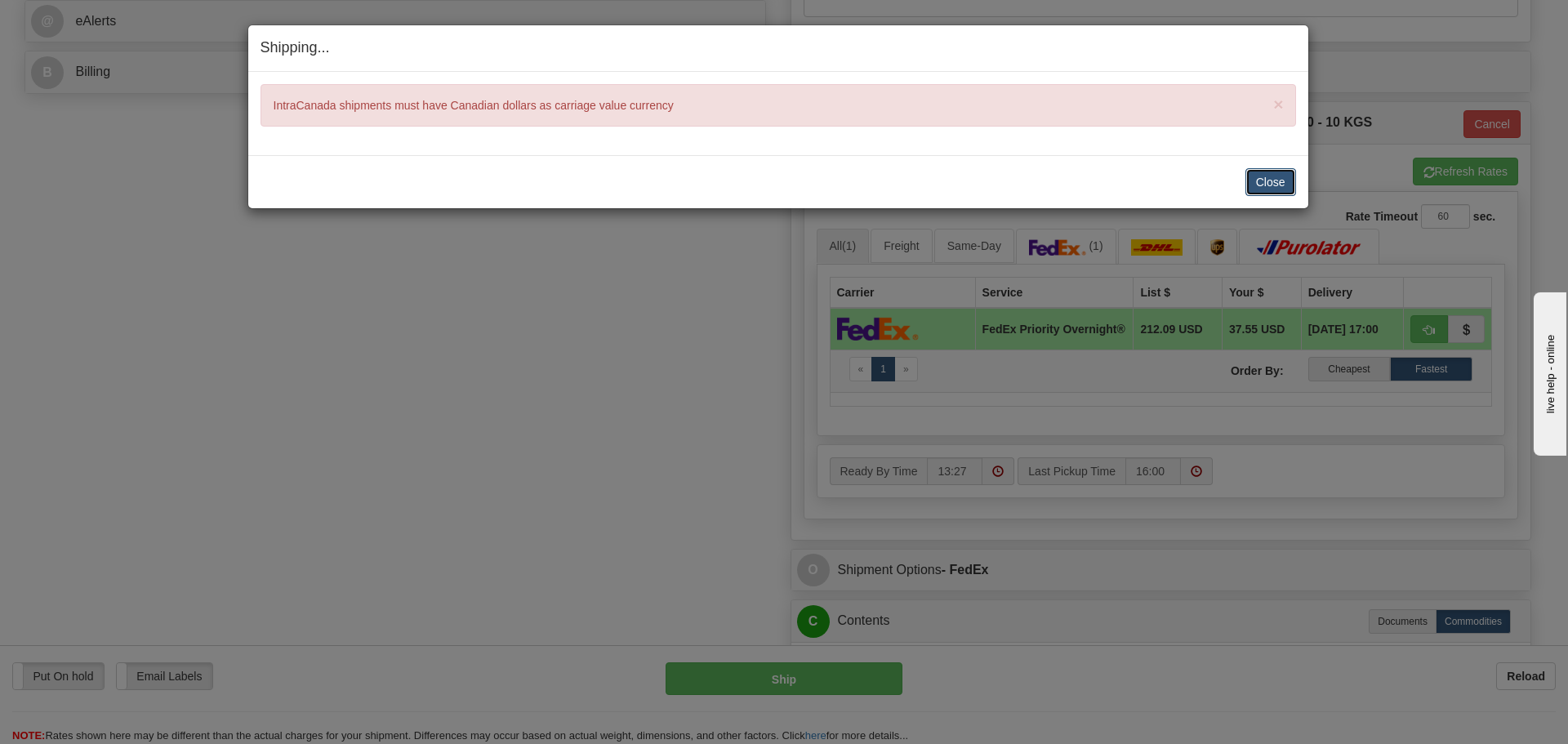
click at [1284, 194] on button "Close" at bounding box center [1270, 182] width 51 height 28
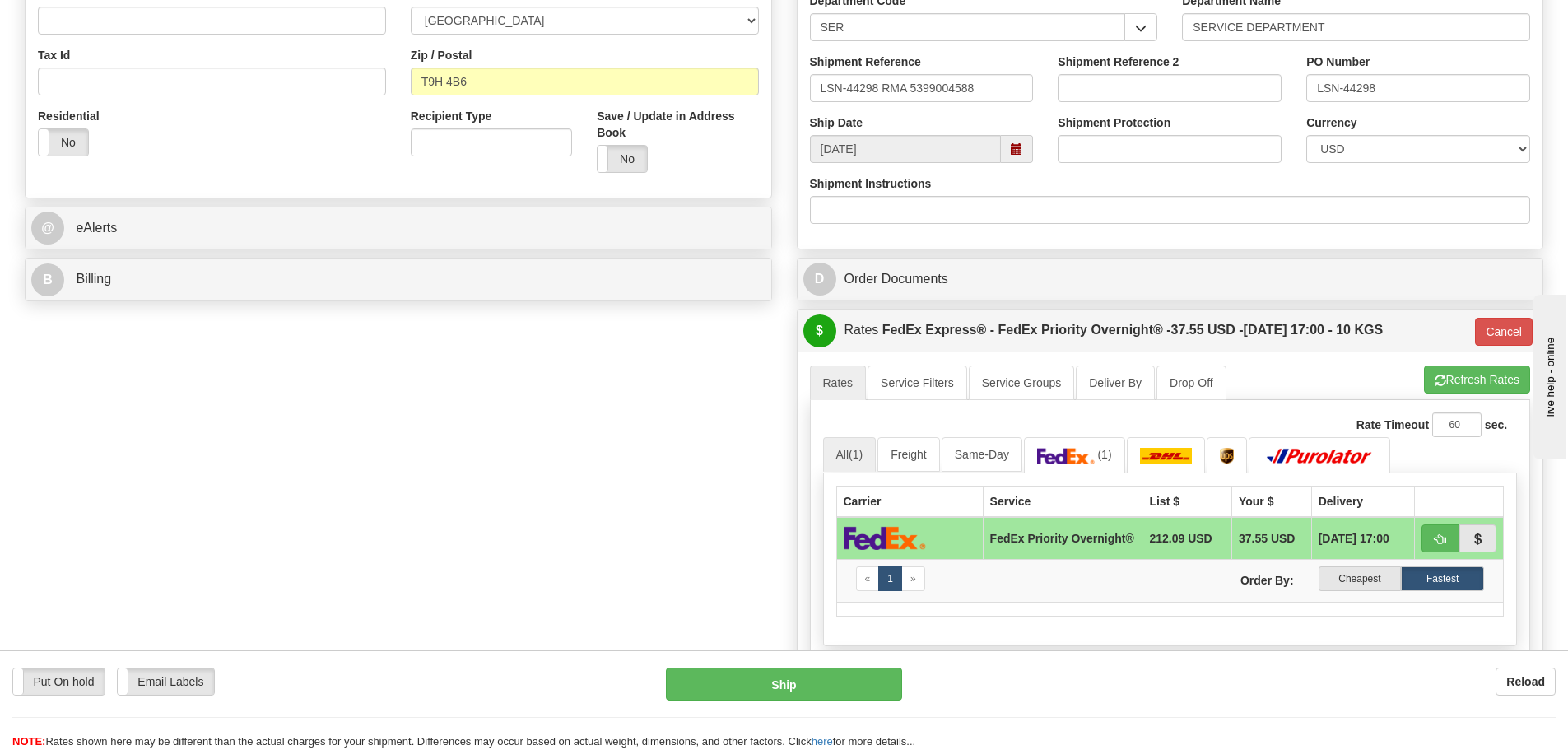
scroll to position [494, 0]
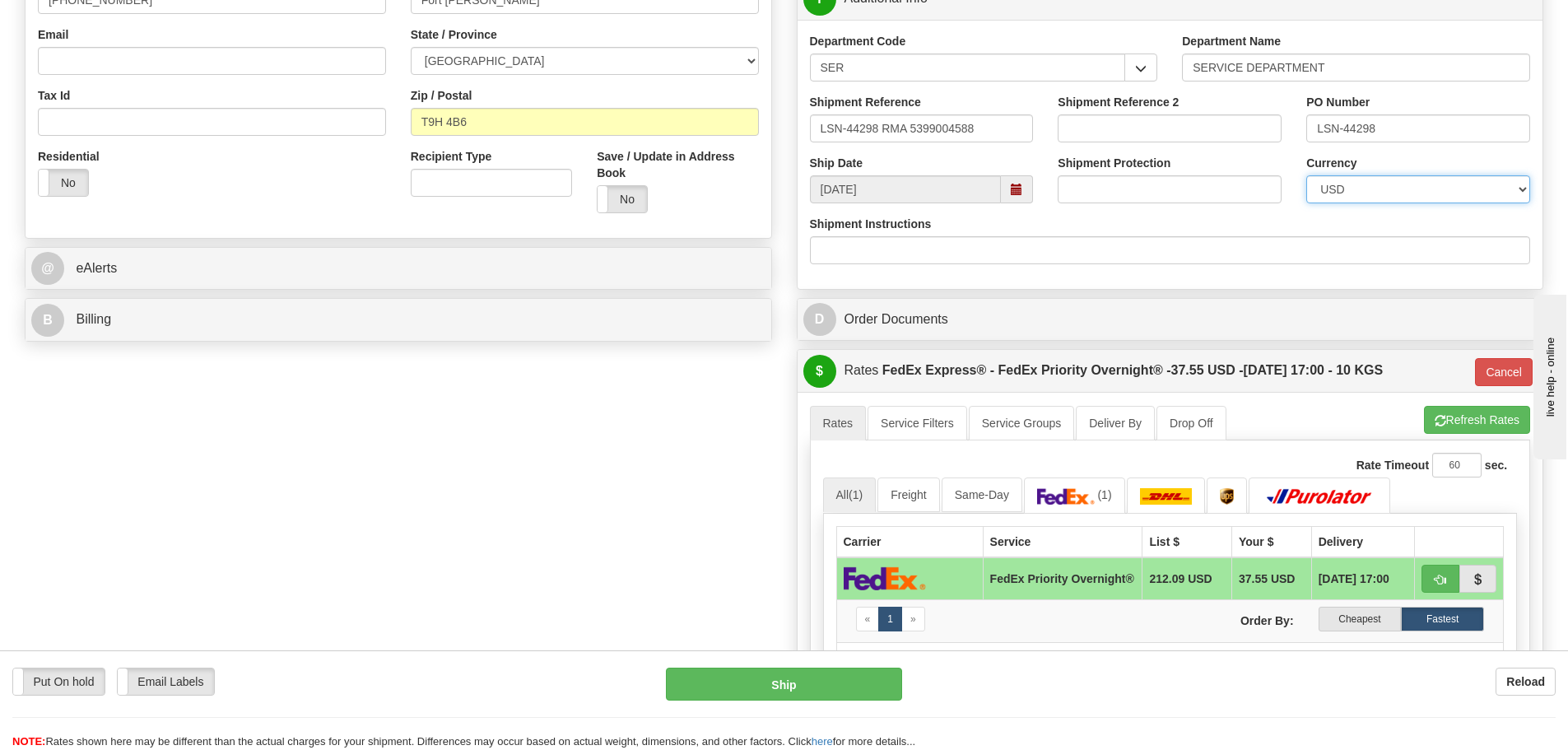
click at [1368, 197] on select "CAD USD EUR ZAR [PERSON_NAME] ARN AUD AUS AWG BBD BFR BGN BHD BMD BND BRC BRL C…" at bounding box center [1418, 190] width 224 height 28
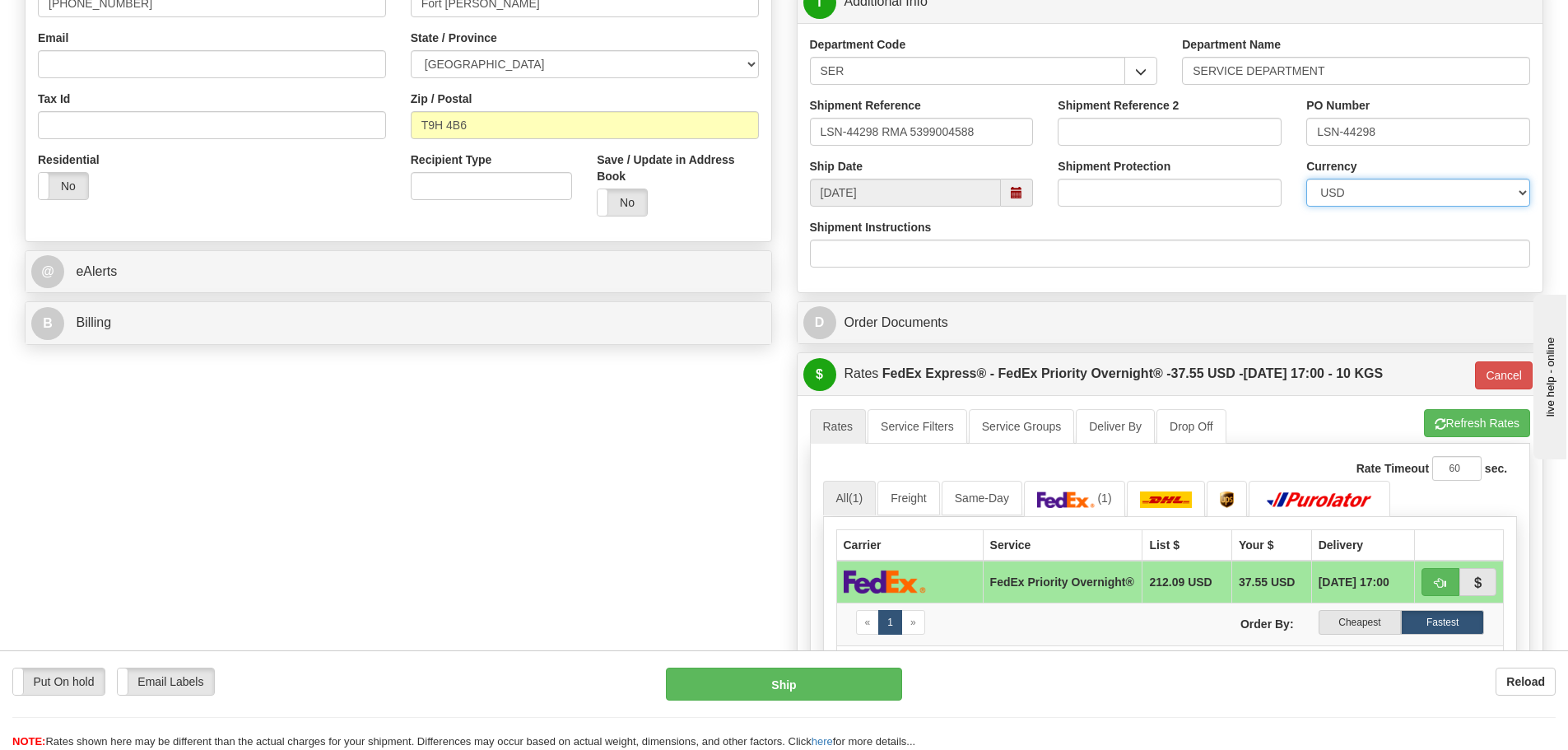
scroll to position [412, 0]
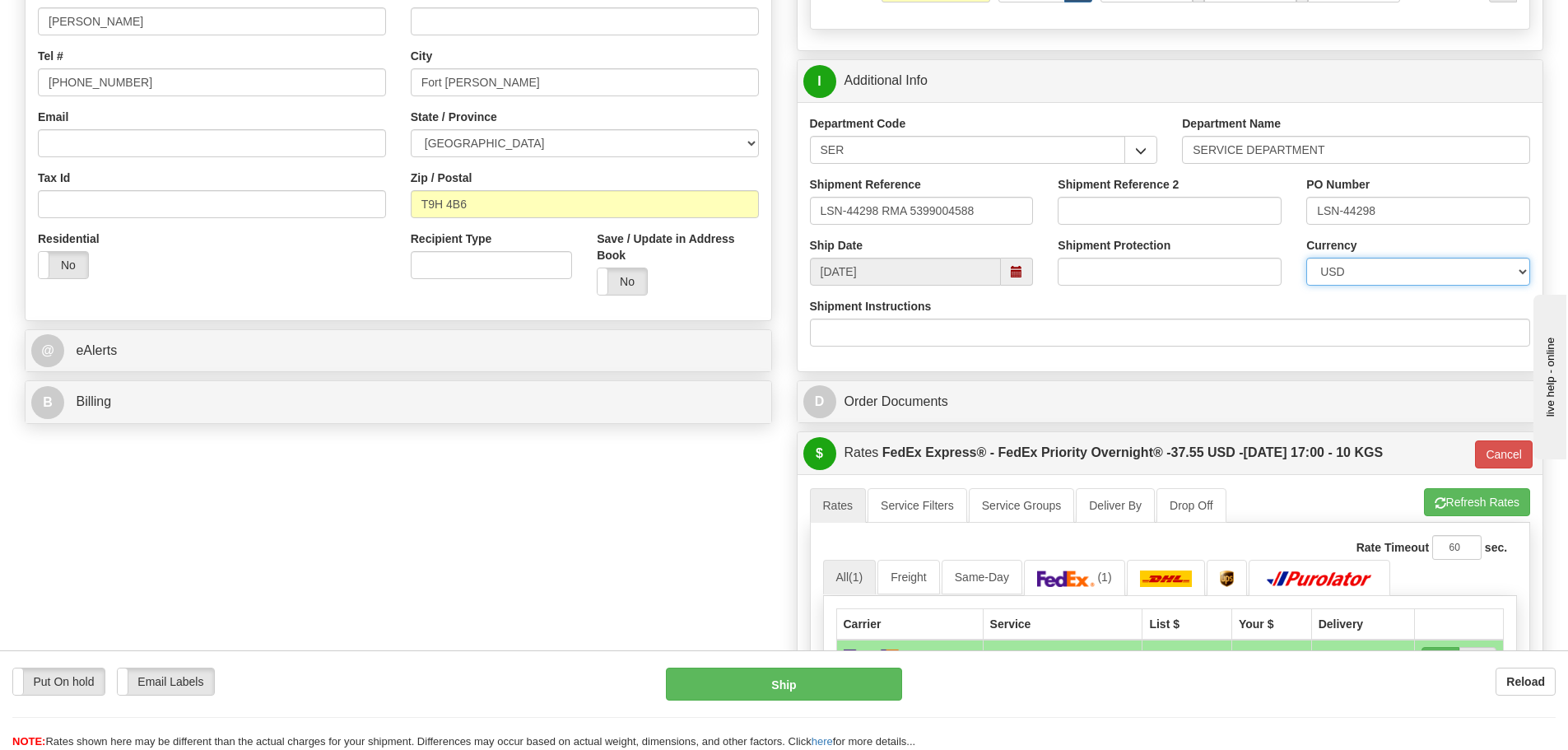
click at [1391, 275] on select "CAD USD EUR ZAR [PERSON_NAME] ARN AUD AUS AWG BBD BFR BGN BHD BMD BND BRC BRL C…" at bounding box center [1418, 271] width 224 height 28
select select "0"
click at [1307, 257] on select "CAD USD EUR ZAR [PERSON_NAME] ARN AUD AUS AWG BBD BFR BGN BHD BMD BND BRC BRL C…" at bounding box center [1418, 271] width 224 height 28
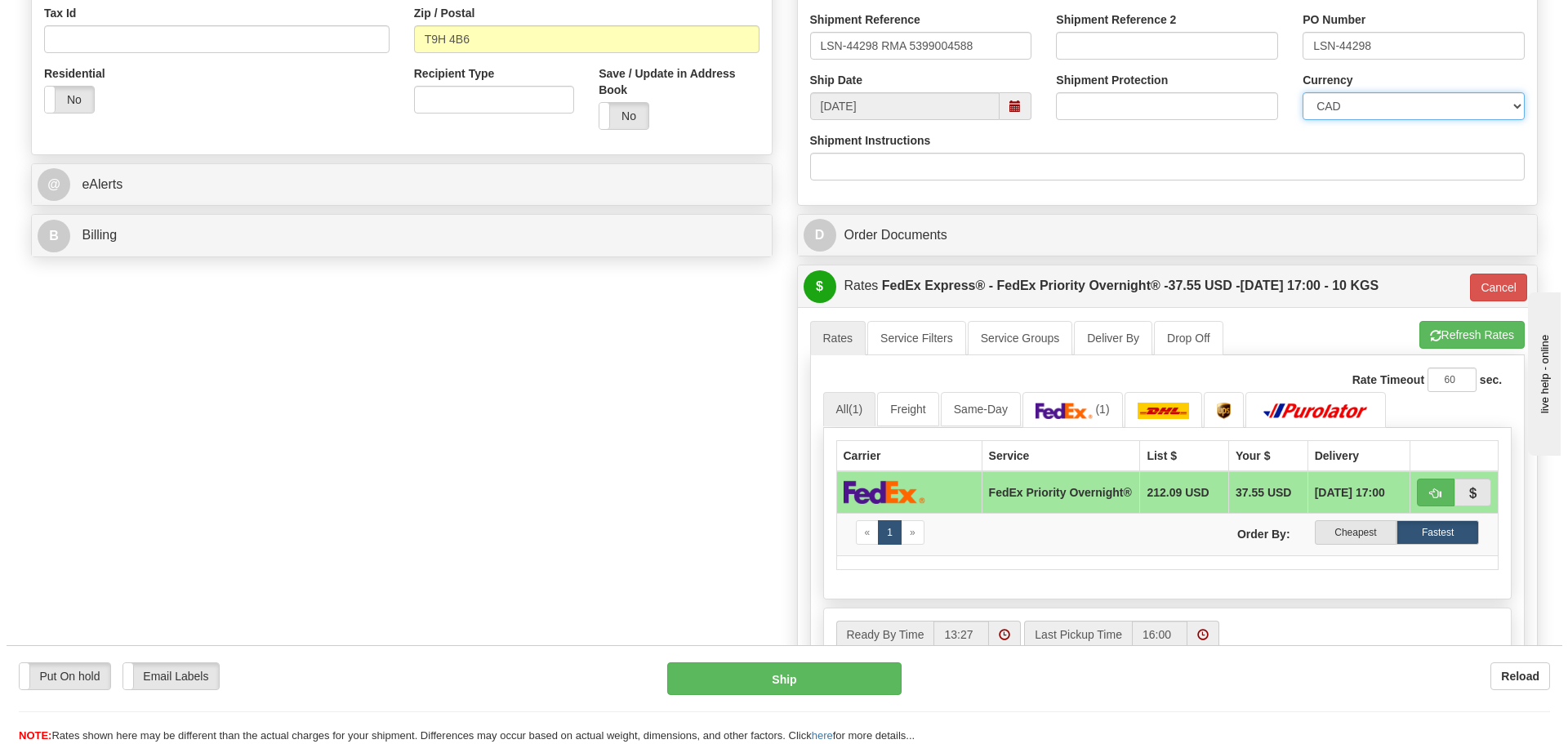
scroll to position [735, 0]
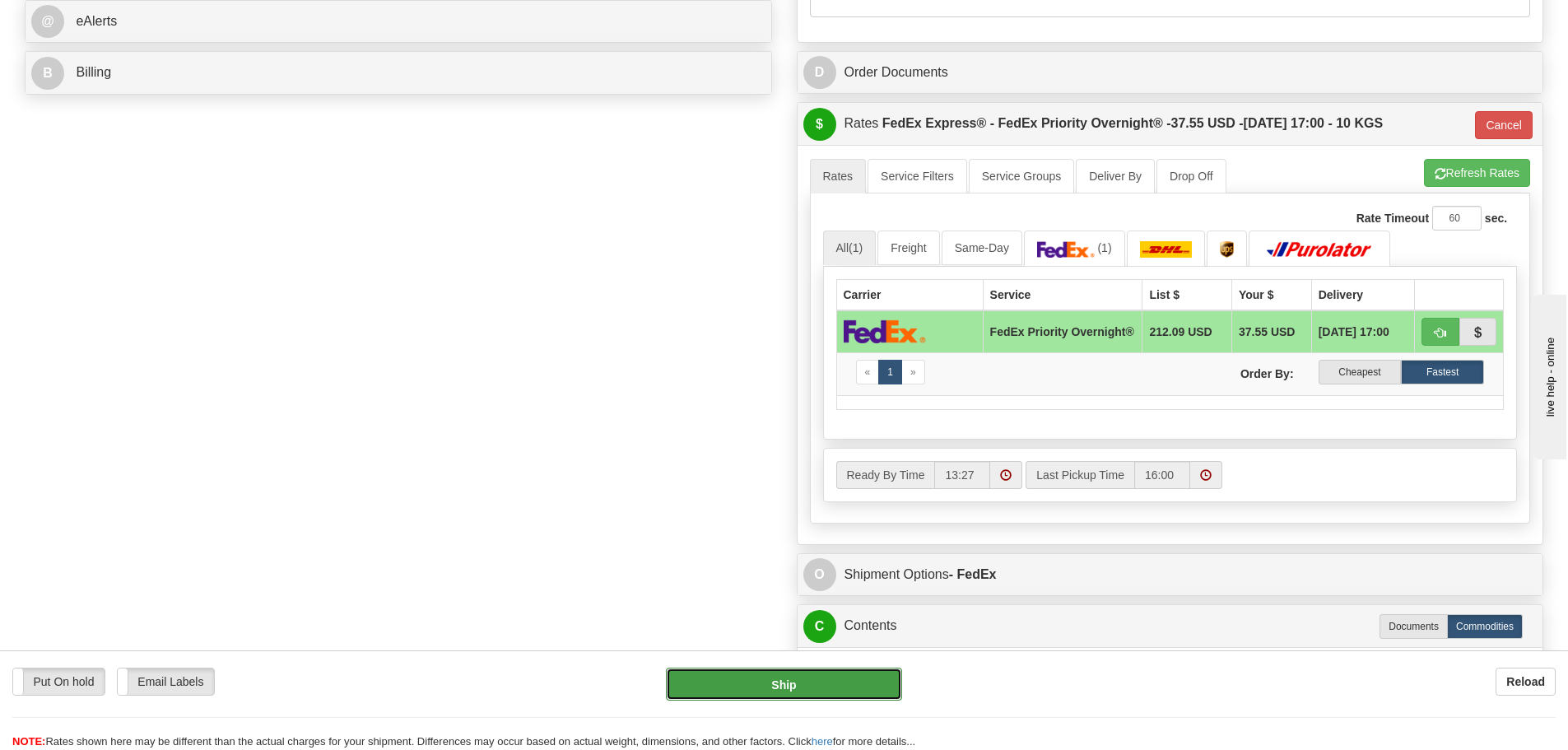
click at [784, 691] on button "Ship" at bounding box center [784, 683] width 236 height 33
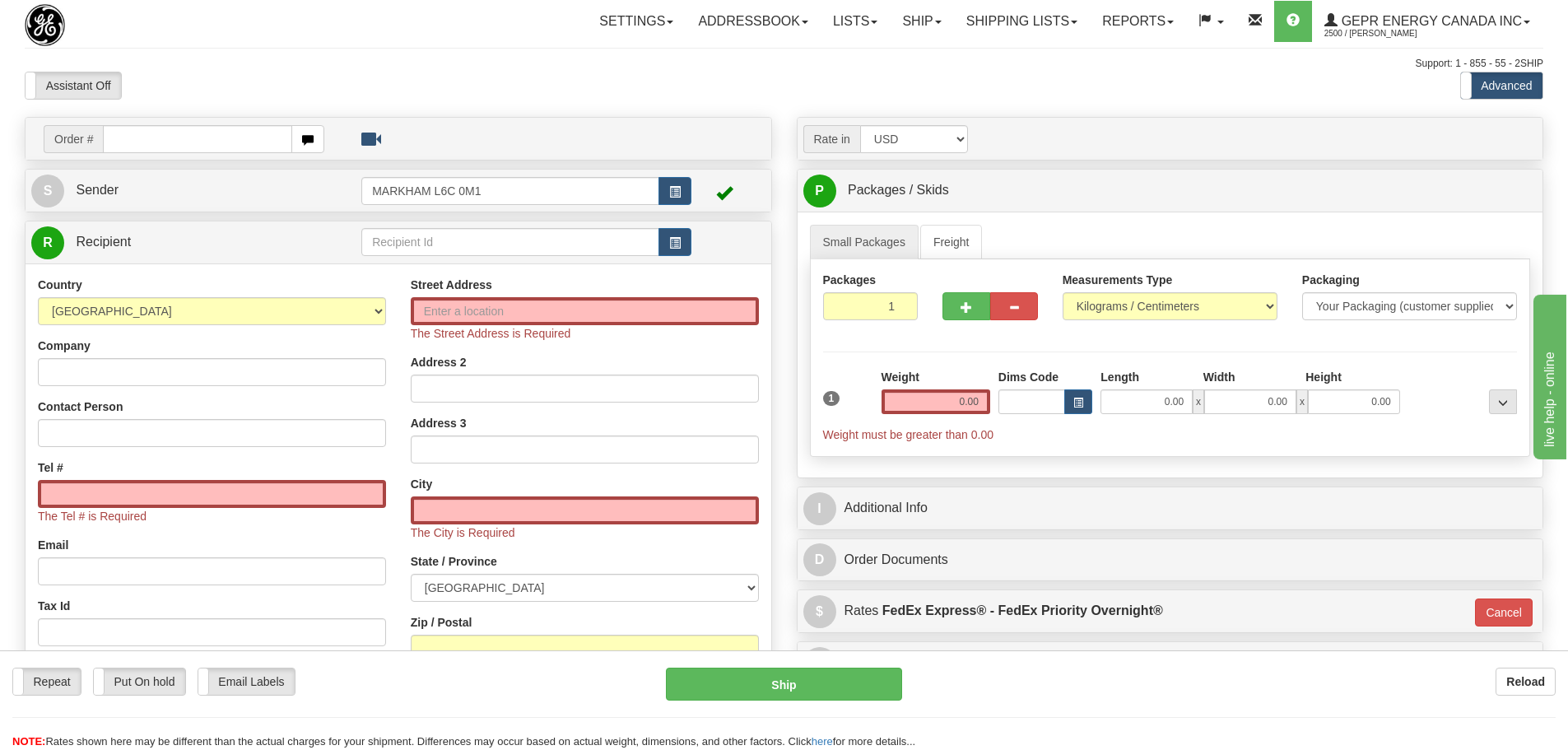
click at [273, 83] on div "Assistant On Assistant Off Do a return Do a return" at bounding box center [334, 86] width 643 height 28
click at [207, 134] on input "text" at bounding box center [197, 139] width 190 height 28
click at [189, 142] on input "text" at bounding box center [197, 139] width 190 height 28
paste input "86679648"
type input "86679648"
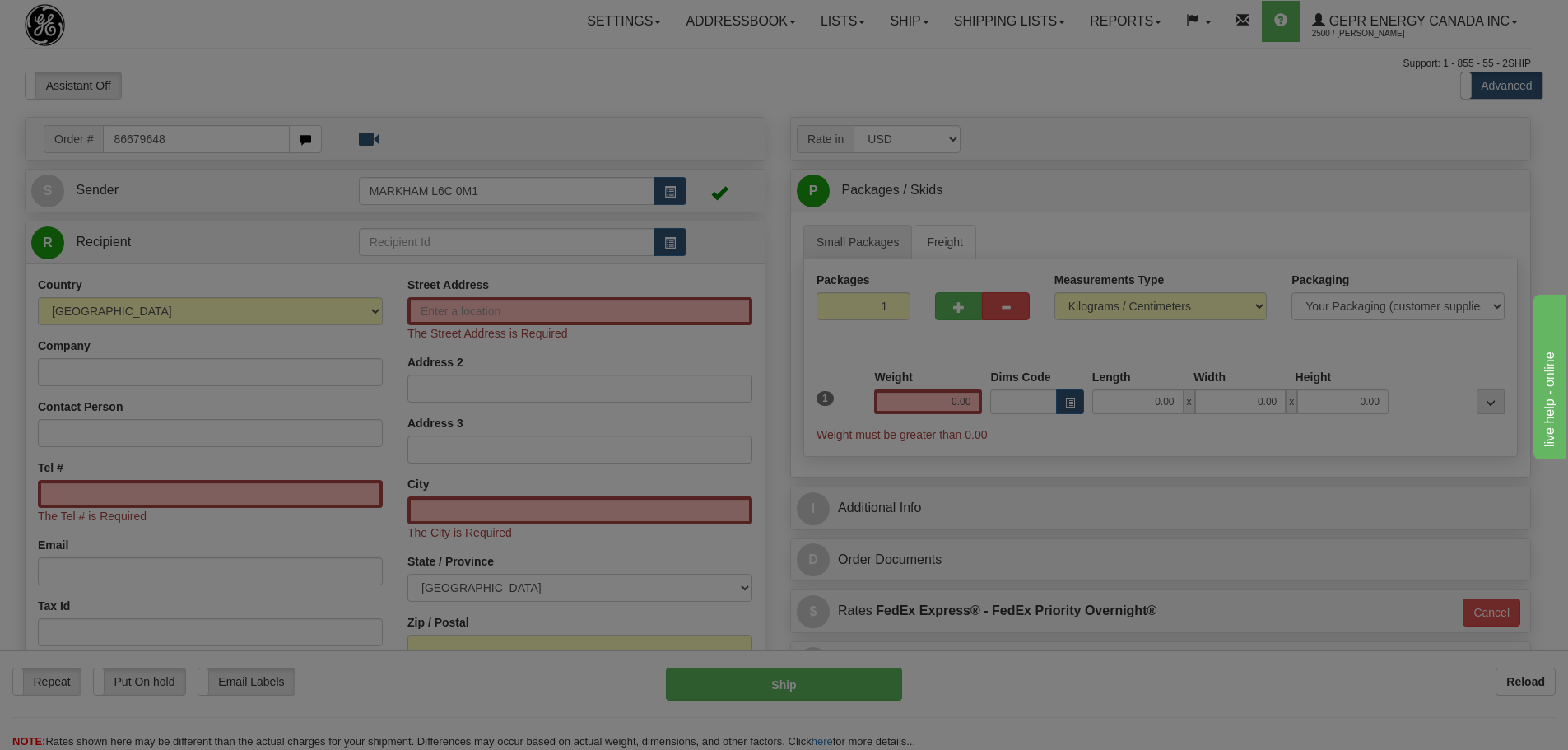
click at [241, 29] on body "Training Course Close Toggle navigation Settings Shipping Preferences New Recip…" at bounding box center [784, 375] width 1568 height 750
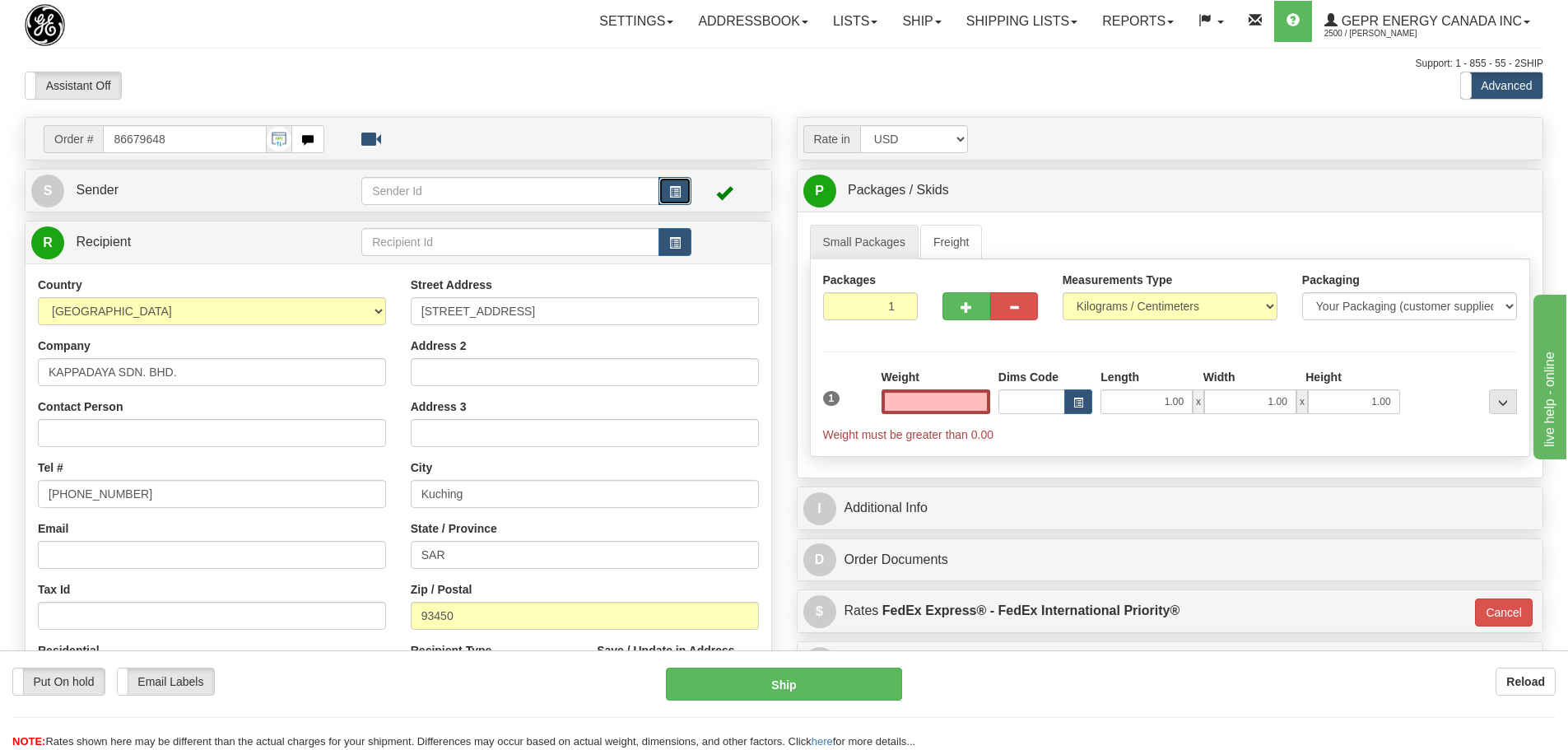
type input "0.00"
click at [677, 193] on span "button" at bounding box center [675, 192] width 12 height 11
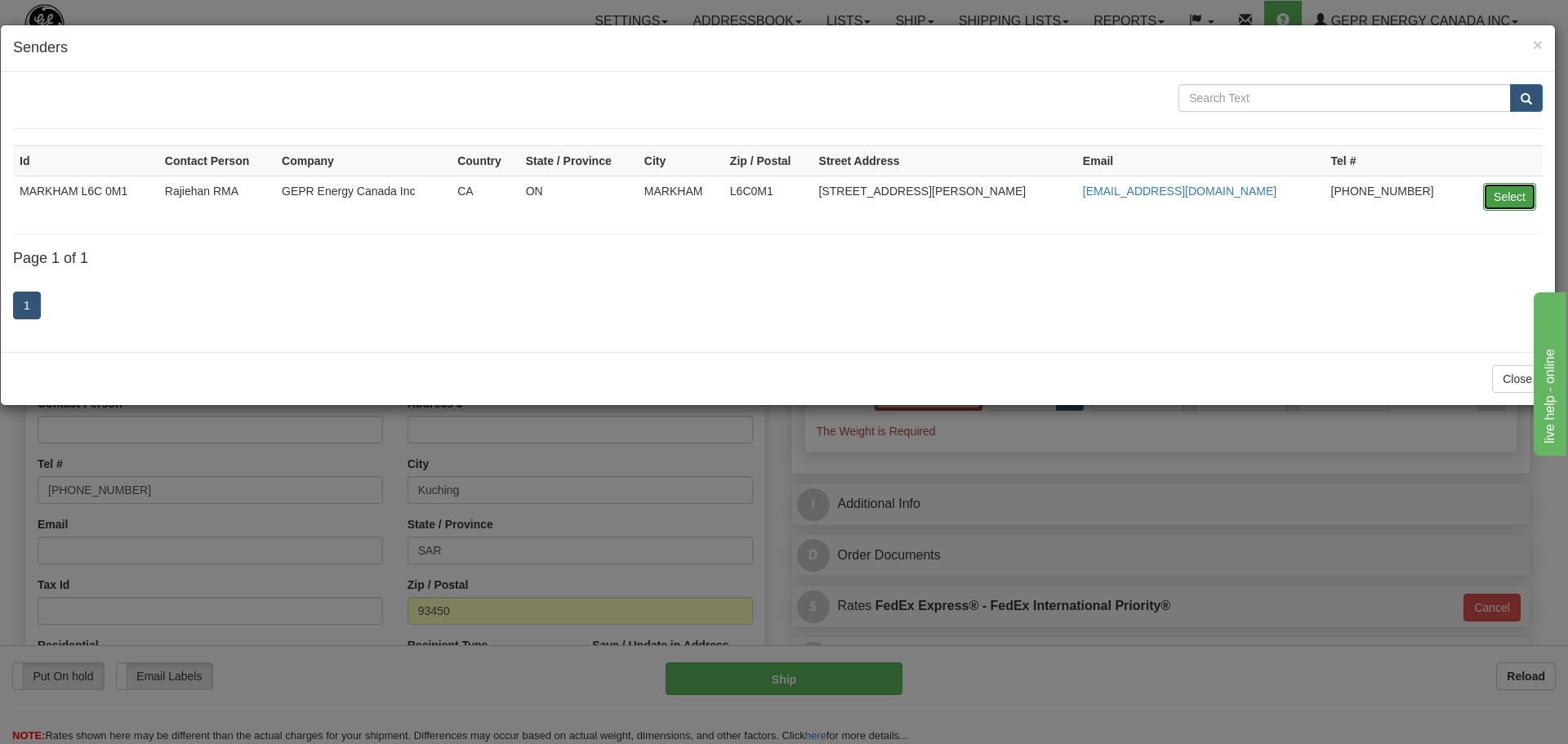
click at [1485, 197] on button "Select" at bounding box center [1509, 197] width 53 height 28
type input "MARKHAM L6C 0M1"
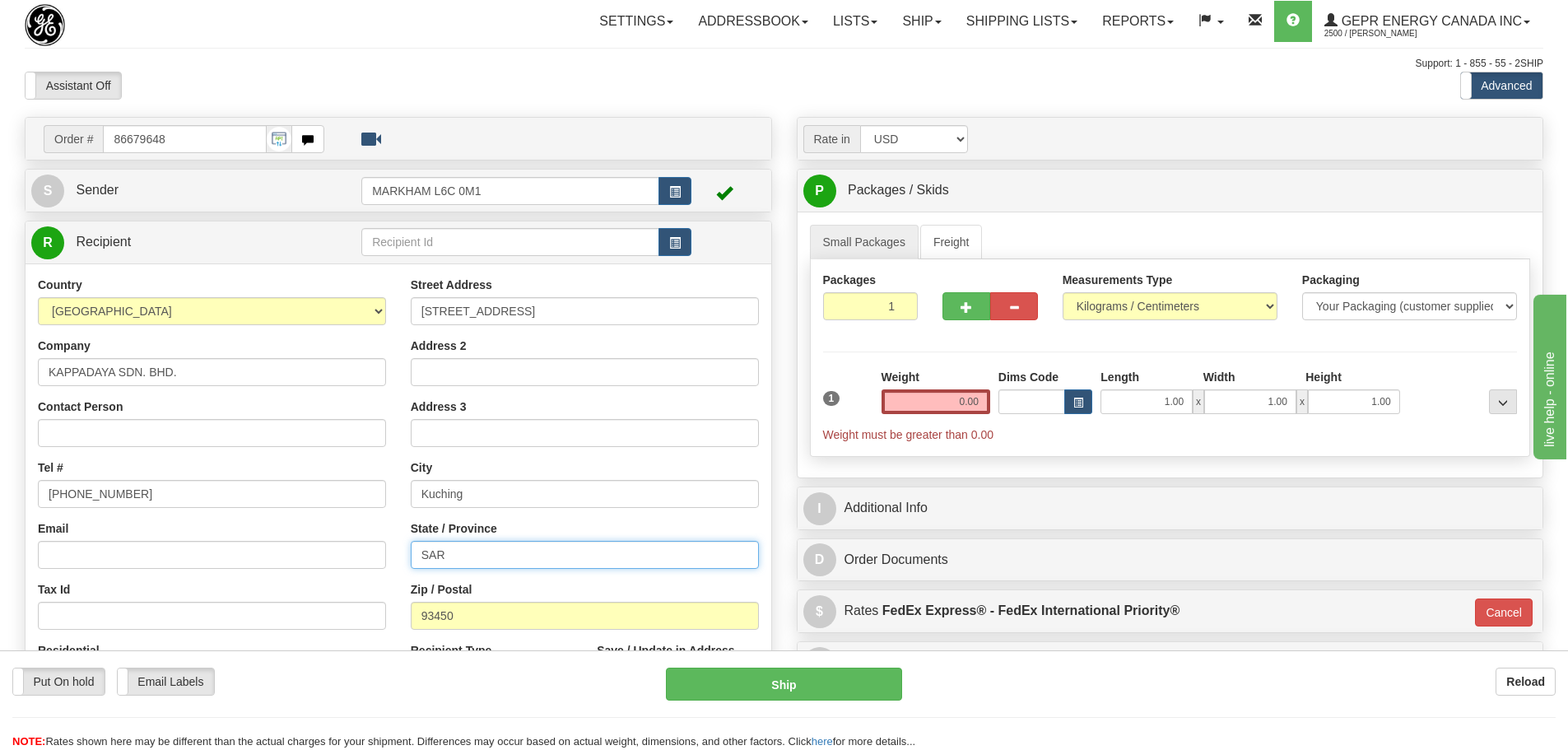
drag, startPoint x: 449, startPoint y: 556, endPoint x: 403, endPoint y: 550, distance: 46.4
click at [404, 551] on div "Street Address [STREET_ADDRESS] Address 2 Address 3 City [GEOGRAPHIC_DATA] Stat…" at bounding box center [585, 498] width 373 height 443
paste input "arawak"
type input "[GEOGRAPHIC_DATA]"
click at [398, 535] on div "Street Address [STREET_ADDRESS] Address 2 Address 3 City [GEOGRAPHIC_DATA] Stat…" at bounding box center [585, 498] width 373 height 443
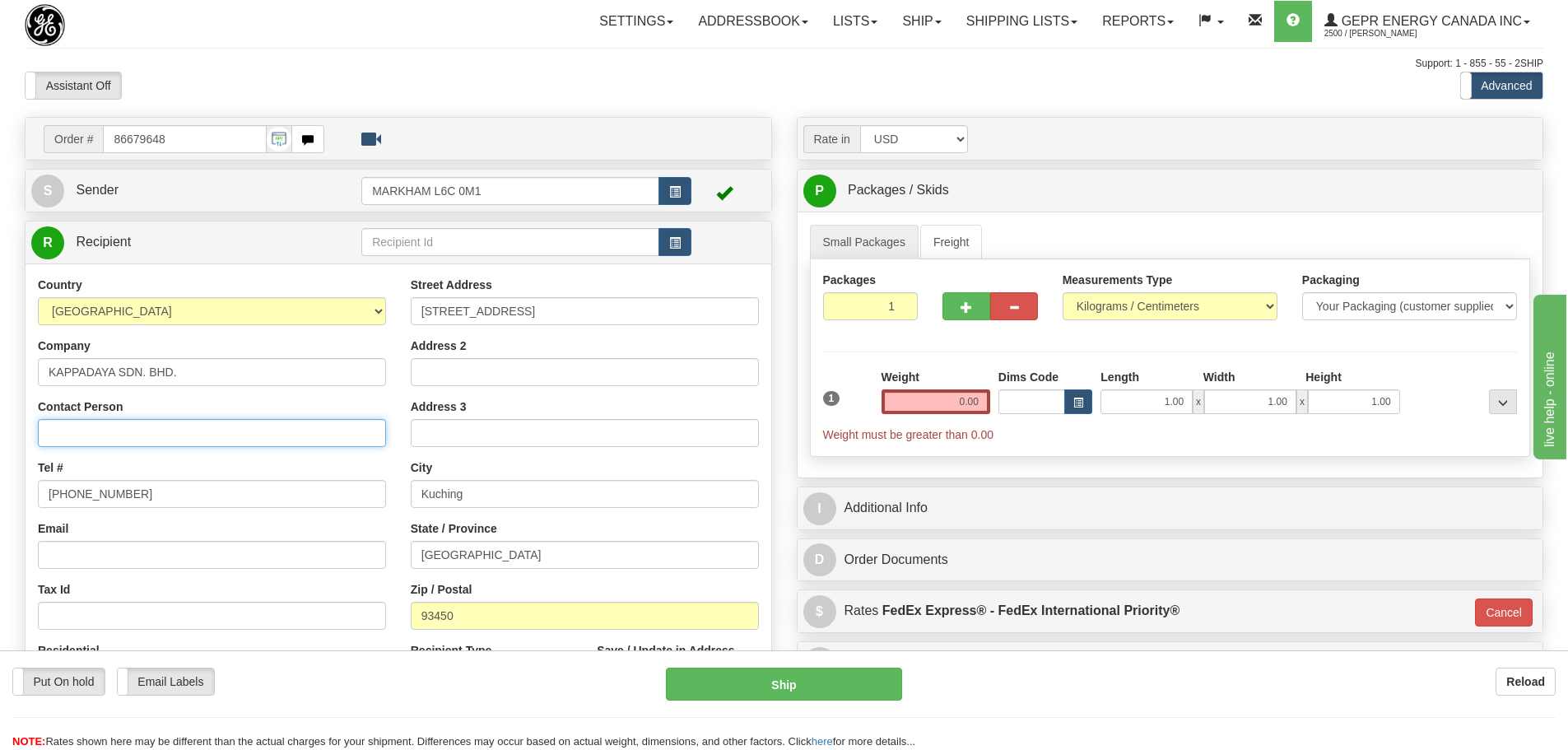
click at [124, 430] on input "Contact Person" at bounding box center [211, 433] width 348 height 28
paste input "[PERSON_NAME] [PERSON_NAME]"
type input "[PERSON_NAME] [PERSON_NAME]"
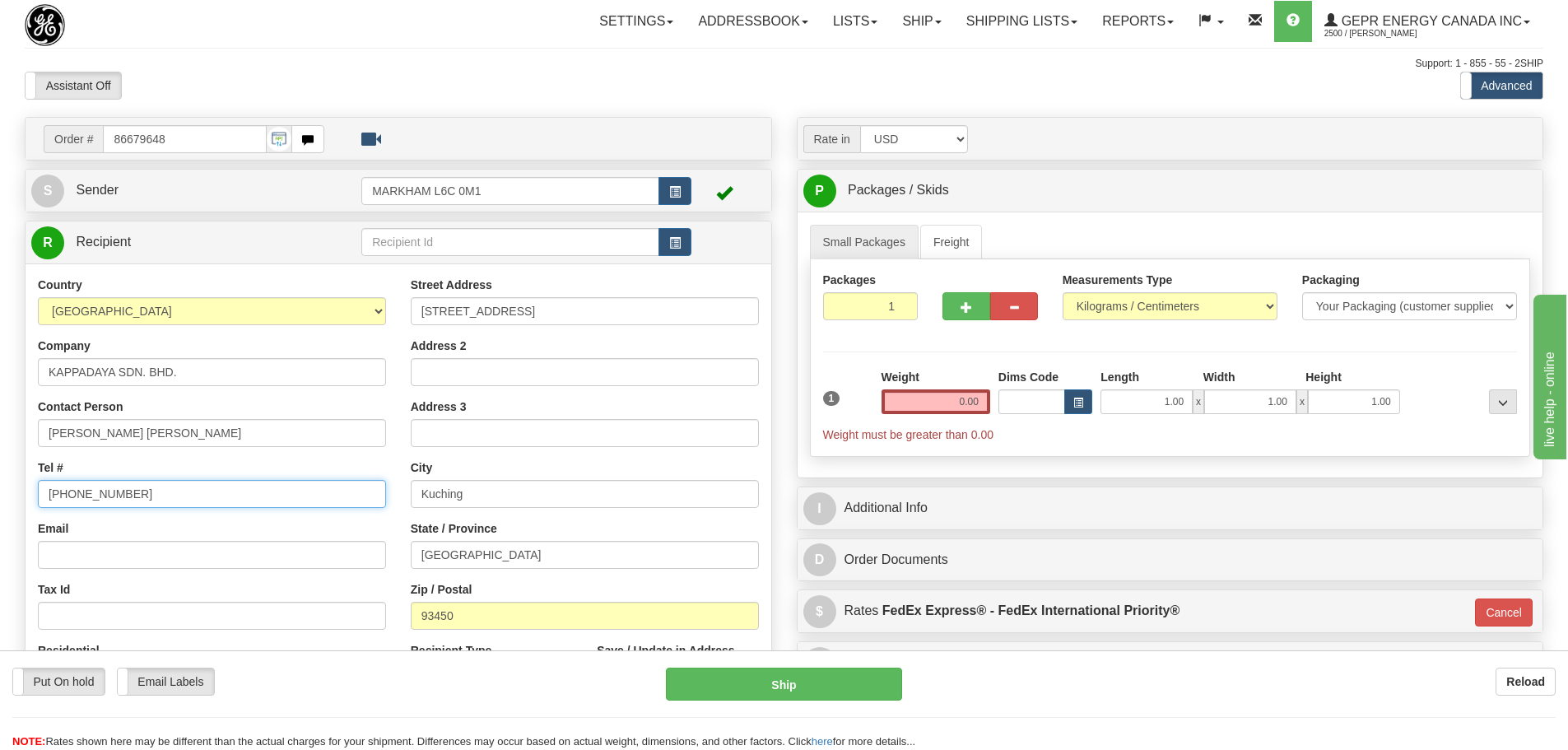
drag, startPoint x: 151, startPoint y: 479, endPoint x: -89, endPoint y: 486, distance: 240.1
click at [0, 486] on html "Training Course Close Toggle navigation Settings Shipping Preferences New Sende…" at bounding box center [784, 375] width 1568 height 750
paste input "[PHONE_NUMBER]"
type input "[PHONE_NUMBER]"
click at [103, 464] on div "Tel # [PHONE_NUMBER]" at bounding box center [211, 484] width 348 height 48
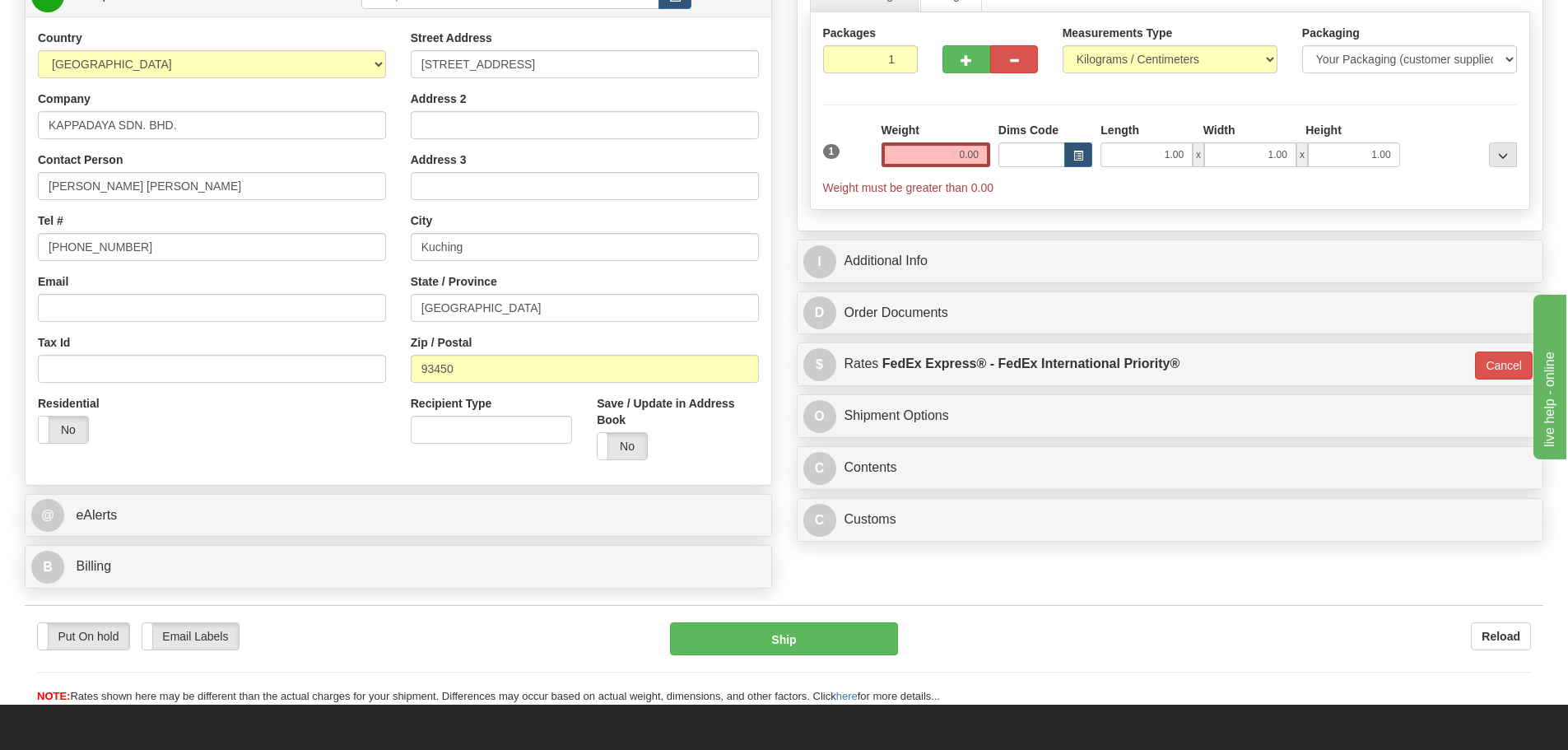
scroll to position [83, 0]
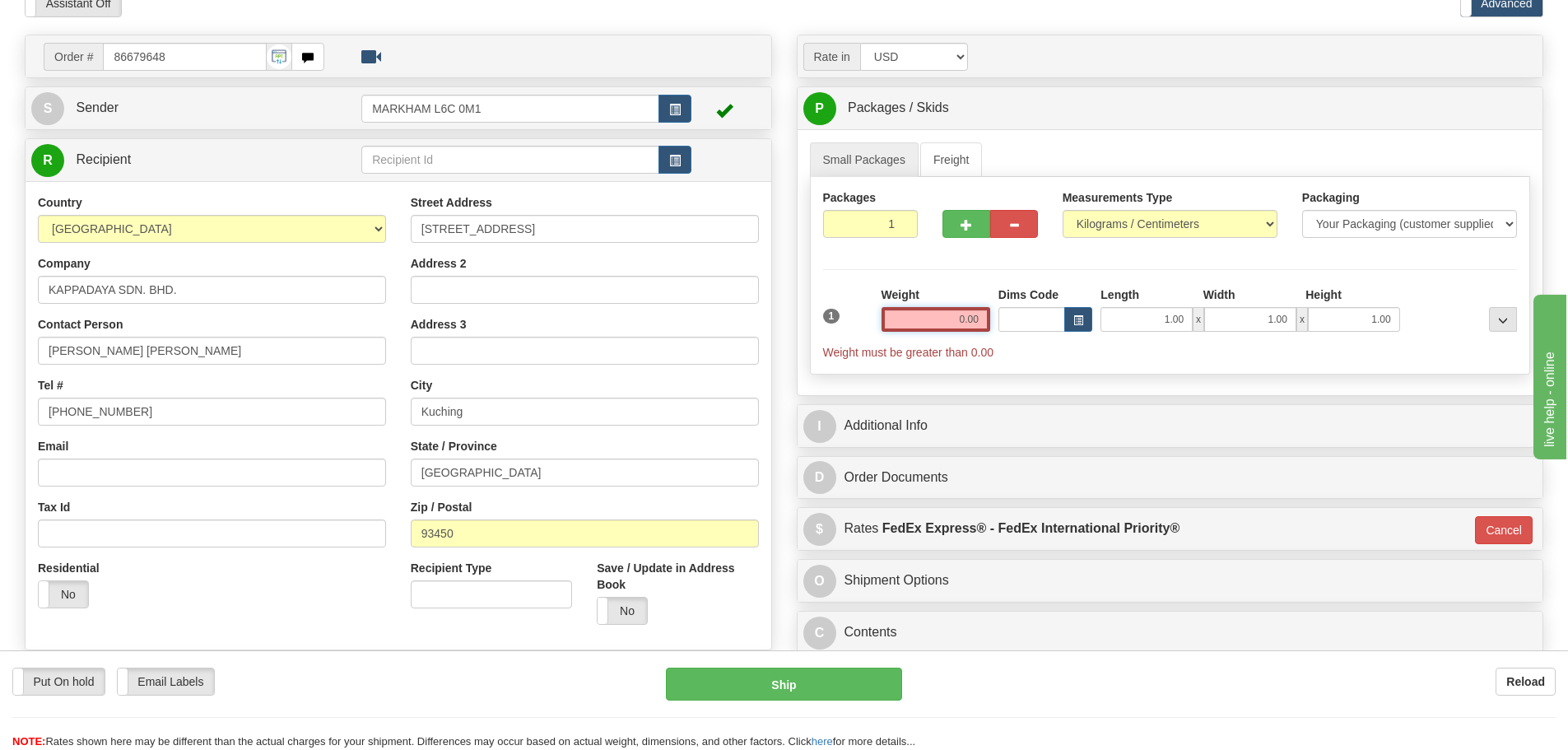
click at [914, 311] on input "0.00" at bounding box center [936, 320] width 109 height 25
type input "2"
type input "0.00"
type input "2"
click at [898, 224] on input "2" at bounding box center [870, 224] width 95 height 28
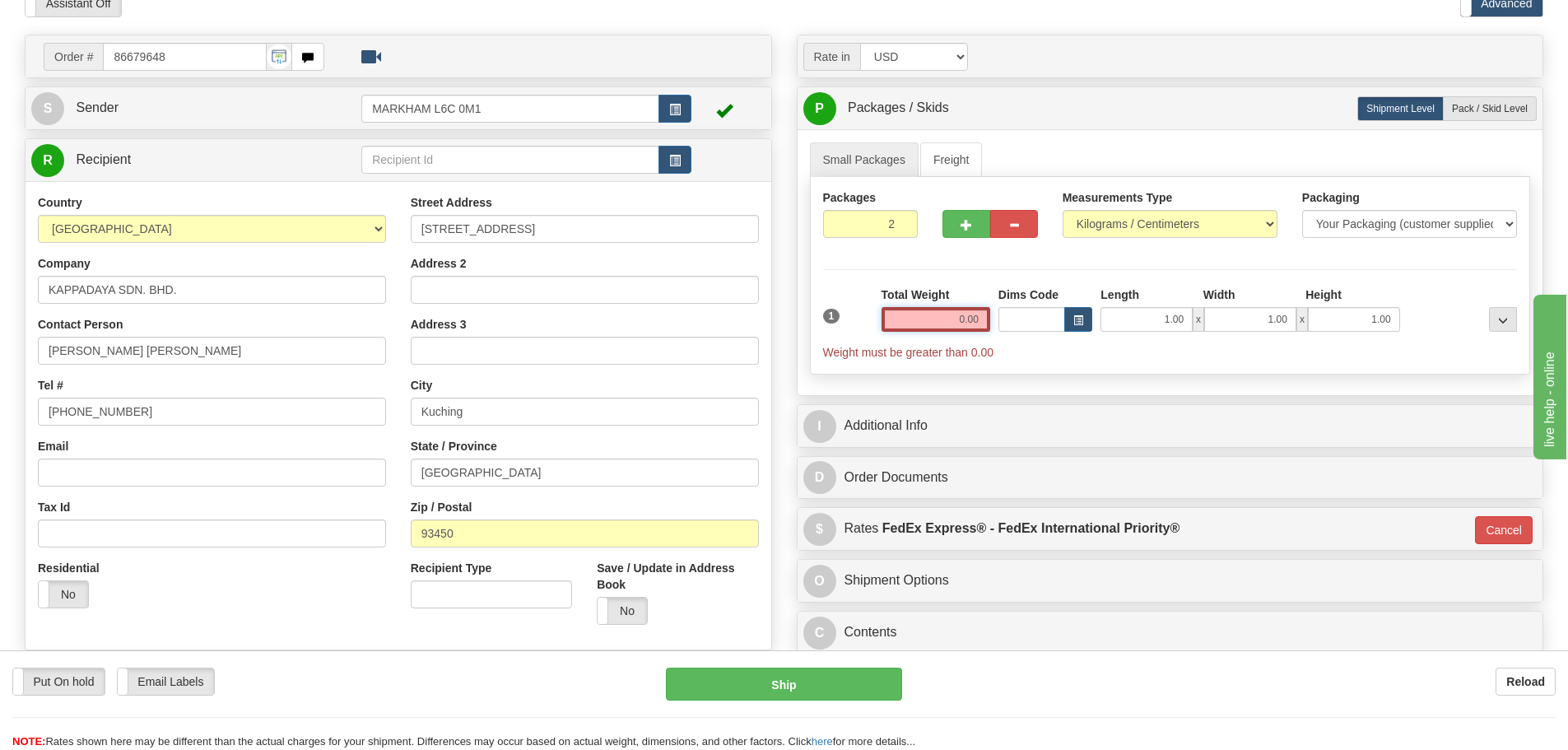
click at [929, 312] on input "0.00" at bounding box center [936, 320] width 109 height 25
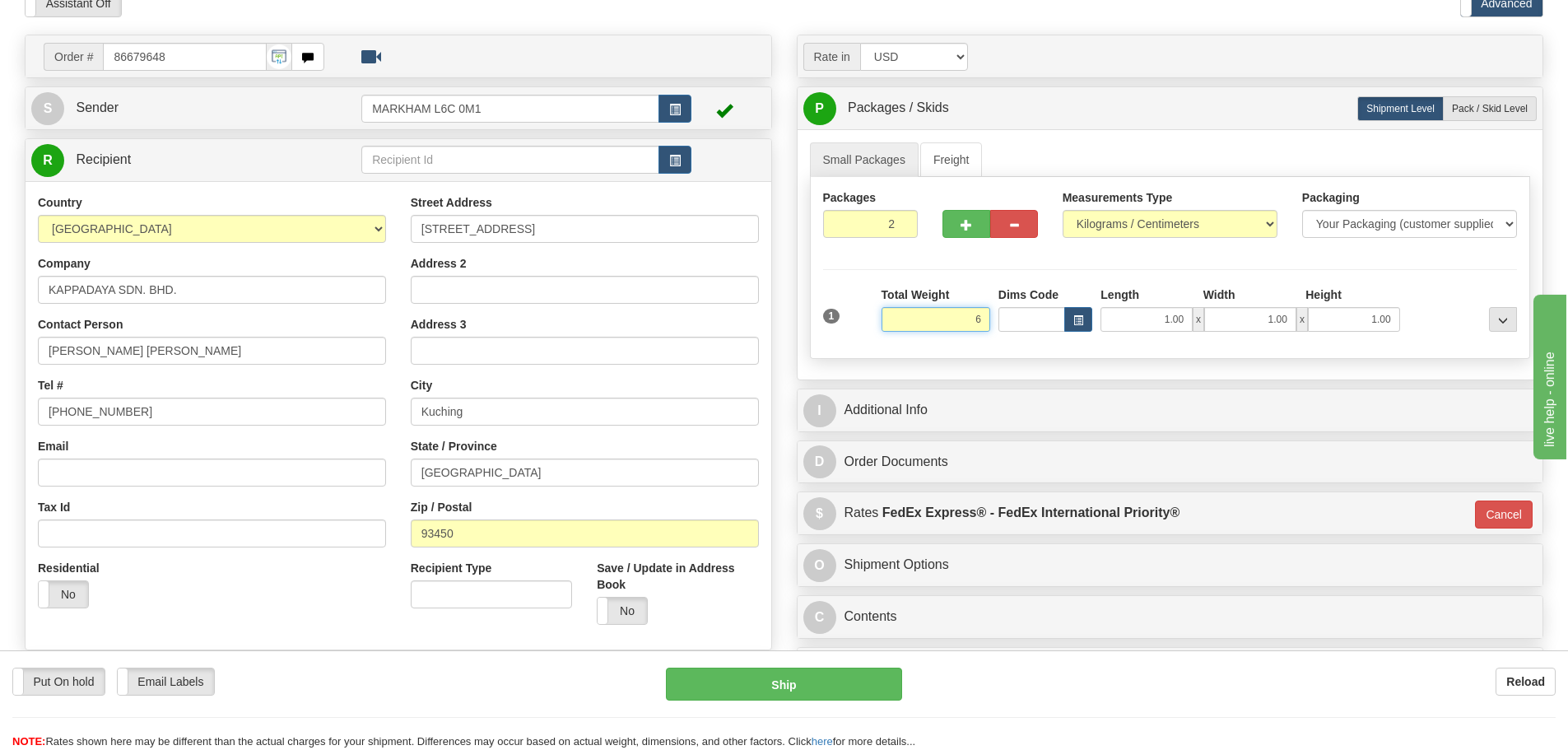
type input "6"
type input "01"
type input "6.00"
click at [934, 286] on label "Total Weight" at bounding box center [916, 295] width 69 height 17
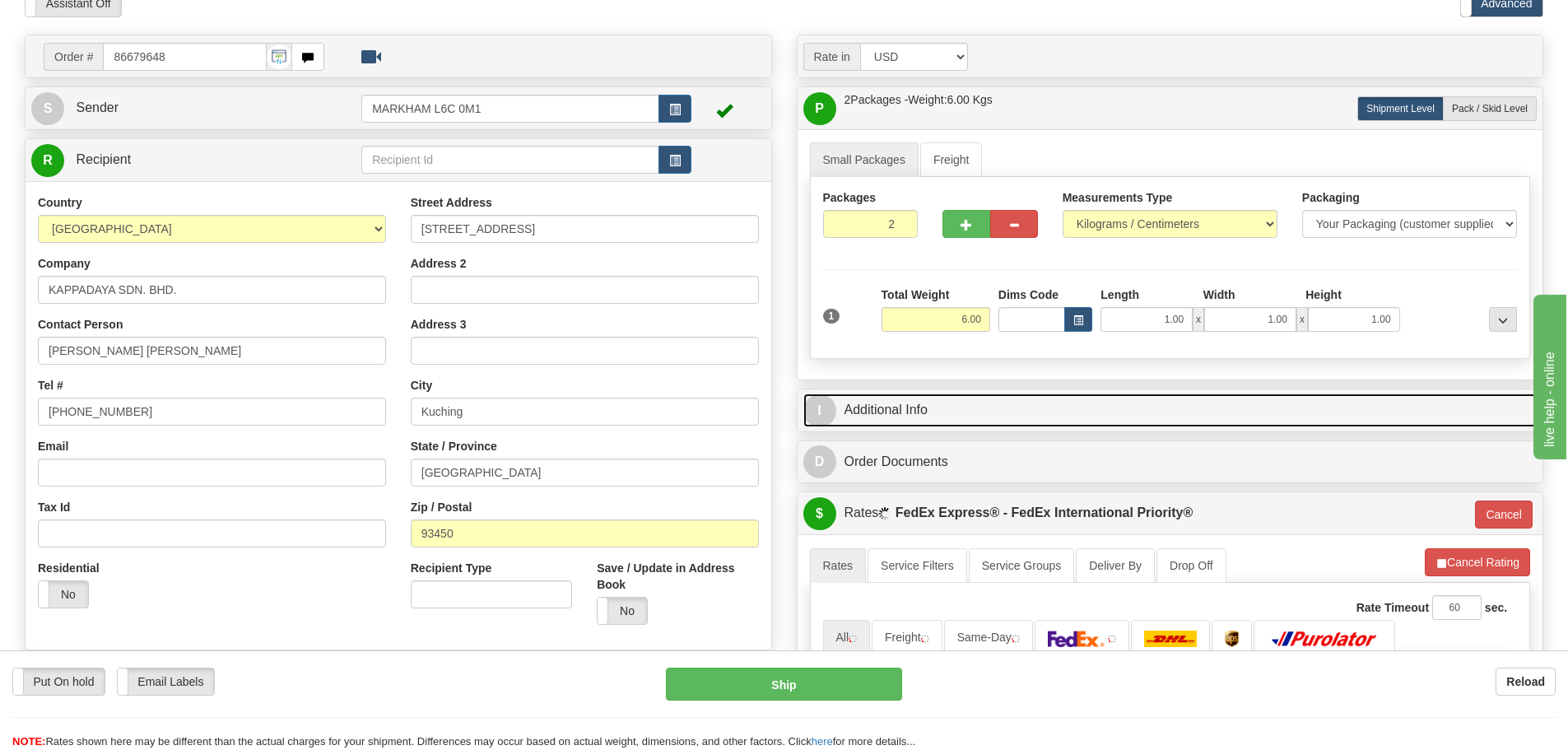
click at [946, 398] on link "I Additional Info" at bounding box center [1170, 410] width 734 height 33
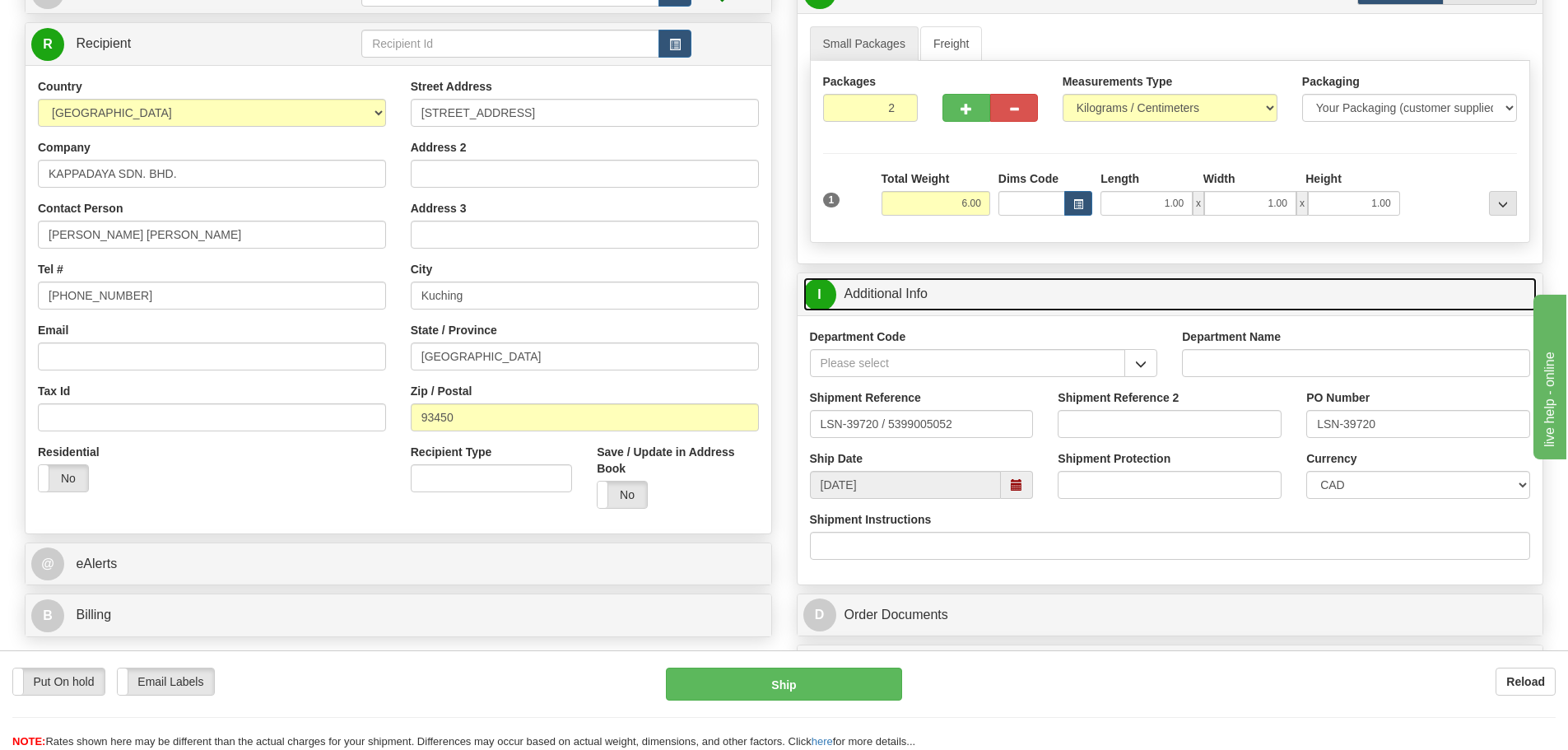
scroll to position [247, 0]
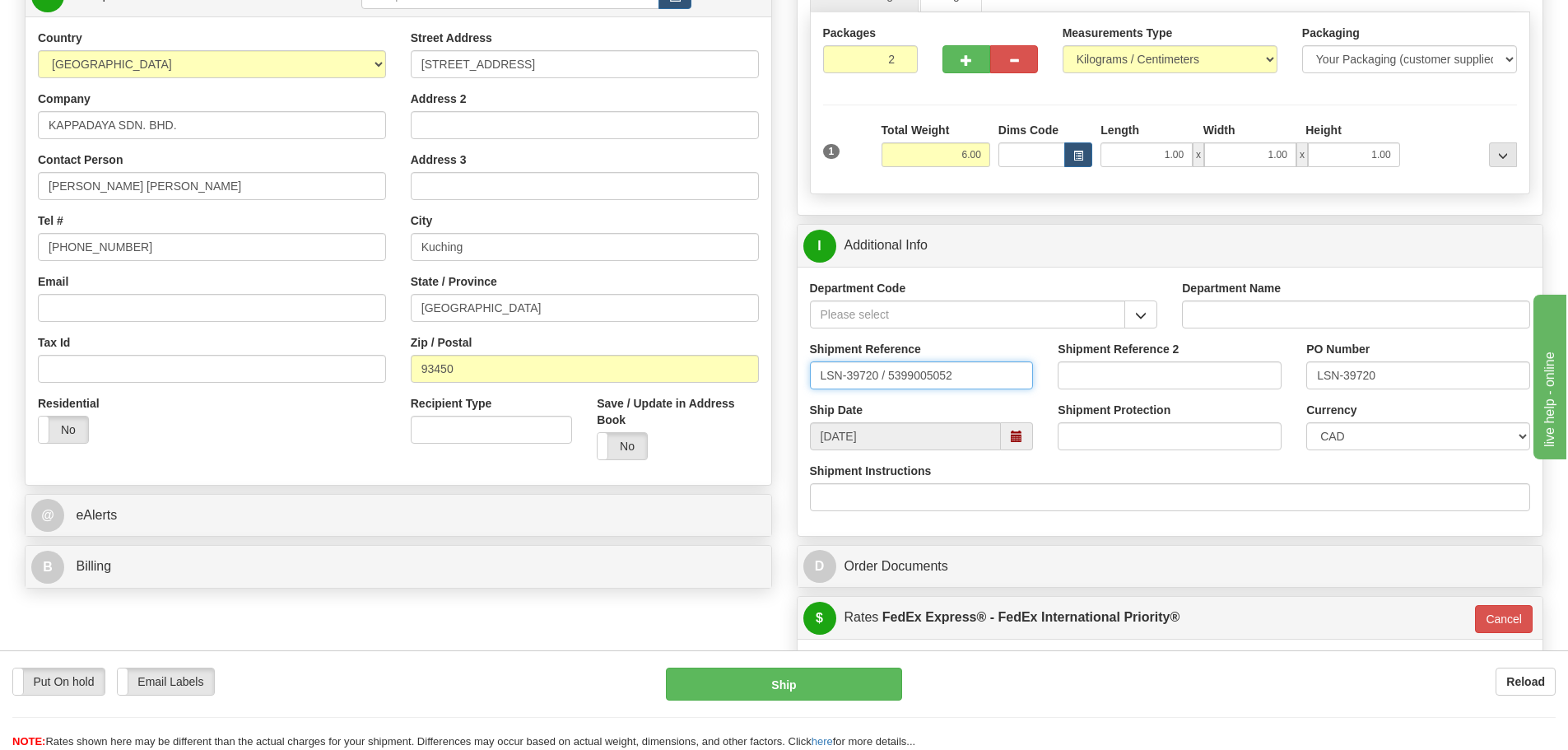
click at [885, 384] on input "LSN-39720 / 5399005052" at bounding box center [922, 376] width 224 height 28
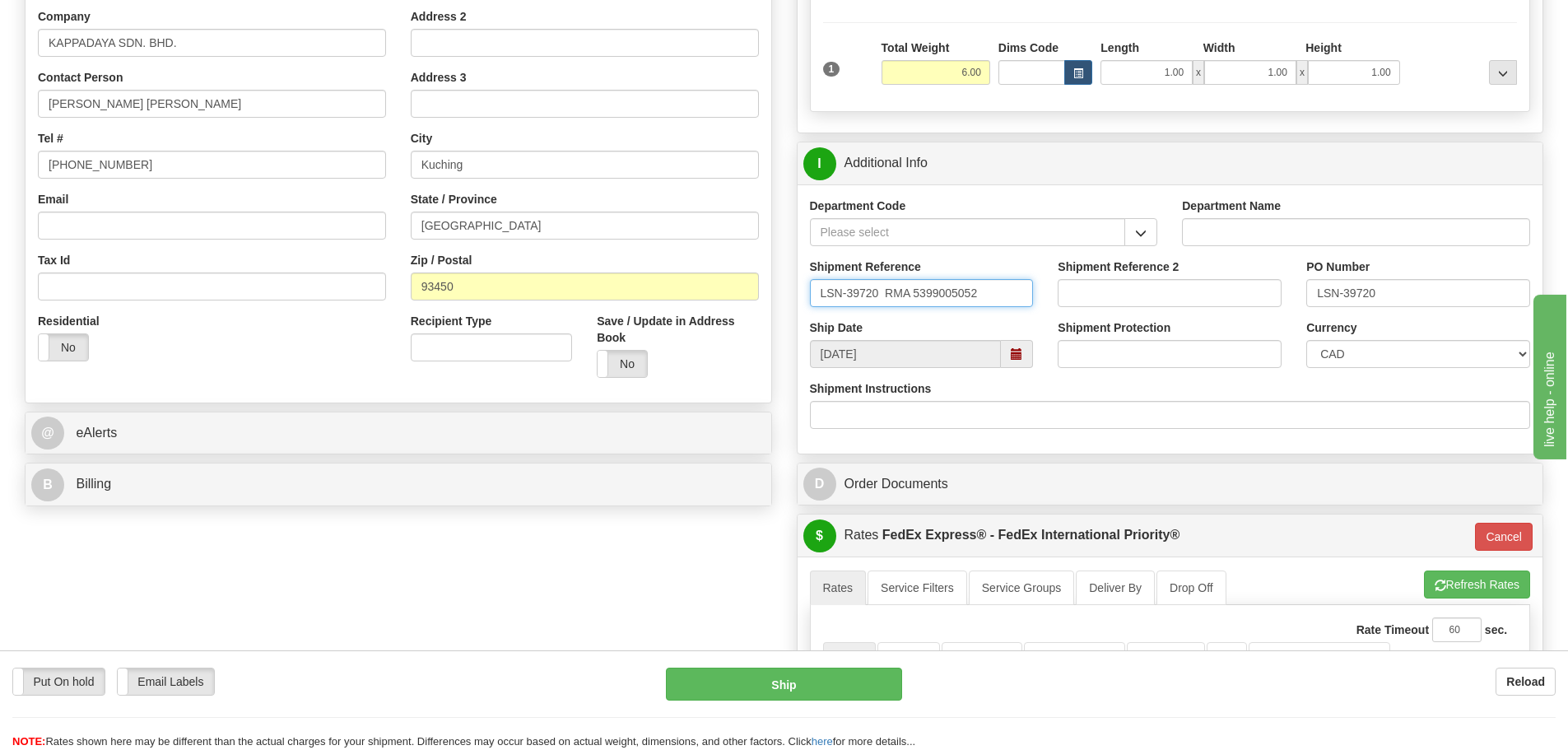
type input "LSN-39720 RMA 5399005052"
click at [1381, 343] on select "CAD USD EUR ZAR [PERSON_NAME] ARN AUD AUS AWG BBD BFR BGN BHD BMD BND BRC BRL C…" at bounding box center [1418, 354] width 224 height 28
select select "1"
click at [1307, 340] on select "CAD USD EUR ZAR [PERSON_NAME] ARN AUD AUS AWG BBD BFR BGN BHD BMD BND BRC BRL C…" at bounding box center [1418, 354] width 224 height 28
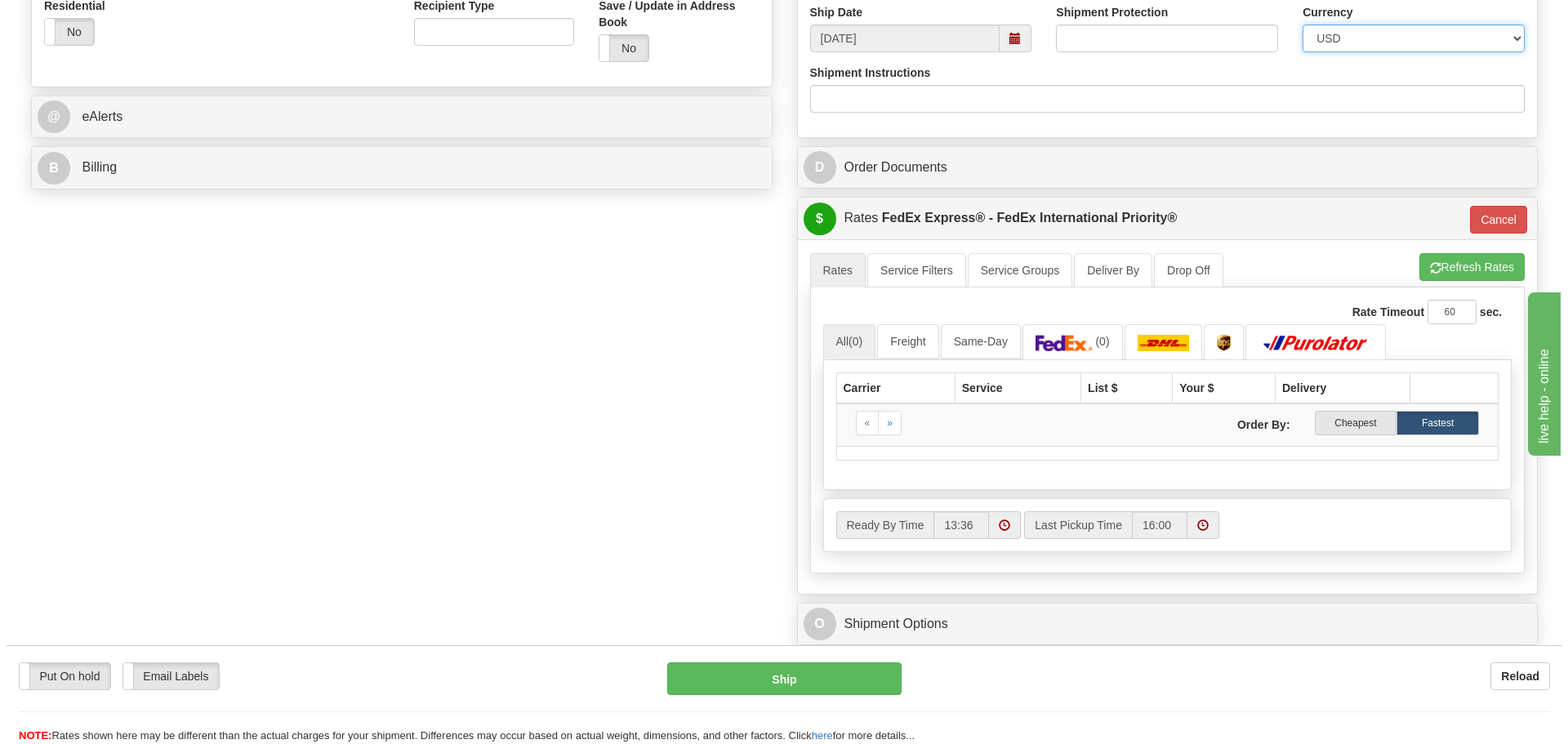
scroll to position [653, 0]
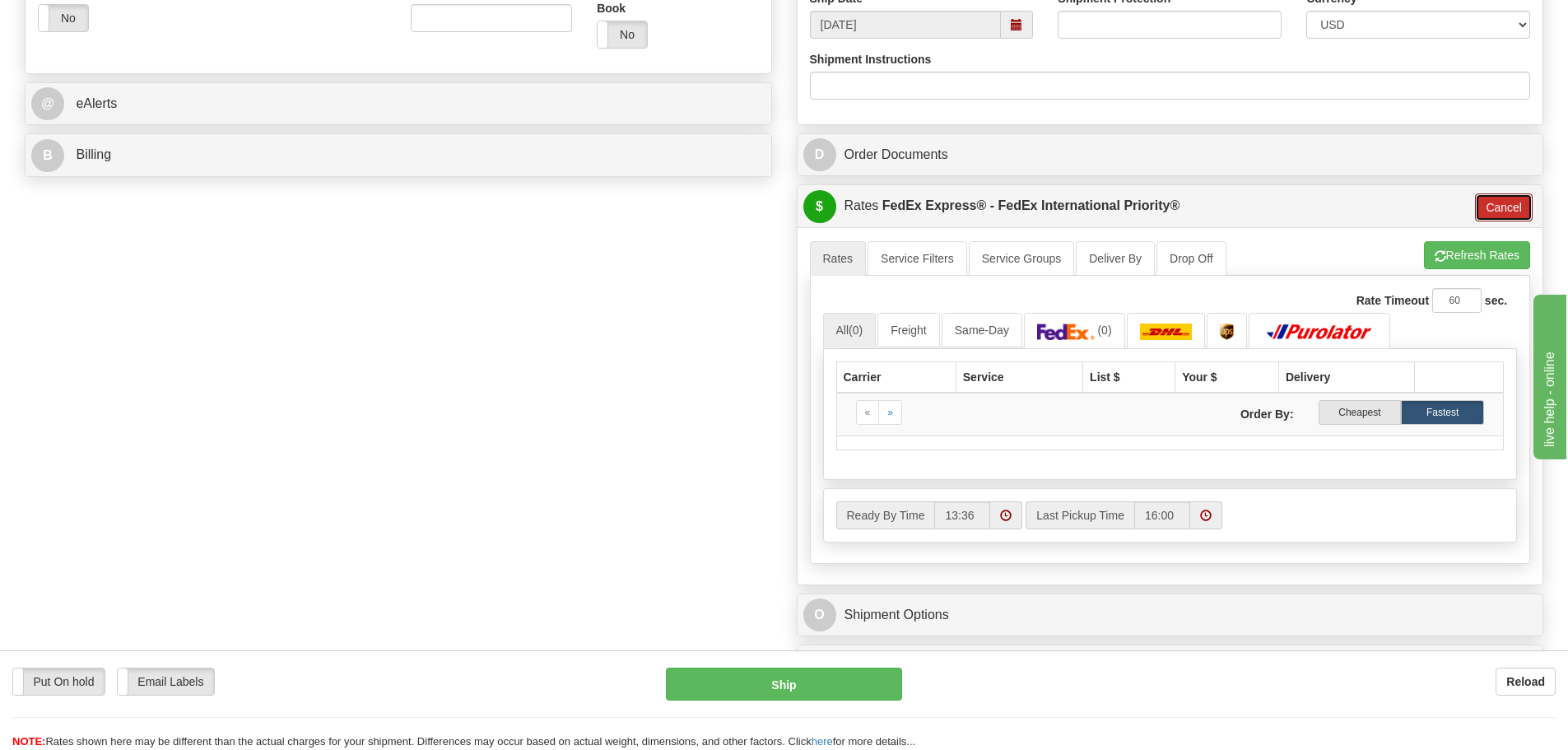
click at [1515, 212] on button "Cancel" at bounding box center [1504, 208] width 58 height 28
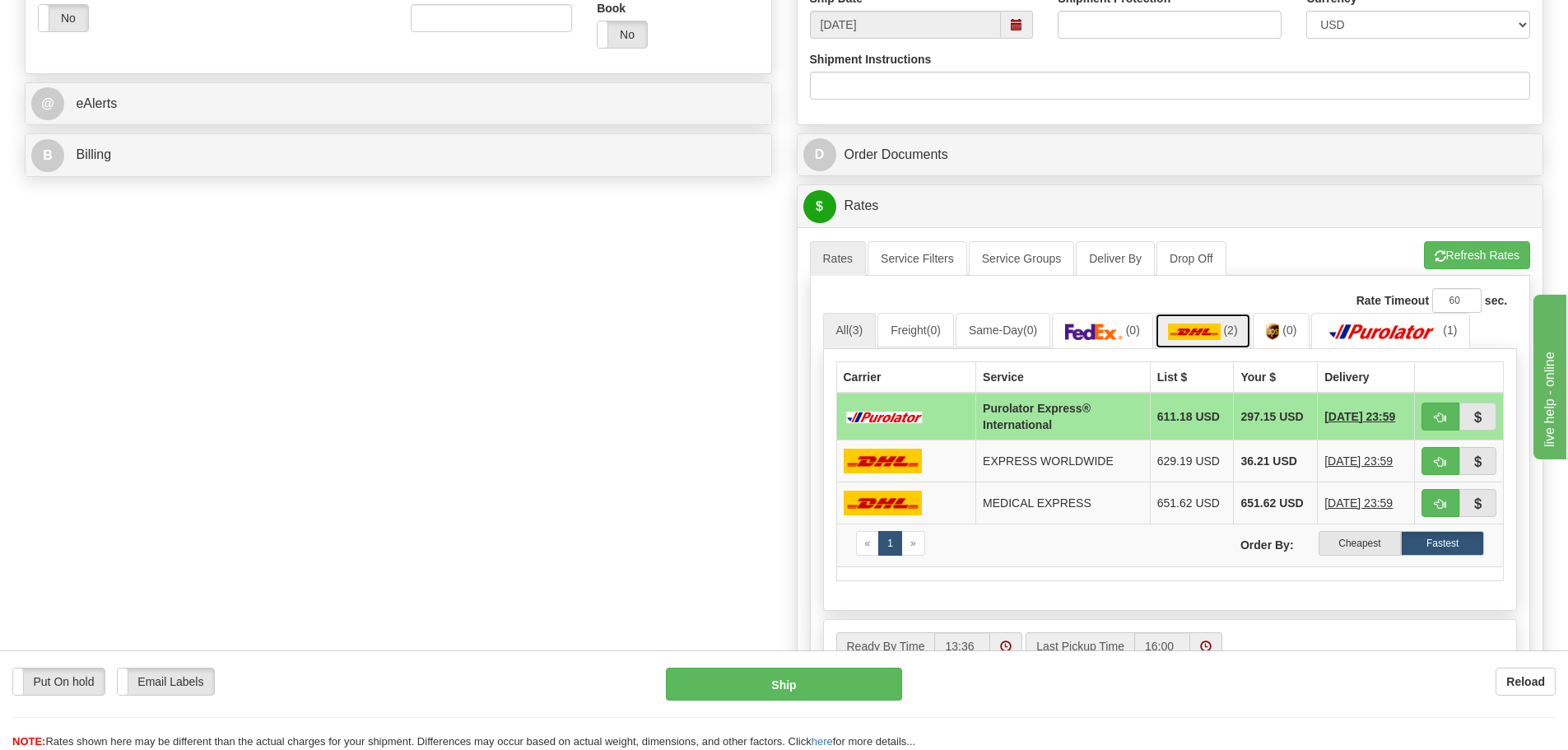
click at [1211, 327] on img at bounding box center [1194, 332] width 53 height 17
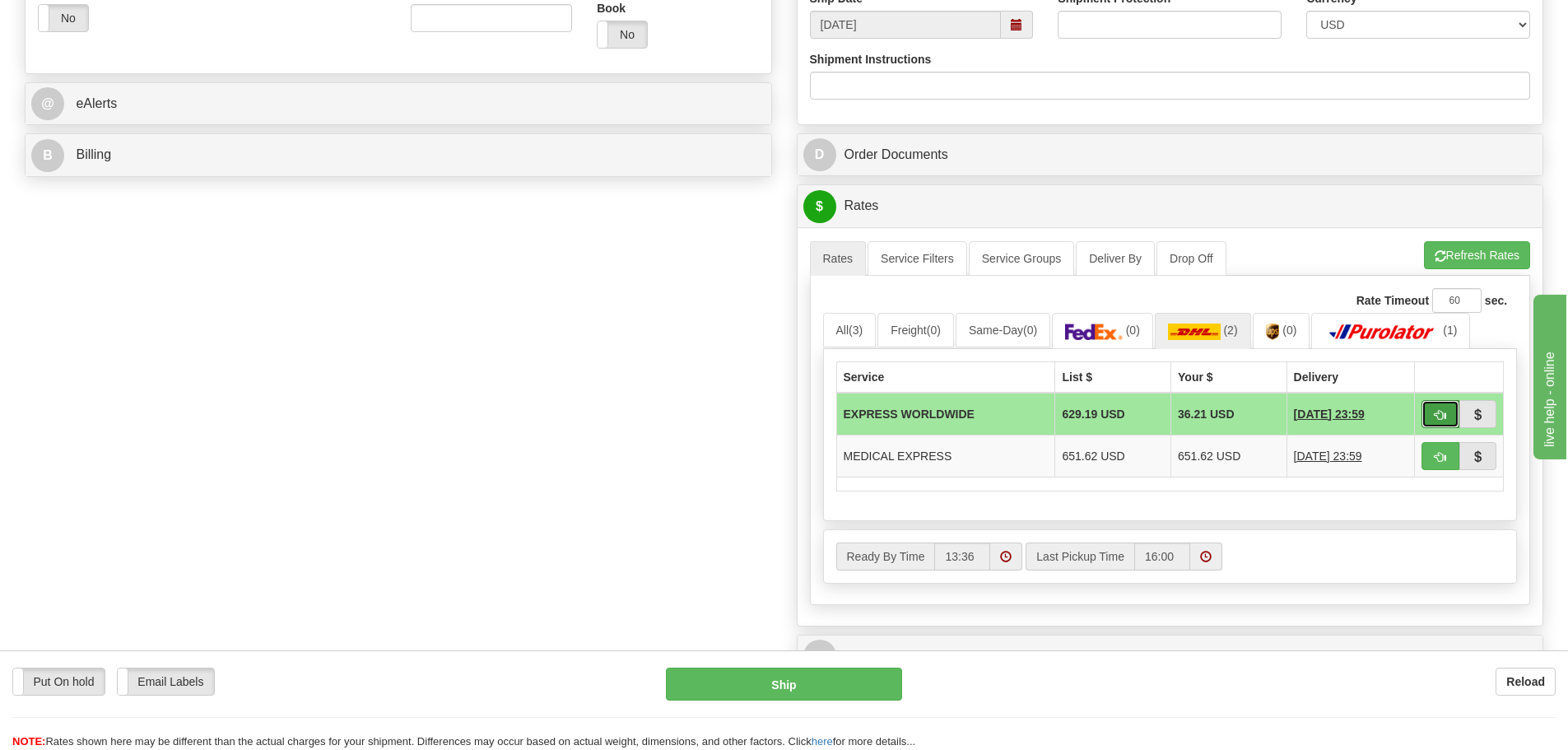
click at [1435, 416] on span "button" at bounding box center [1441, 415] width 12 height 11
type input "P"
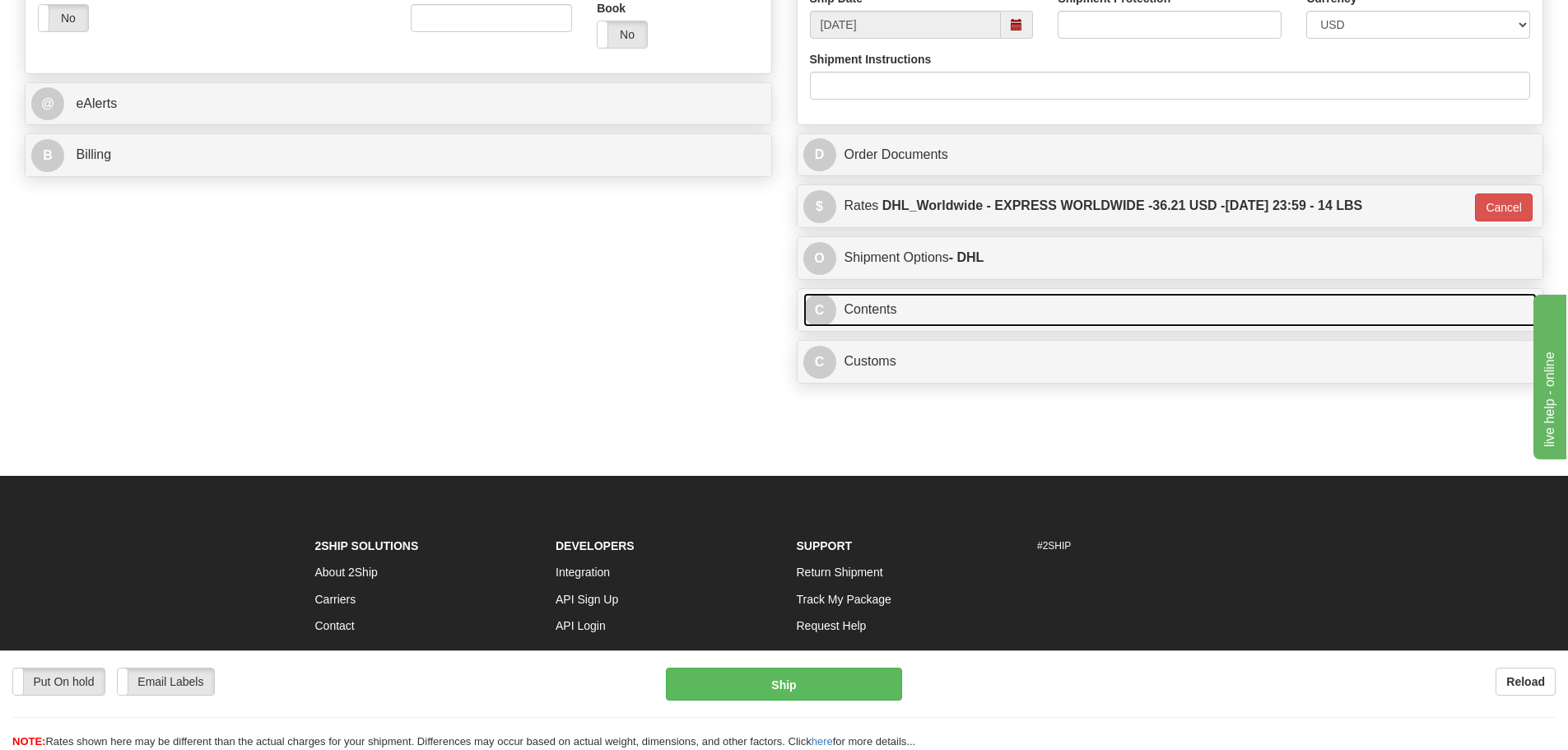
click at [1067, 303] on link "C Contents" at bounding box center [1170, 310] width 734 height 33
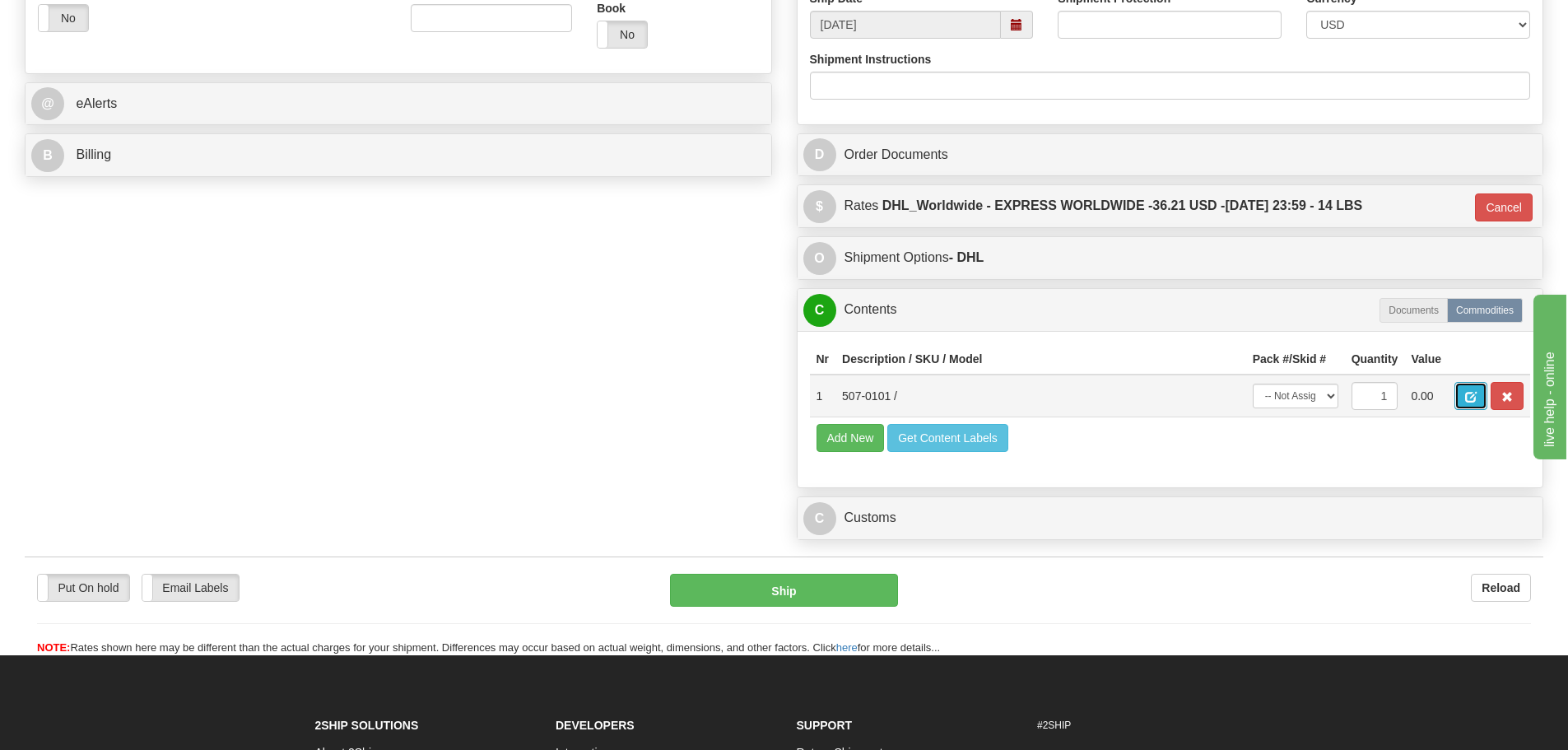
click at [1470, 393] on span "button" at bounding box center [1471, 397] width 12 height 11
